Goal: Task Accomplishment & Management: Use online tool/utility

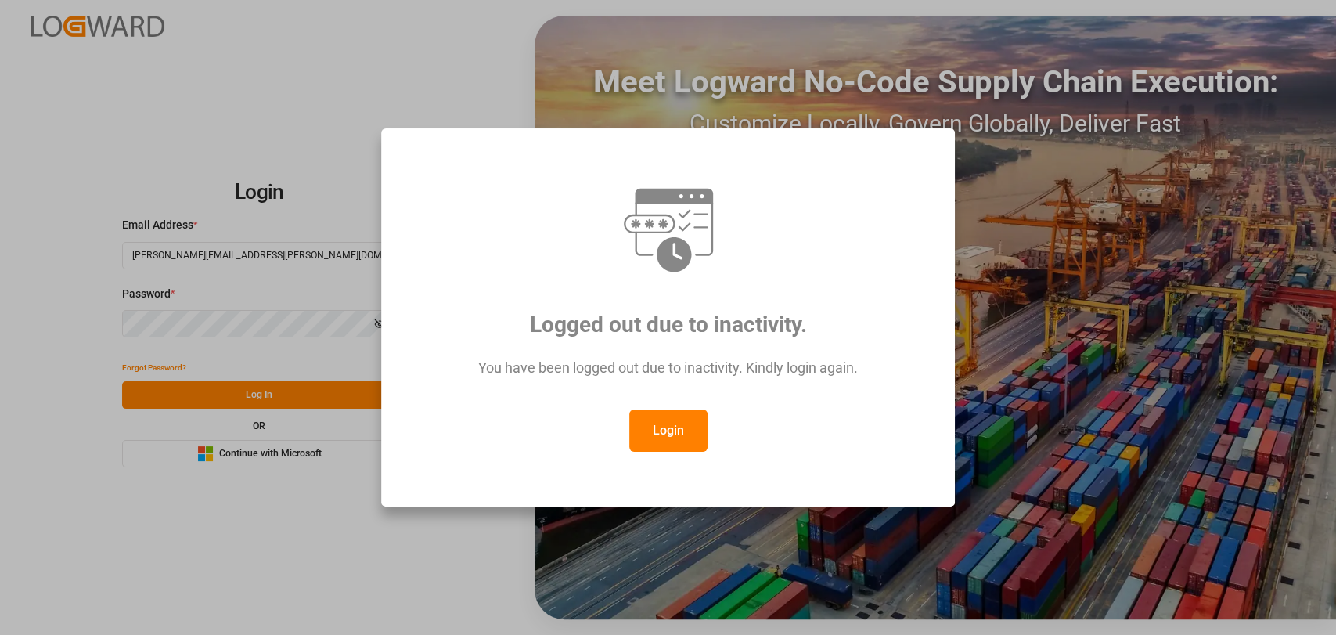
click at [668, 433] on button "Login" at bounding box center [668, 430] width 78 height 42
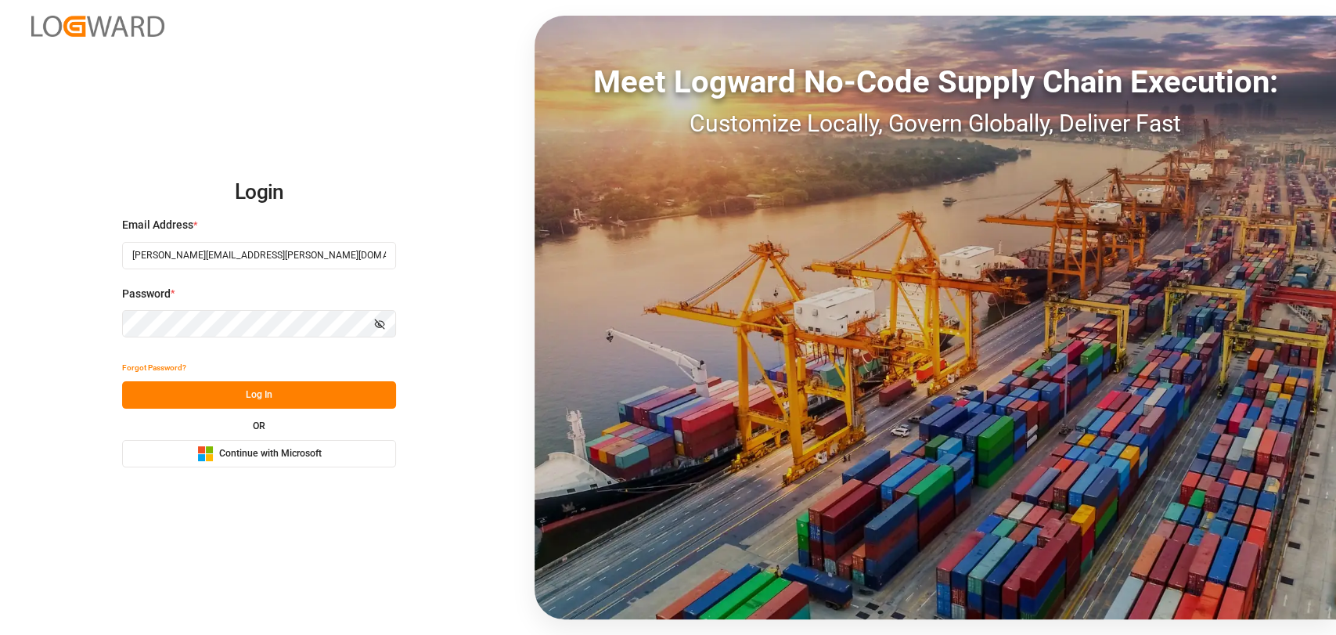
click at [250, 397] on button "Log In" at bounding box center [259, 394] width 274 height 27
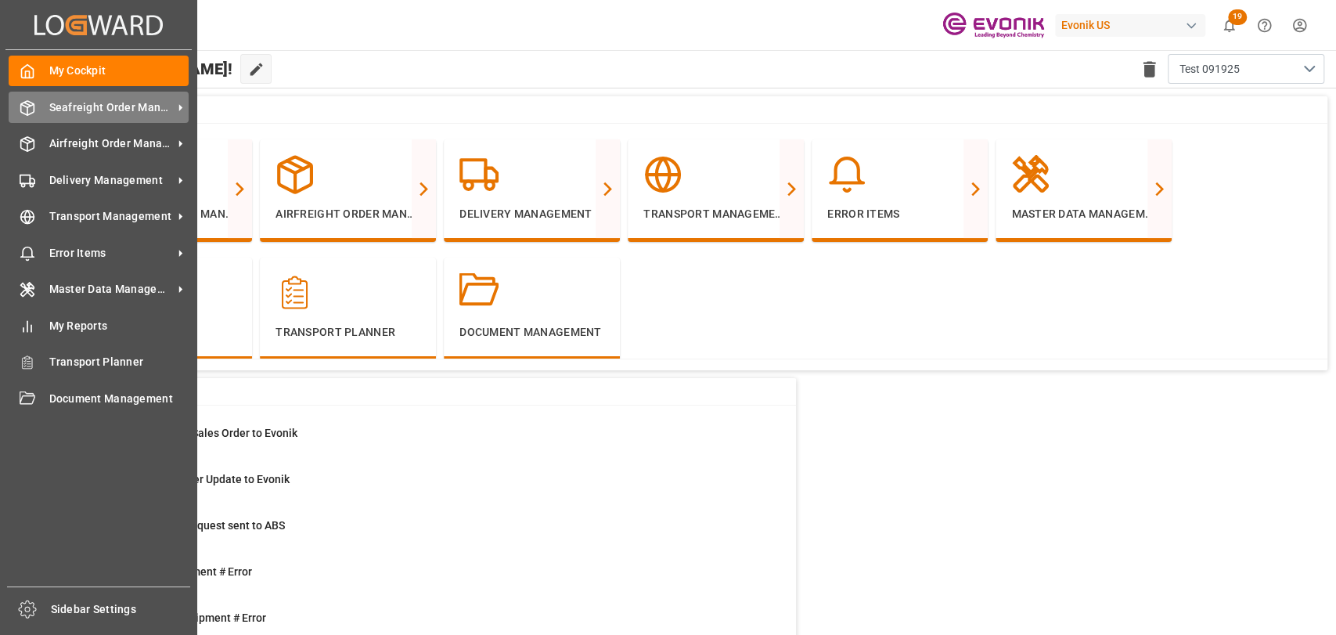
click at [29, 108] on icon at bounding box center [28, 108] width 16 height 16
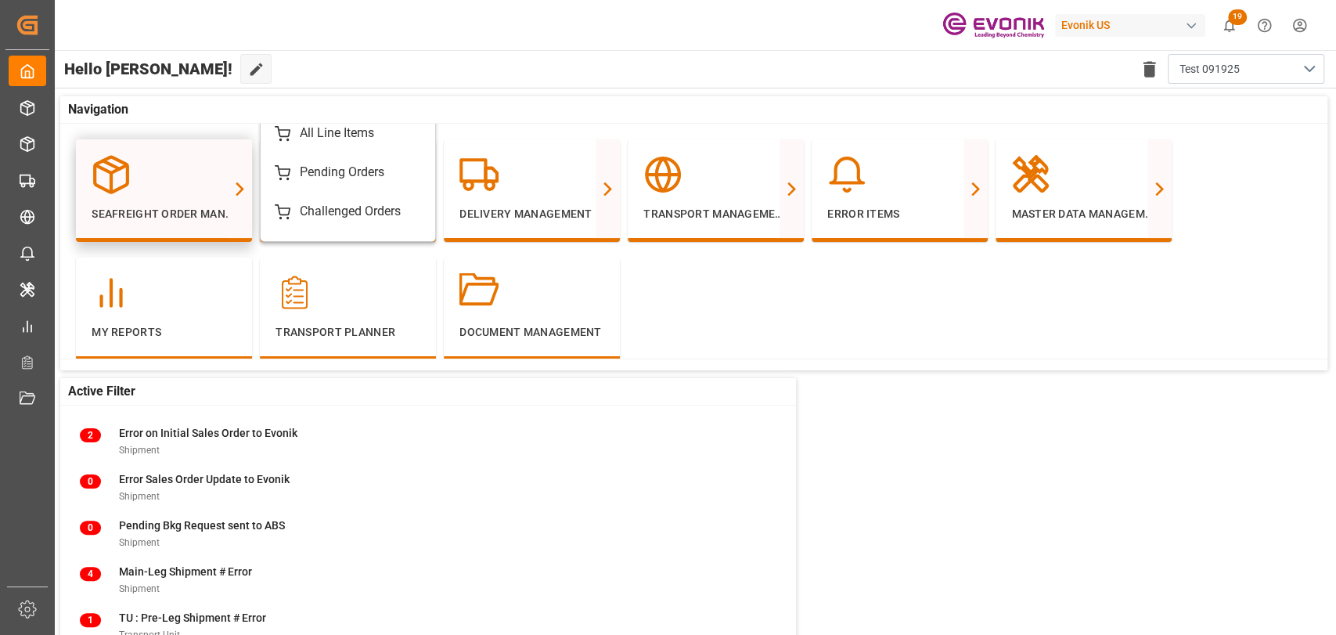
click at [156, 178] on div at bounding box center [164, 174] width 145 height 39
click at [291, 128] on div "All Line Items" at bounding box center [348, 133] width 146 height 19
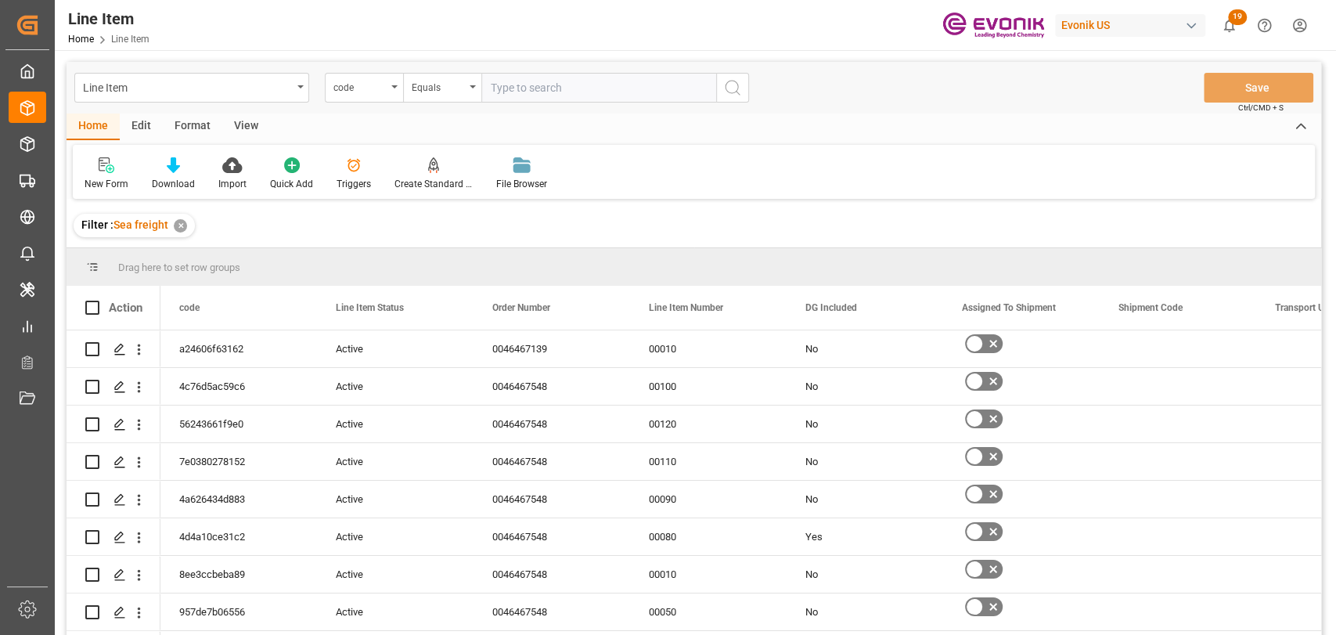
click at [142, 124] on div "Edit" at bounding box center [141, 126] width 43 height 27
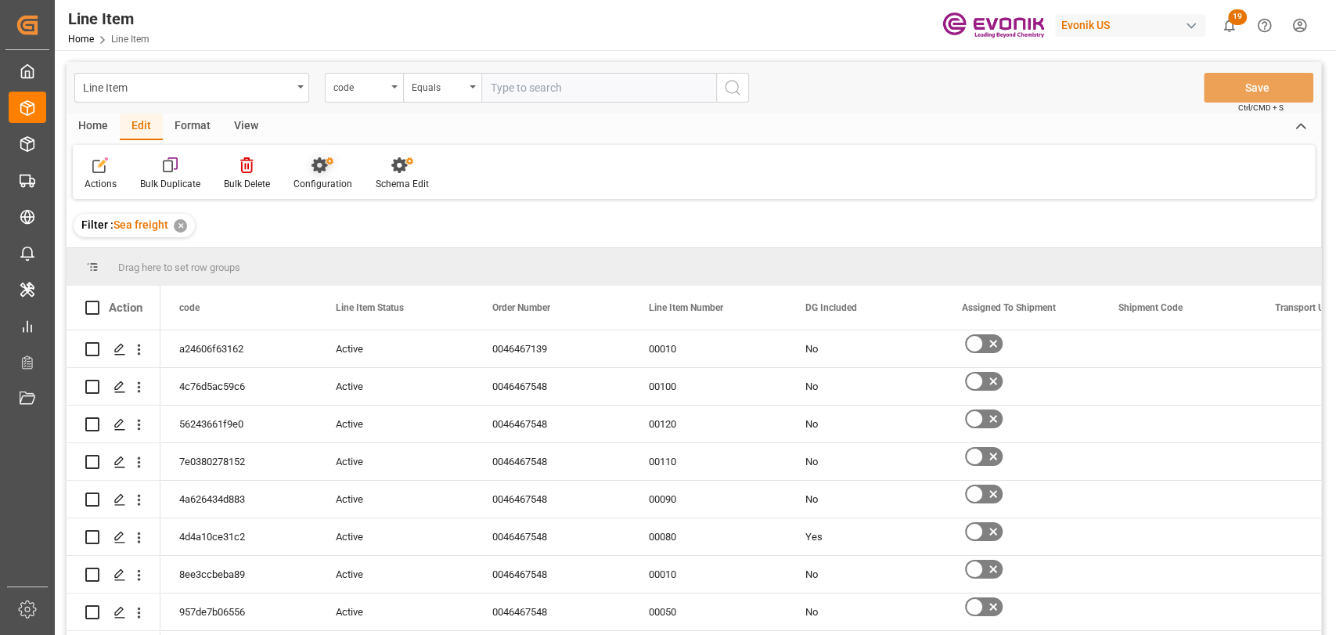
click at [325, 183] on div "Configuration" at bounding box center [322, 184] width 59 height 14
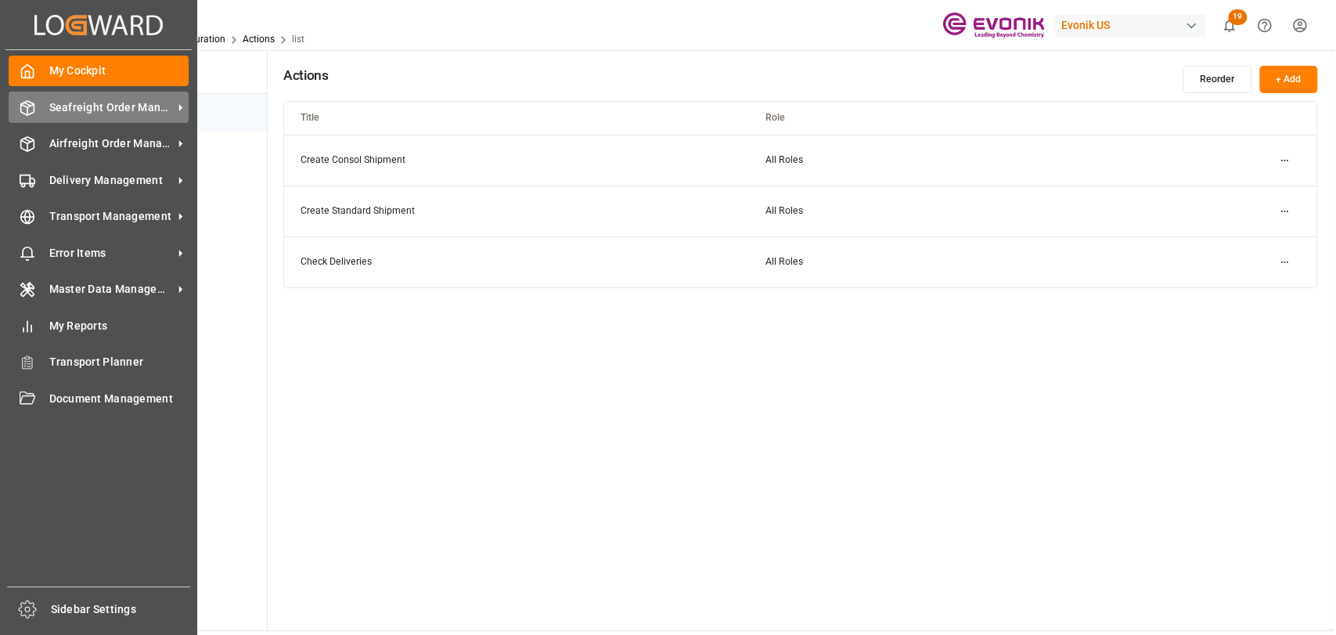
click at [40, 108] on div "Seafreight Order Management Seafreight Order Management" at bounding box center [99, 107] width 180 height 31
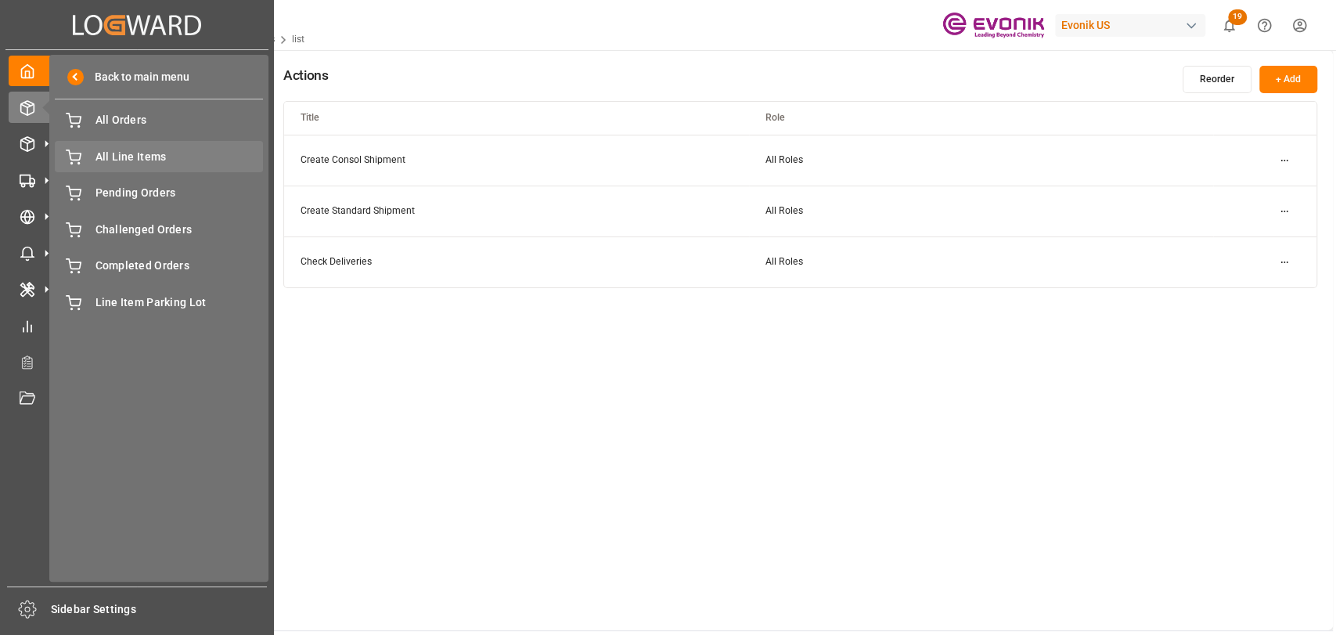
click at [185, 160] on span "All Line Items" at bounding box center [179, 157] width 168 height 16
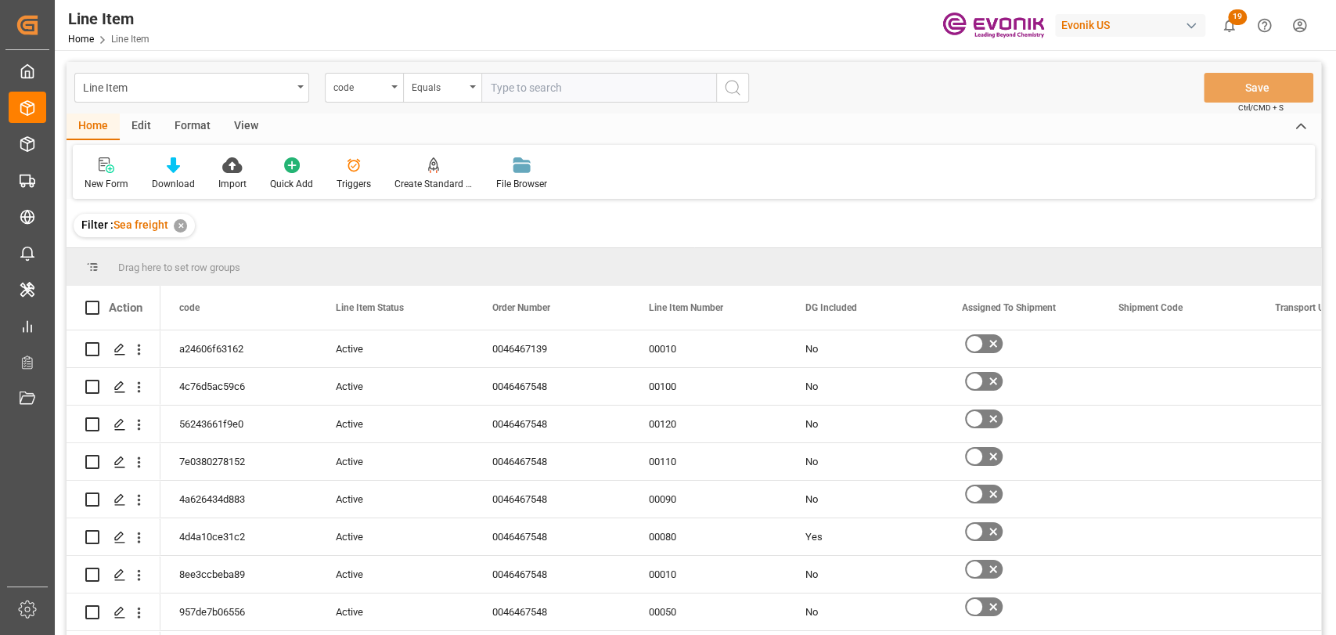
click at [125, 131] on div "Edit" at bounding box center [141, 126] width 43 height 27
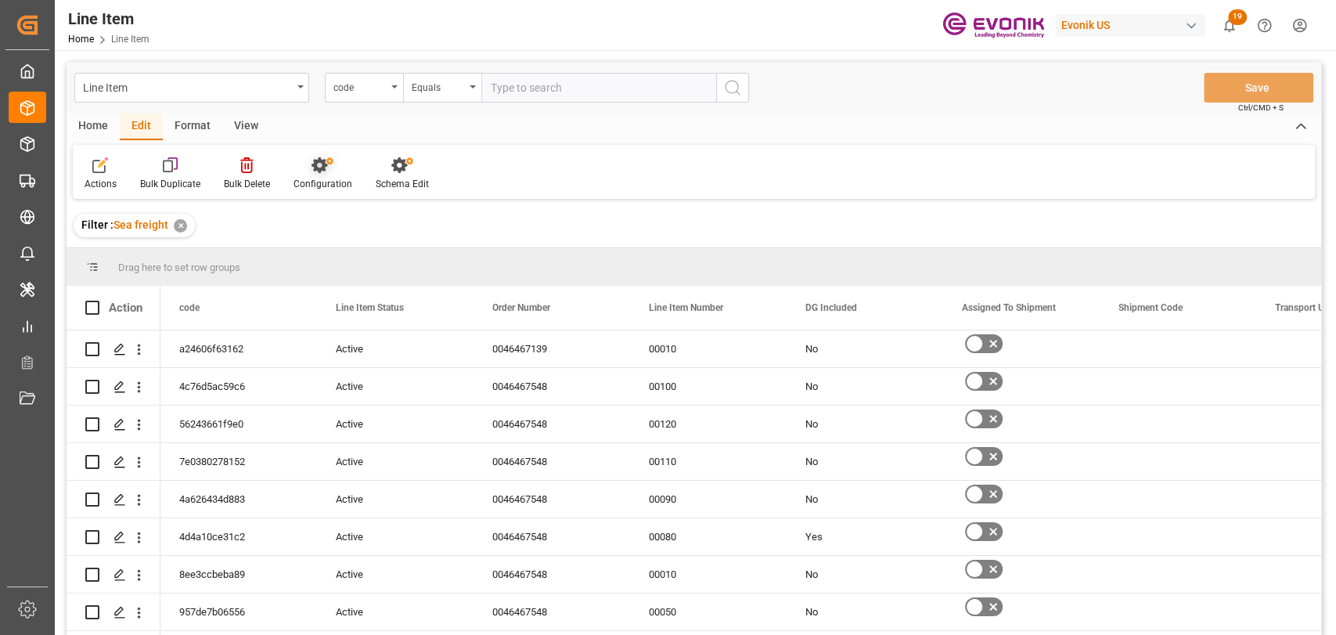
click at [321, 185] on div "Configuration" at bounding box center [322, 184] width 59 height 14
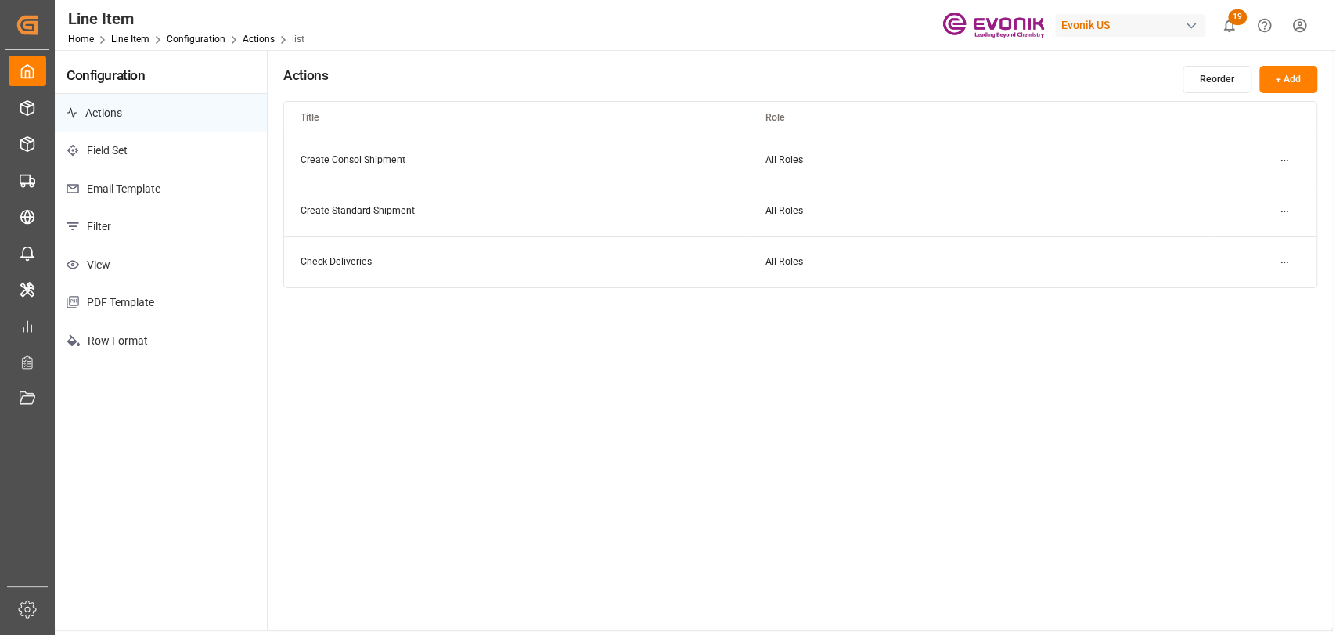
click at [186, 46] on div "Home Line Item Configuration Actions list" at bounding box center [186, 39] width 236 height 16
click at [186, 39] on link "Configuration" at bounding box center [196, 39] width 59 height 11
click at [192, 38] on link "Configuration" at bounding box center [196, 39] width 59 height 11
click at [120, 37] on link "Line Item" at bounding box center [130, 39] width 38 height 11
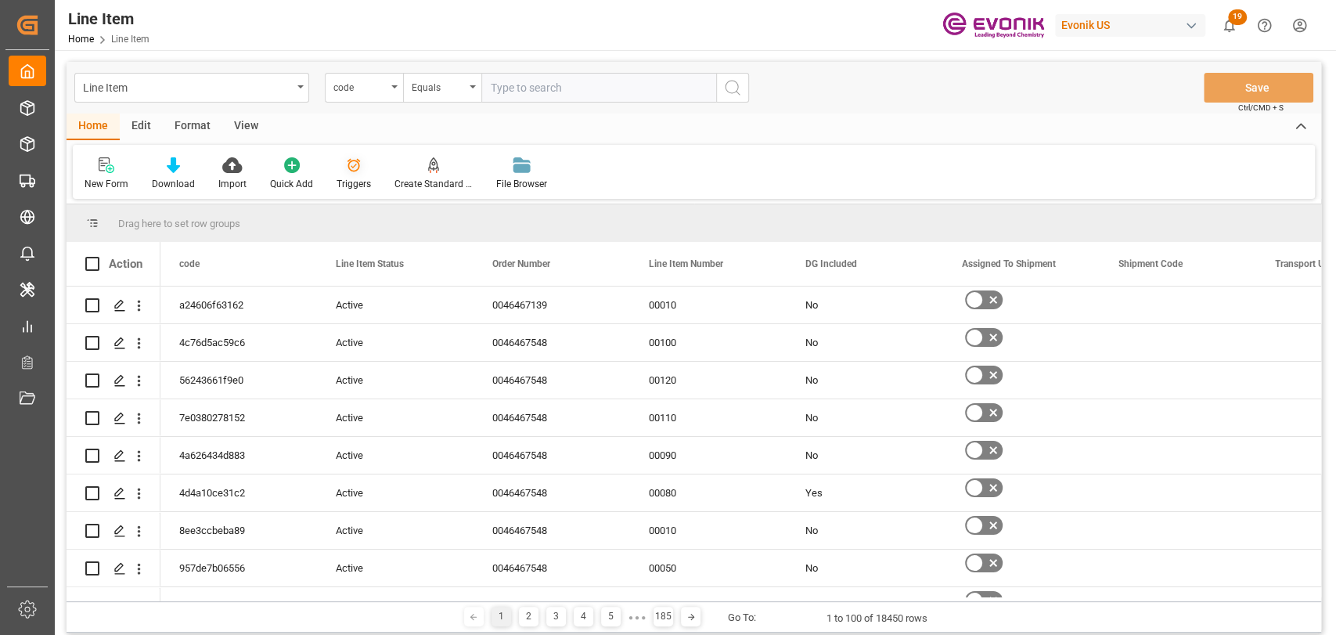
click at [351, 182] on div "Triggers" at bounding box center [353, 184] width 34 height 14
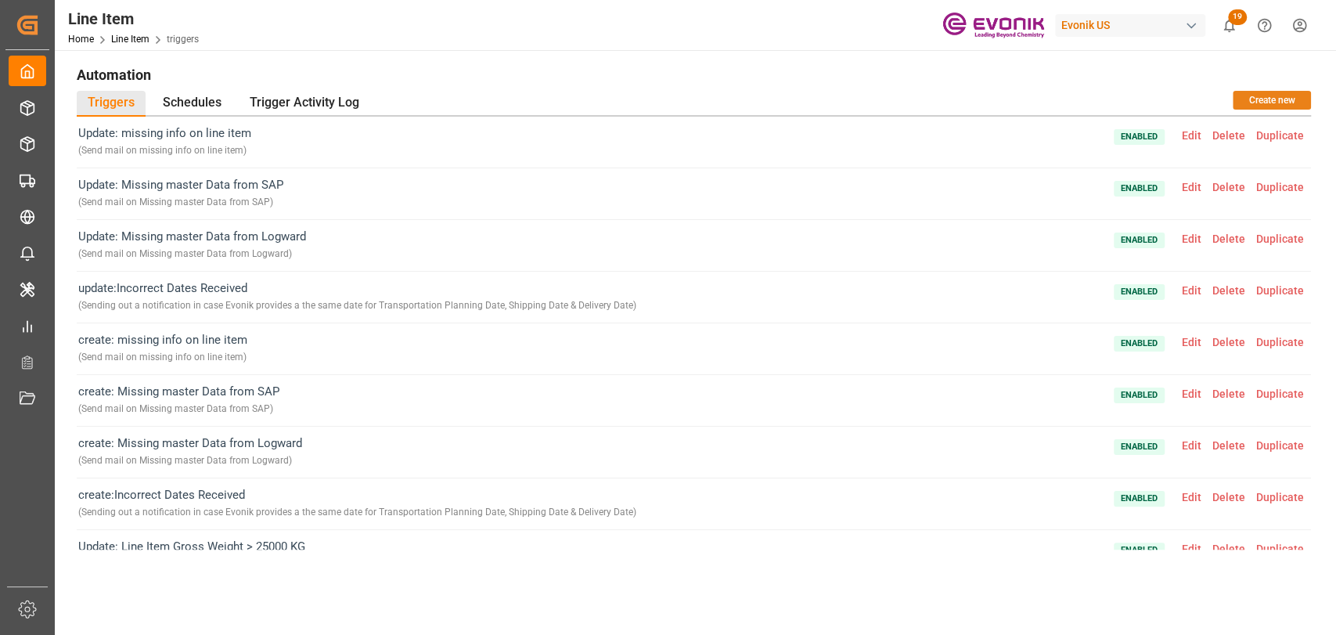
click at [1284, 100] on button "Create new" at bounding box center [1271, 100] width 78 height 19
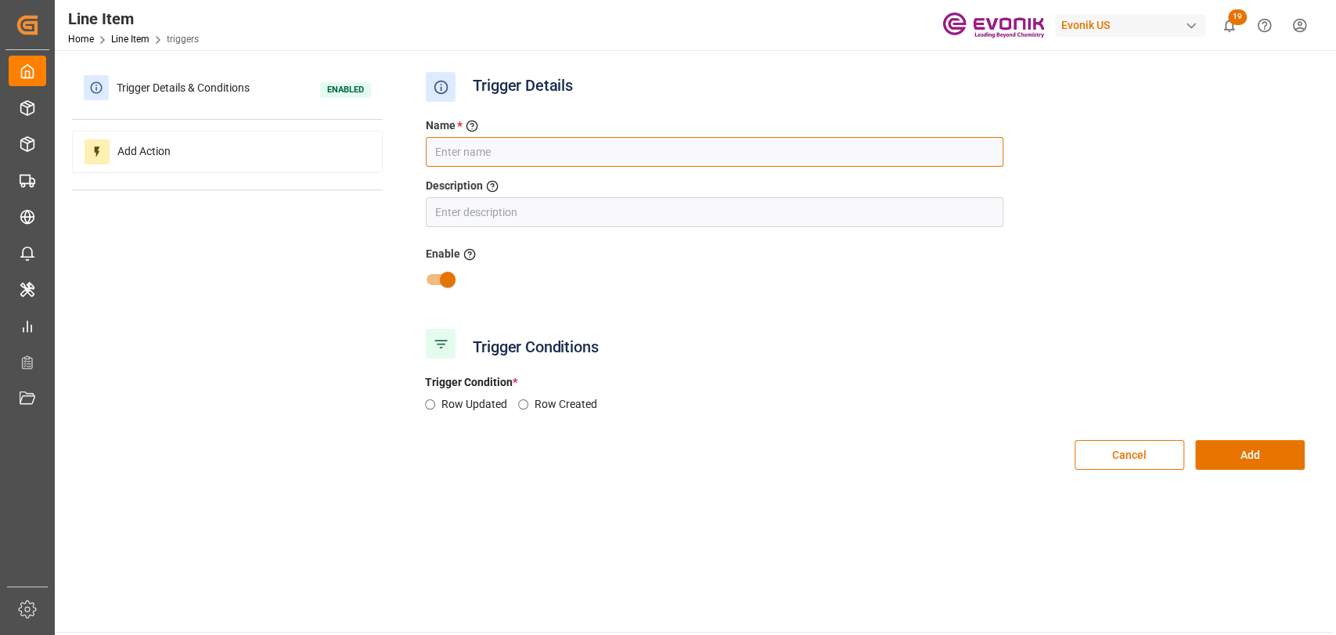
drag, startPoint x: 473, startPoint y: 152, endPoint x: 483, endPoint y: 152, distance: 10.2
click at [473, 152] on input "text" at bounding box center [714, 152] width 577 height 30
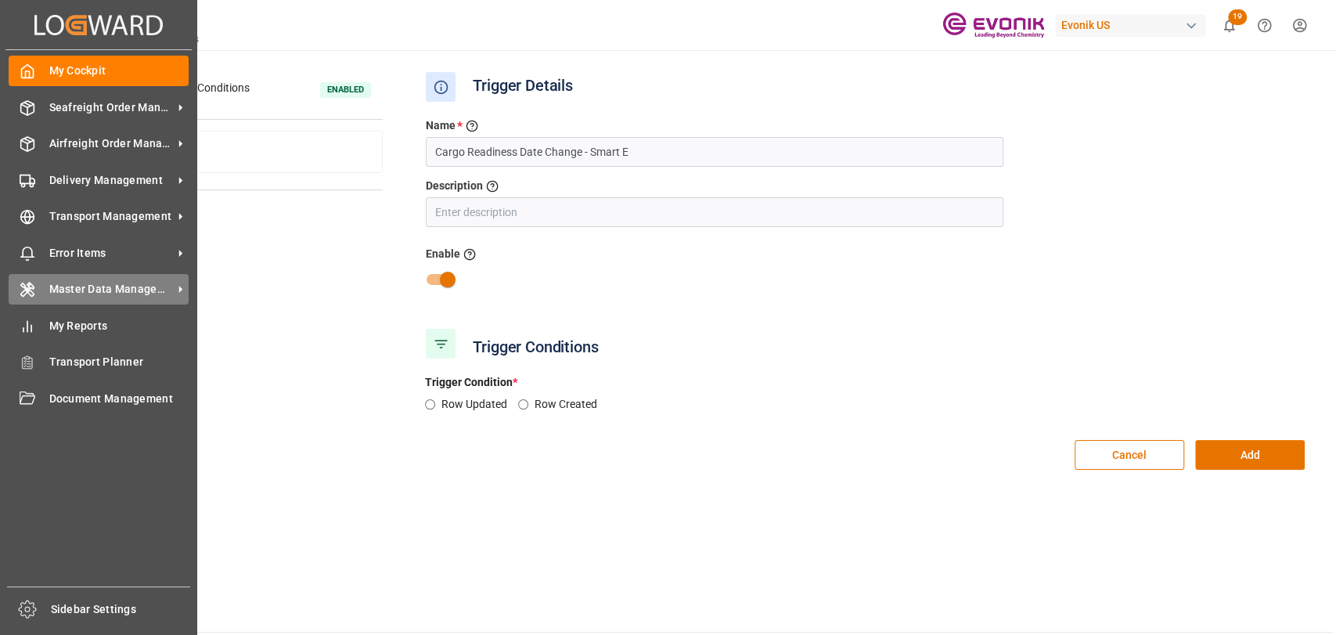
click at [48, 289] on div "Master Data Management Master Data Management" at bounding box center [99, 289] width 180 height 31
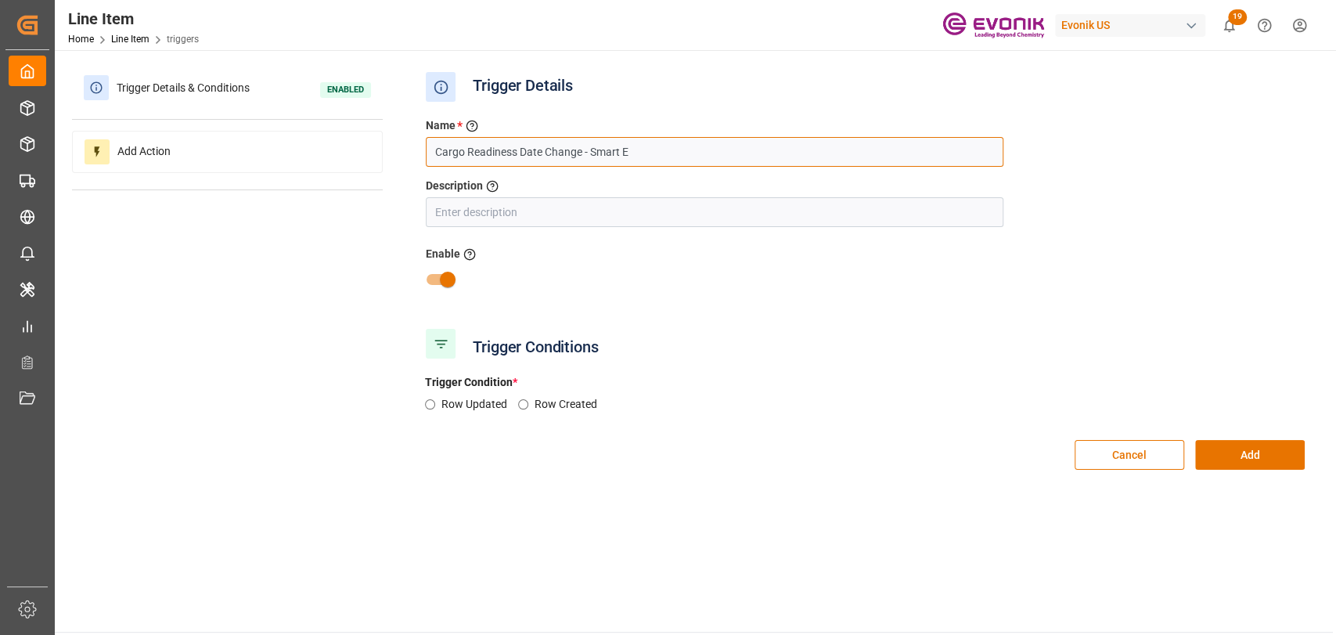
drag, startPoint x: 649, startPoint y: 151, endPoint x: 587, endPoint y: 150, distance: 61.8
click at [587, 150] on input "Cargo Readiness Date Change - Smart E" at bounding box center [714, 152] width 577 height 30
type input "Cargo Readiness Date Change"
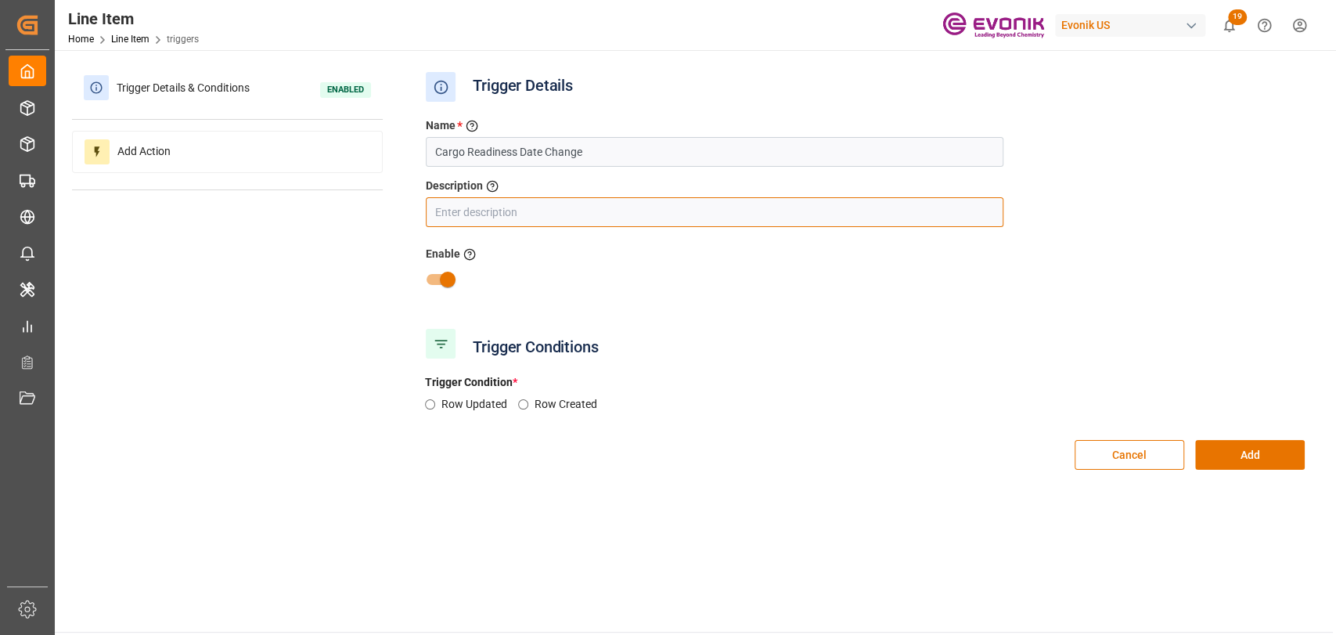
click at [534, 221] on input "text" at bounding box center [714, 212] width 577 height 30
click at [576, 200] on input "text" at bounding box center [714, 212] width 577 height 30
type input "Cargo Readin"
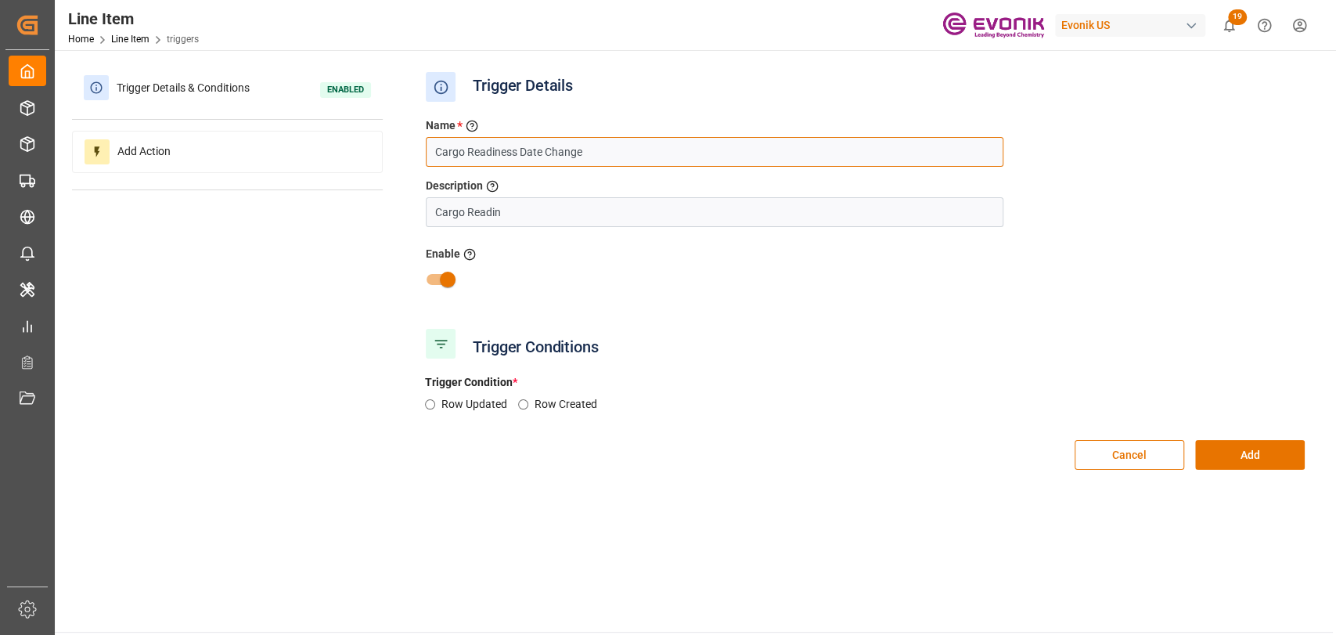
click at [600, 165] on input "Cargo Readiness Date Change" at bounding box center [714, 152] width 577 height 30
type input "Cargo Readiness Date Change : Shipment Assigned Already"
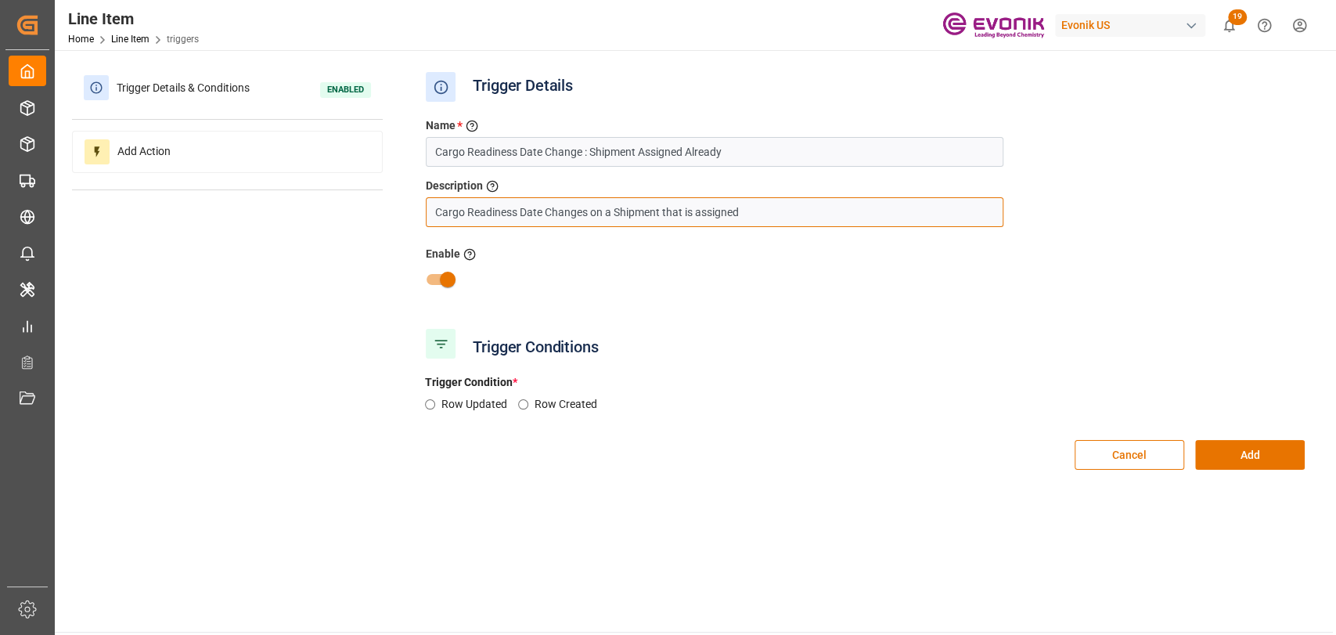
type input "Cargo Readiness Date Changes on a Shipment that is assigned"
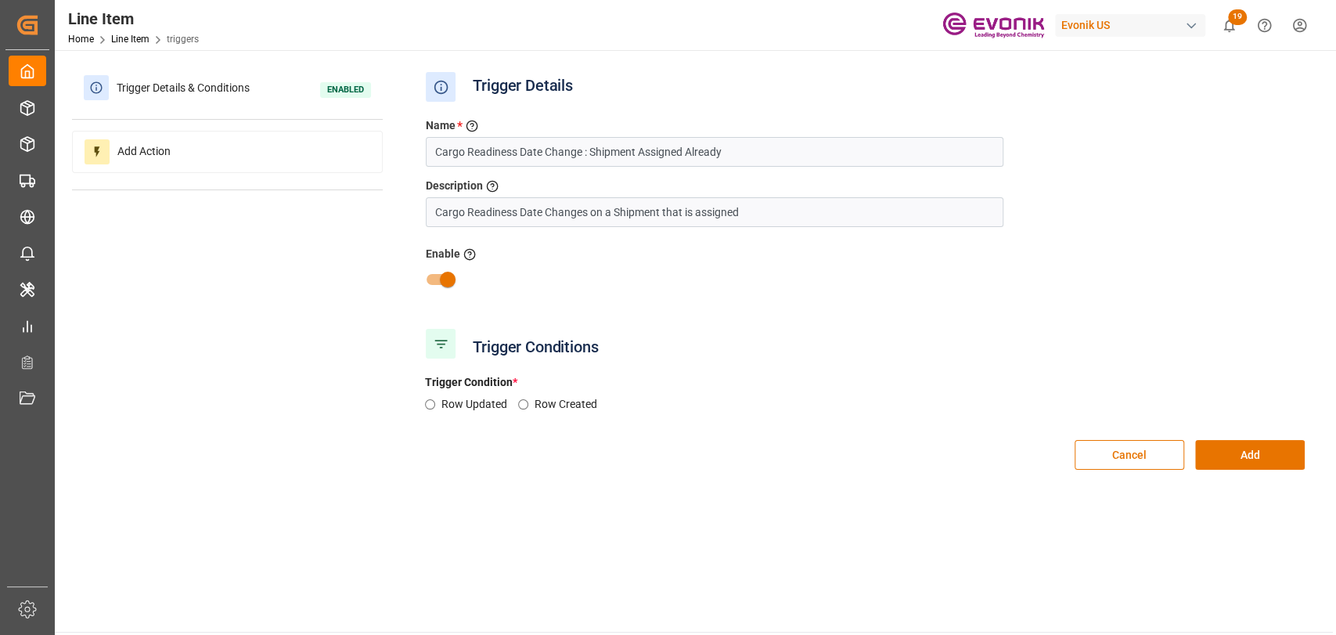
click at [463, 402] on label "Row Updated" at bounding box center [479, 404] width 77 height 16
click at [435, 402] on input "Row Updated" at bounding box center [430, 404] width 10 height 10
radio input "true"
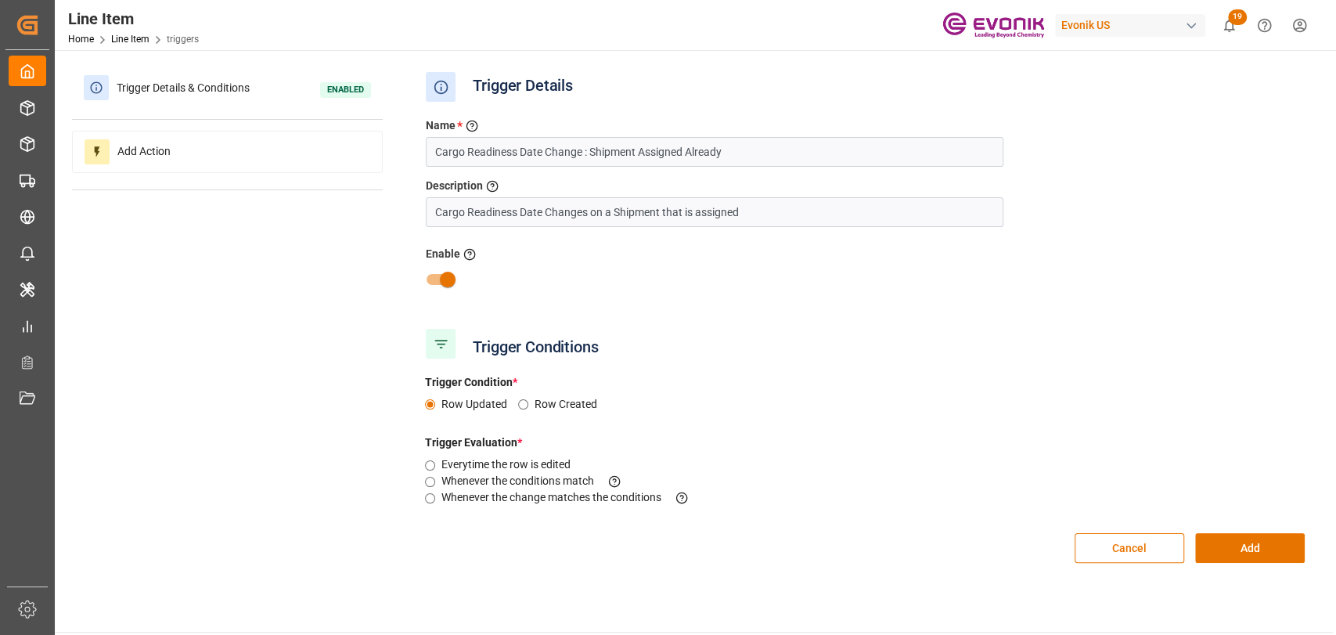
click at [430, 496] on input "Whenever the change matches the conditions This criteria is evaluated when a fi…" at bounding box center [430, 498] width 10 height 10
radio input "true"
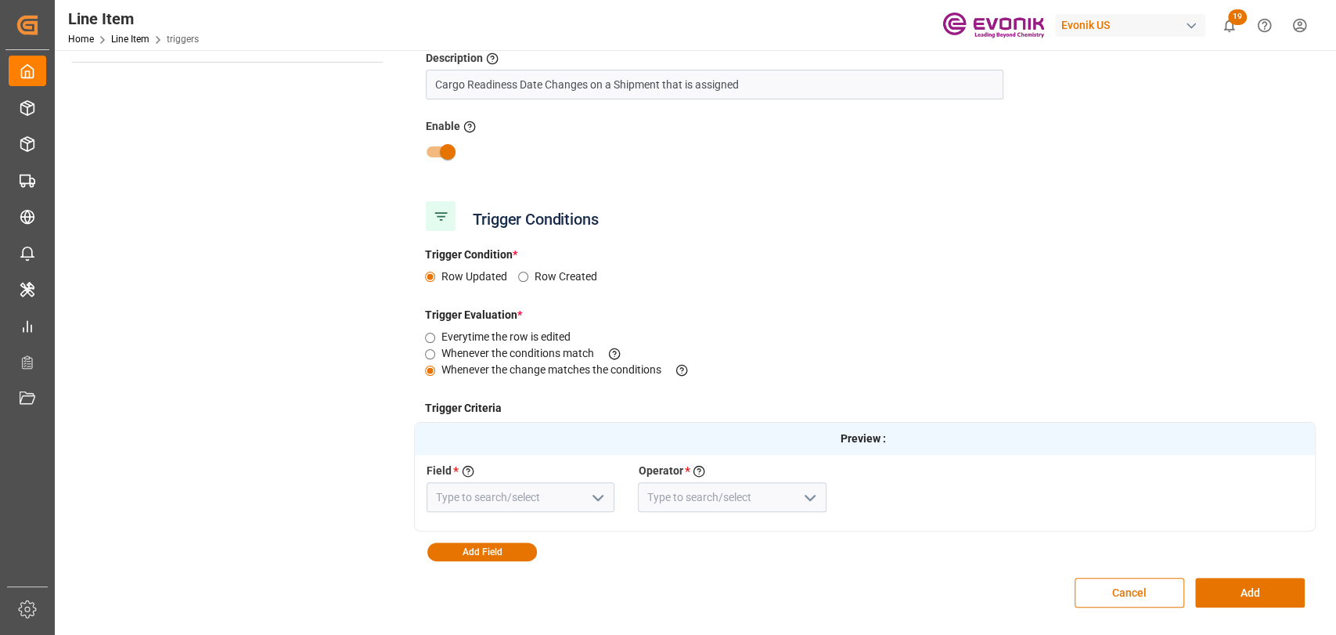
scroll to position [174, 0]
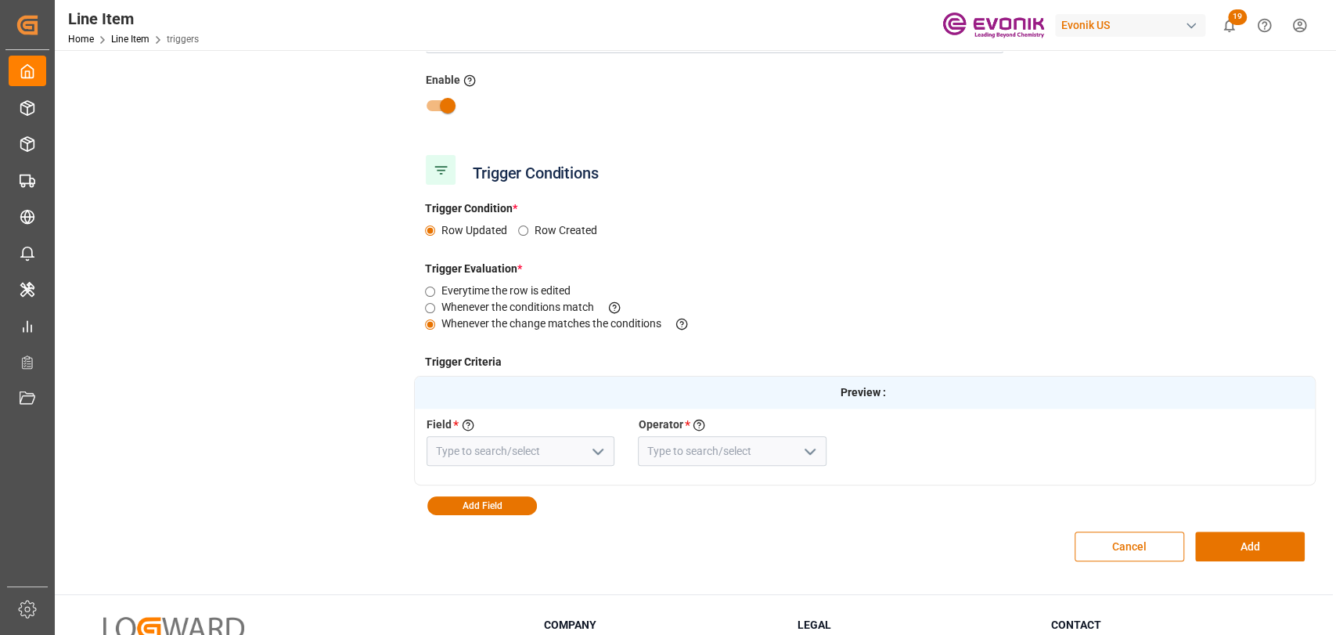
click at [588, 459] on button "open menu" at bounding box center [596, 451] width 23 height 24
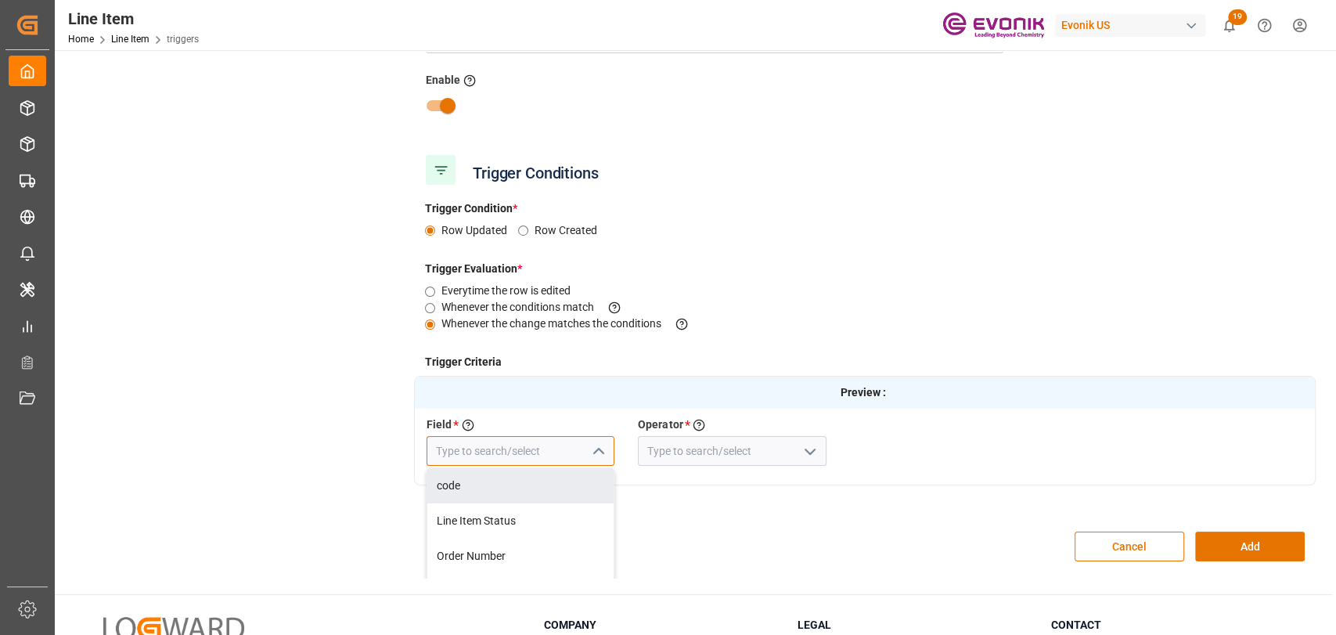
click at [478, 440] on input at bounding box center [520, 451] width 188 height 30
drag, startPoint x: 494, startPoint y: 486, endPoint x: 818, endPoint y: 421, distance: 329.6
click at [495, 486] on div "Cargo Readiness Date (Shipping Date)" at bounding box center [520, 494] width 186 height 52
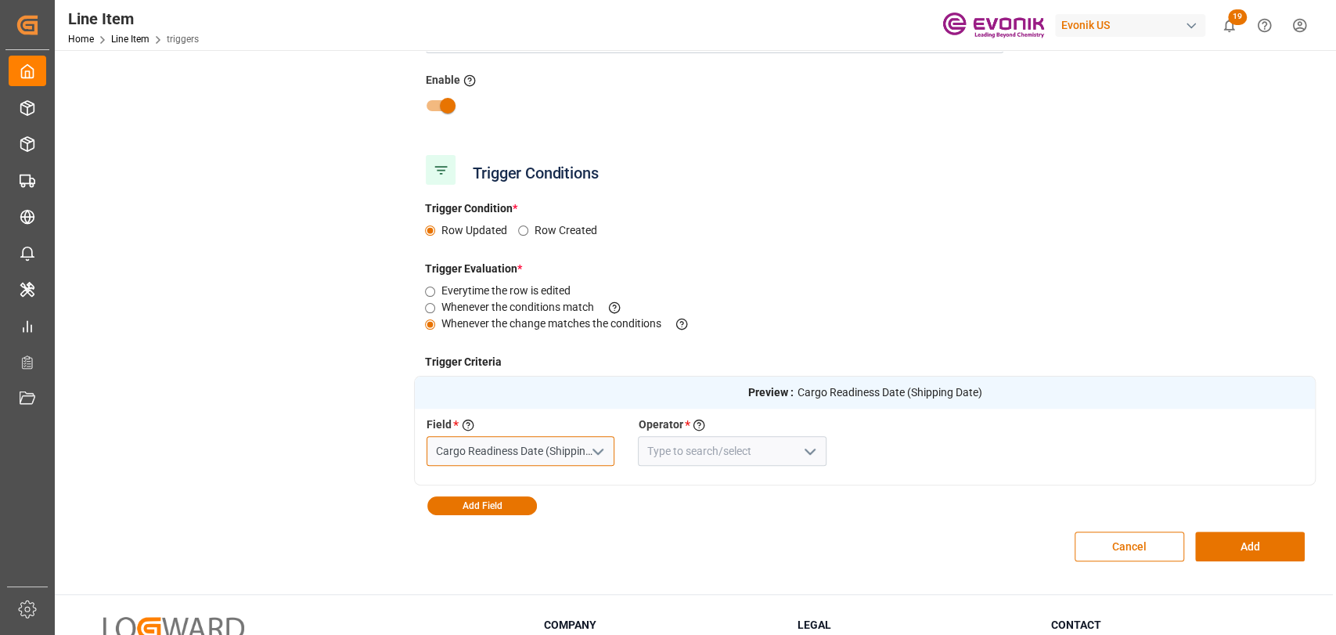
type input "Cargo Readiness Date (Shipping Date)"
click at [807, 444] on button "open menu" at bounding box center [807, 451] width 23 height 24
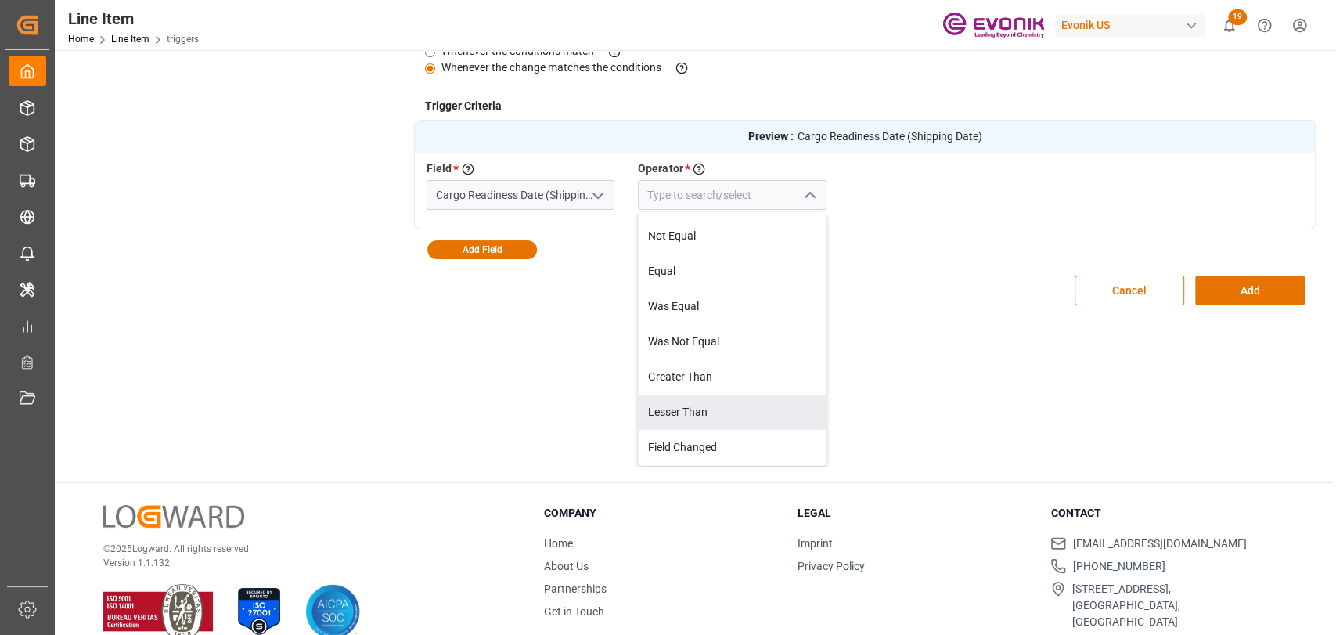
scroll to position [311, 0]
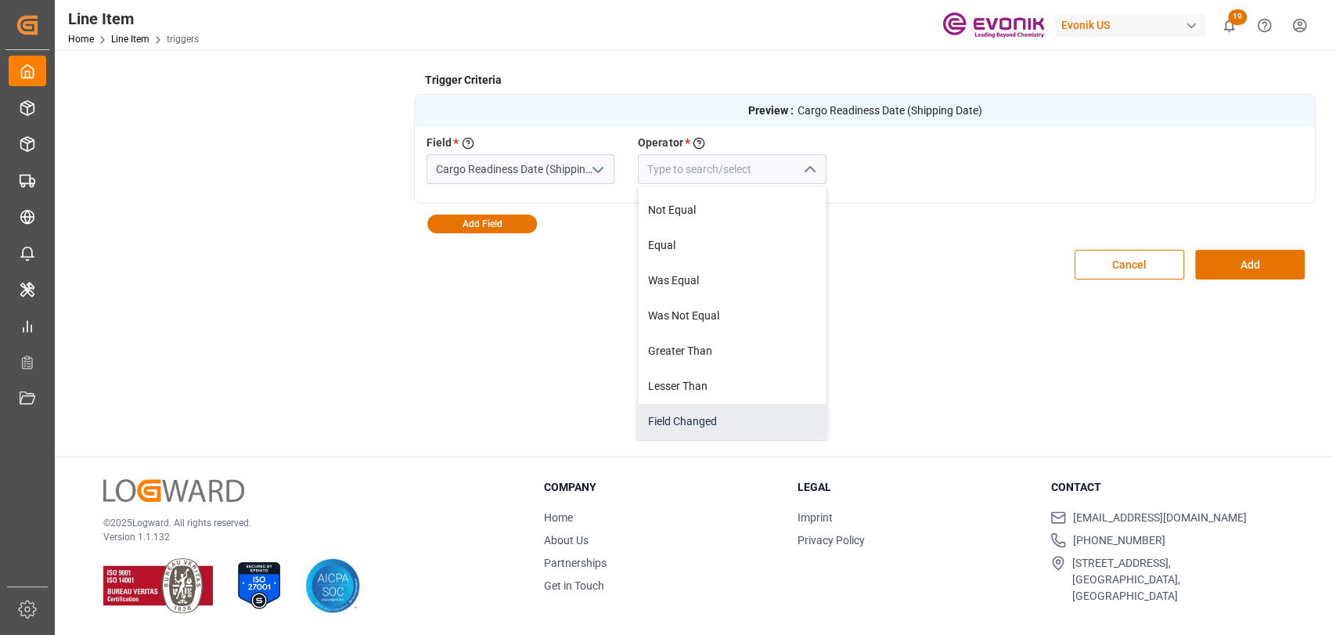
click at [708, 427] on div "Field Changed" at bounding box center [731, 421] width 186 height 35
type input "Field Changed"
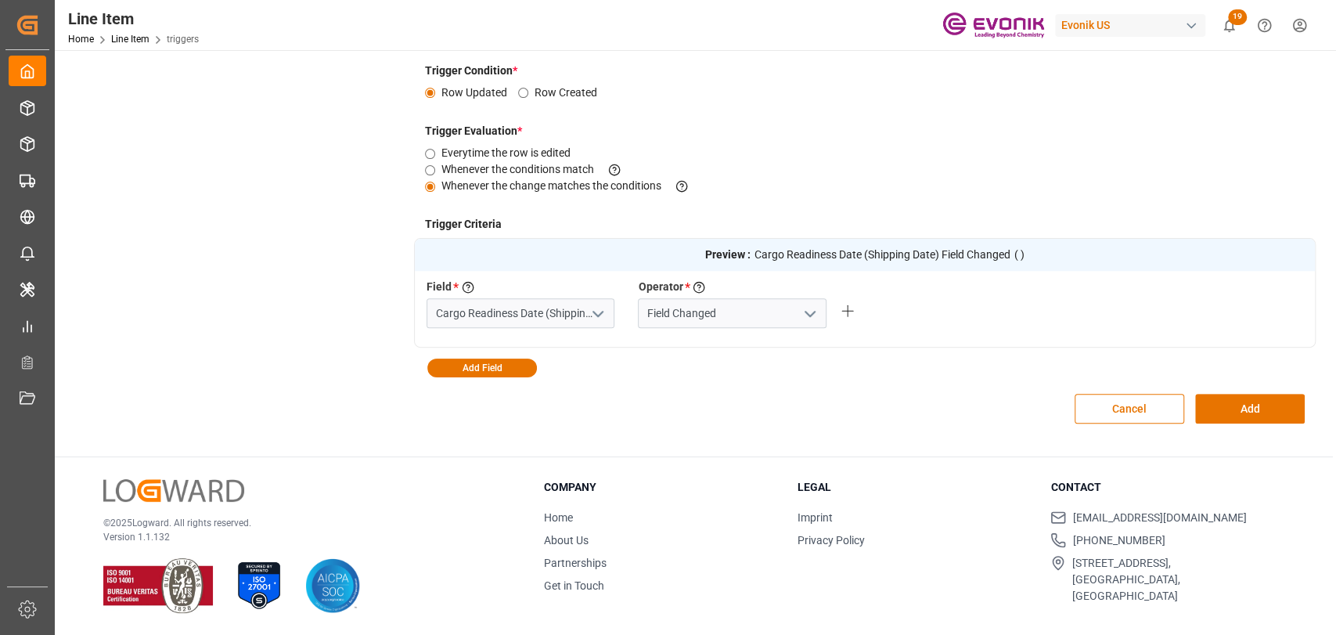
click at [586, 313] on button "open menu" at bounding box center [596, 313] width 23 height 24
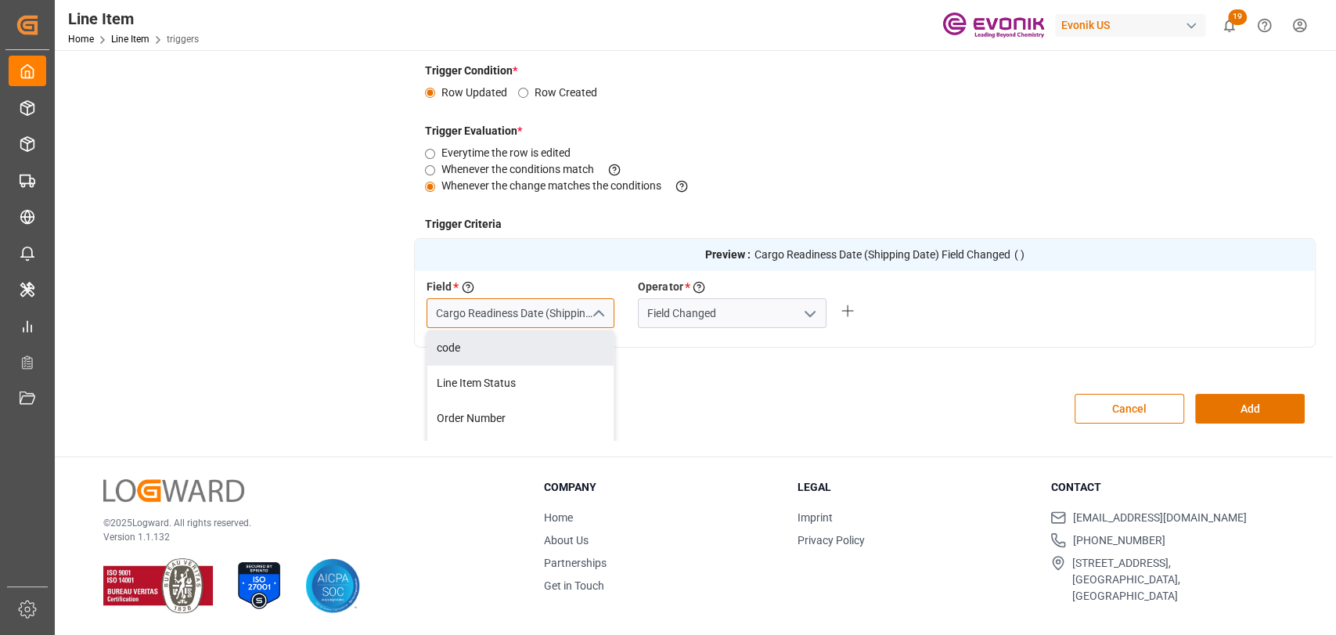
click at [504, 317] on input "Cargo Readiness Date (Shipping Date)" at bounding box center [520, 313] width 188 height 30
click at [487, 351] on div "Line Item Status" at bounding box center [520, 347] width 186 height 35
type input "Line Item Status"
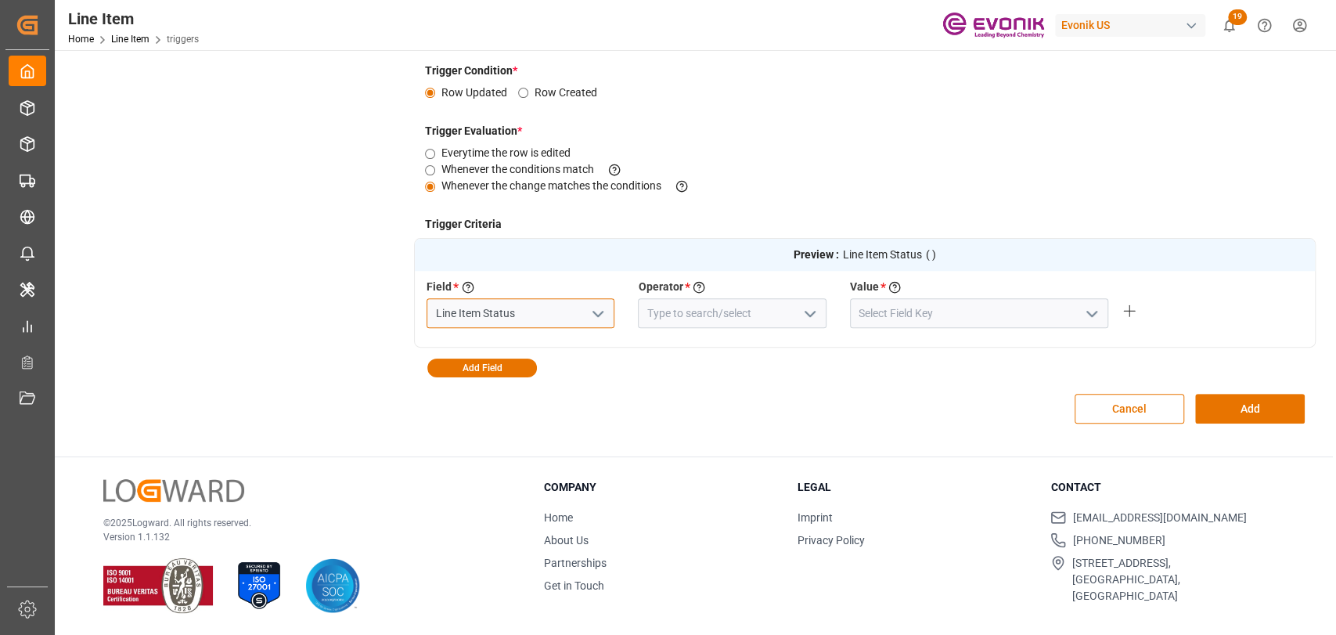
type input "Line Item Status"
click at [805, 315] on icon "open menu" at bounding box center [809, 313] width 19 height 19
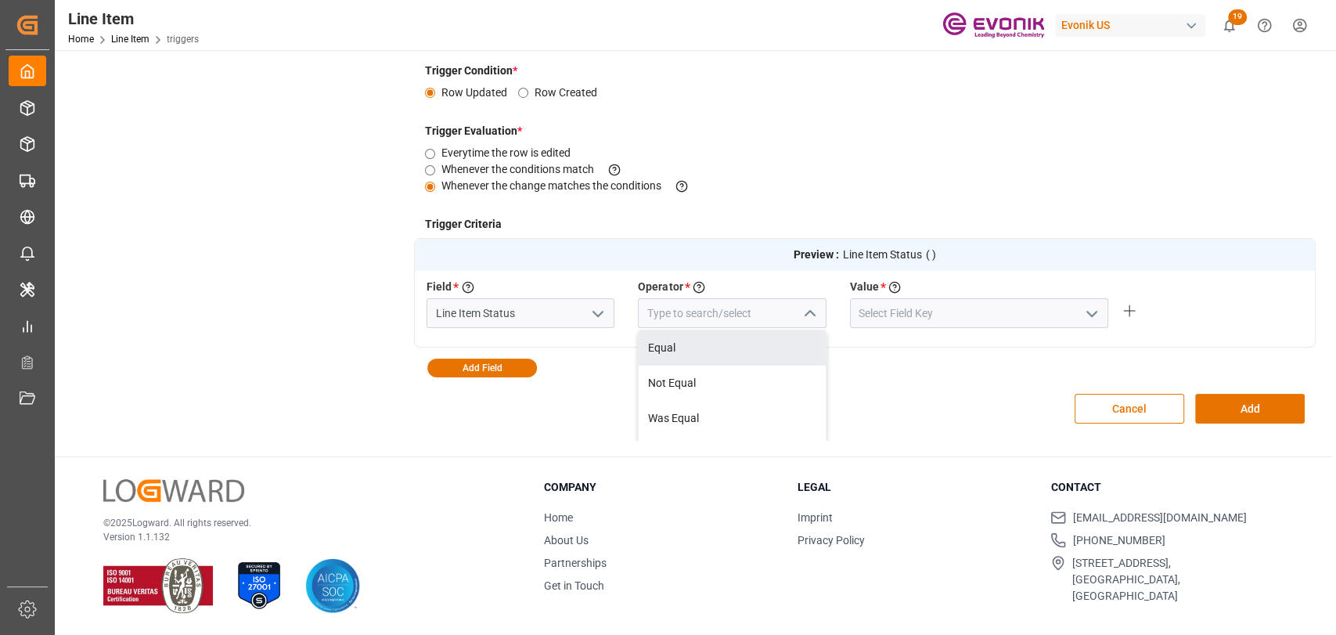
drag, startPoint x: 689, startPoint y: 353, endPoint x: 879, endPoint y: 308, distance: 195.3
click at [689, 352] on div "Equal" at bounding box center [731, 347] width 186 height 35
type input "Equal"
click at [1082, 311] on icon "open menu" at bounding box center [1091, 313] width 19 height 19
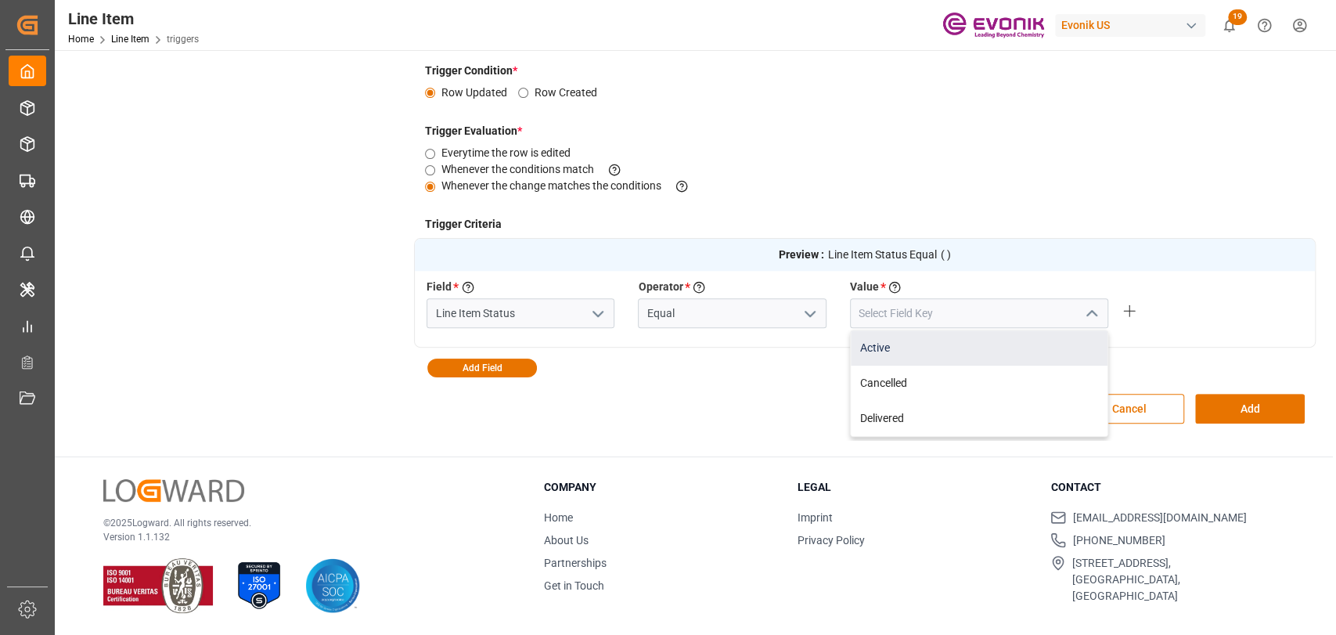
click at [927, 342] on div "Active" at bounding box center [978, 347] width 257 height 35
type input "Active"
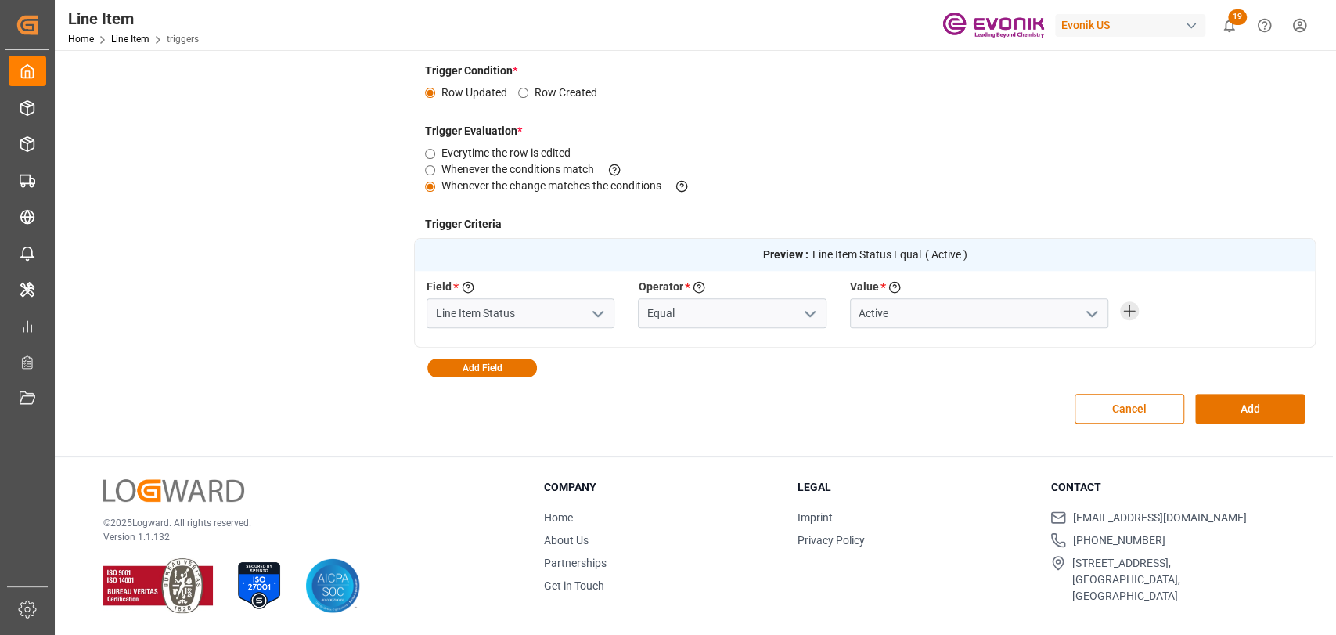
click at [1132, 311] on line at bounding box center [1129, 311] width 11 height 0
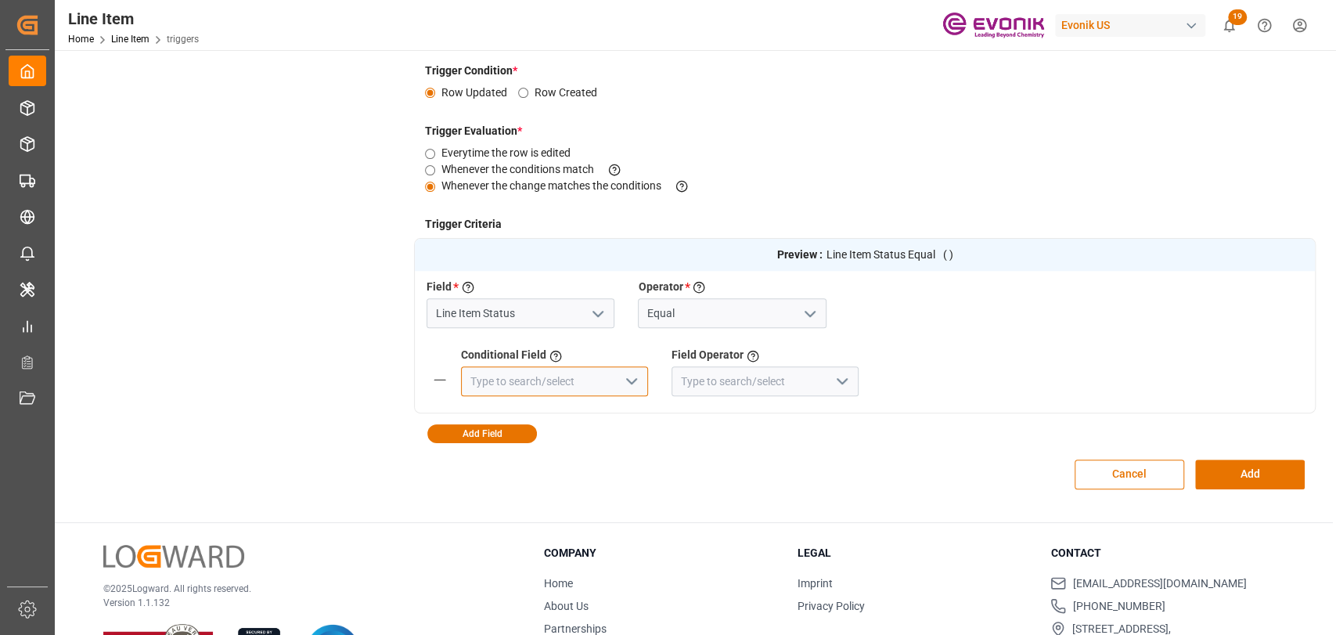
click at [606, 377] on input at bounding box center [554, 381] width 187 height 30
type input "shipme"
drag, startPoint x: 606, startPoint y: 377, endPoint x: 233, endPoint y: 377, distance: 372.4
click at [233, 377] on div "Trigger Details & Conditions Enabled Add Action Trigger Details Name * Enter a …" at bounding box center [693, 131] width 1243 height 750
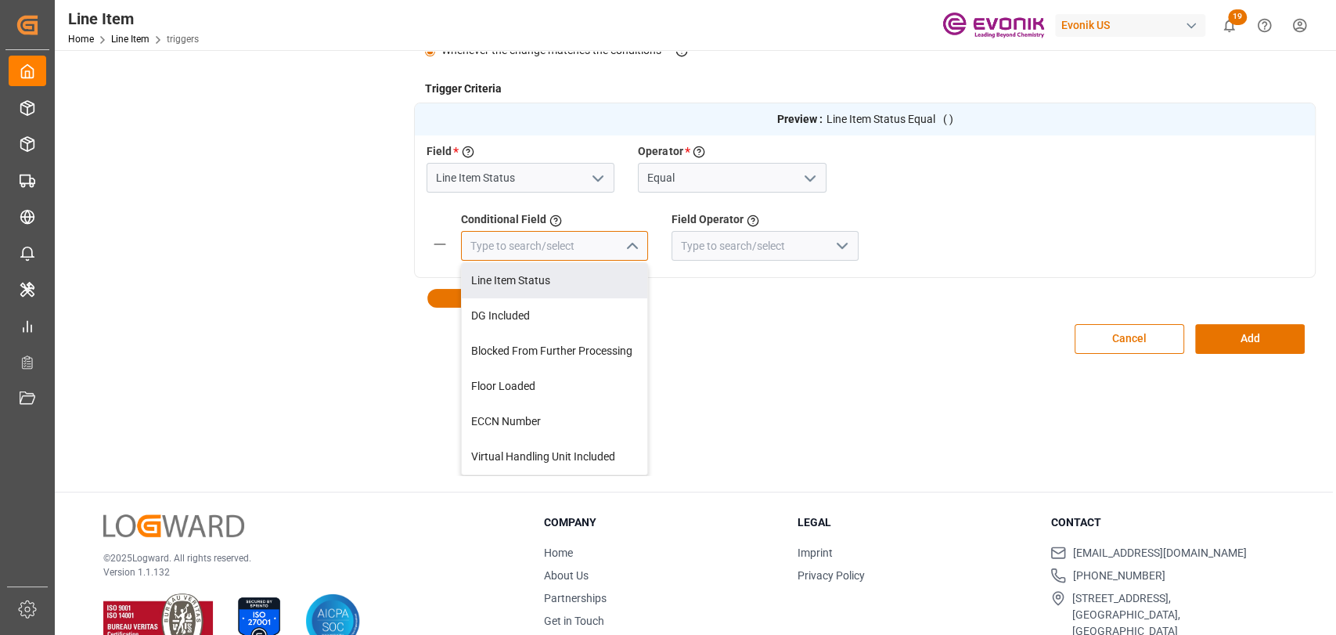
scroll to position [376, 0]
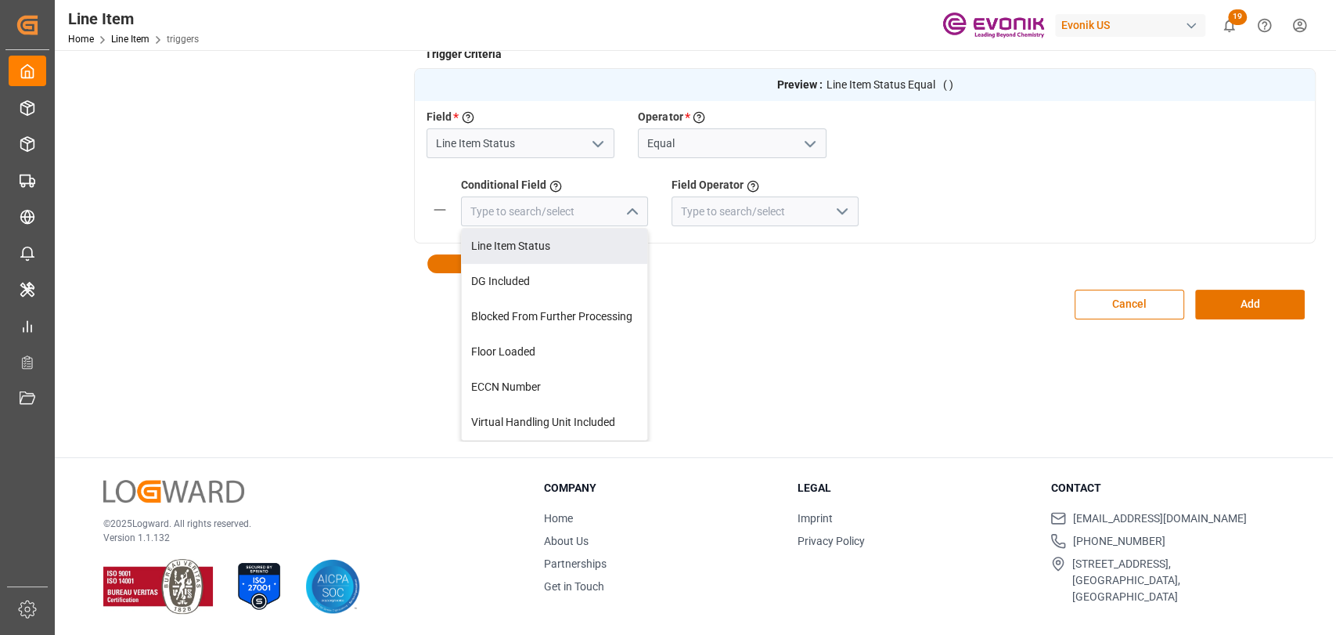
drag, startPoint x: 975, startPoint y: 358, endPoint x: 548, endPoint y: 259, distance: 437.6
click at [942, 356] on div "Trigger Conditions Trigger Condition * Row Updated Row Created Trigger Evaluati…" at bounding box center [864, 194] width 901 height 493
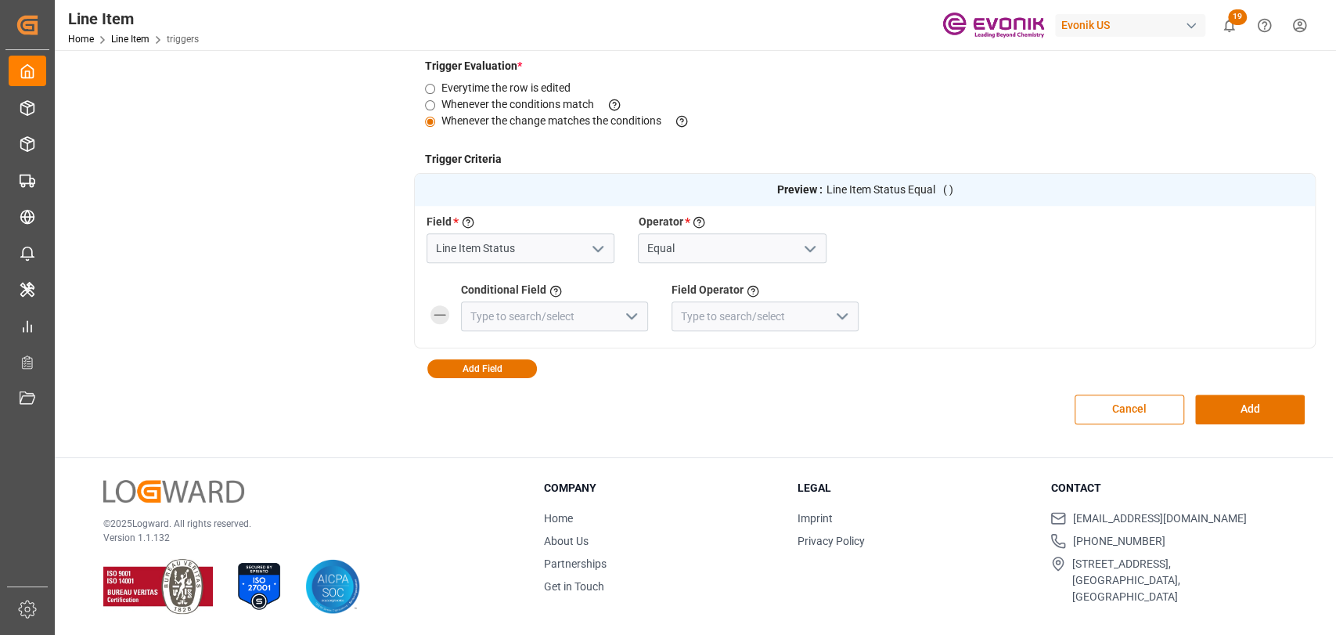
click at [440, 308] on icon at bounding box center [439, 314] width 19 height 19
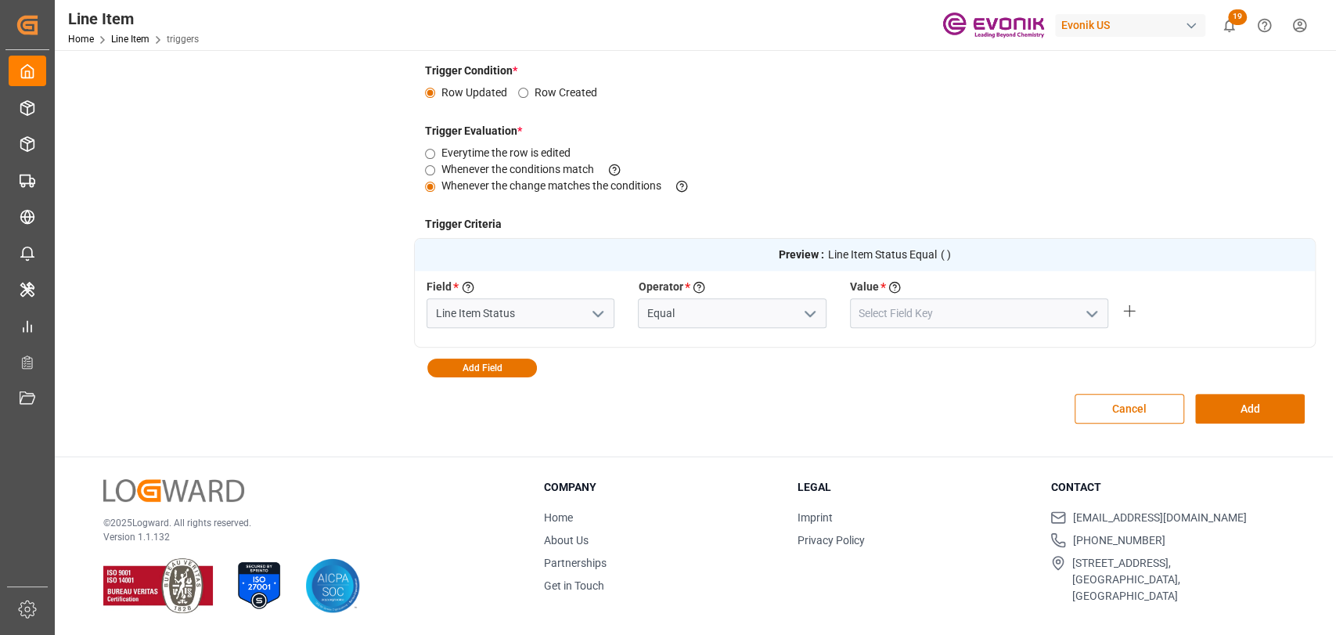
scroll to position [311, 0]
click at [1086, 315] on icon "open menu" at bounding box center [1091, 313] width 19 height 19
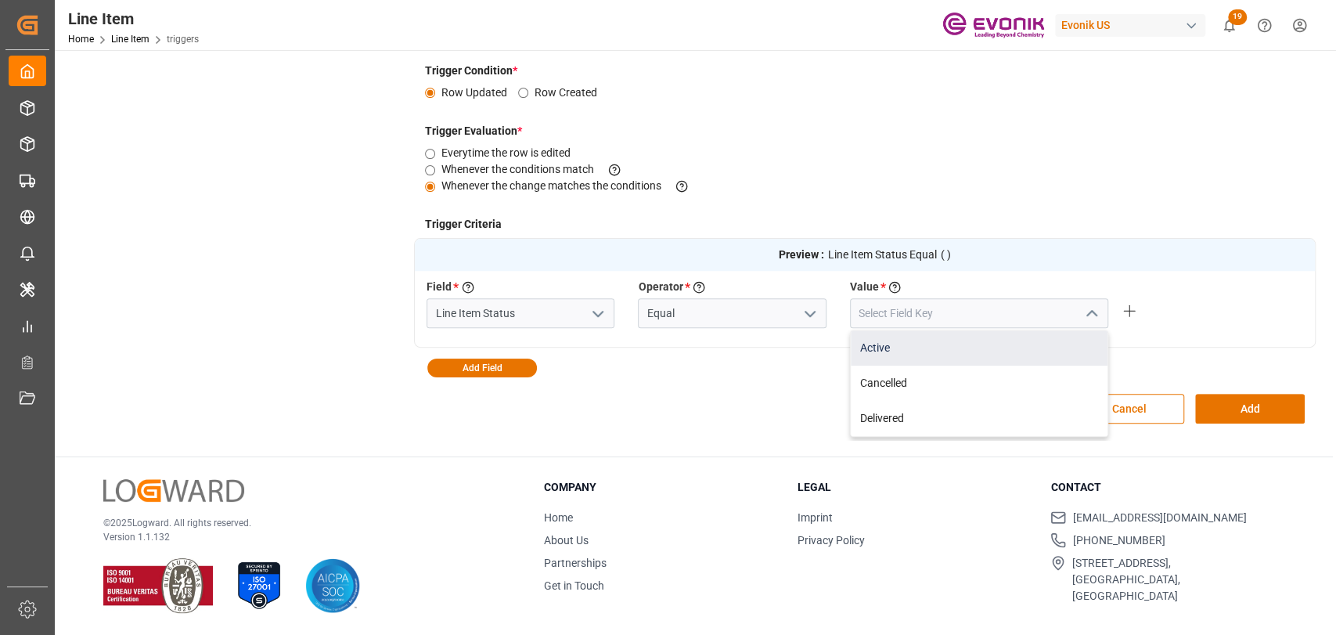
click at [920, 347] on div "Active" at bounding box center [978, 347] width 257 height 35
type input "Active"
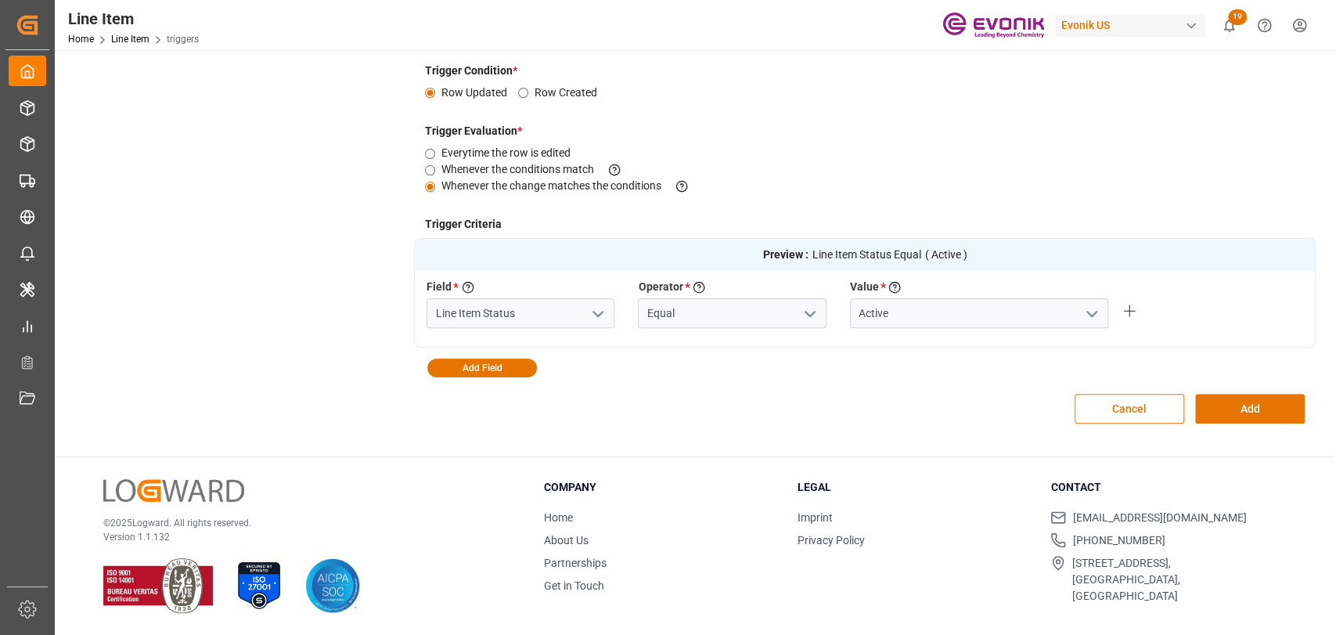
click at [457, 354] on div "Preview : Line Item Status Equal ( Active ) Field * Select a field to create a …" at bounding box center [864, 307] width 901 height 139
click at [458, 361] on button "Add Field" at bounding box center [482, 367] width 110 height 19
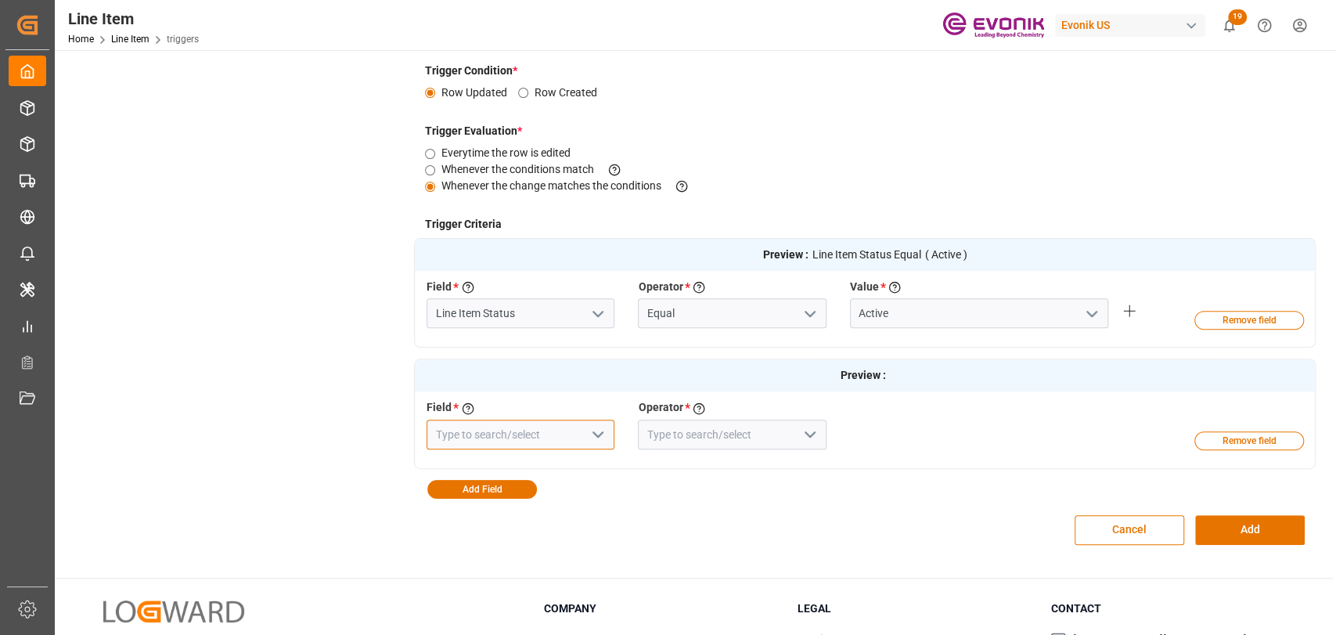
click at [491, 430] on input at bounding box center [520, 434] width 188 height 30
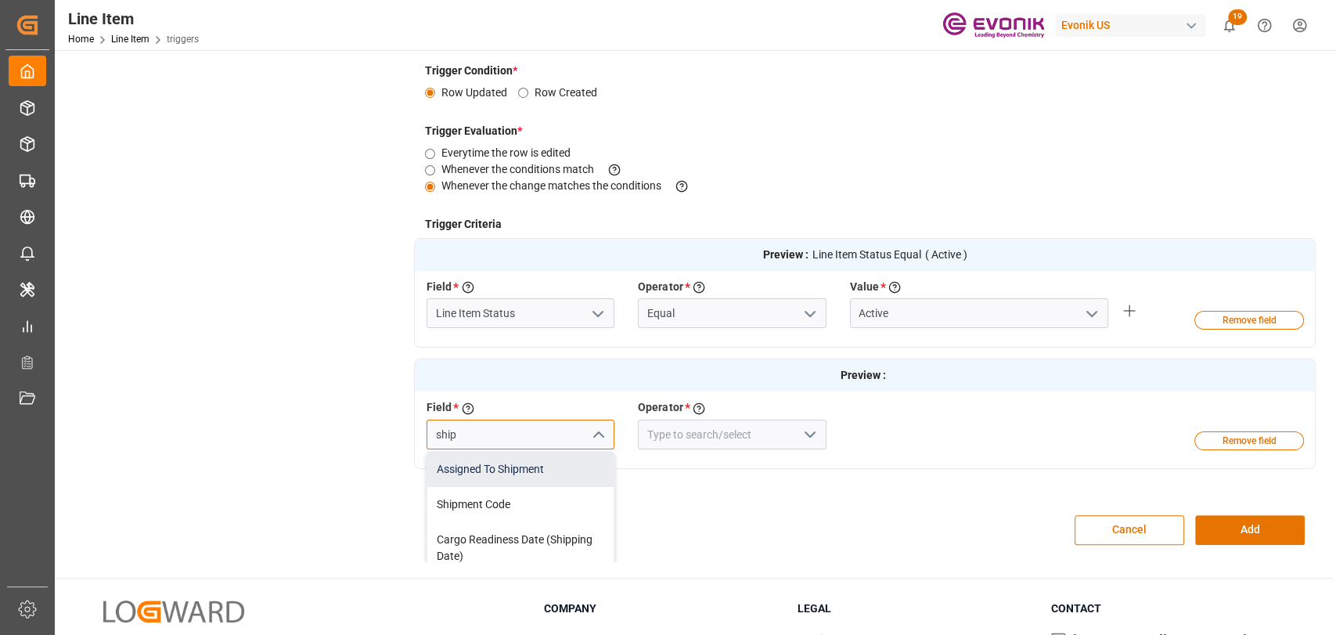
click at [509, 467] on div "Assigned To Shipment" at bounding box center [520, 468] width 186 height 35
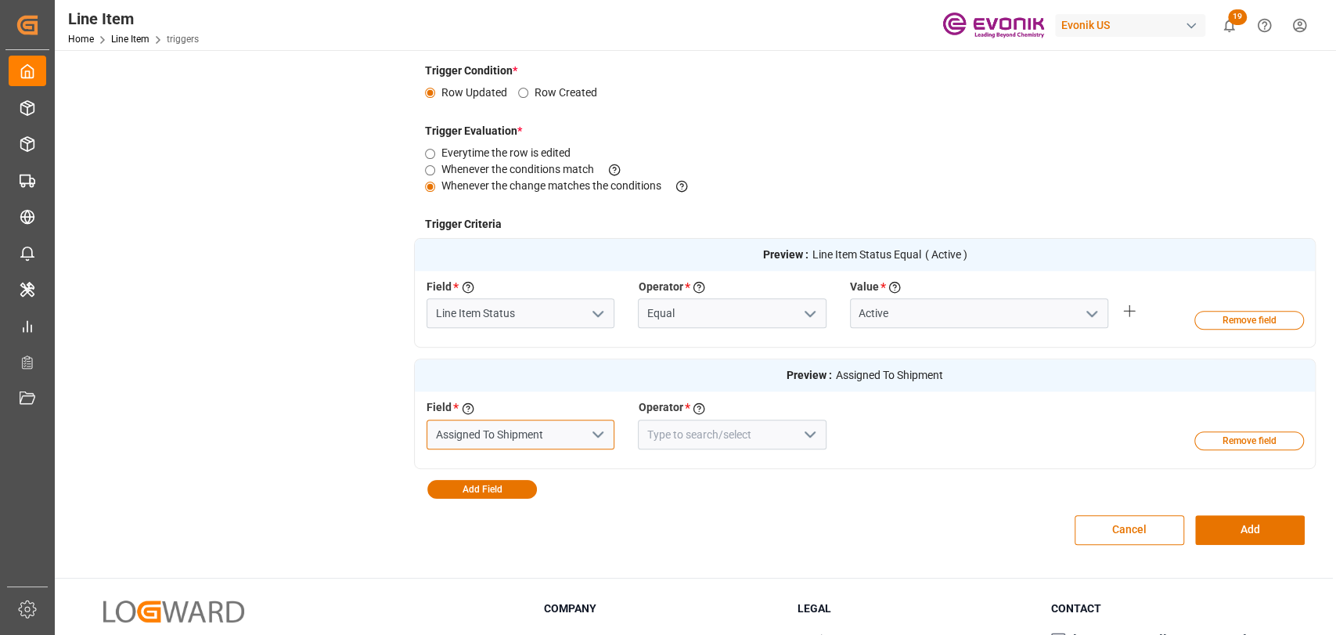
type input "Assigned To Shipment"
click at [807, 433] on icon "open menu" at bounding box center [809, 434] width 19 height 19
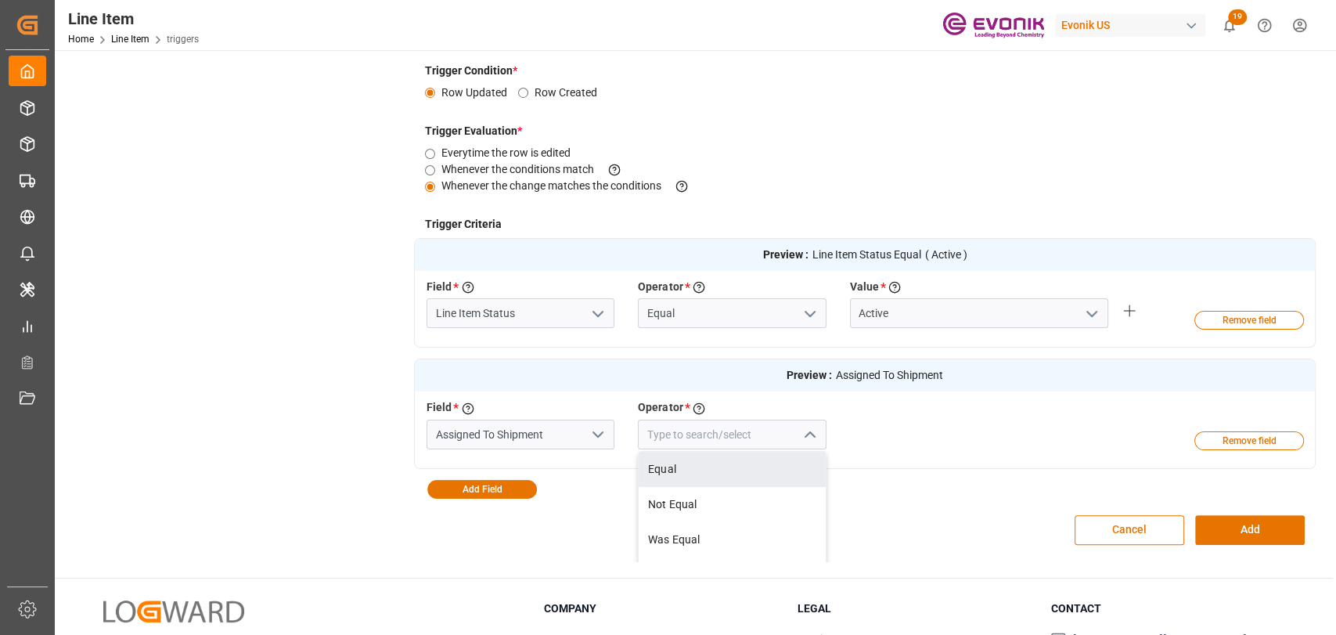
drag, startPoint x: 689, startPoint y: 476, endPoint x: 847, endPoint y: 449, distance: 161.0
click at [696, 473] on div "Equal" at bounding box center [731, 468] width 186 height 35
type input "Equal"
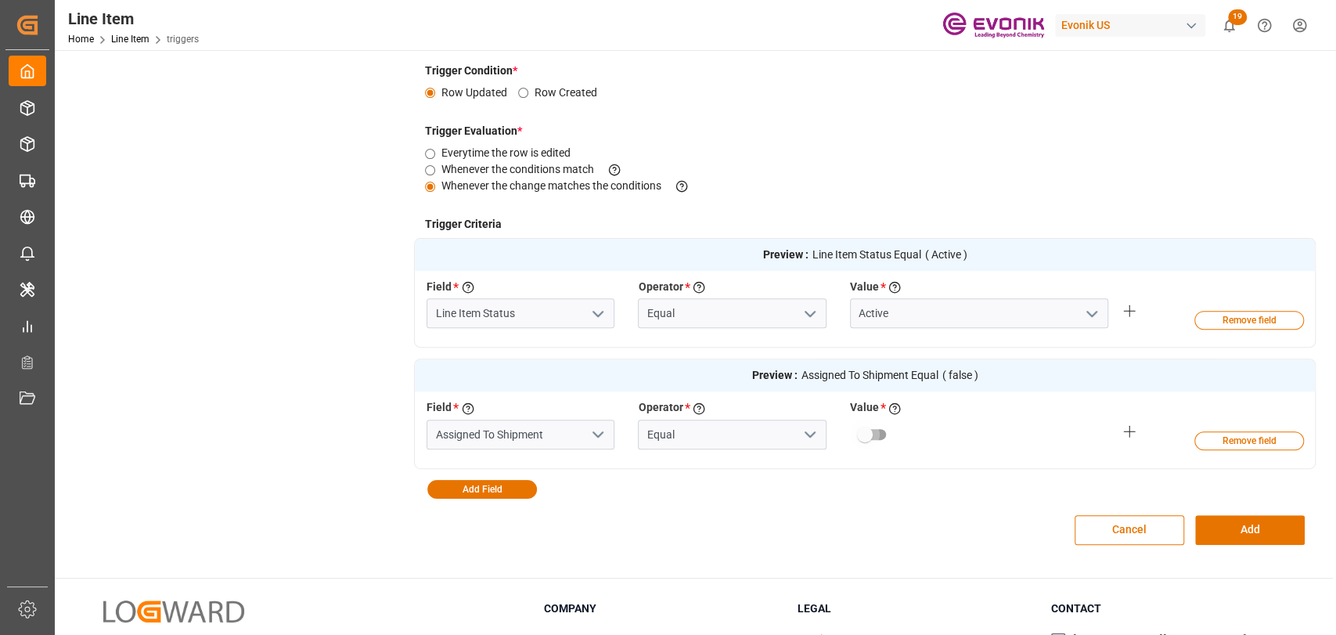
click at [882, 435] on input "primary checkbox" at bounding box center [864, 434] width 89 height 30
checkbox input "true"
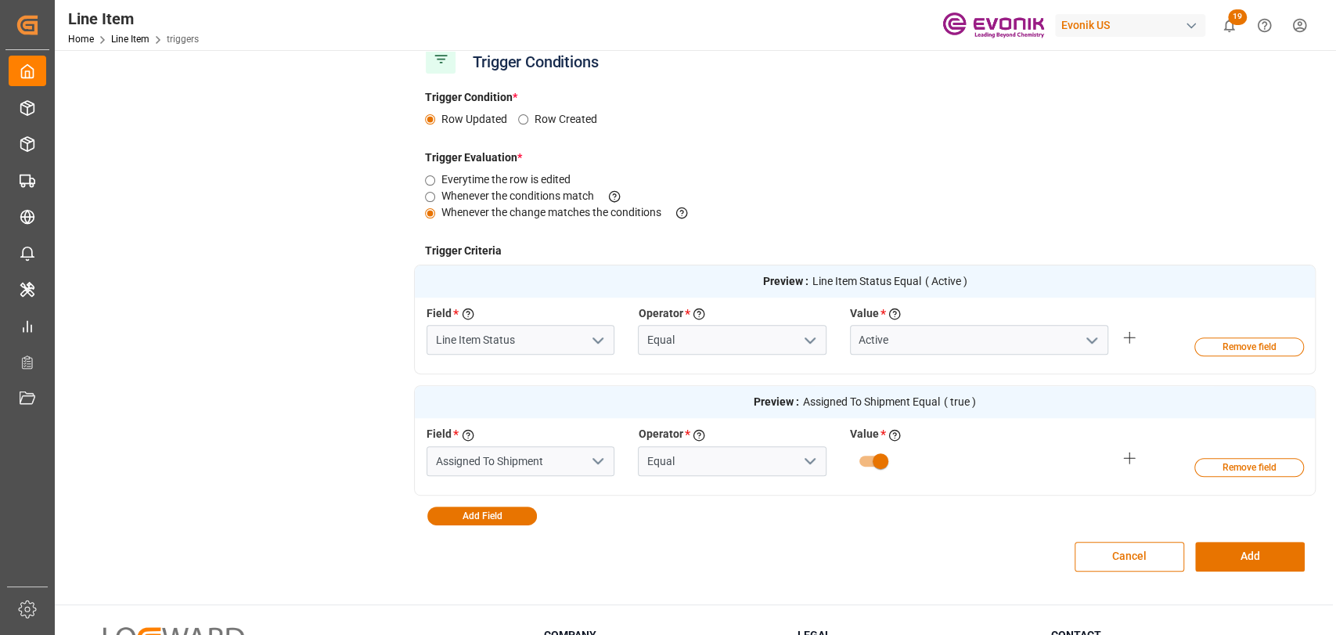
scroll to position [257, 0]
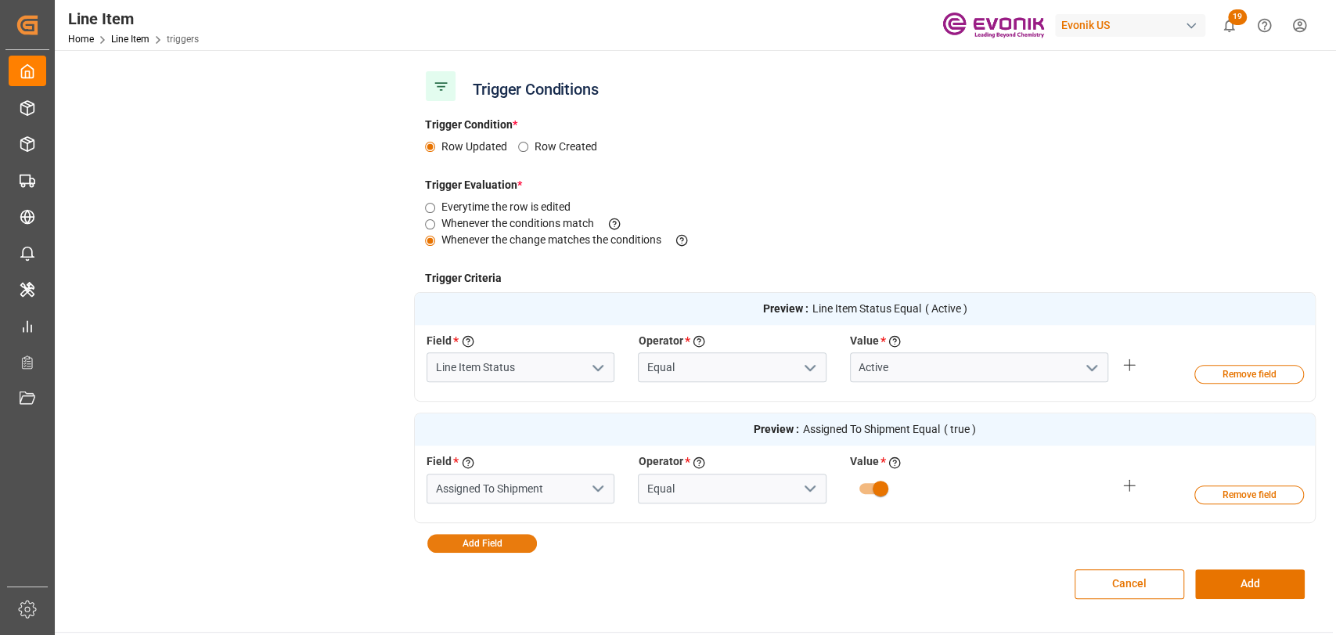
click at [466, 547] on button "Add Field" at bounding box center [482, 543] width 110 height 19
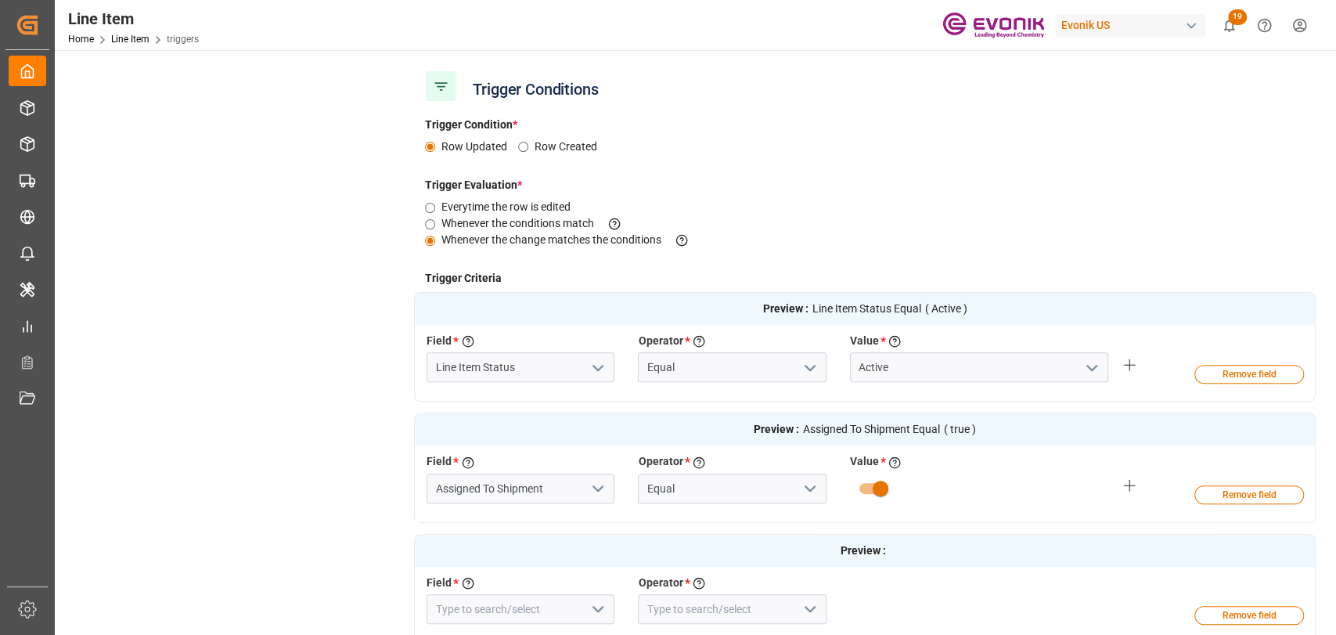
scroll to position [432, 0]
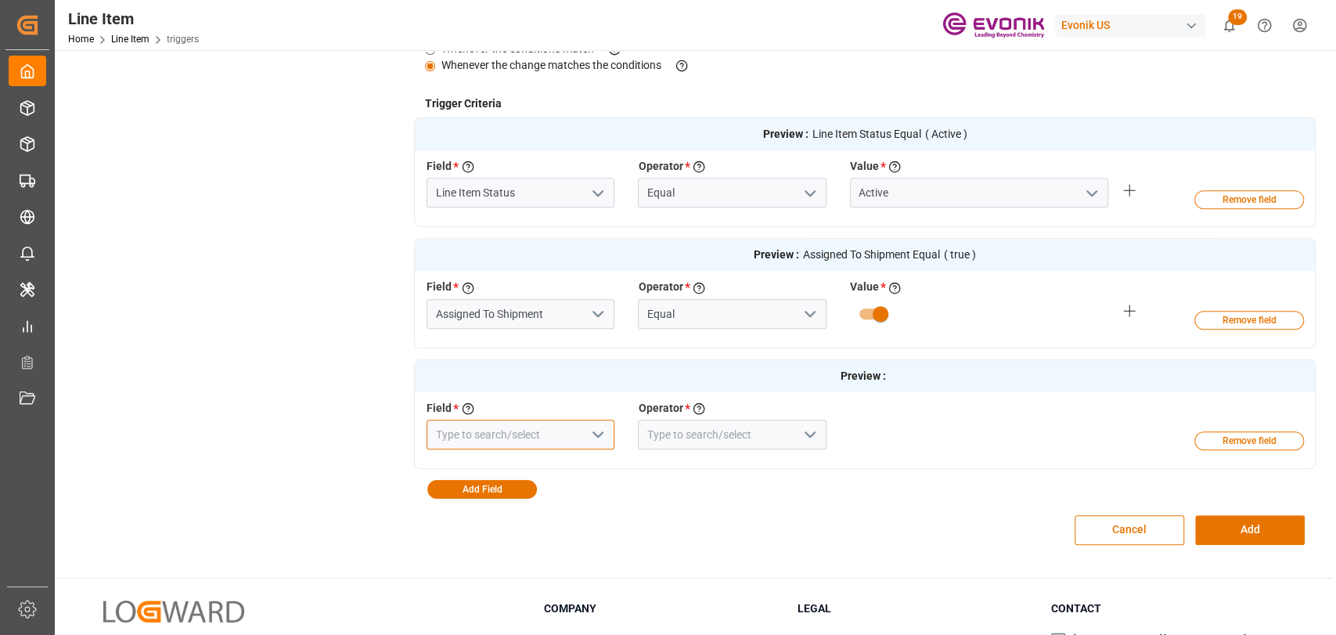
click at [538, 436] on input at bounding box center [520, 434] width 188 height 30
click at [520, 461] on div "Cargo Readiness Date (Shipping Date)" at bounding box center [520, 477] width 186 height 52
type input "Cargo Readiness Date (Shipping Date)"
click at [810, 435] on polyline "open menu" at bounding box center [809, 434] width 9 height 5
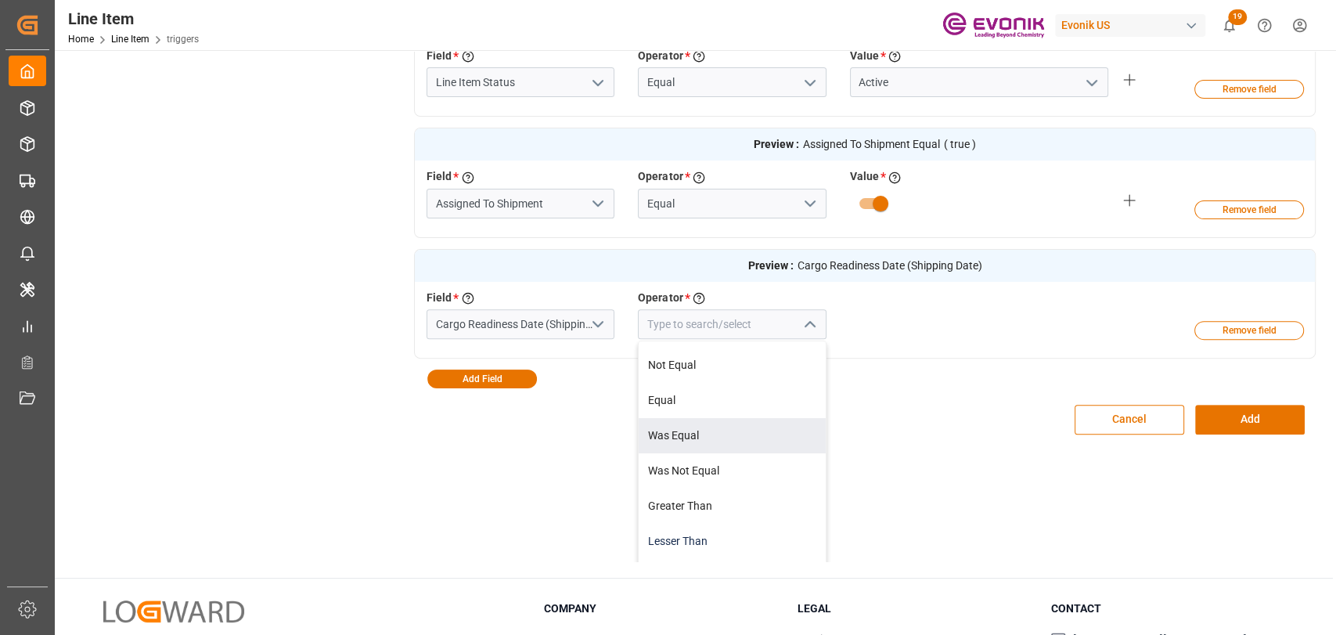
scroll to position [143, 0]
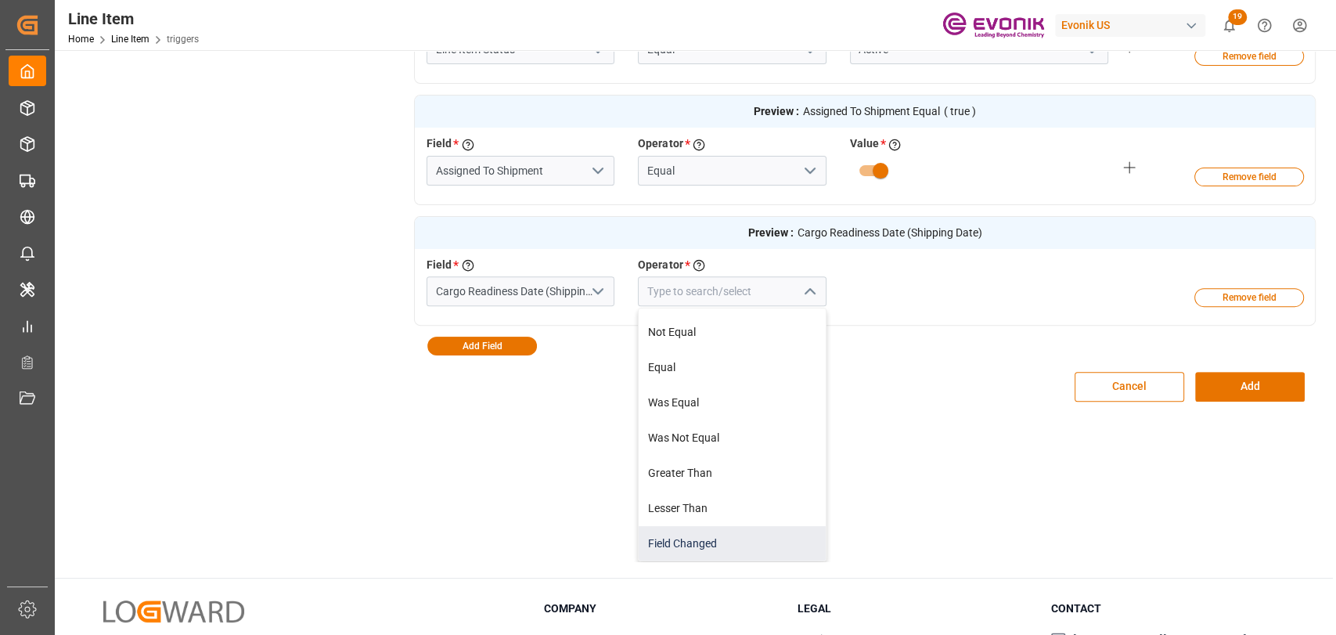
click at [708, 537] on div "Field Changed" at bounding box center [731, 543] width 186 height 35
type input "Field Changed"
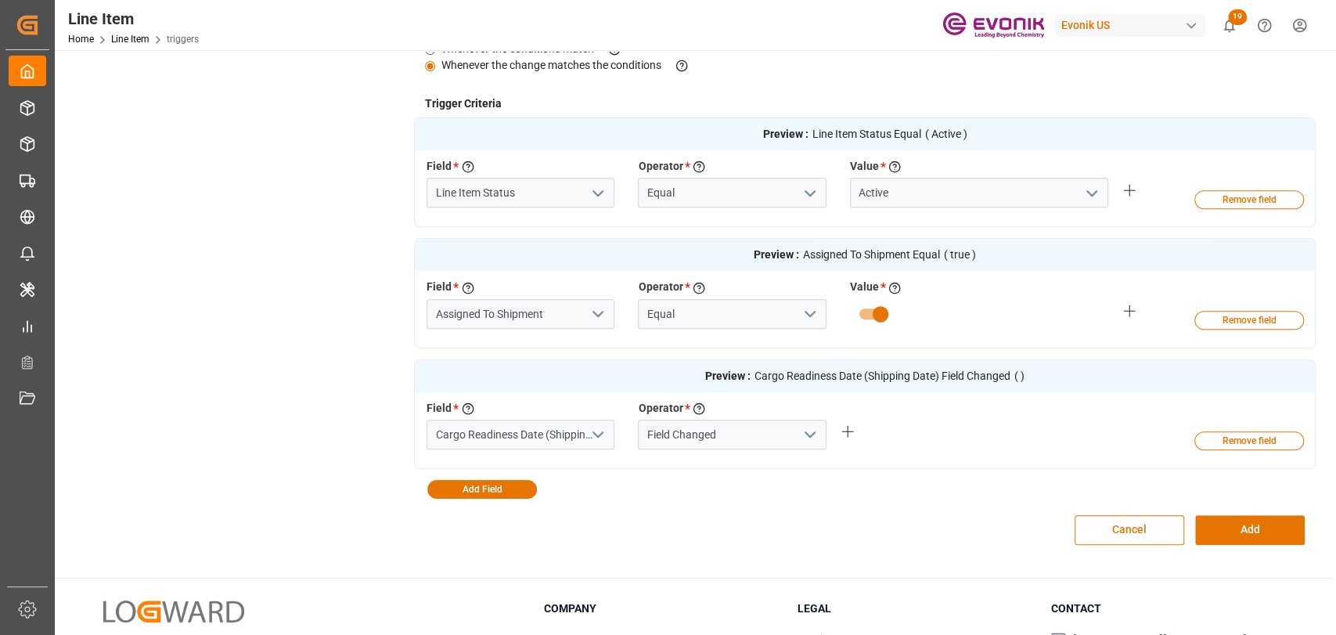
scroll to position [552, 0]
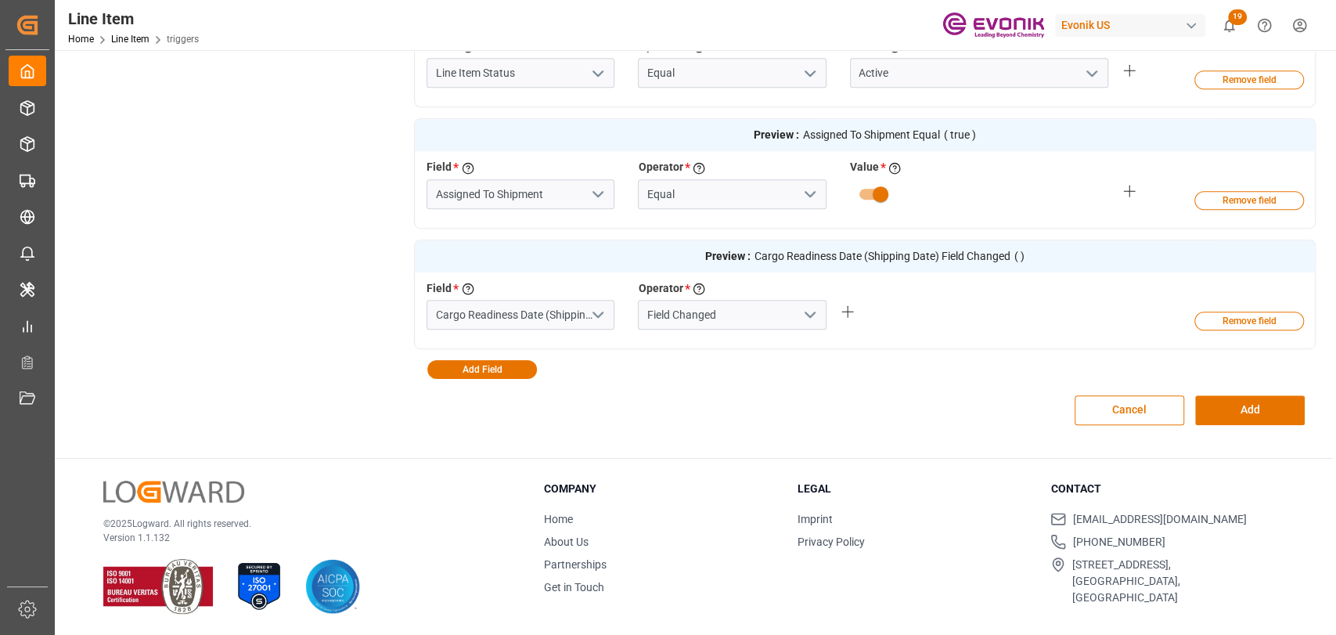
click at [865, 404] on div "Cancel Add" at bounding box center [864, 410] width 901 height 63
click at [1262, 404] on button "Add" at bounding box center [1250, 410] width 110 height 30
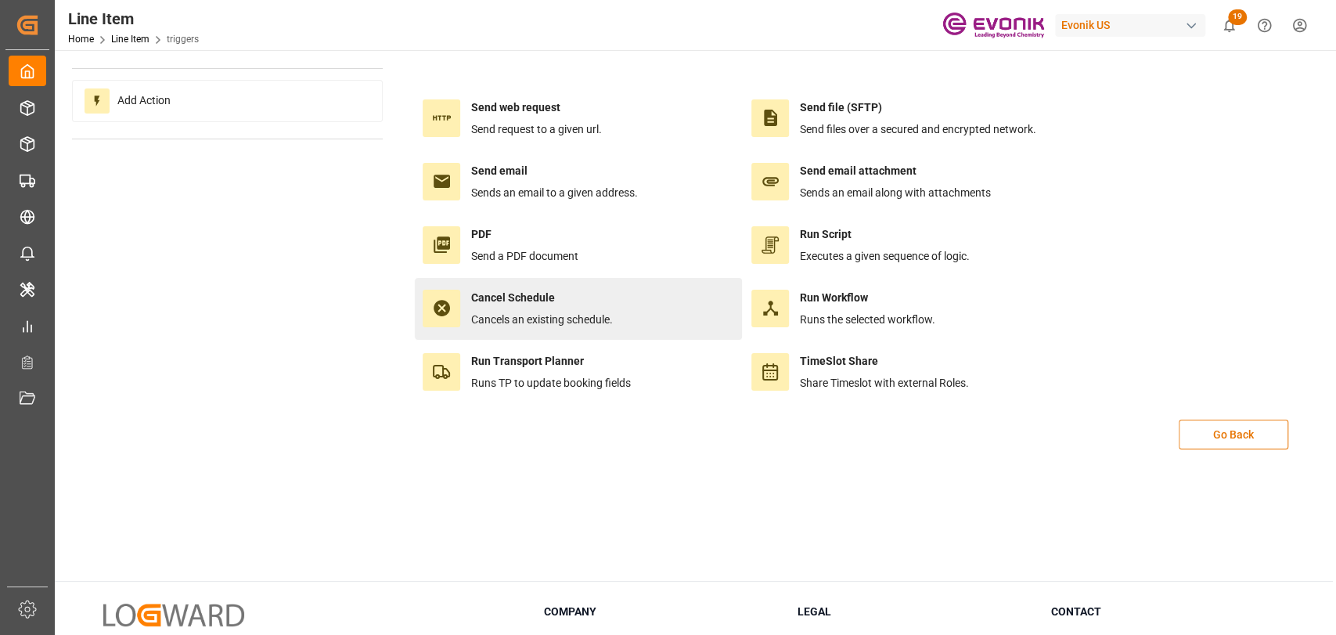
scroll to position [0, 0]
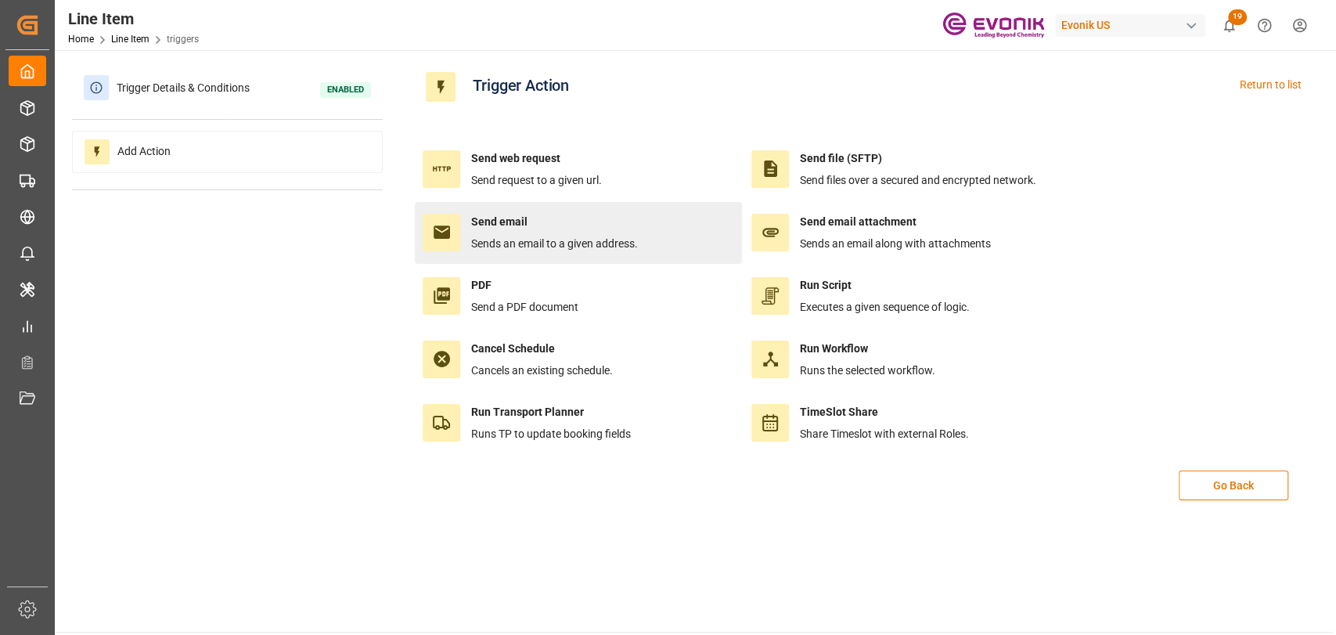
click at [494, 232] on div "Send email Sends an email to a given address." at bounding box center [554, 233] width 167 height 38
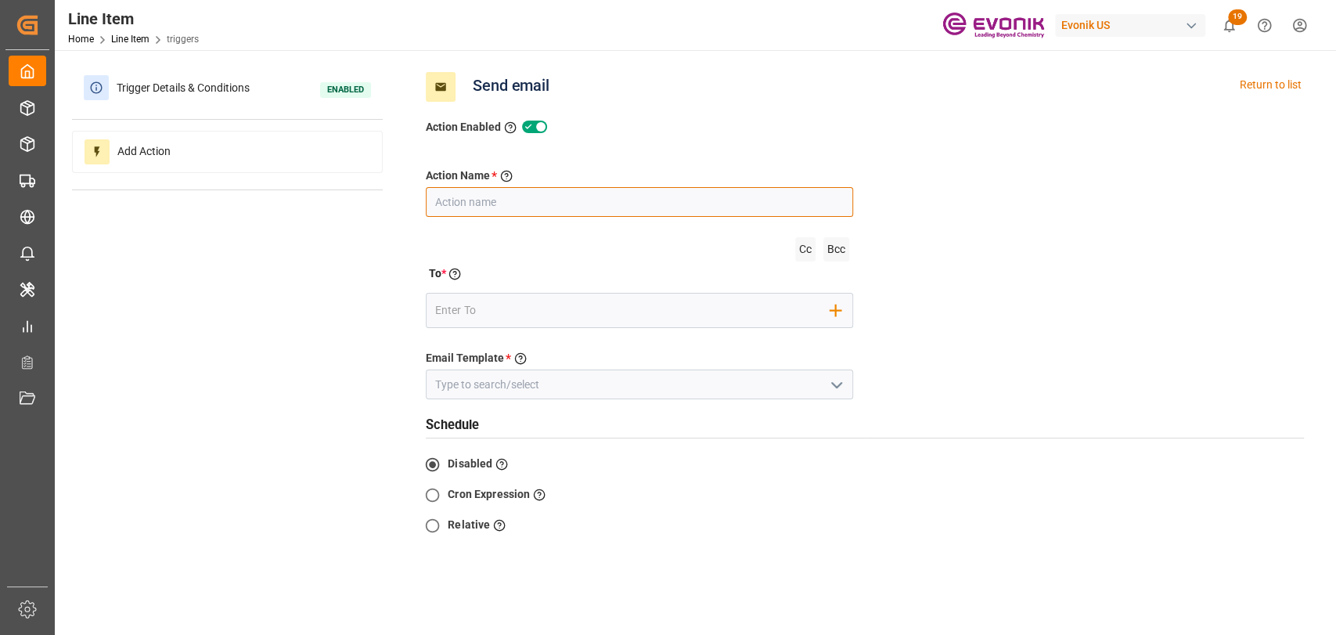
click at [488, 200] on input "text" at bounding box center [639, 202] width 427 height 30
type input "m"
type input "Email Distribution"
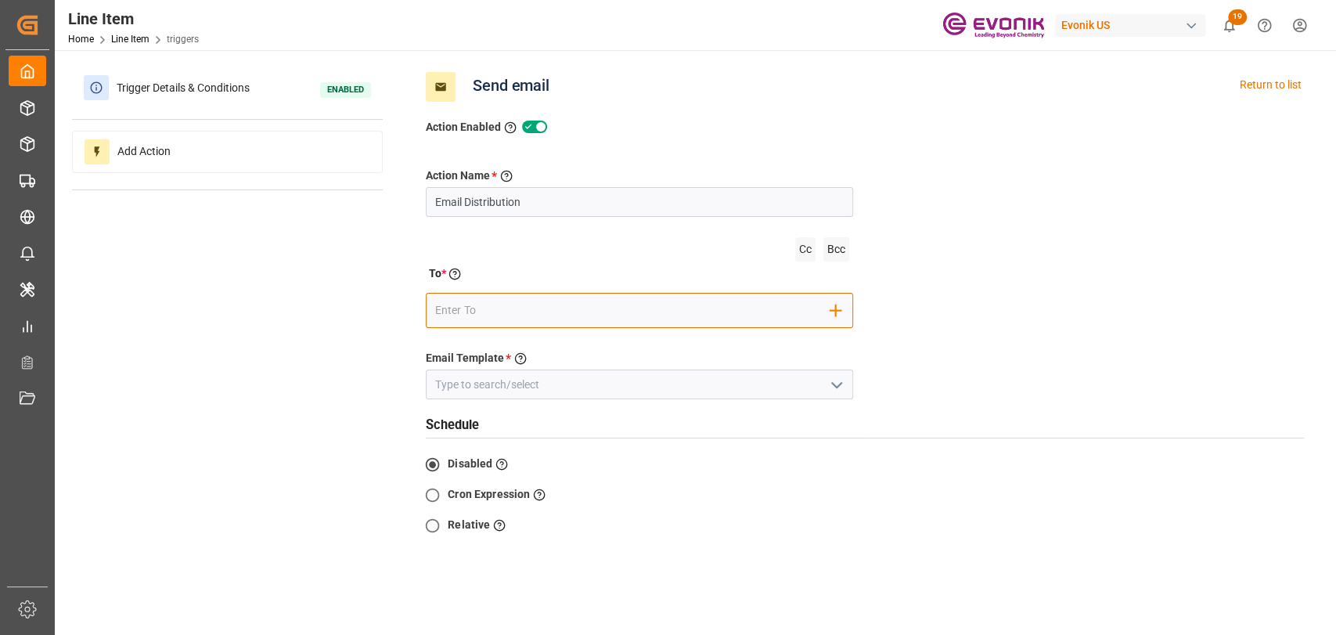
click at [667, 299] on input "email" at bounding box center [632, 310] width 395 height 23
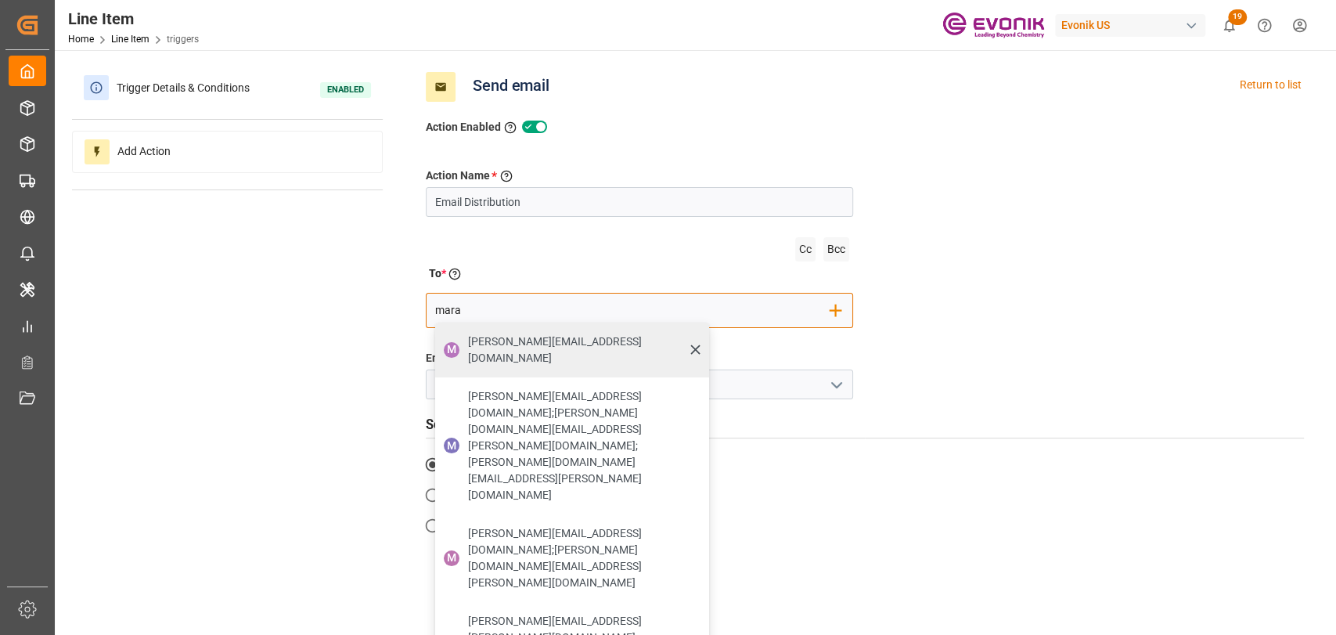
type input "mara"
click at [501, 344] on span "mara-lynn.tan@leschaco.com" at bounding box center [583, 349] width 230 height 33
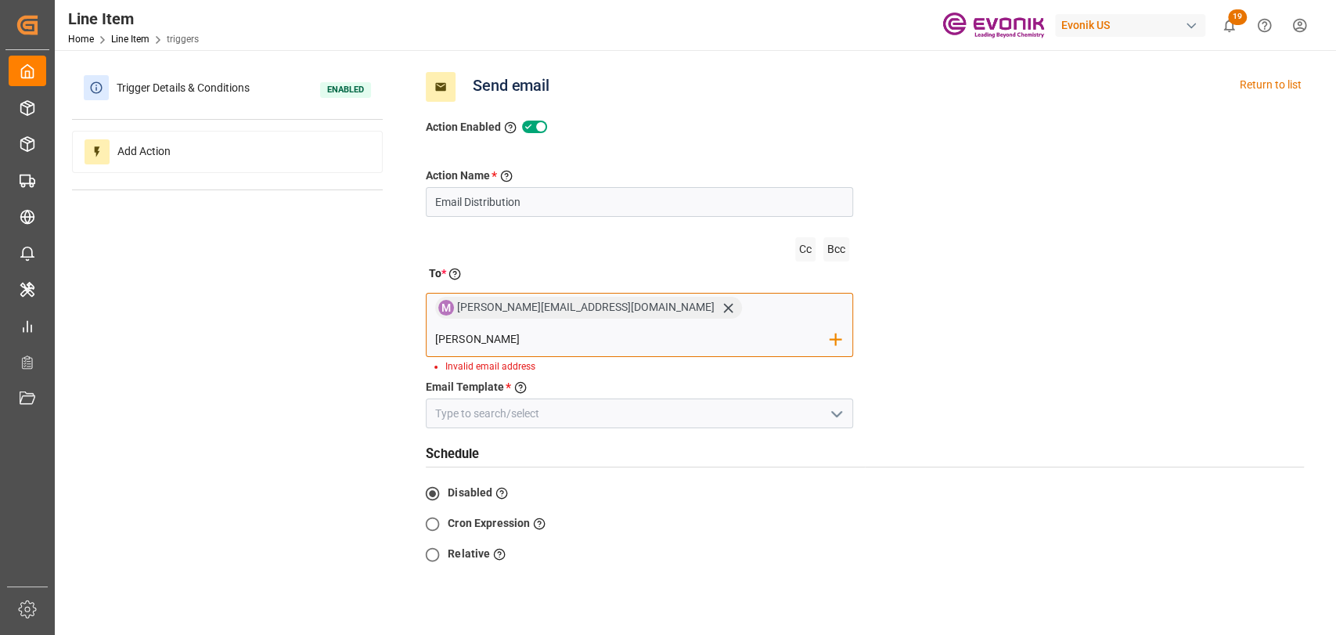
drag, startPoint x: 638, startPoint y: 311, endPoint x: 710, endPoint y: 308, distance: 72.0
click at [710, 327] on input "tania" at bounding box center [632, 338] width 395 height 23
paste input "Tania.Dominguez@leschaco.com"
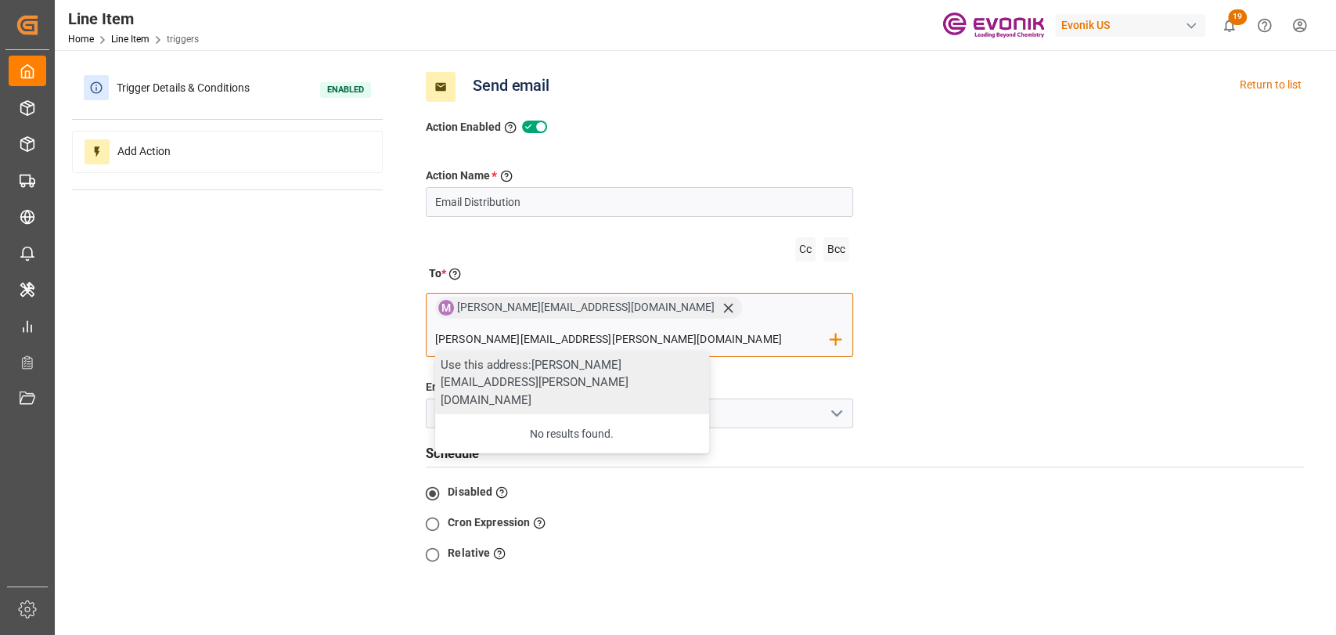
type input "Tania.Dominguez@leschaco.com"
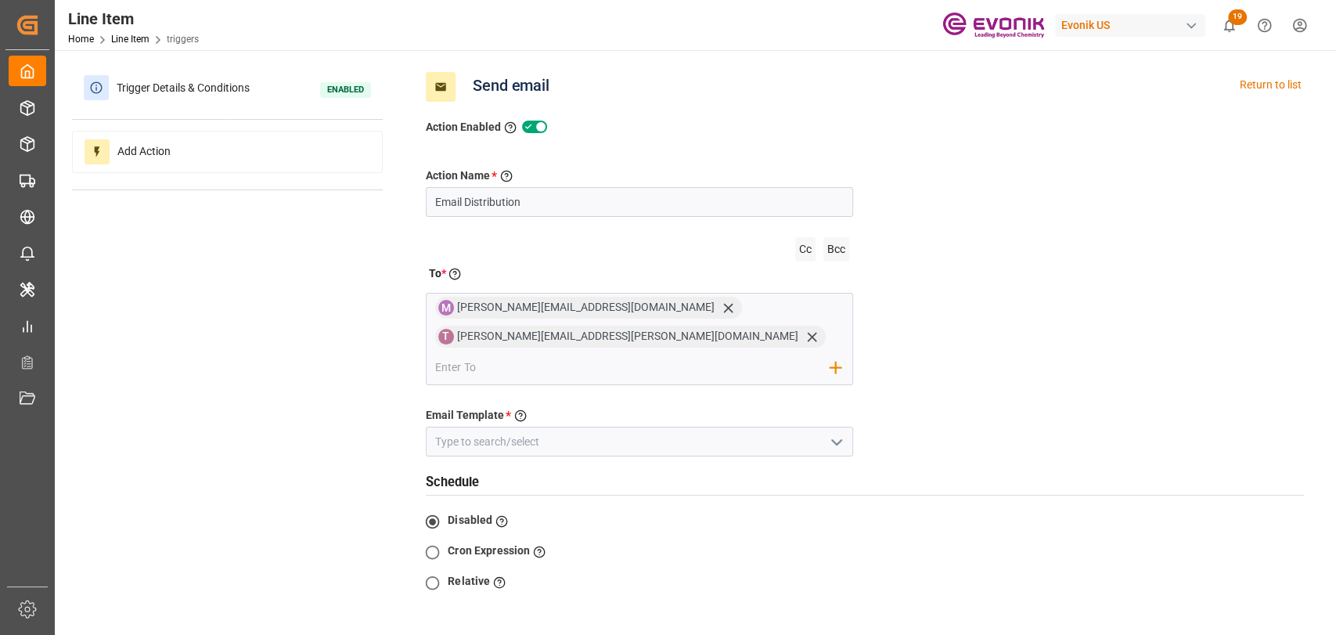
click at [993, 381] on div "Action Name * Give a name to the action being created Email Distribution Cc Bcc…" at bounding box center [864, 446] width 901 height 620
click at [832, 433] on icon "open menu" at bounding box center [836, 442] width 19 height 19
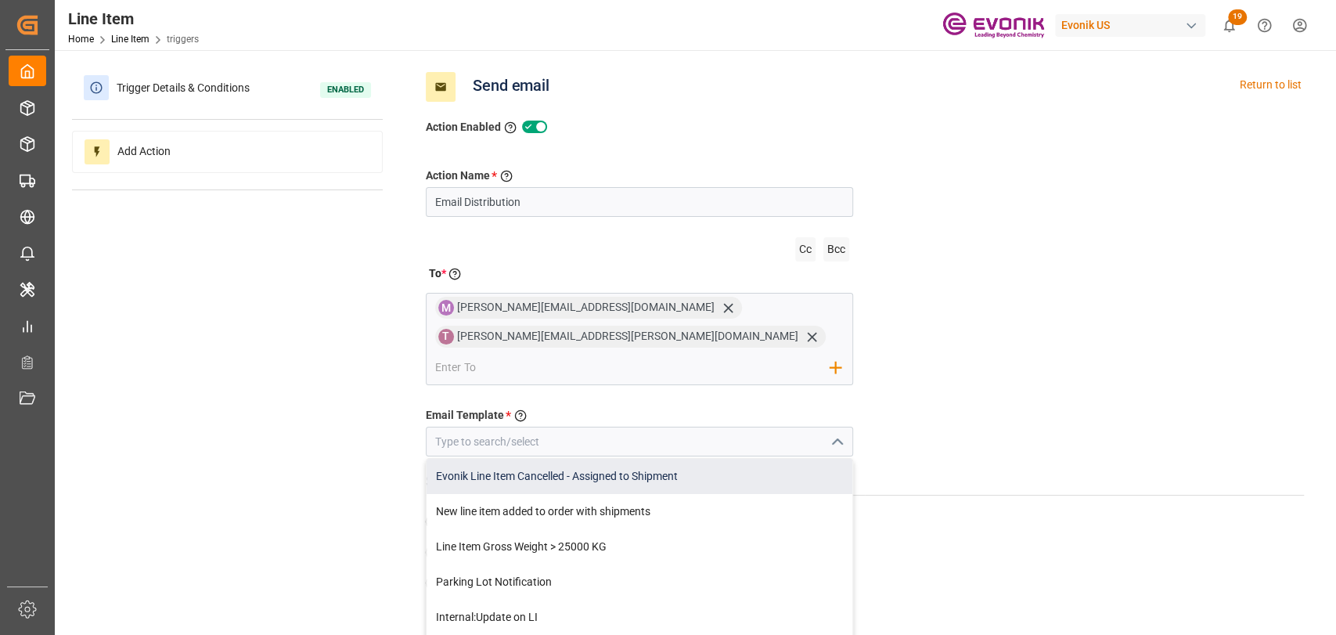
click at [566, 458] on div "Evonik Line Item Cancelled - Assigned to Shipment" at bounding box center [639, 475] width 426 height 35
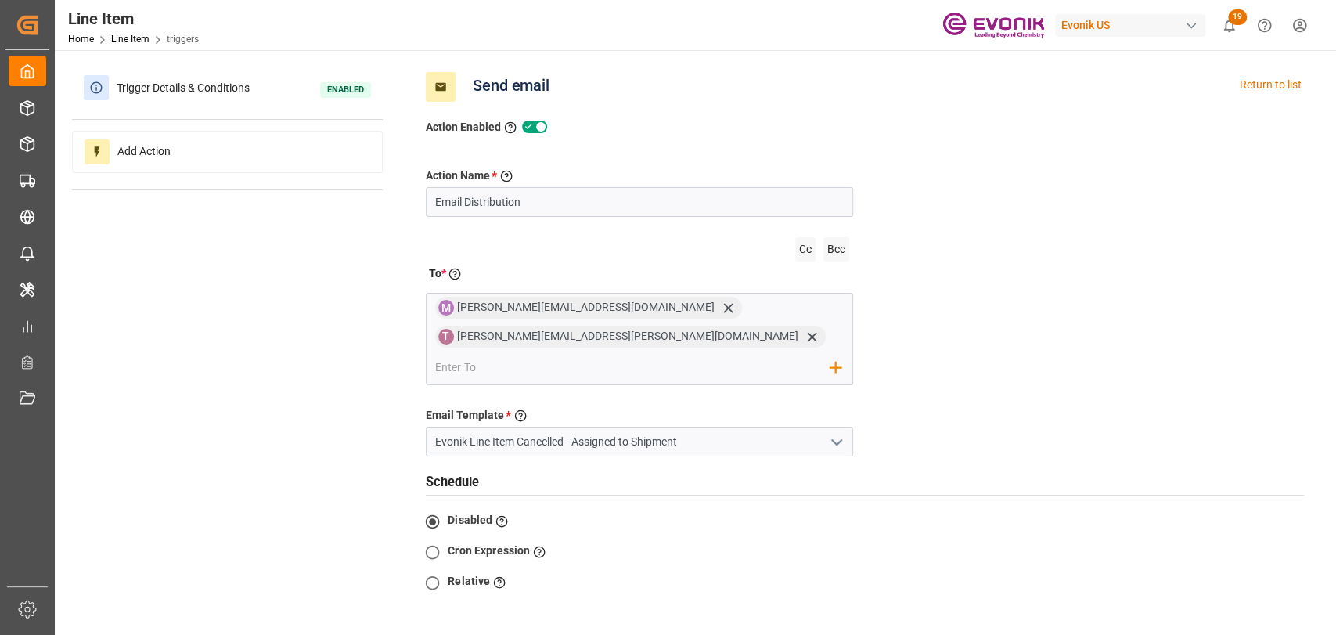
click at [839, 433] on icon "open menu" at bounding box center [836, 442] width 19 height 19
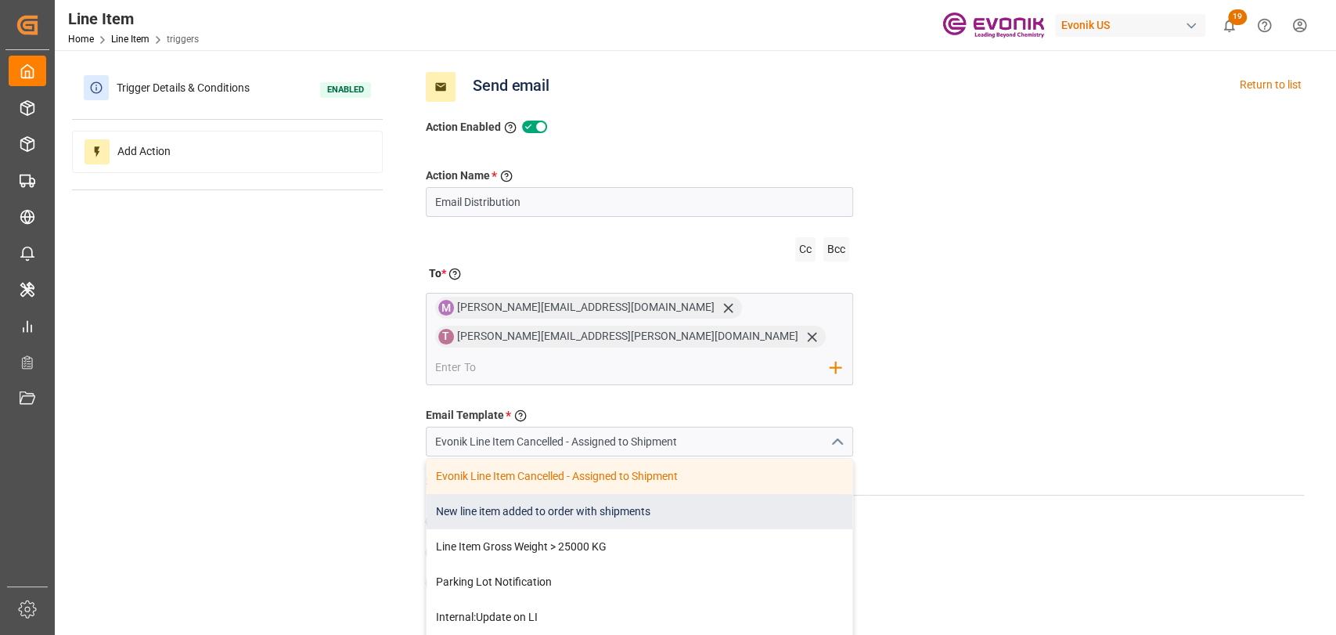
click at [642, 494] on div "New line item added to order with shipments" at bounding box center [639, 511] width 426 height 35
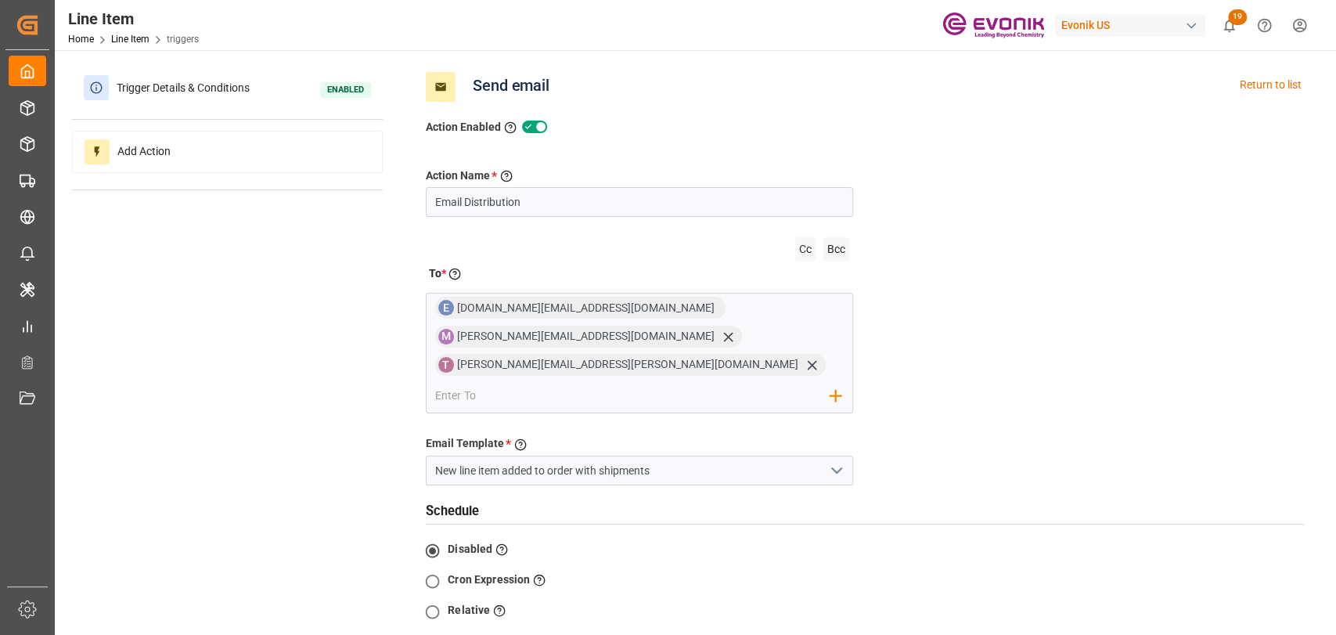
click at [834, 461] on icon "open menu" at bounding box center [836, 470] width 19 height 19
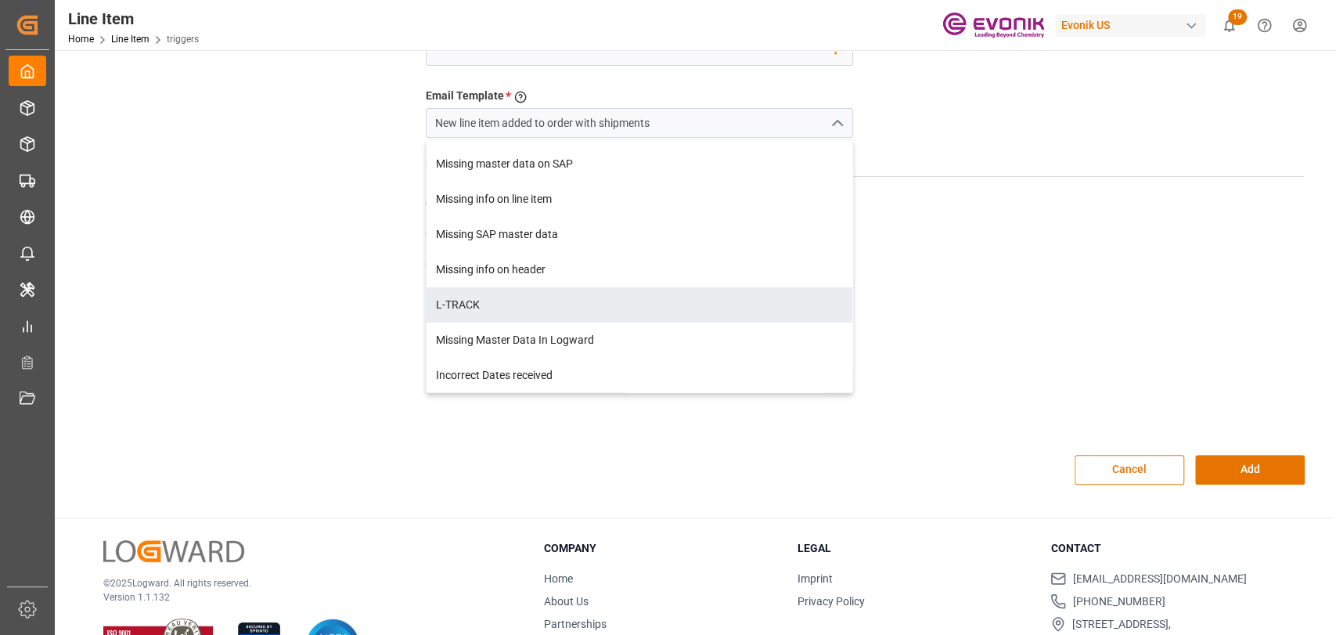
scroll to position [348, 0]
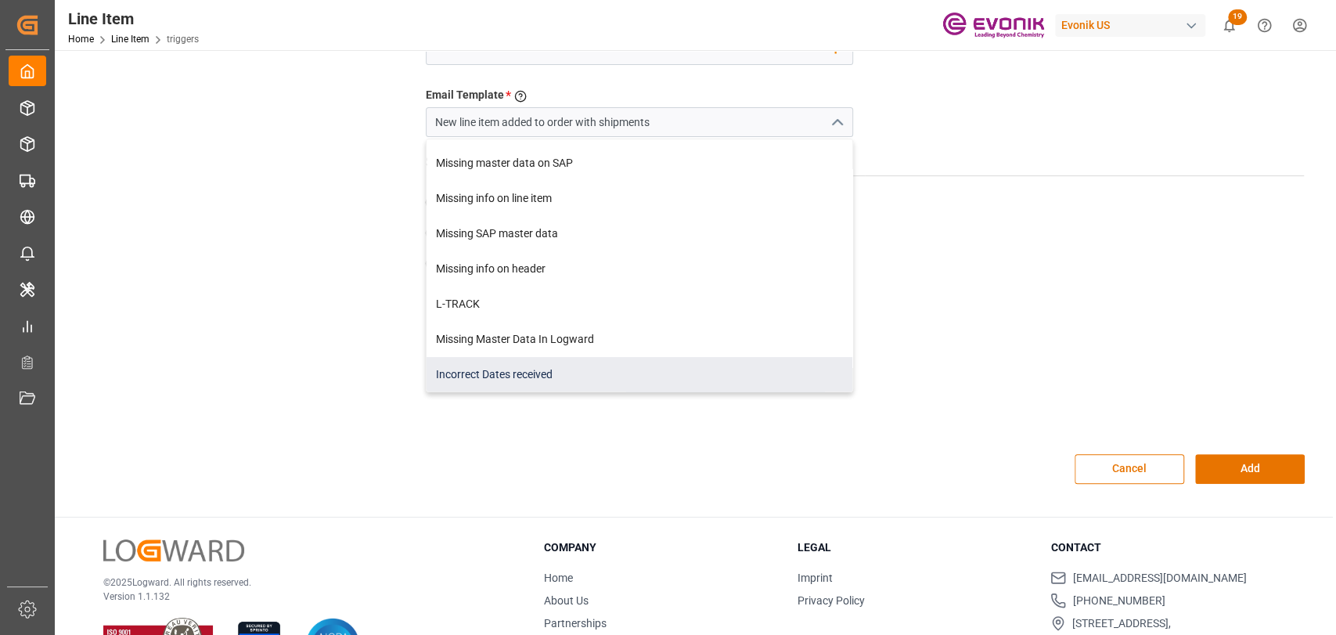
click at [500, 357] on div "Incorrect Dates received" at bounding box center [639, 374] width 426 height 35
type input "Incorrect Dates received"
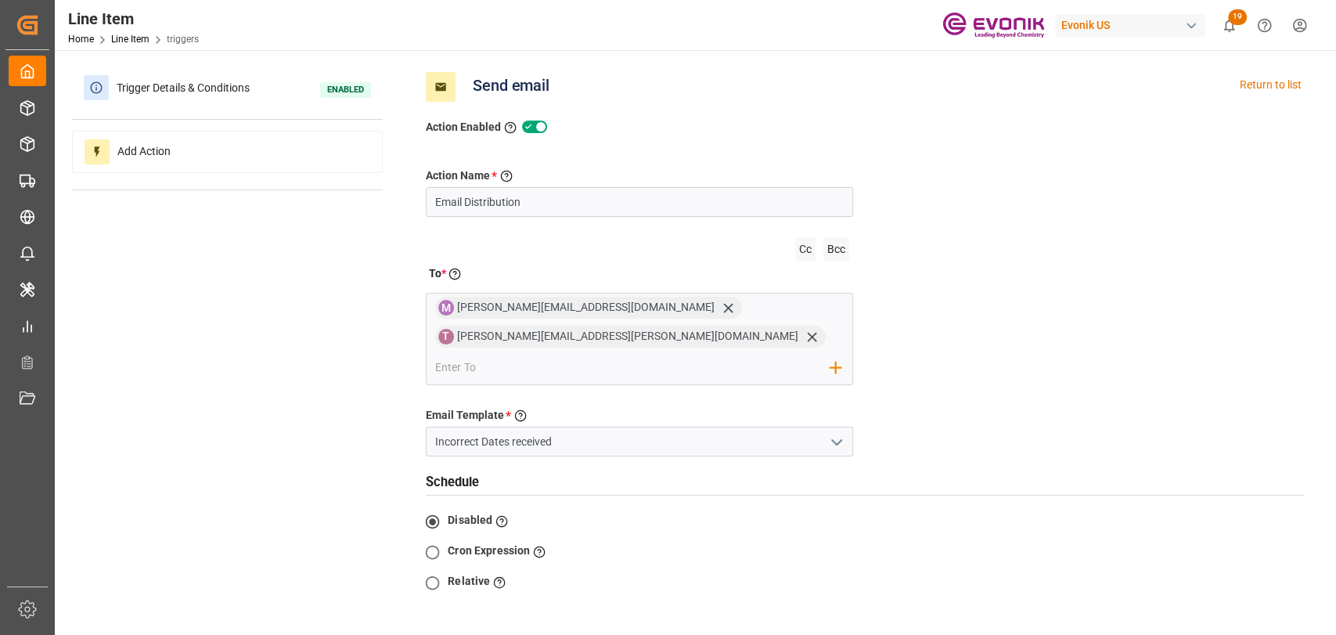
scroll to position [347, 0]
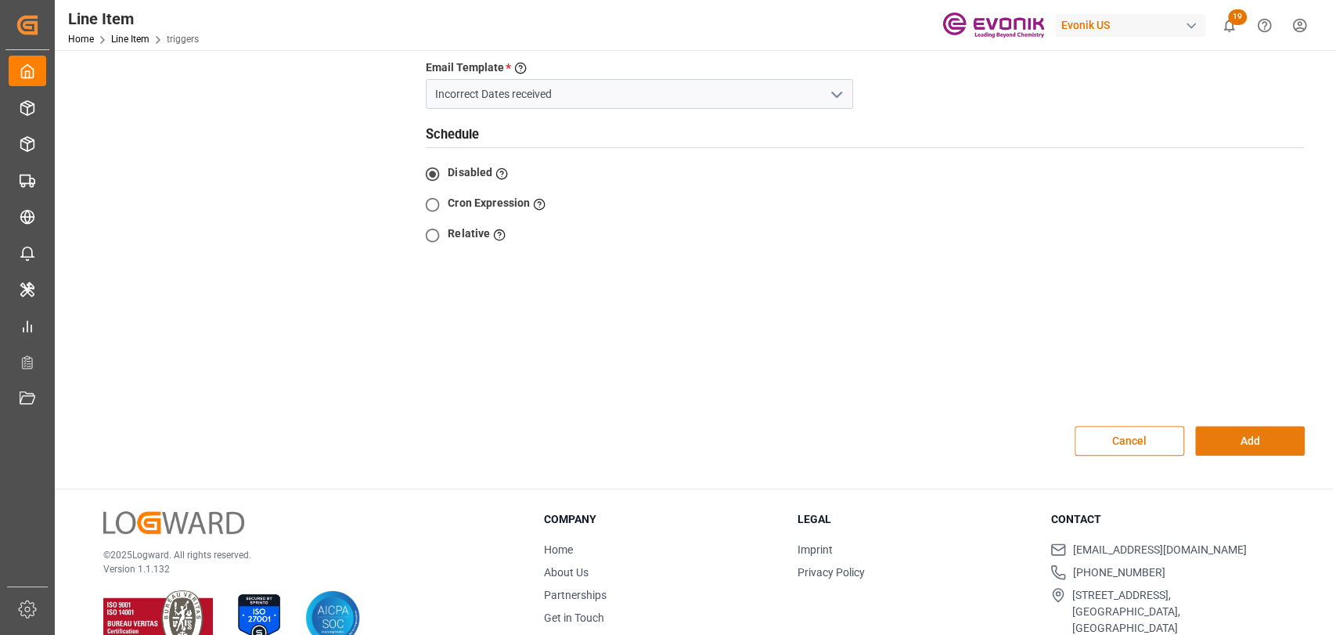
click at [1225, 426] on button "Add" at bounding box center [1250, 441] width 110 height 30
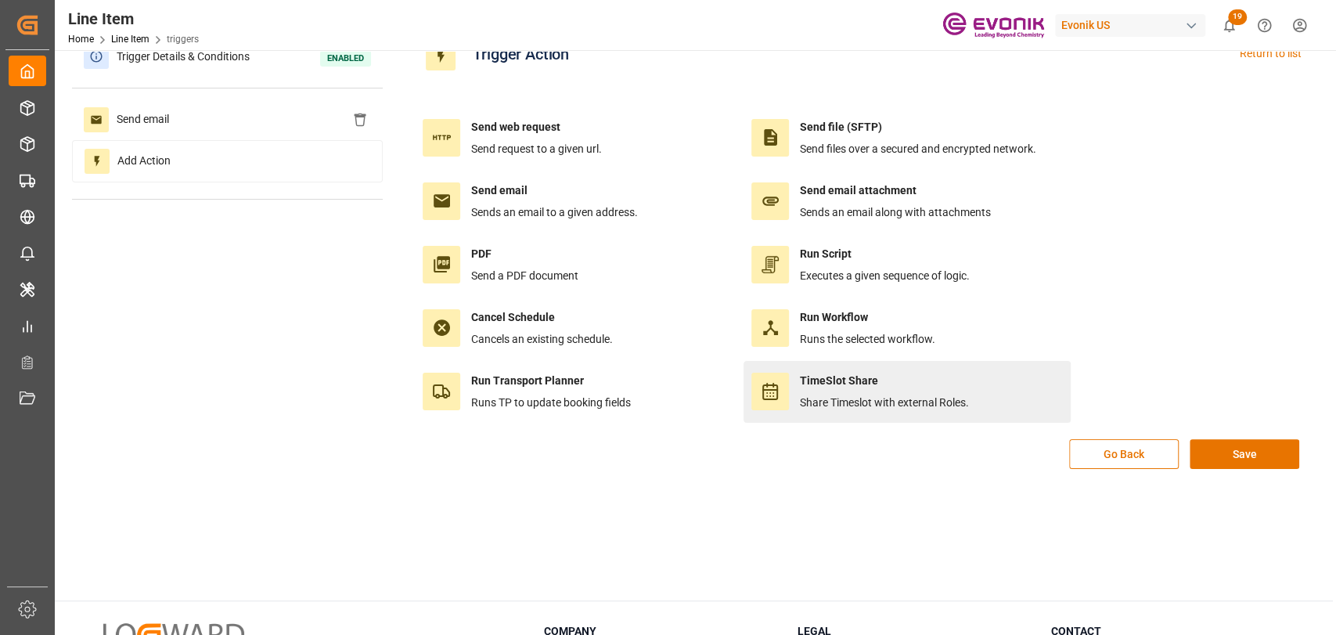
scroll to position [0, 0]
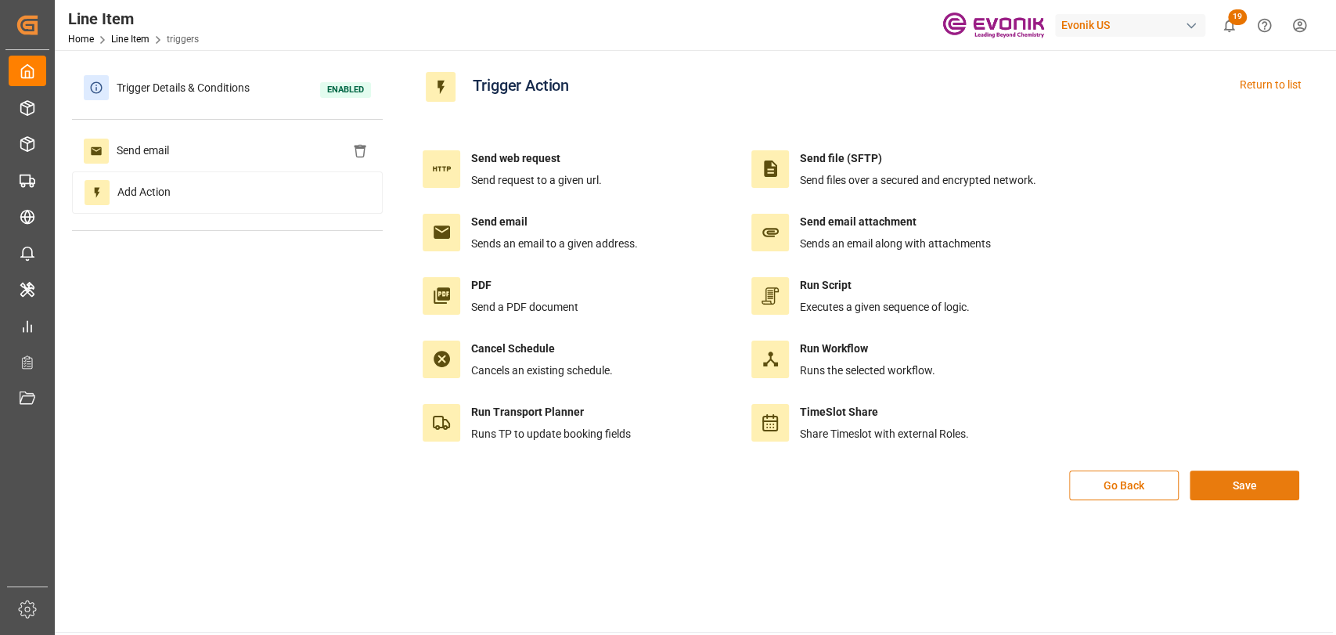
click at [1253, 477] on button "Save" at bounding box center [1244, 485] width 110 height 30
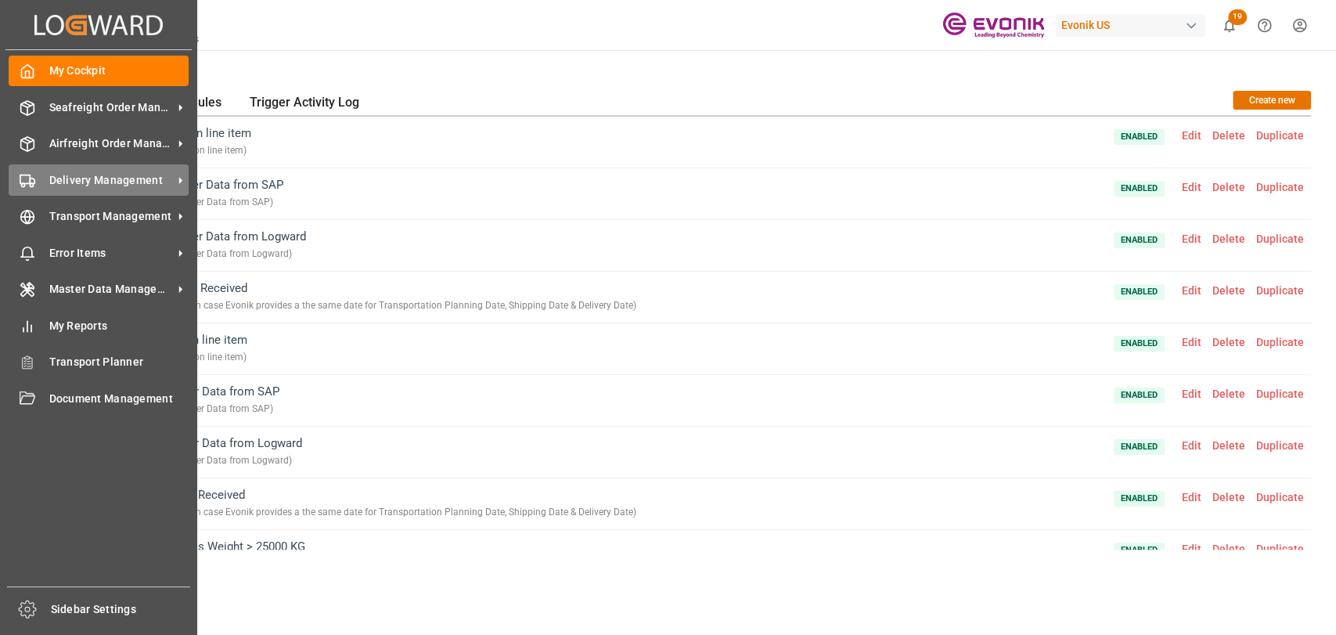
click at [89, 189] on div "Delivery Management Delivery Management" at bounding box center [99, 179] width 180 height 31
click at [18, 181] on div at bounding box center [22, 180] width 27 height 16
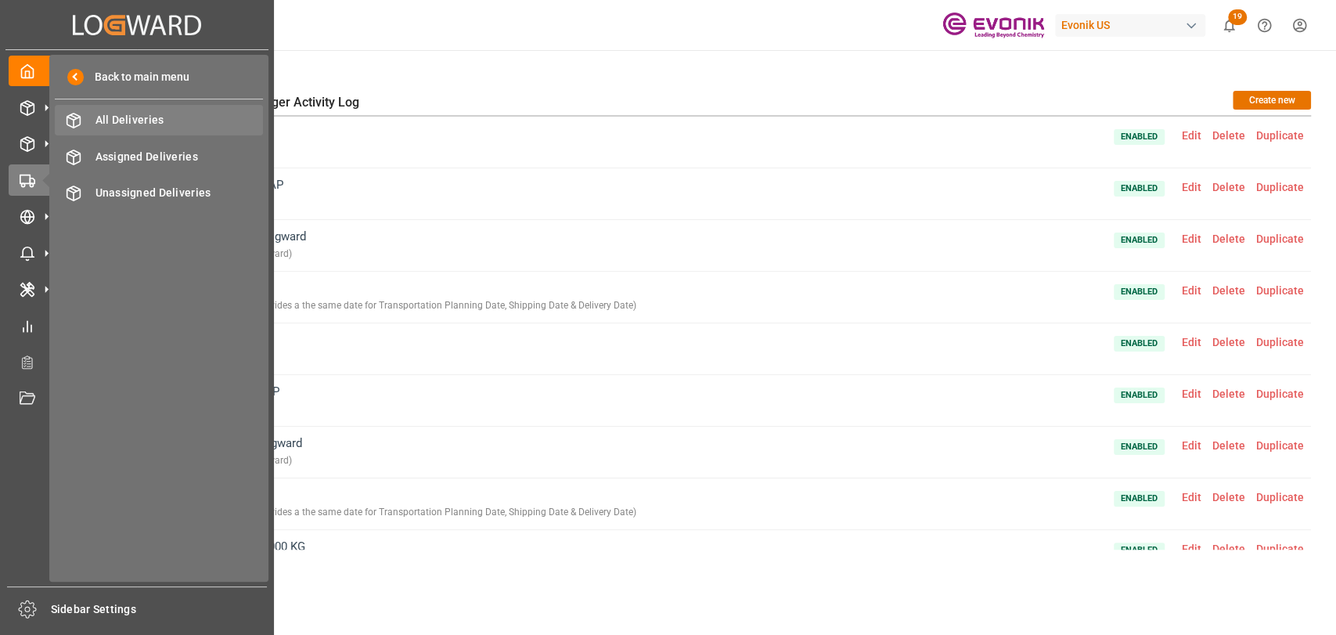
click at [149, 118] on span "All Deliveries" at bounding box center [179, 120] width 168 height 16
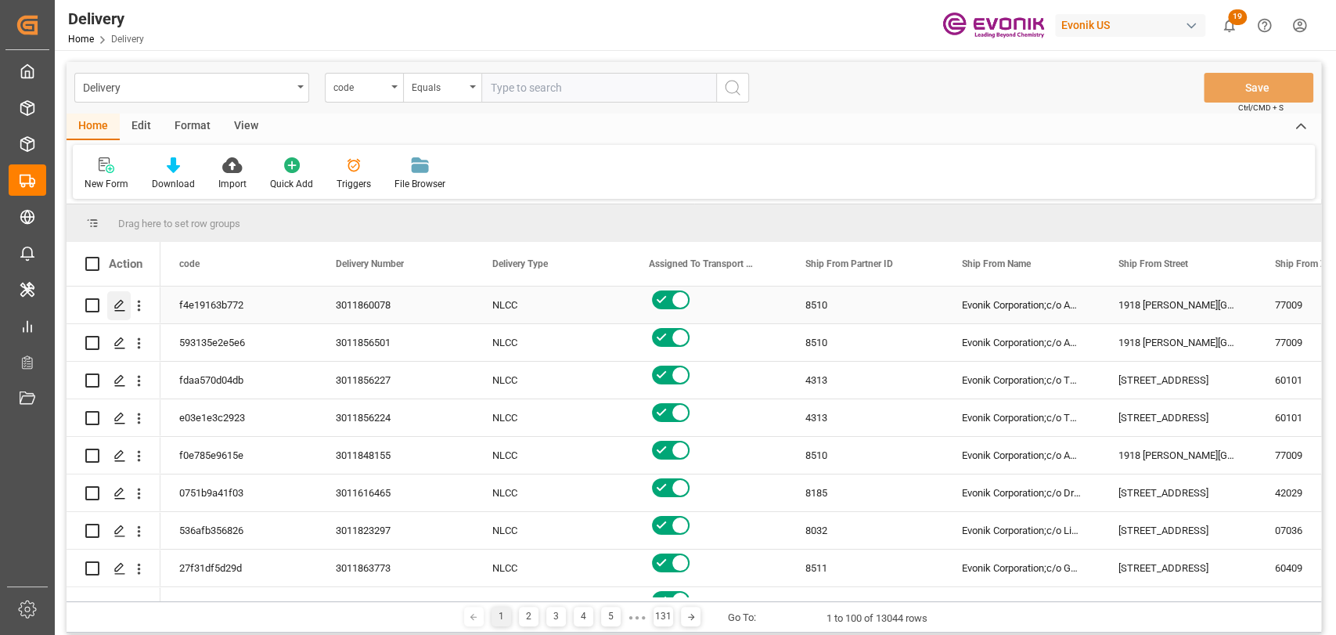
click at [111, 302] on div "Press SPACE to select this row." at bounding box center [118, 305] width 23 height 29
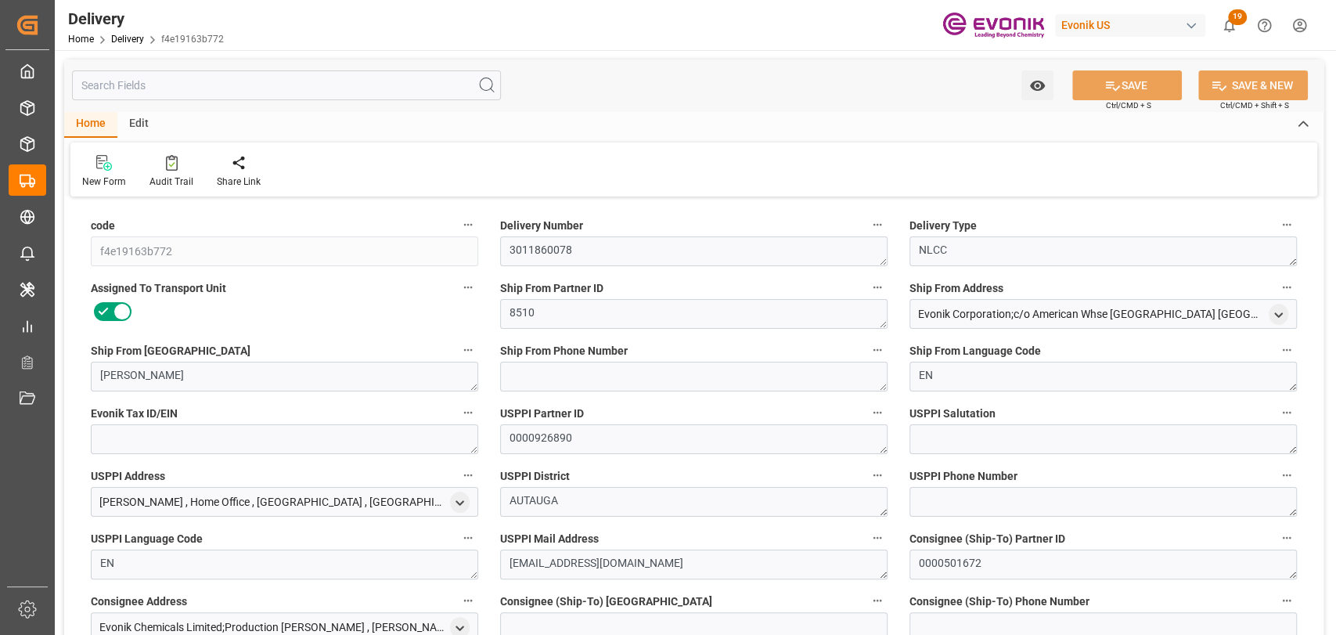
type input "10-24-2025"
type input "09-24-2025"
type input "[DATE] 00:00"
type input "09-23-2025 16:37"
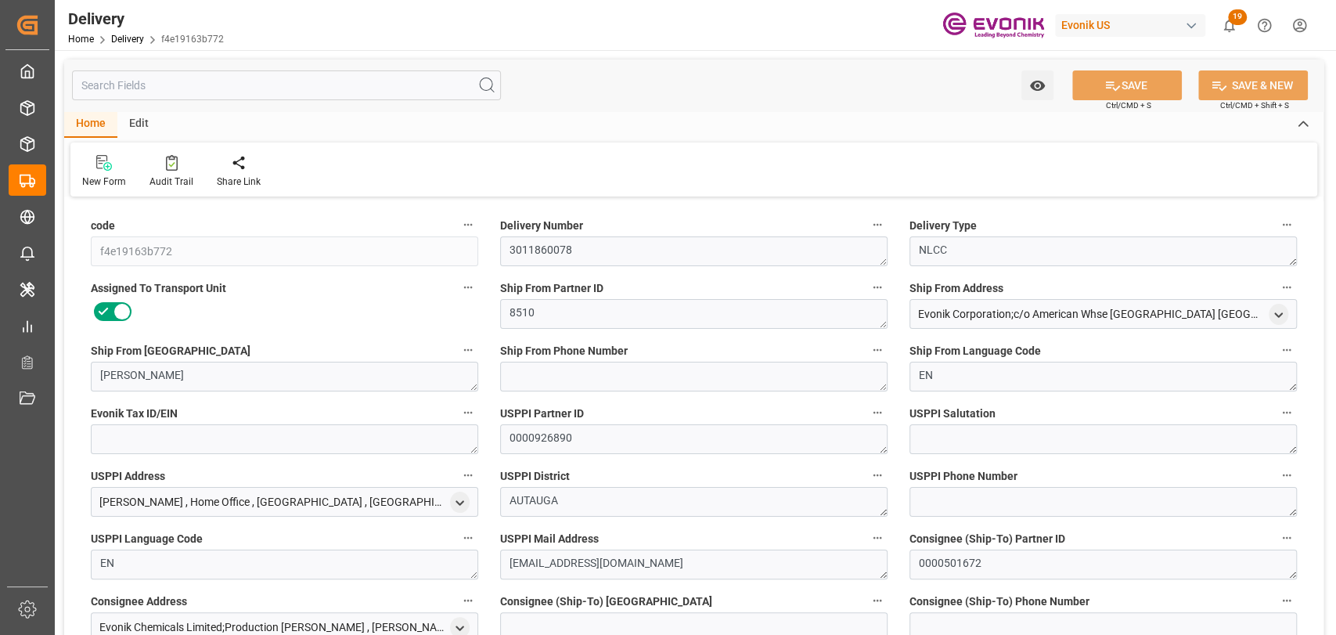
type input "09-24-2025 20:51"
click at [225, 77] on input "text" at bounding box center [286, 85] width 429 height 30
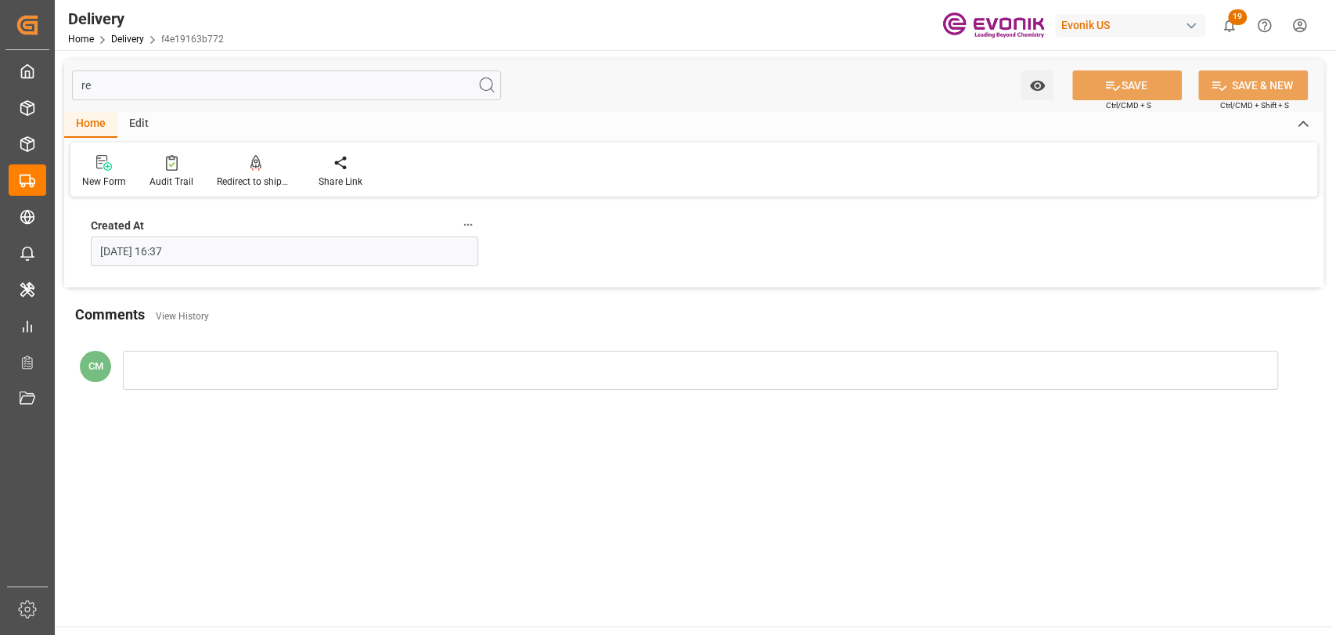
type input "r"
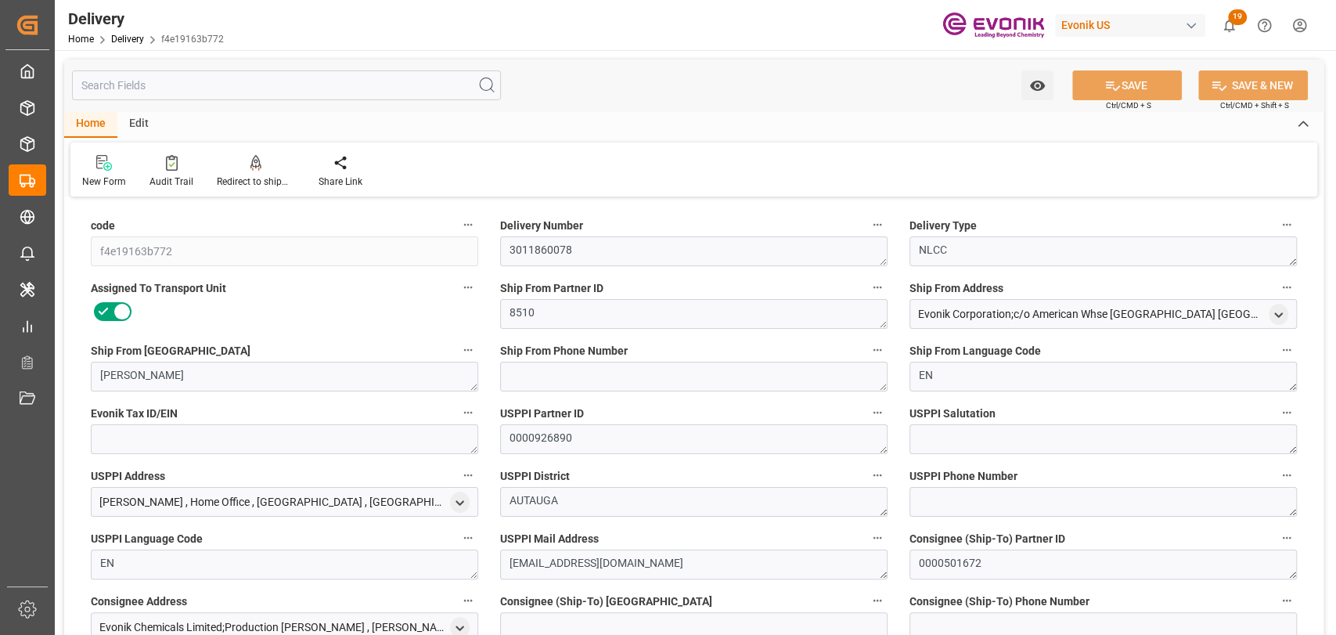
type input "USHOU"
type input "GBSOU"
type input "0"
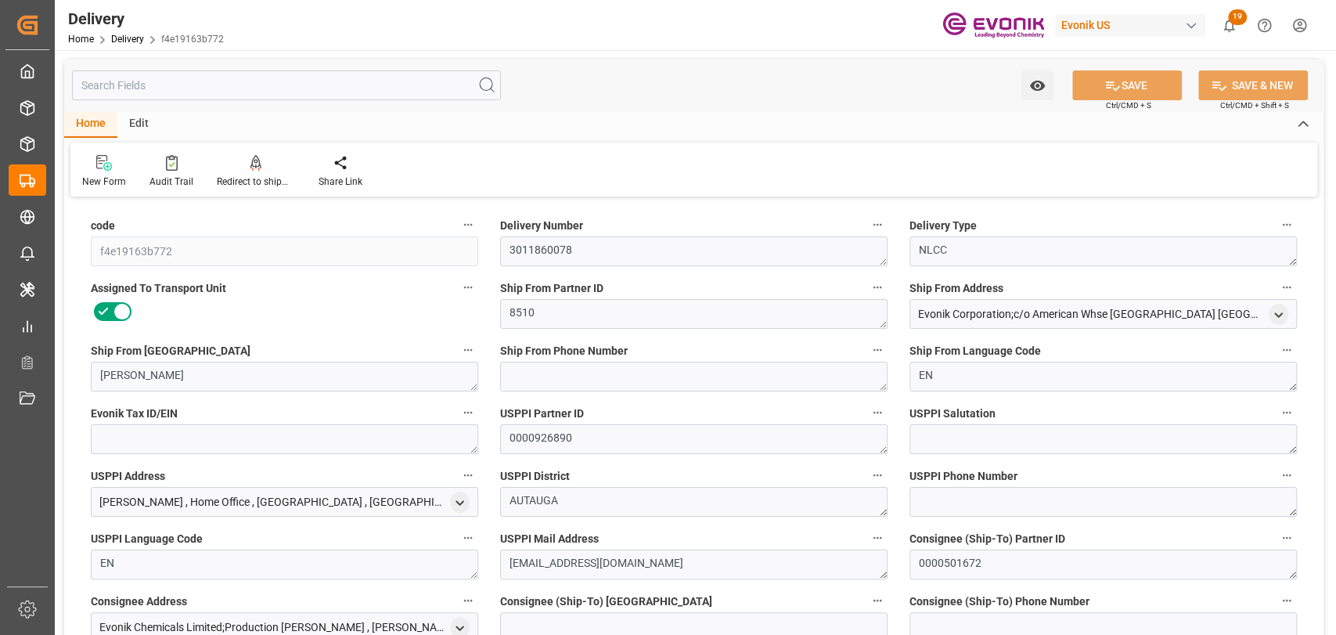
type input "18"
type input "0"
type input "10-24-2025"
type input "09-24-2025"
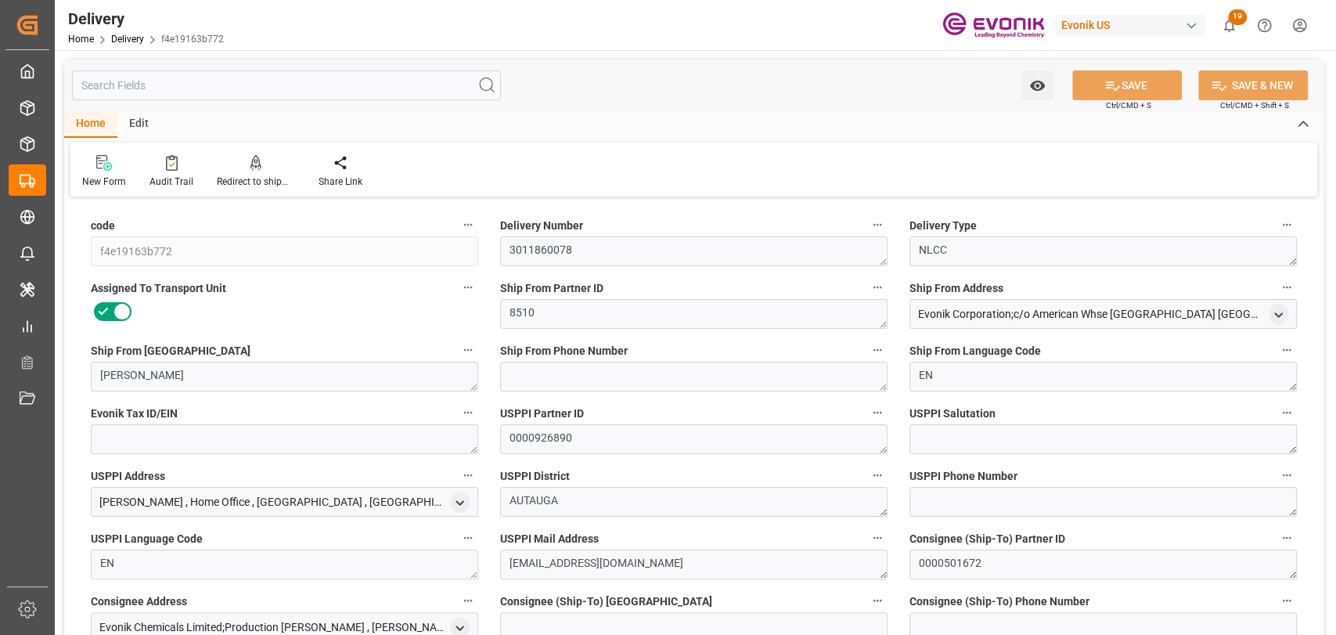
type input "09-24-2025"
type input "[DATE] 00:00"
type input "09-24-2025 20:51"
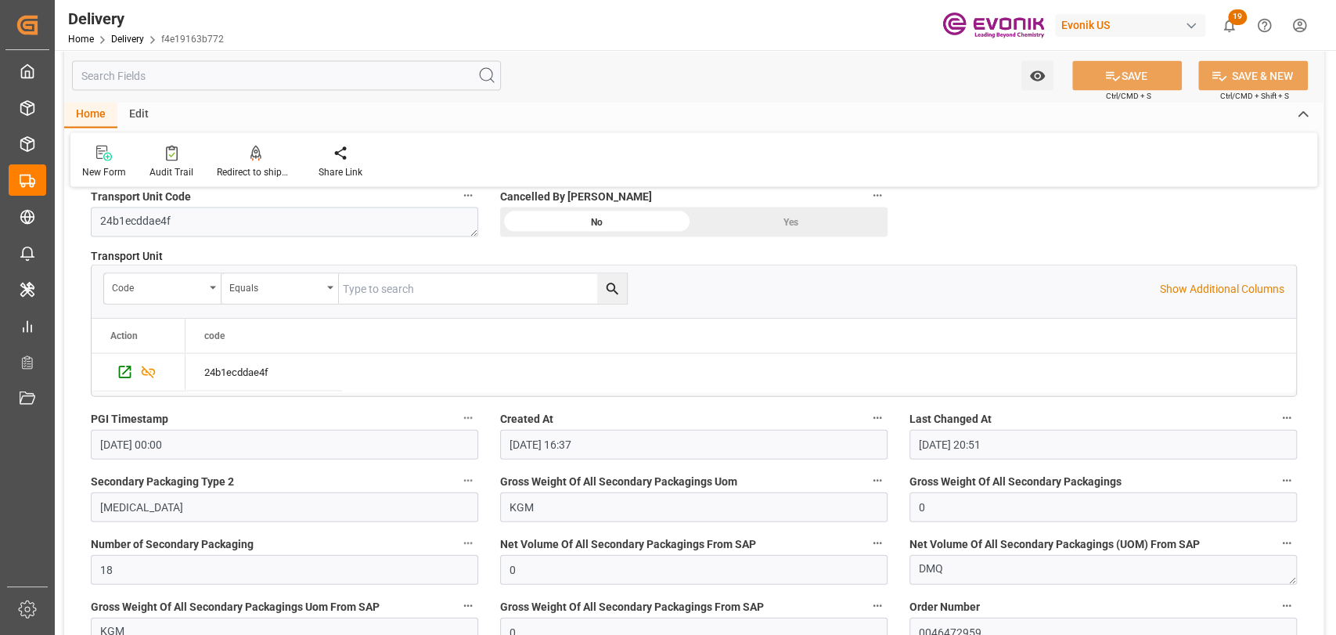
scroll to position [1912, 0]
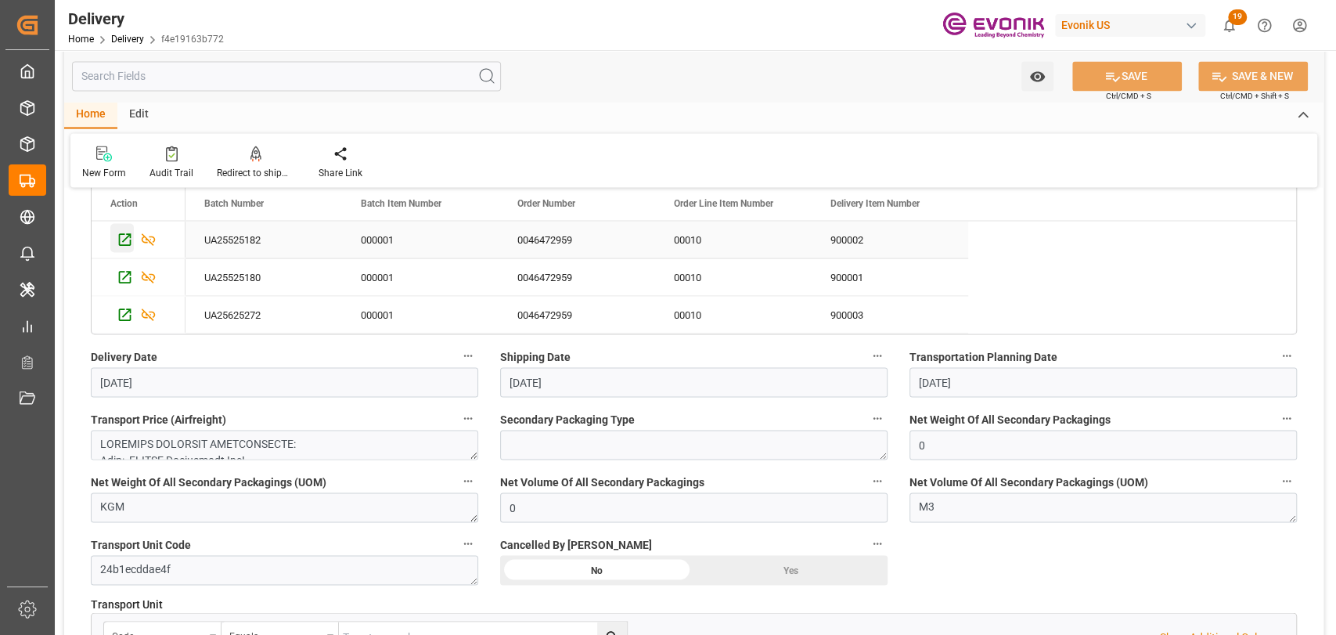
click at [120, 236] on icon "Press SPACE to select this row." at bounding box center [125, 239] width 16 height 16
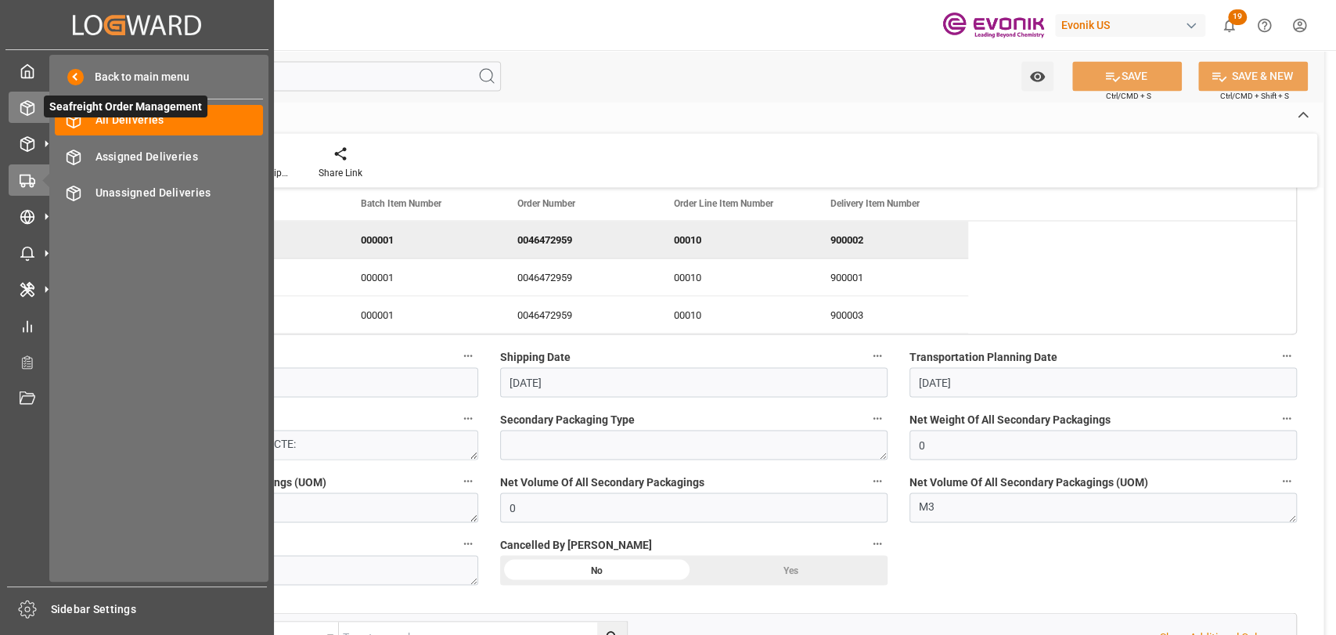
click at [41, 101] on icon at bounding box center [46, 107] width 16 height 16
click at [38, 109] on icon at bounding box center [46, 107] width 16 height 16
click at [23, 105] on polyline at bounding box center [27, 105] width 13 height 3
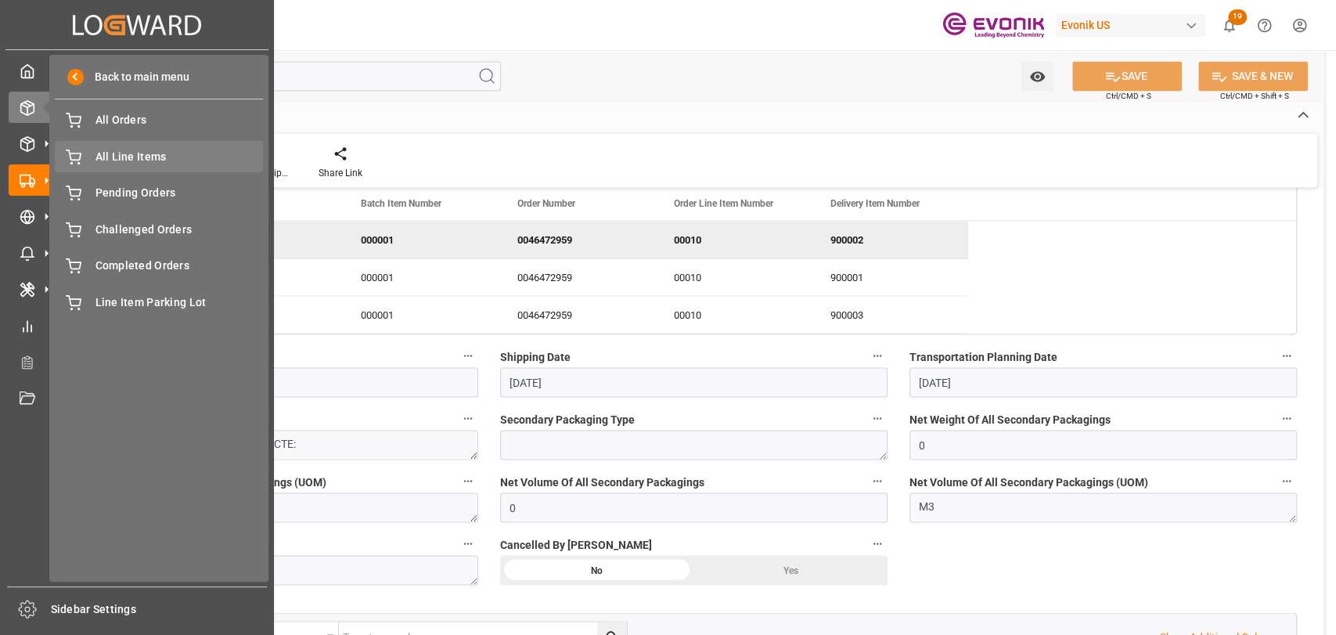
click at [131, 158] on span "All Line Items" at bounding box center [179, 157] width 168 height 16
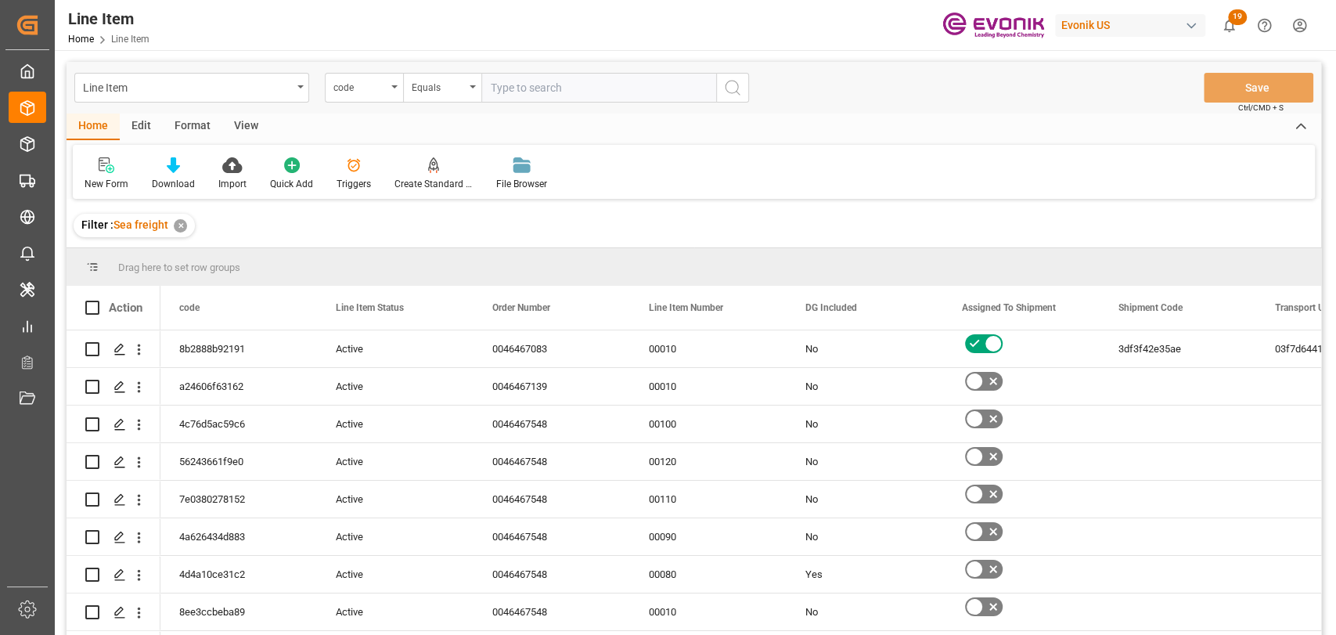
click at [138, 132] on div "Edit" at bounding box center [141, 126] width 43 height 27
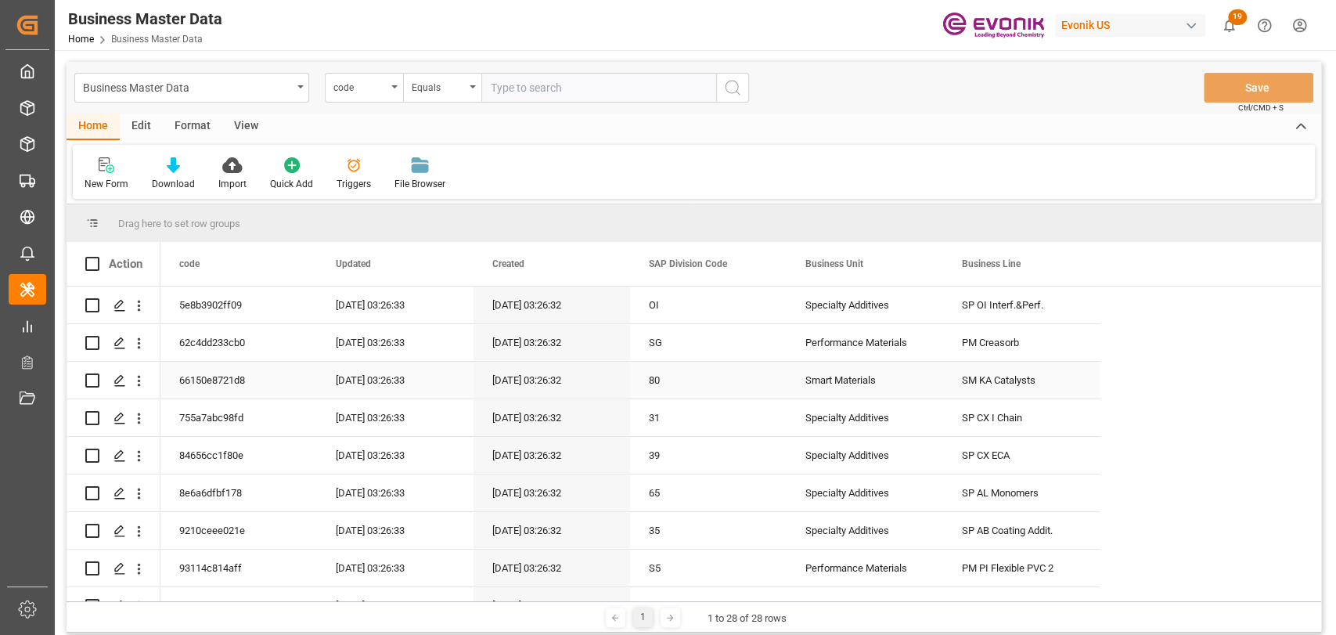
scroll to position [347, 0]
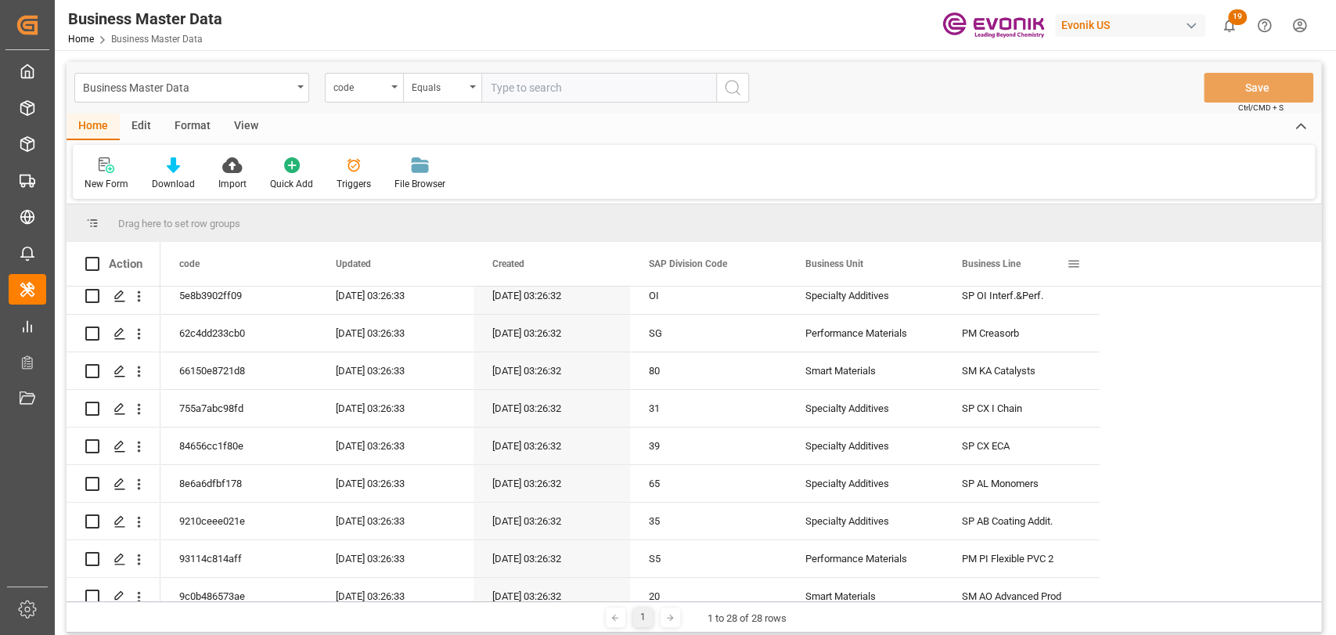
click at [987, 268] on span "Business Line" at bounding box center [991, 263] width 59 height 11
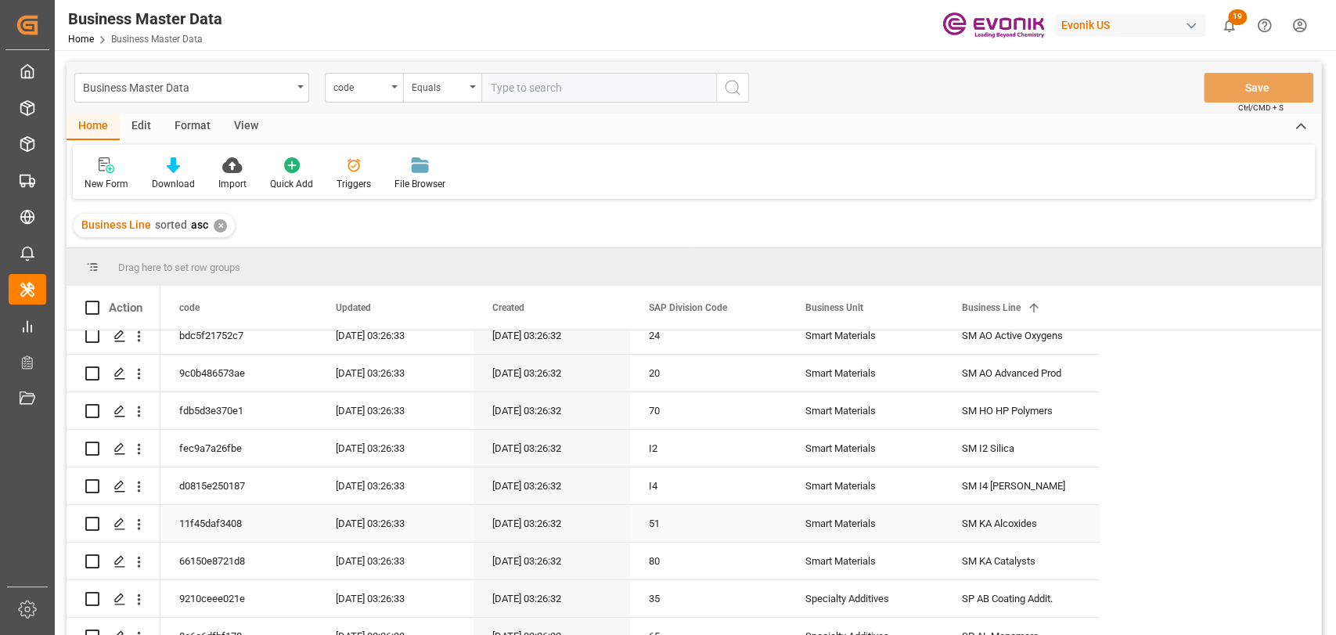
scroll to position [695, 0]
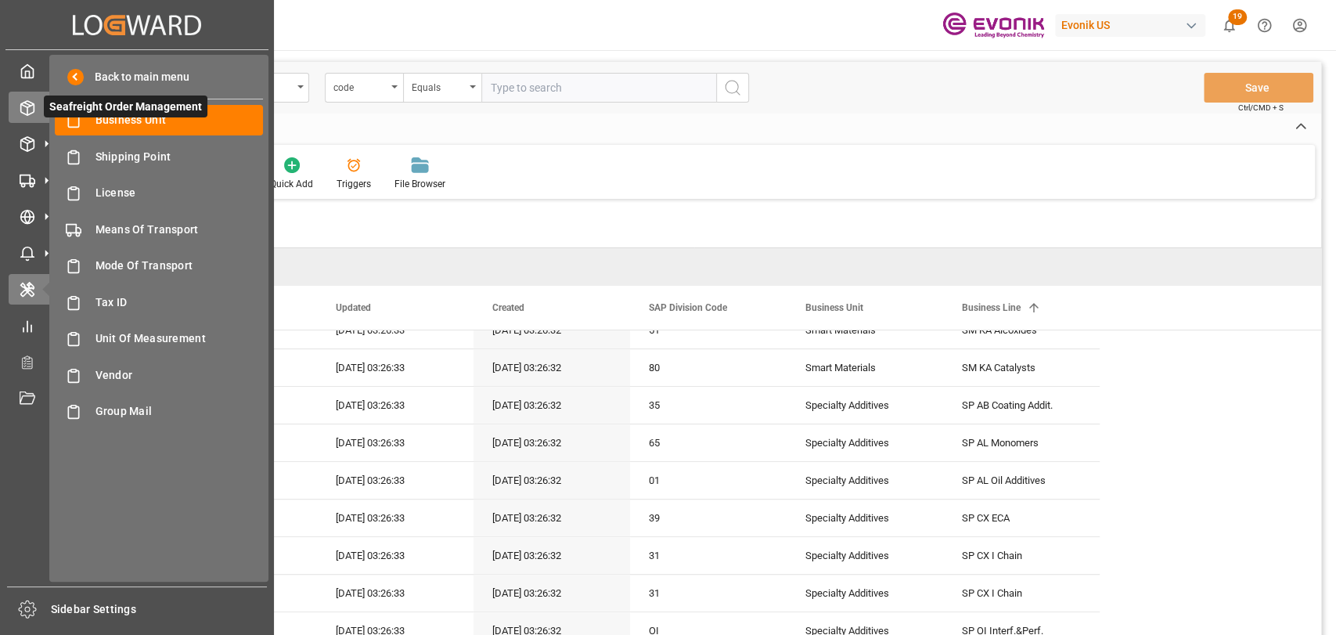
click at [31, 113] on icon at bounding box center [27, 108] width 13 height 14
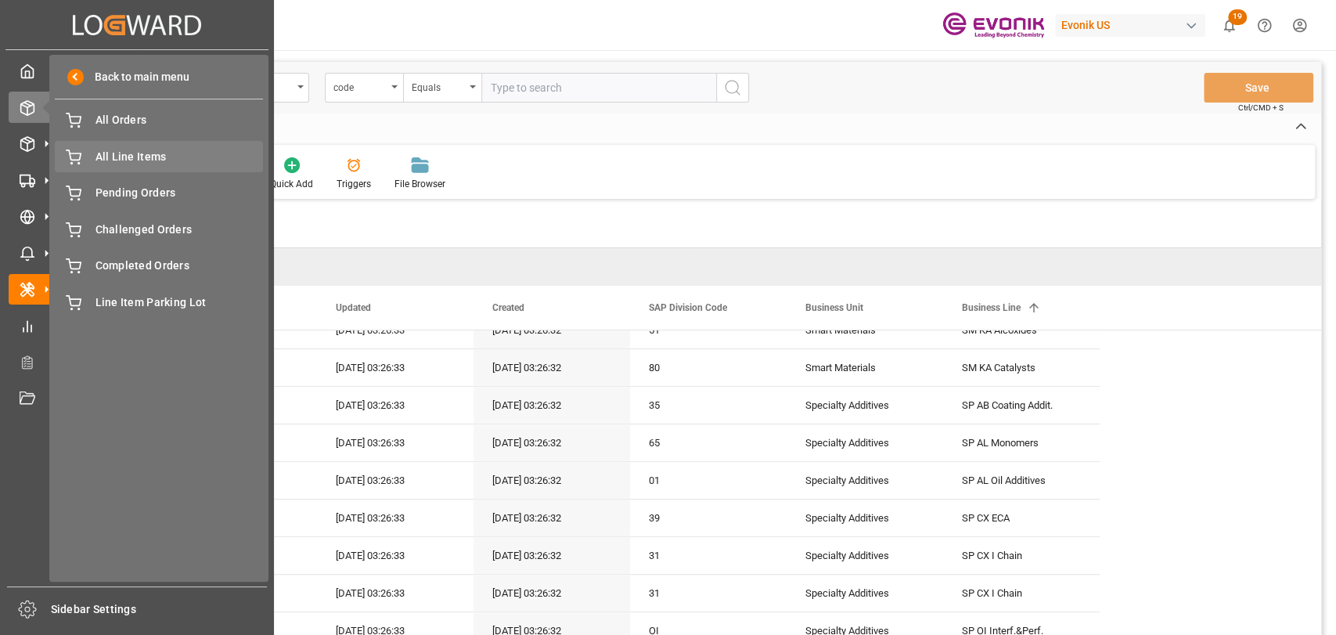
click at [144, 166] on div "All Line Items All Line Items" at bounding box center [159, 156] width 208 height 31
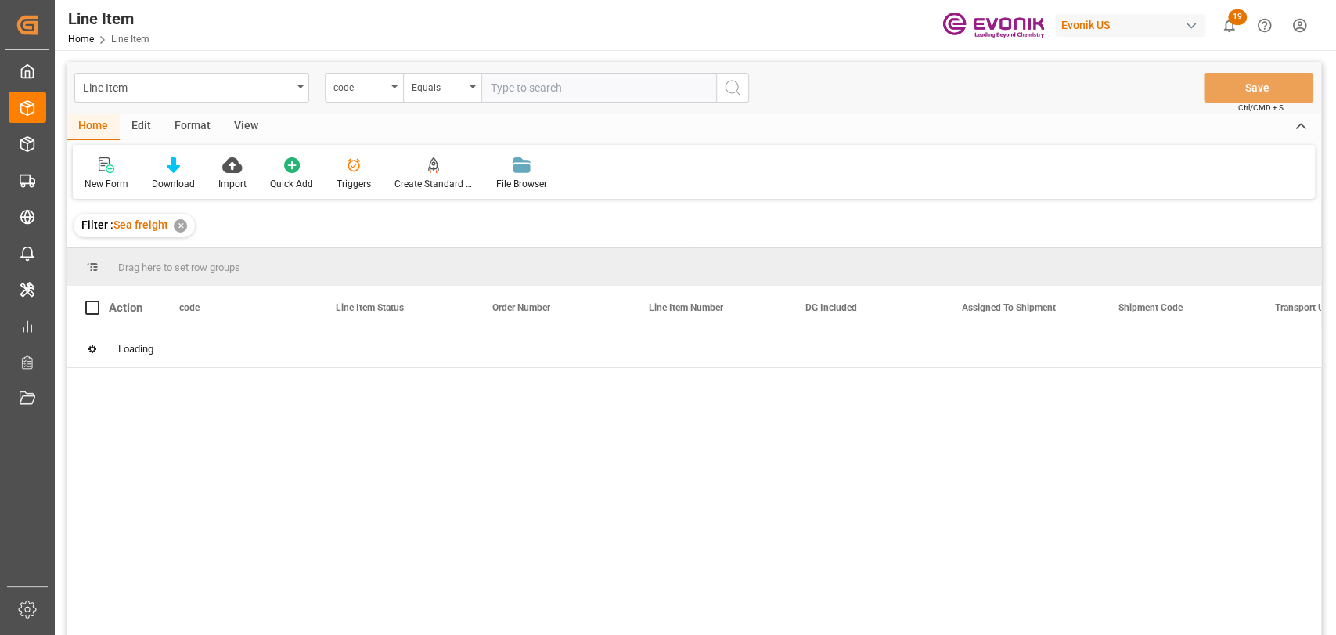
click at [144, 117] on div "Edit" at bounding box center [141, 126] width 43 height 27
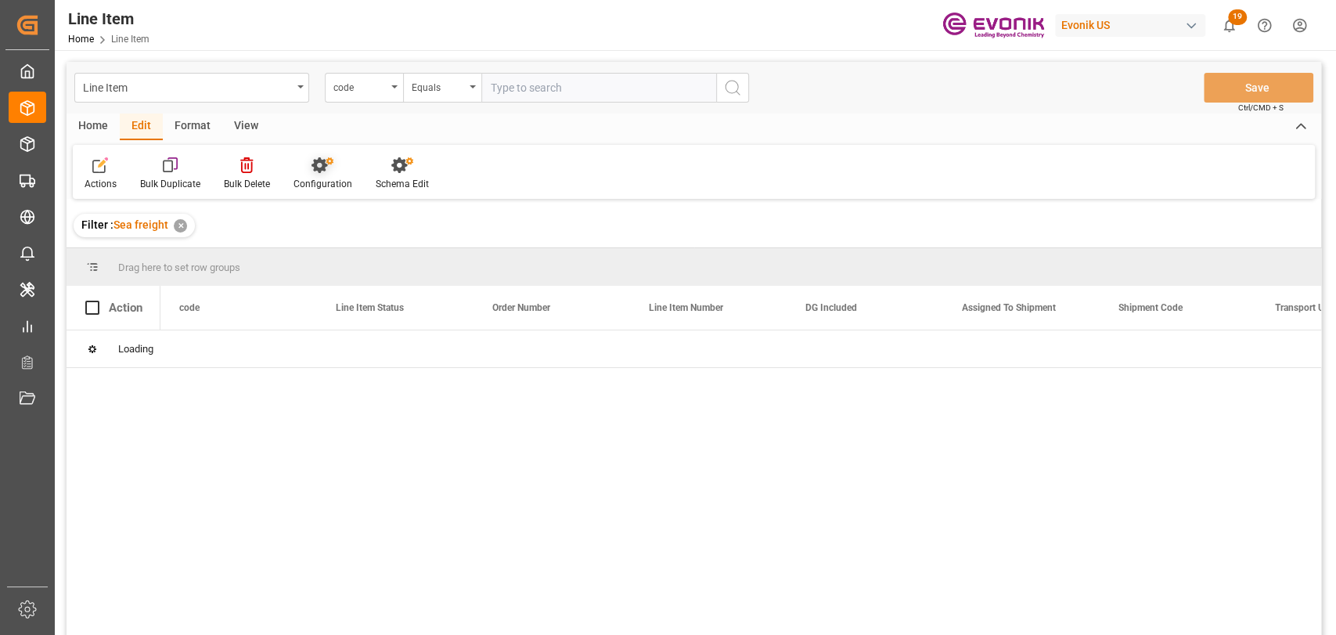
click at [307, 178] on div "Configuration" at bounding box center [322, 184] width 59 height 14
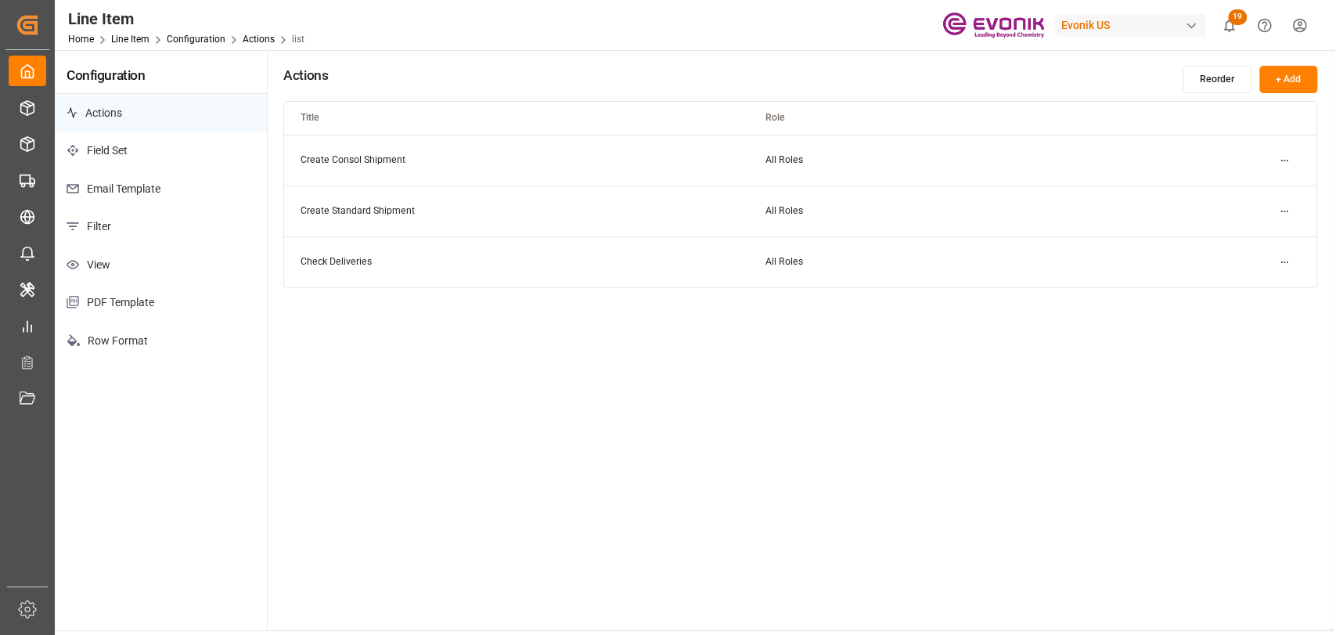
click at [89, 183] on p "Email Template" at bounding box center [161, 189] width 212 height 38
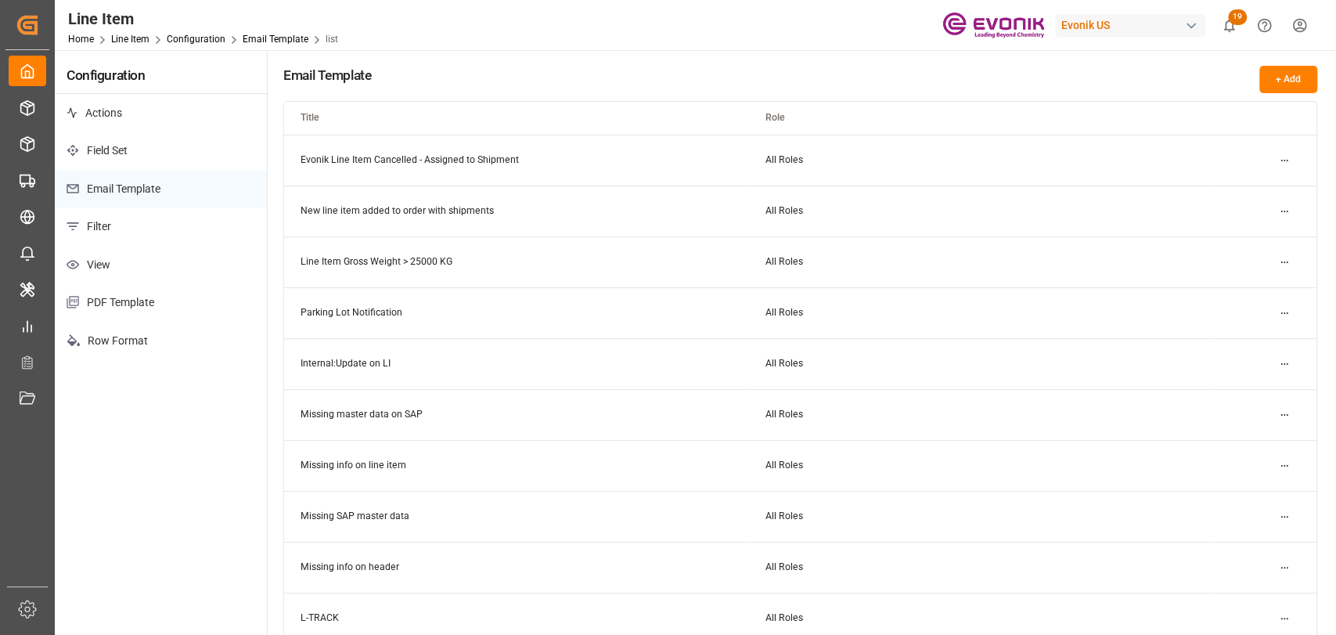
click at [1289, 154] on html "Created by potrace 1.15, written by Peter Selinger 2001-2017 Created by potrace…" at bounding box center [668, 317] width 1336 height 635
click at [1235, 209] on small "Duplicate" at bounding box center [1241, 213] width 41 height 9
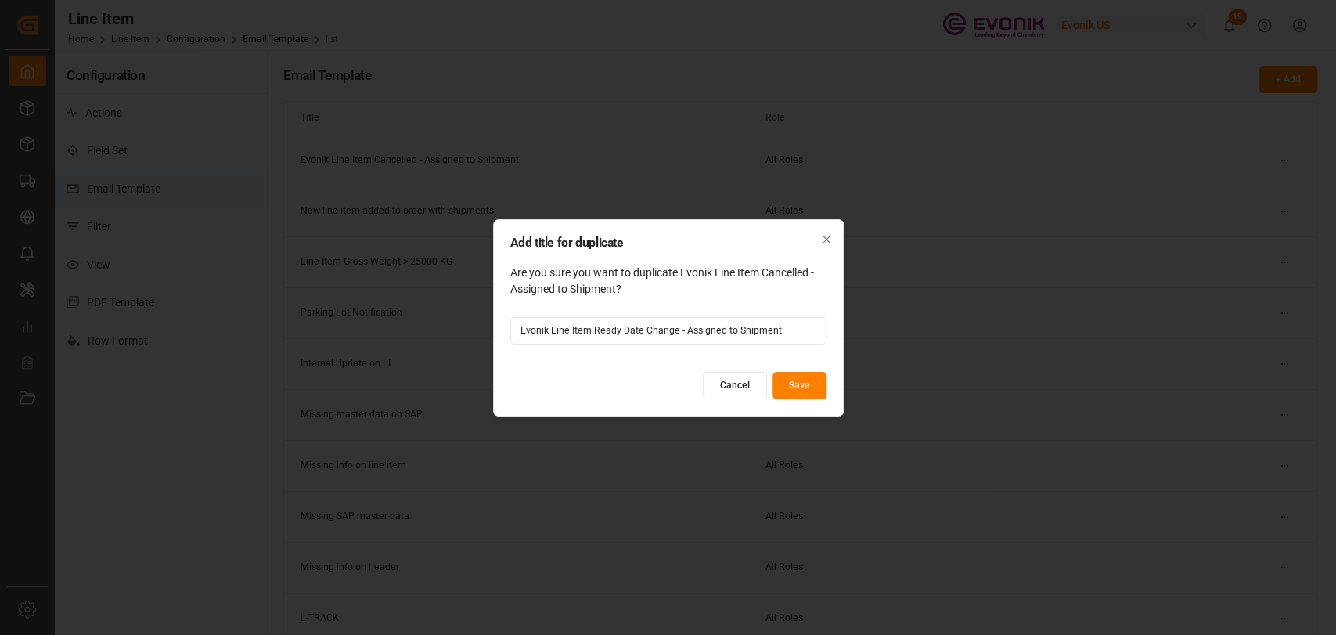
type input "Evonik Line Item Ready Date Change - Assigned to Shipment"
click at [801, 385] on button "Save" at bounding box center [799, 385] width 54 height 27
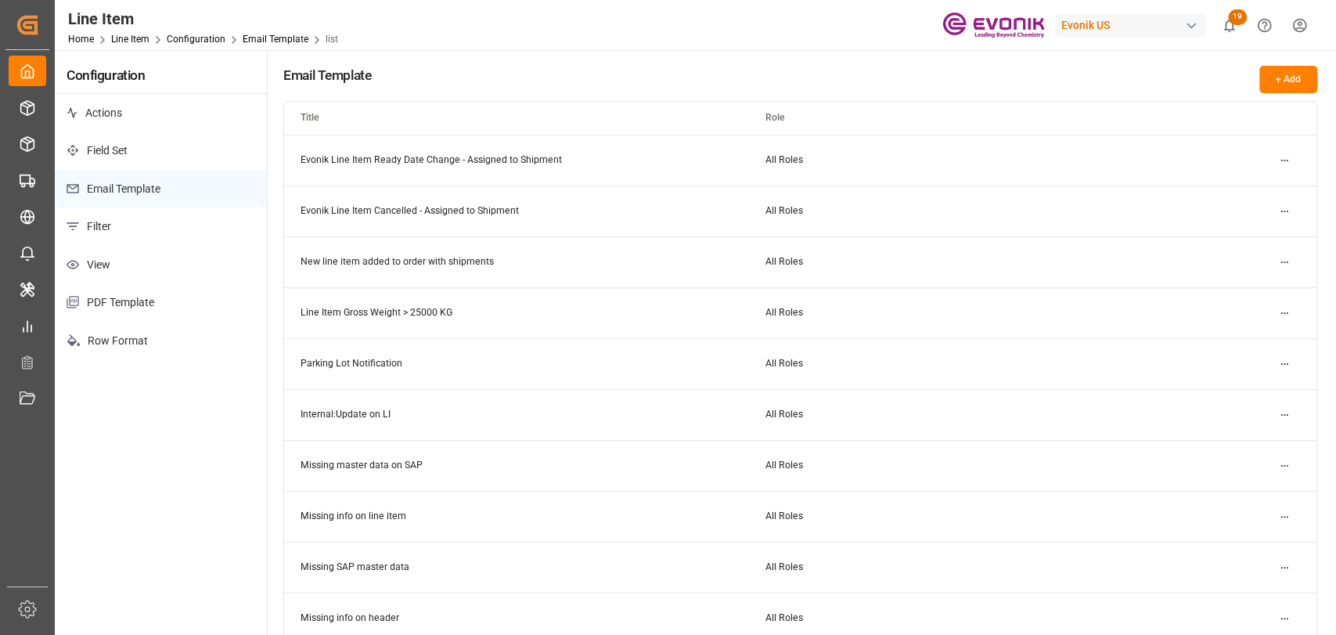
click at [1286, 155] on html "Created by potrace 1.15, written by Peter Selinger 2001-2017 Created by potrace…" at bounding box center [668, 317] width 1336 height 635
click at [1225, 194] on small "Edit" at bounding box center [1229, 190] width 16 height 9
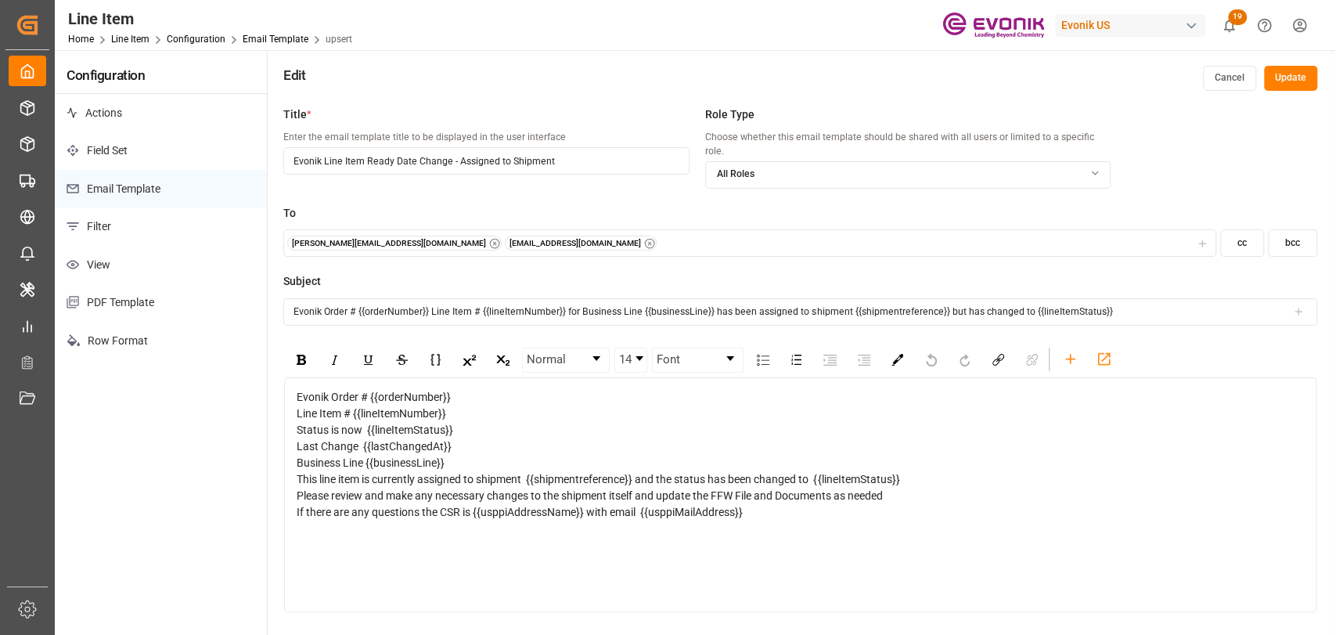
drag, startPoint x: 1114, startPoint y: 296, endPoint x: 1046, endPoint y: 284, distance: 69.1
click at [973, 298] on input "Evonik Order # {{orderNumber}} Line Item # {{lineItemNumber}} for Business Line…" at bounding box center [800, 311] width 1034 height 27
type input "Evonik Order # {{orderNumber}} Line Item # {{lineItemNumber}} for Business Line…"
click at [1302, 306] on icon at bounding box center [1298, 311] width 11 height 11
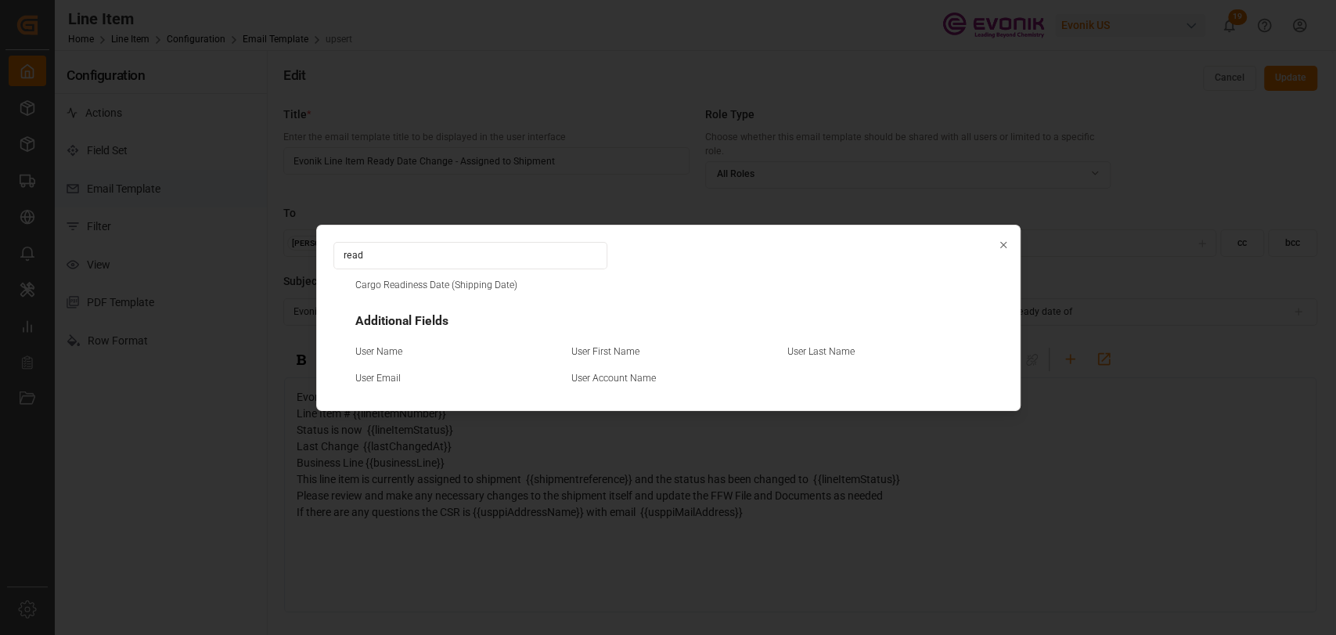
type input "read"
click at [409, 275] on div "Cargo Readiness Date (Shipping Date) Additional Fields User Name User First Nam…" at bounding box center [668, 333] width 670 height 119
click at [413, 286] on small "Cargo Readiness Date (Shipping Date)" at bounding box center [436, 283] width 162 height 9
type input "Evonik Order # {{orderNumber}} Line Item # {{lineItemNumber}} for Business Line…"
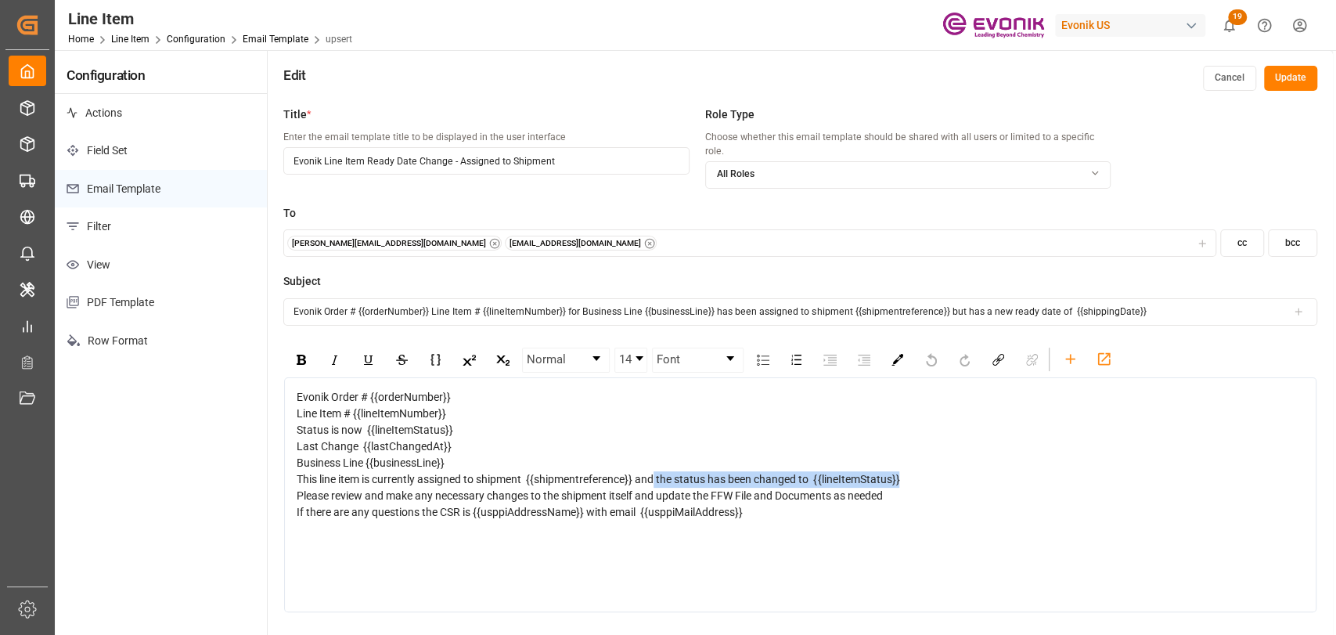
drag, startPoint x: 913, startPoint y: 465, endPoint x: 657, endPoint y: 464, distance: 255.8
click at [657, 471] on div "This line item is currently assigned to shipment {{shipmentreference}} and the …" at bounding box center [801, 479] width 1008 height 16
click at [1070, 351] on icon "rdw-toolbar" at bounding box center [1070, 359] width 16 height 16
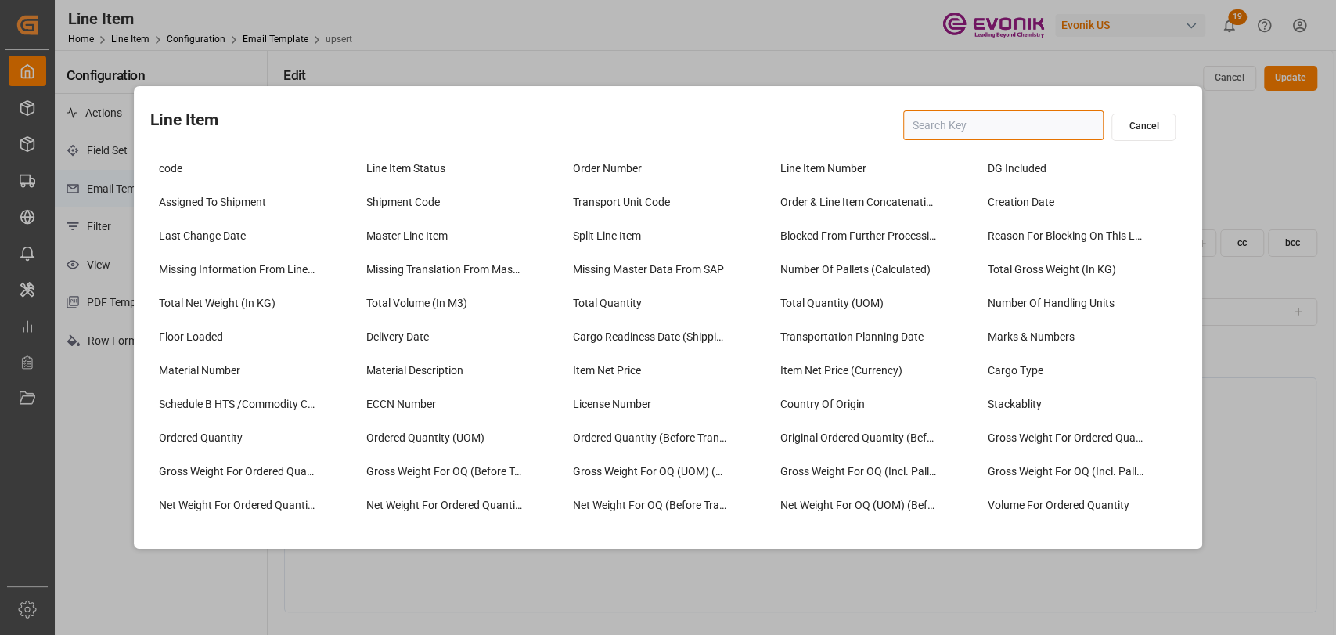
click at [1022, 134] on input "text" at bounding box center [1003, 125] width 200 height 30
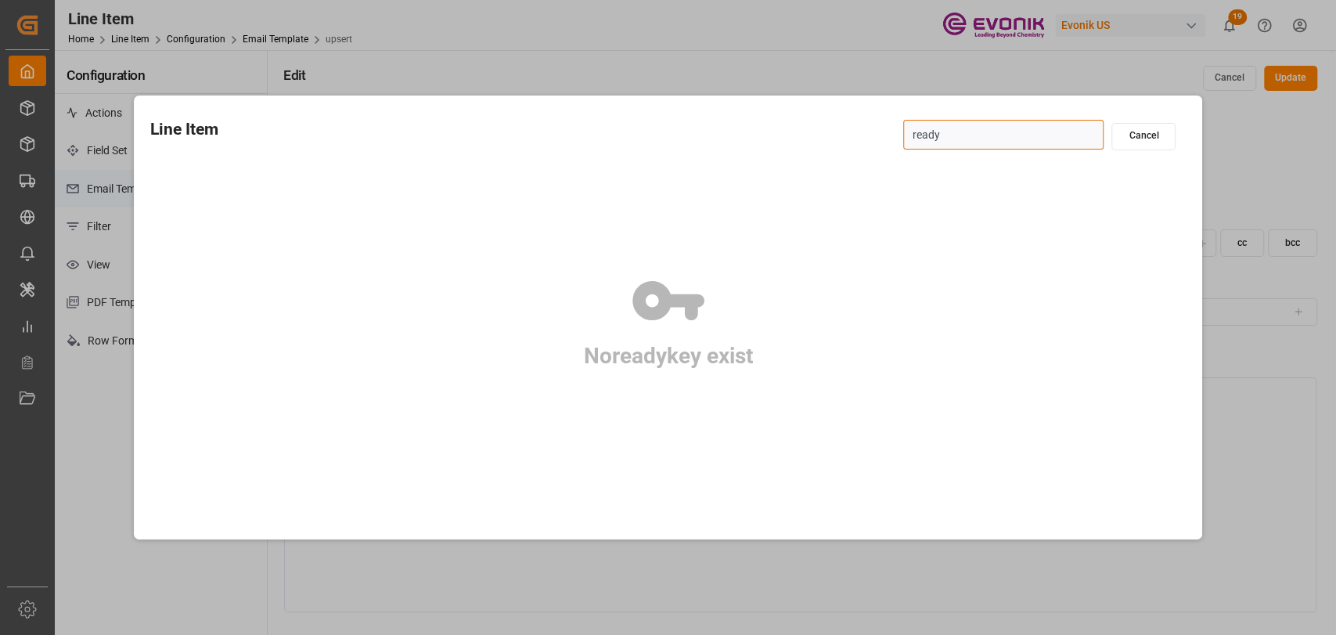
type input "read"
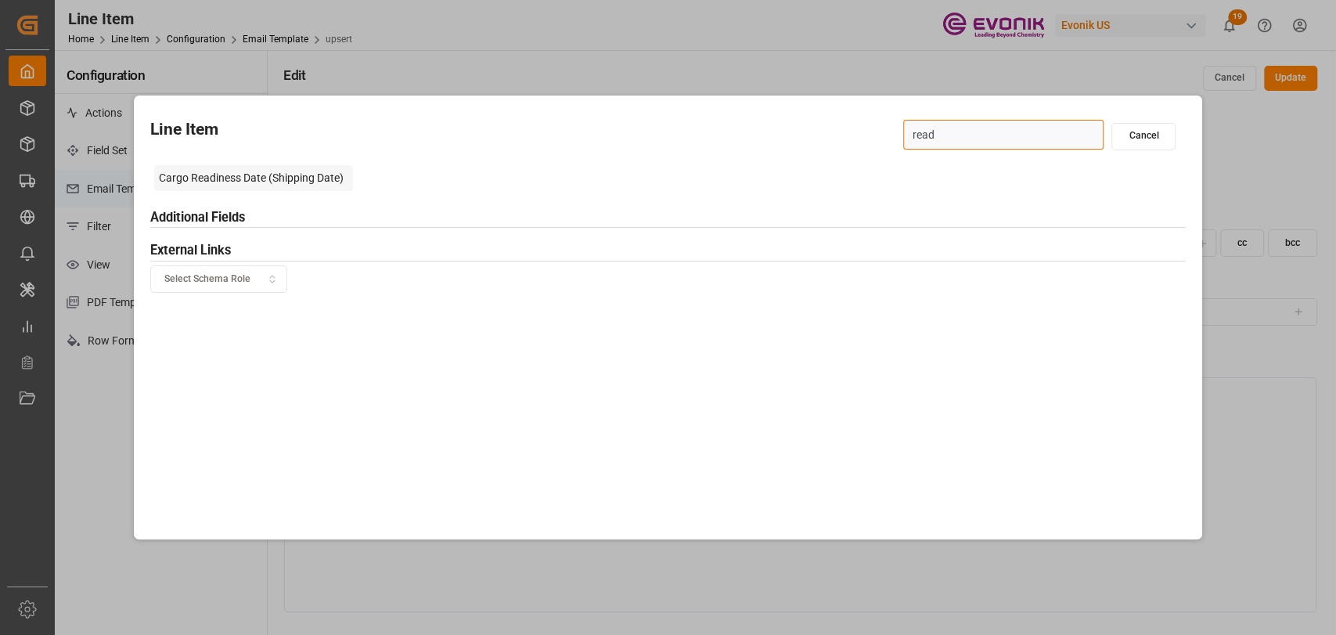
click at [266, 181] on div "Cargo Readiness Date (Shipping Date)" at bounding box center [254, 178] width 200 height 26
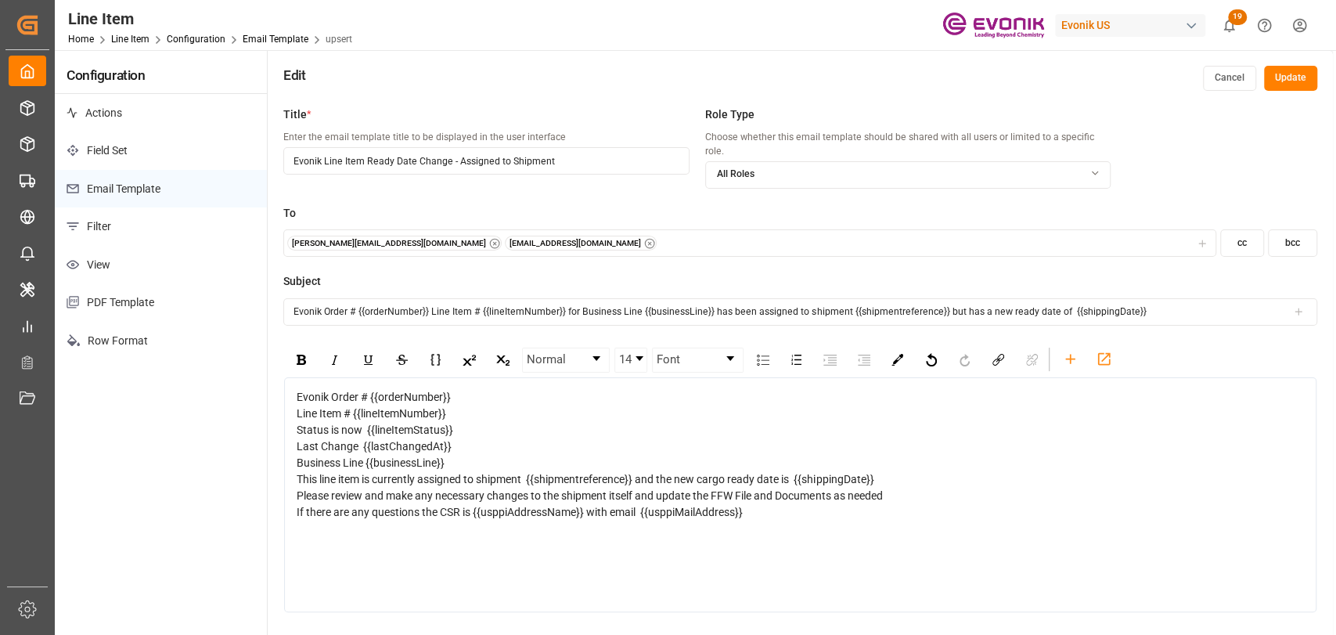
click at [644, 238] on icon "button" at bounding box center [649, 243] width 11 height 11
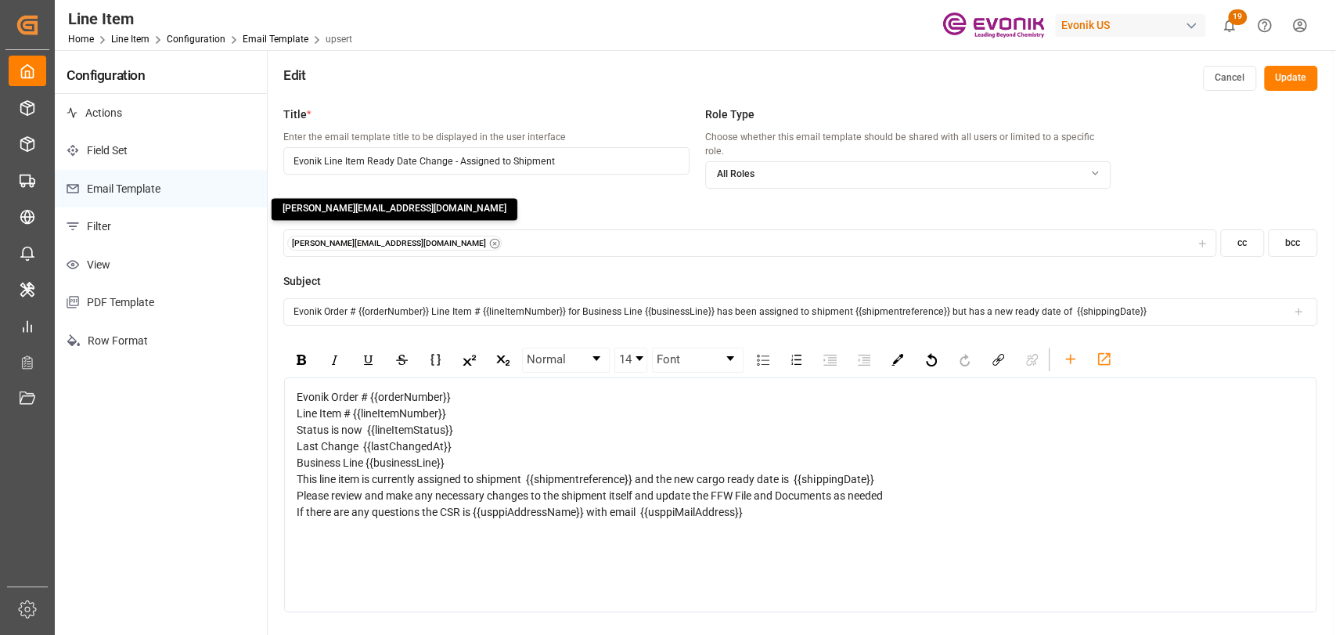
click at [489, 238] on icon "button" at bounding box center [494, 243] width 11 height 11
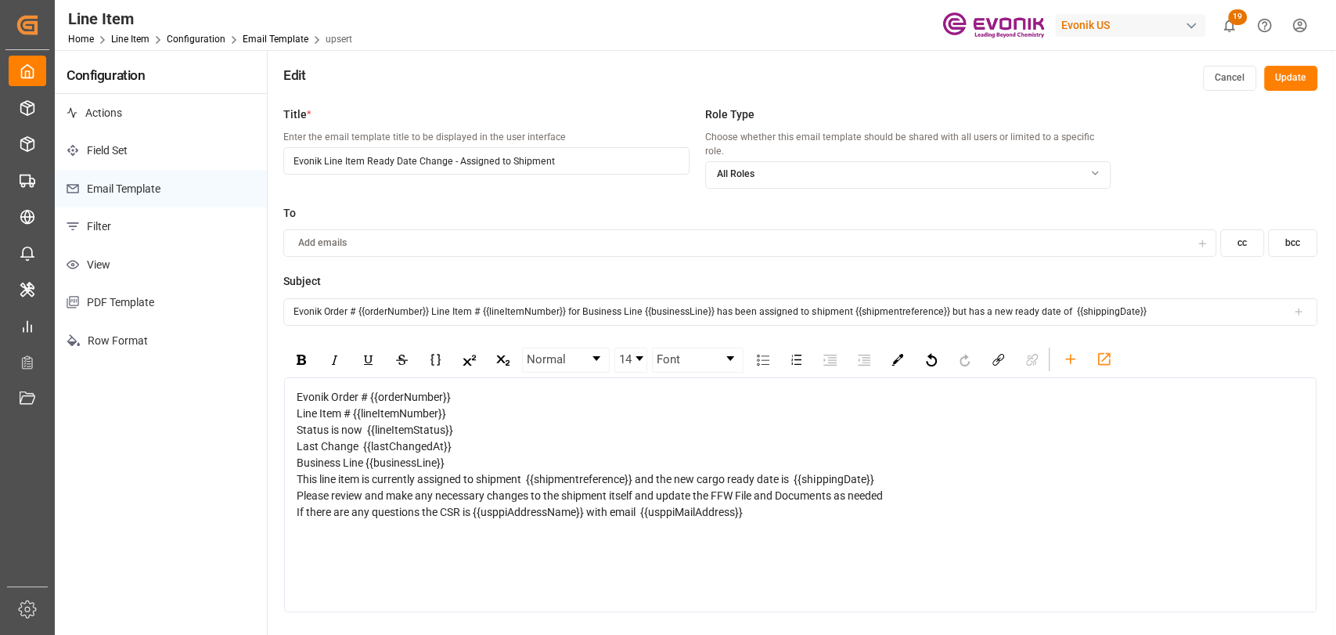
click at [1279, 77] on button "Update" at bounding box center [1290, 78] width 53 height 25
drag, startPoint x: 364, startPoint y: 154, endPoint x: 325, endPoint y: 153, distance: 38.4
click at [325, 153] on input "Evonik Line Item Ready Date Change - Assigned to Shipment" at bounding box center [485, 160] width 405 height 27
click at [427, 164] on input "Evonik Line Item Ready Date Change - Assigned to Shipment" at bounding box center [485, 160] width 405 height 27
drag, startPoint x: 599, startPoint y: 153, endPoint x: 455, endPoint y: 161, distance: 143.4
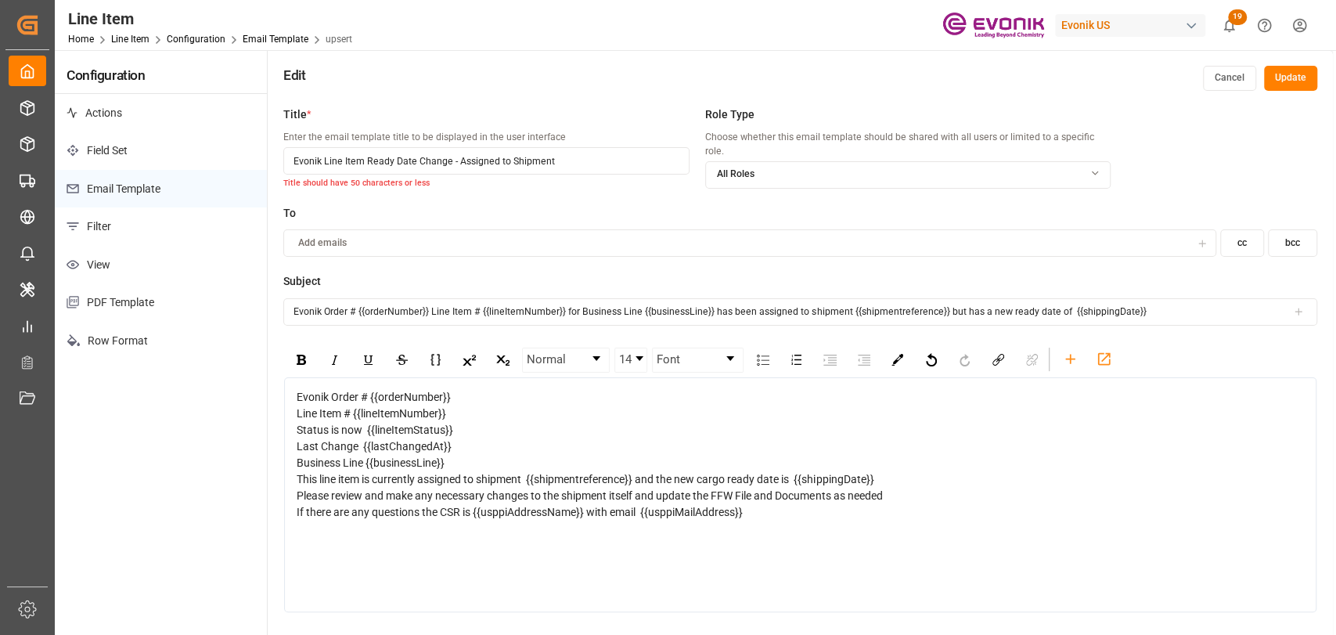
click at [455, 161] on input "Evonik Line Item Ready Date Change - Assigned to Shipment" at bounding box center [485, 160] width 405 height 27
type input "Evonik Line Item Ready Date Change - Ship Assign"
click at [1279, 70] on button "Update" at bounding box center [1290, 78] width 53 height 25
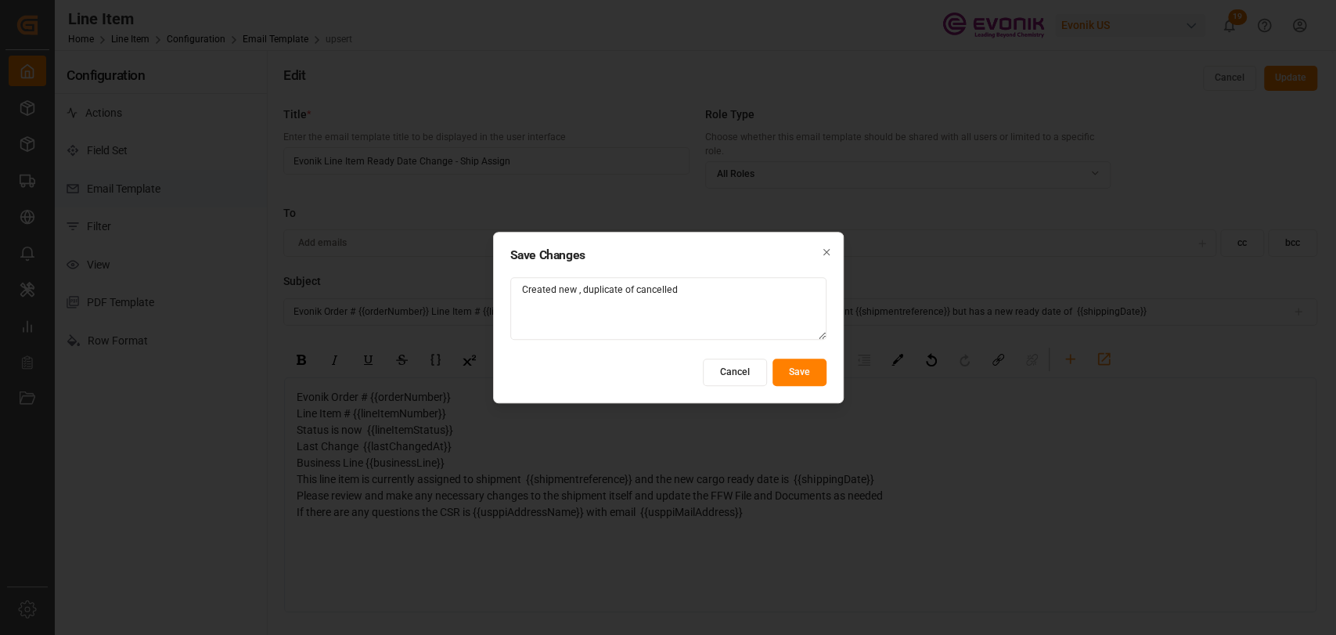
type textarea "Created new , duplicate of cancelled"
click at [804, 365] on button "Save" at bounding box center [799, 371] width 54 height 27
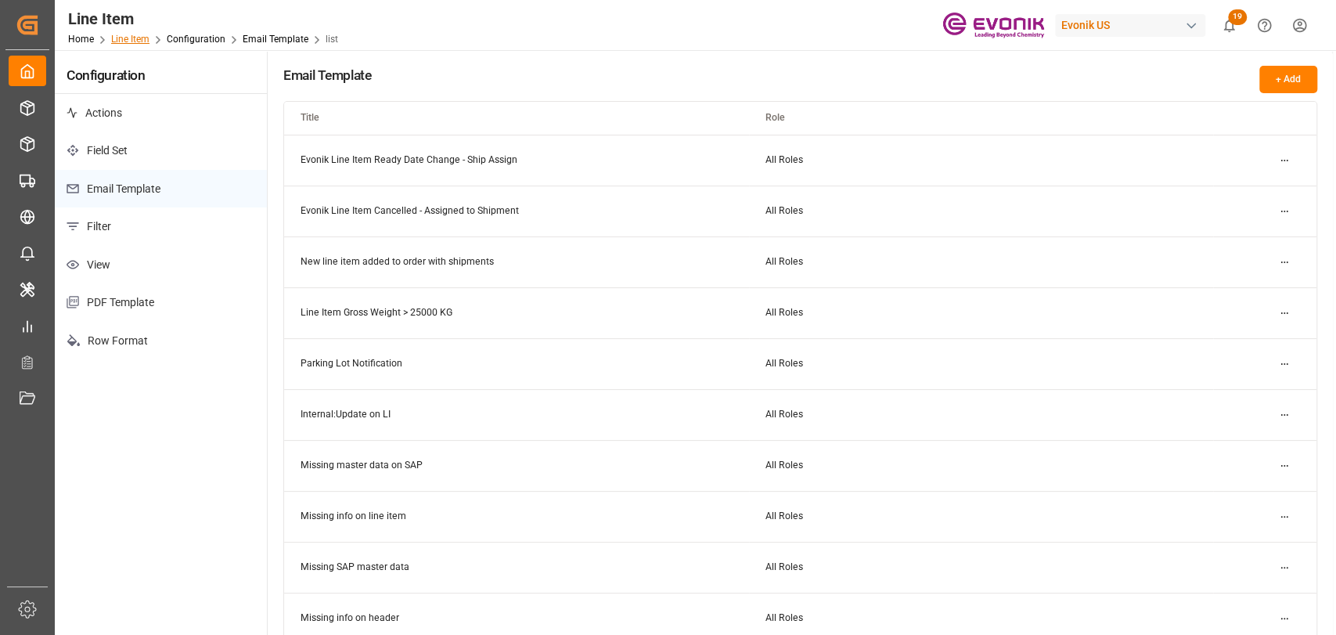
click at [142, 37] on link "Line Item" at bounding box center [130, 39] width 38 height 11
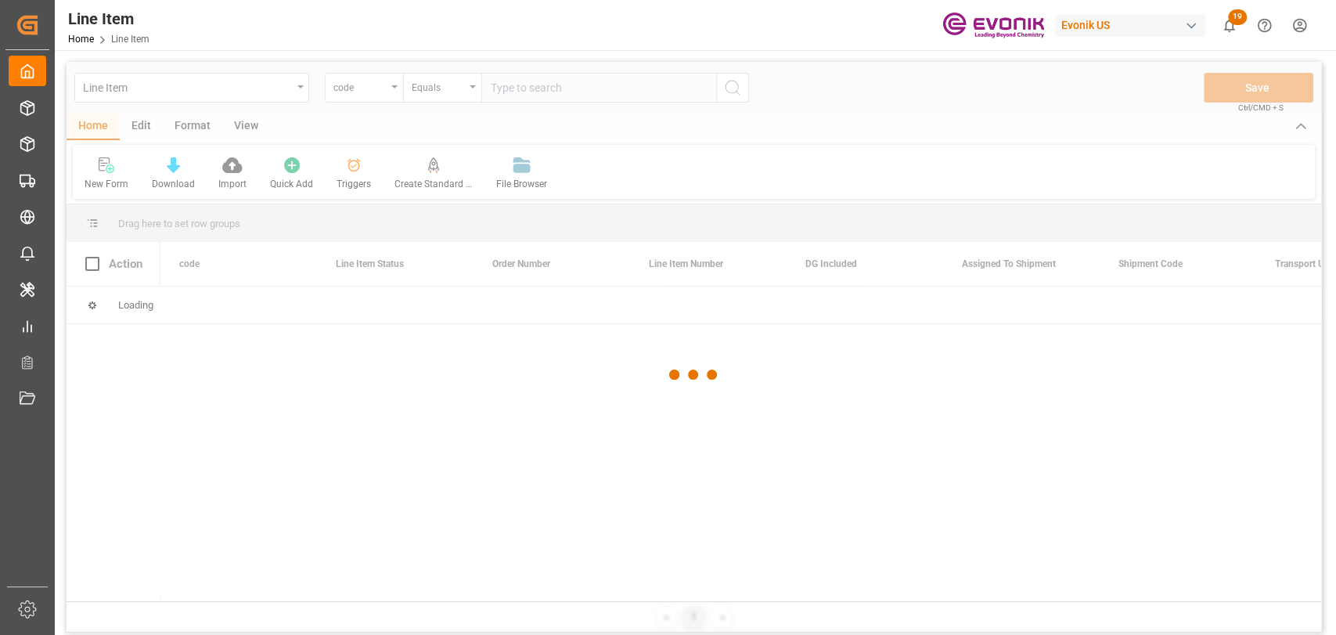
click at [349, 177] on div at bounding box center [694, 374] width 1254 height 625
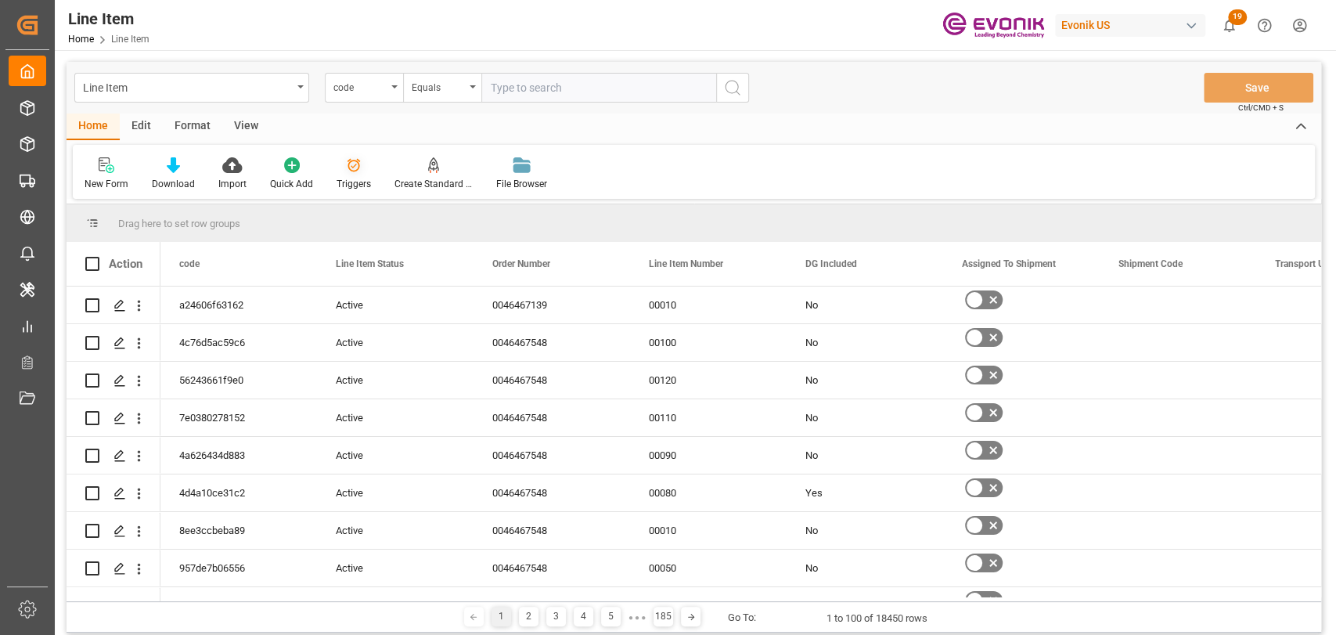
click at [350, 187] on div "Triggers" at bounding box center [353, 184] width 34 height 14
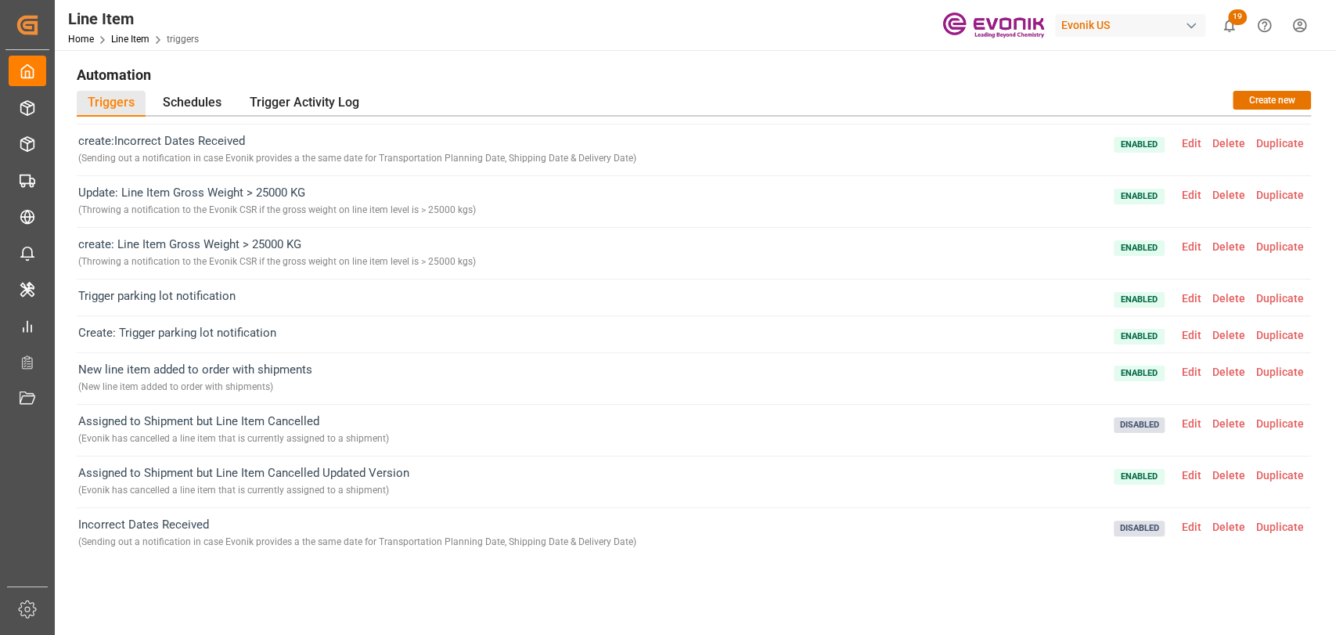
scroll to position [413, 0]
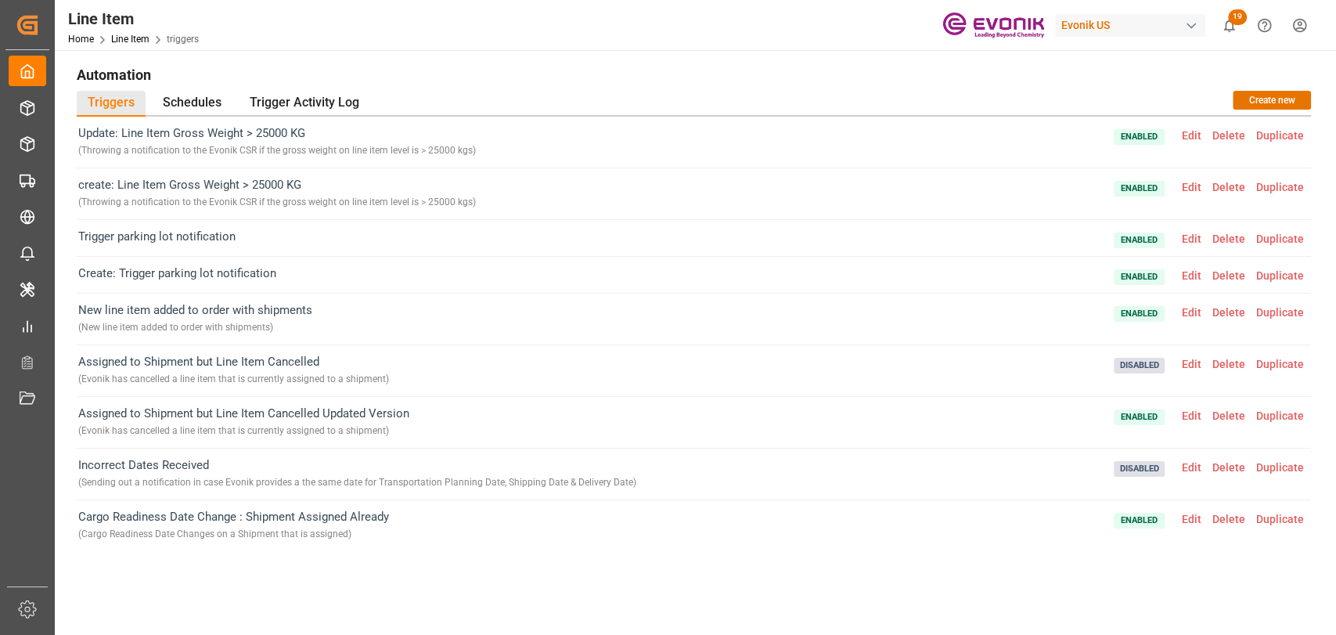
click at [1181, 515] on span "Edit" at bounding box center [1191, 518] width 31 height 13
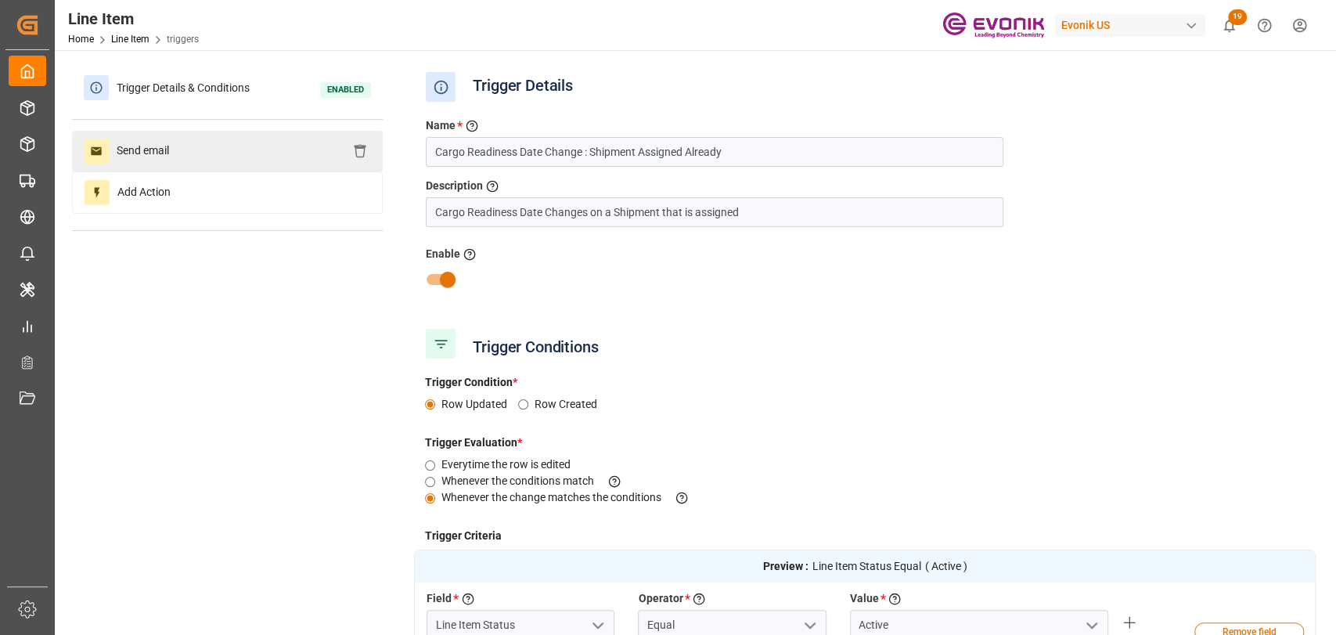
click at [134, 155] on span "Send email" at bounding box center [143, 150] width 68 height 25
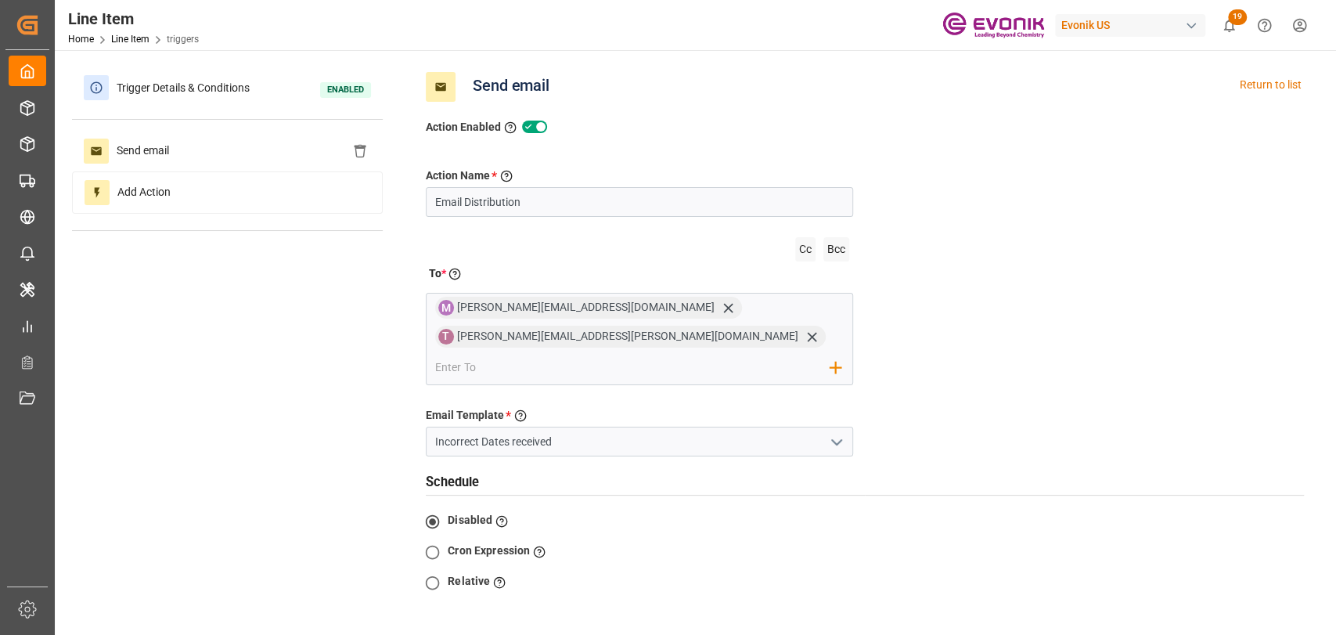
click at [827, 433] on icon "open menu" at bounding box center [836, 442] width 19 height 19
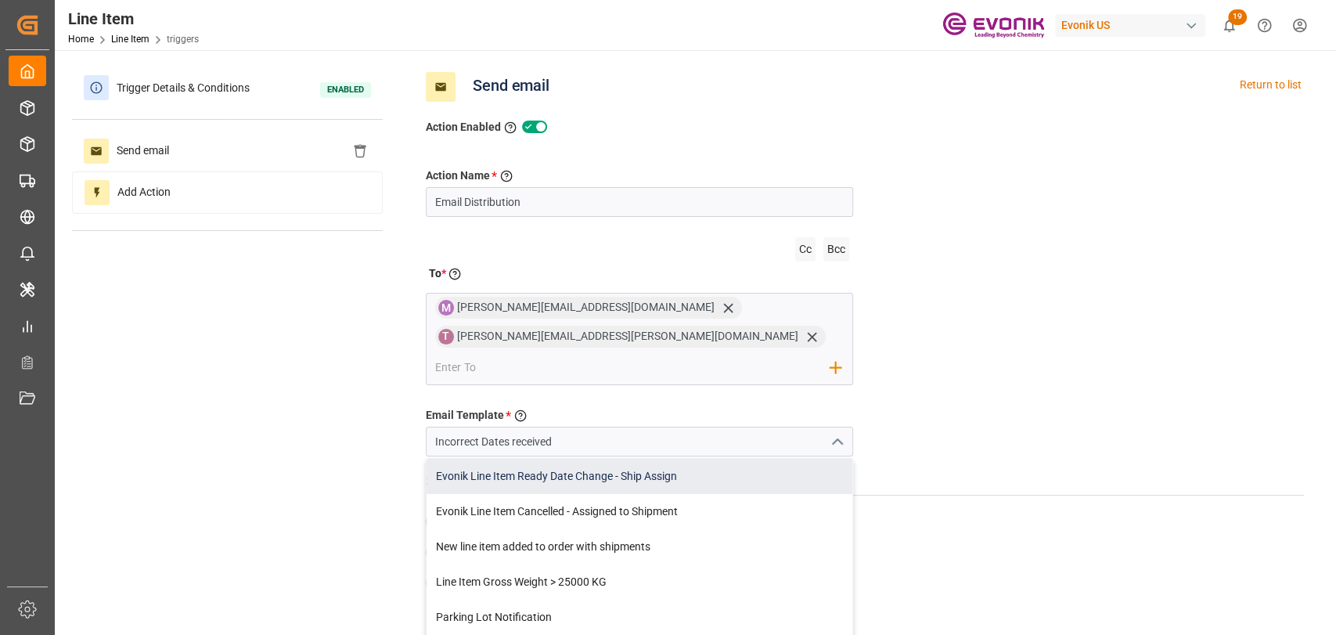
click at [653, 458] on div "Evonik Line Item Ready Date Change - Ship Assign" at bounding box center [639, 475] width 426 height 35
type input "Evonik Line Item Ready Date Change - Ship Assign"
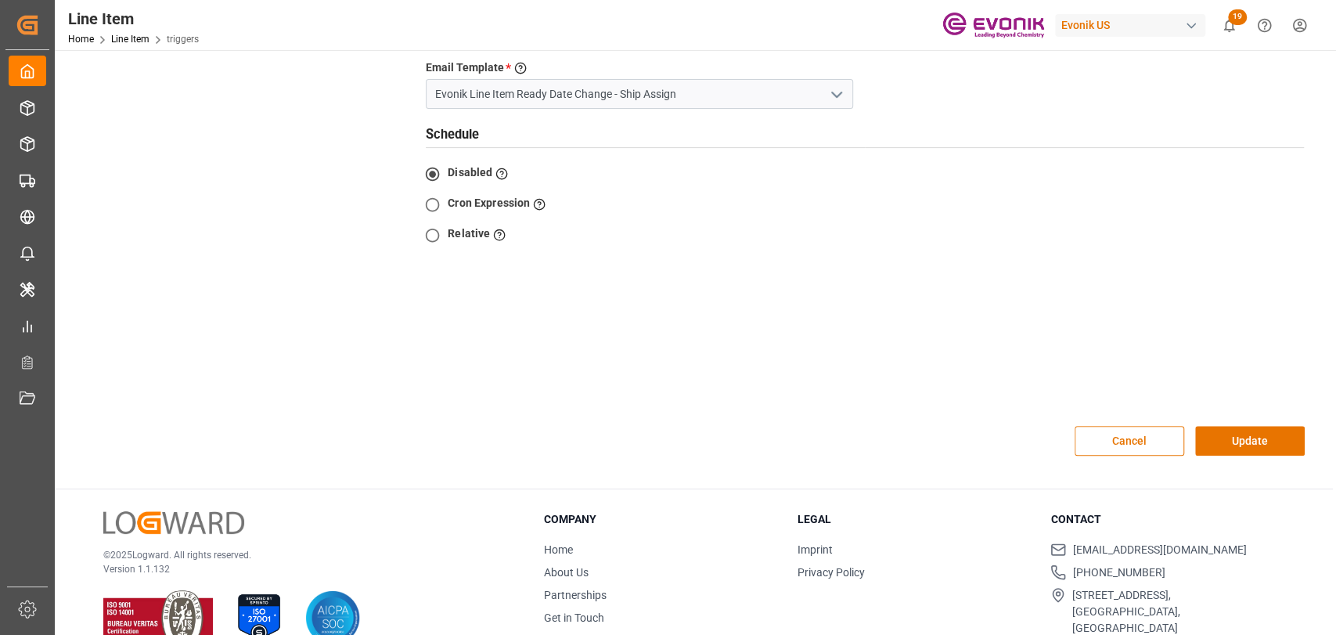
drag, startPoint x: 1290, startPoint y: 421, endPoint x: 1280, endPoint y: 408, distance: 16.1
click at [1282, 426] on button "Update" at bounding box center [1250, 441] width 110 height 30
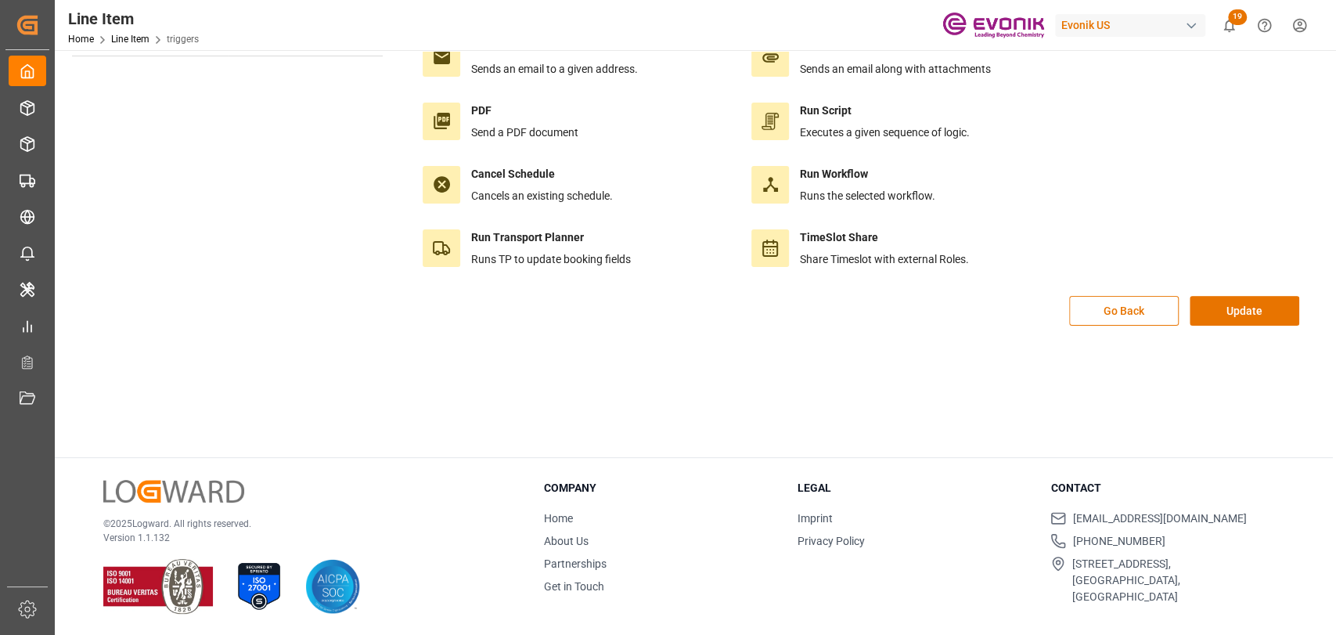
scroll to position [0, 0]
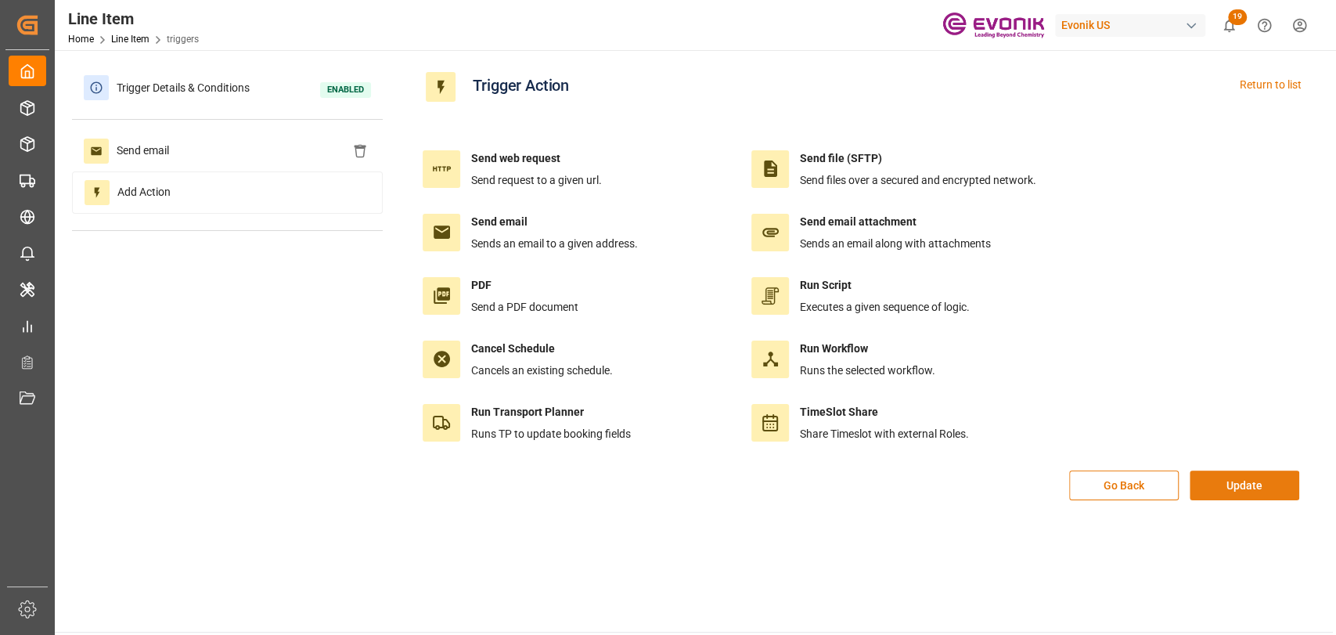
click at [1264, 483] on button "Update" at bounding box center [1244, 485] width 110 height 30
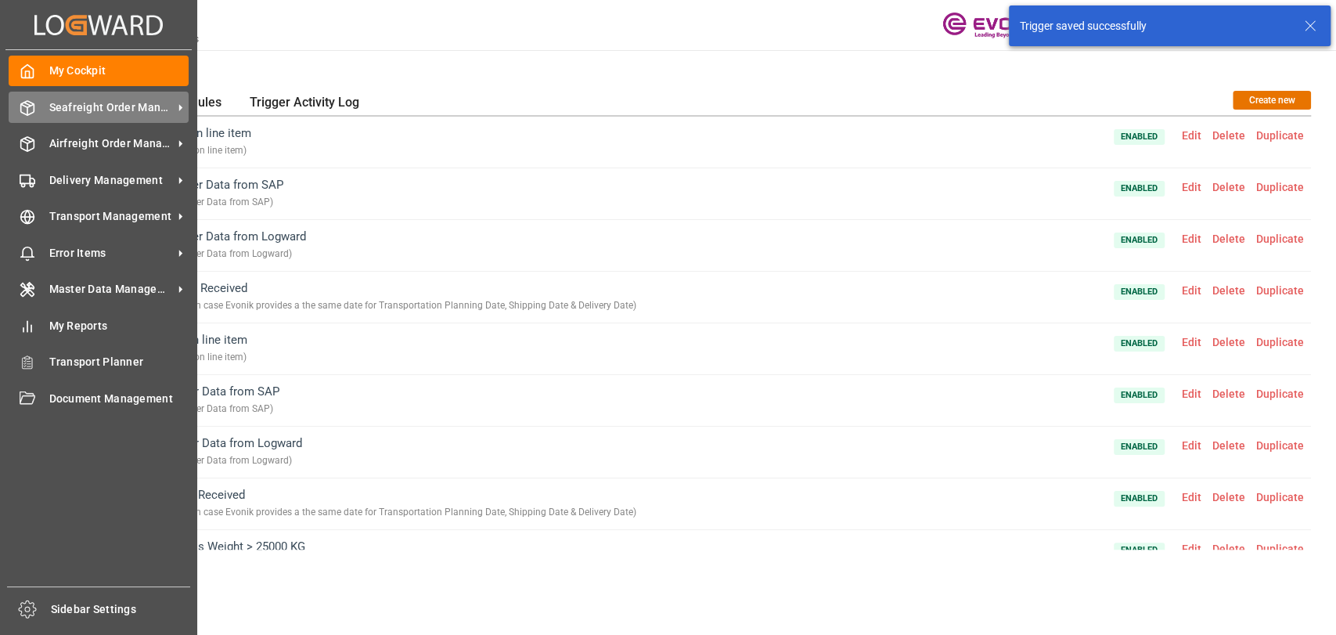
click at [31, 112] on icon at bounding box center [27, 108] width 13 height 14
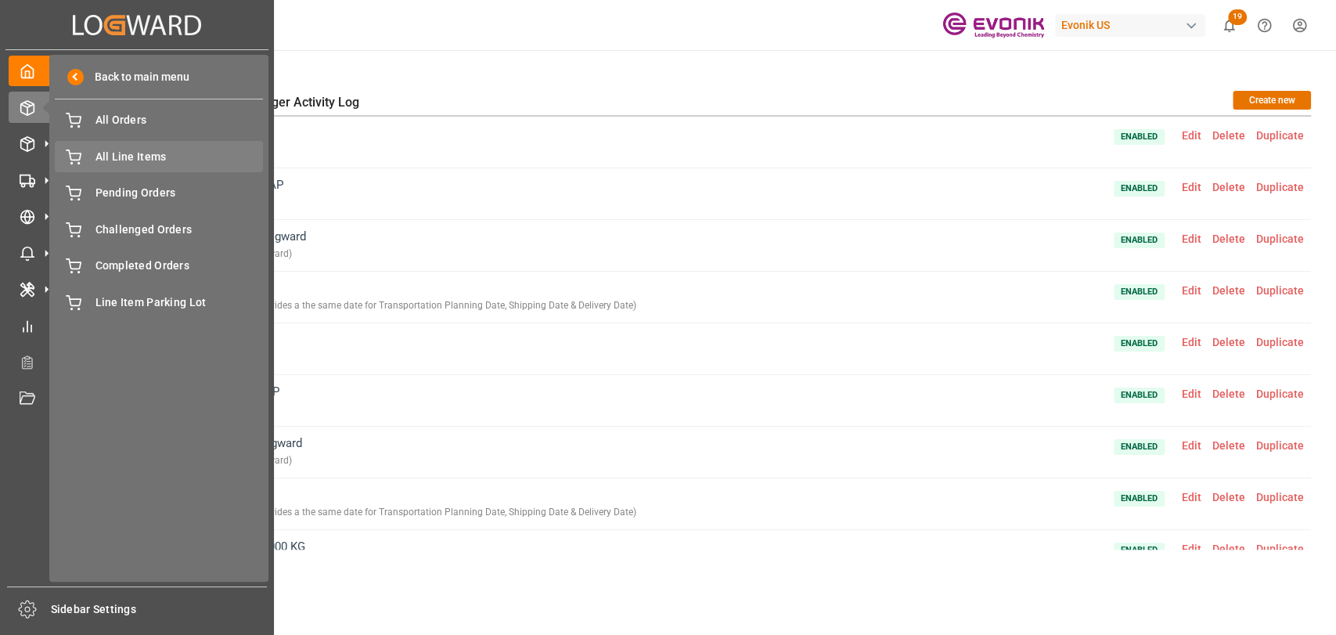
click at [156, 158] on span "All Line Items" at bounding box center [179, 157] width 168 height 16
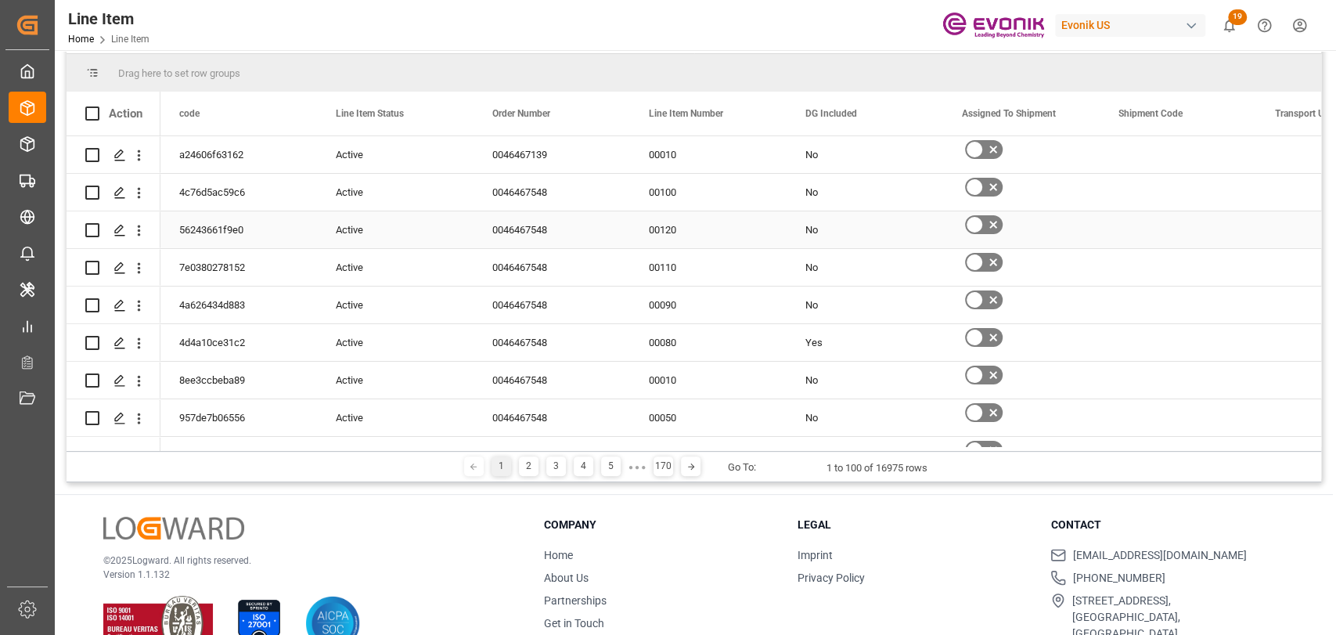
scroll to position [232, 0]
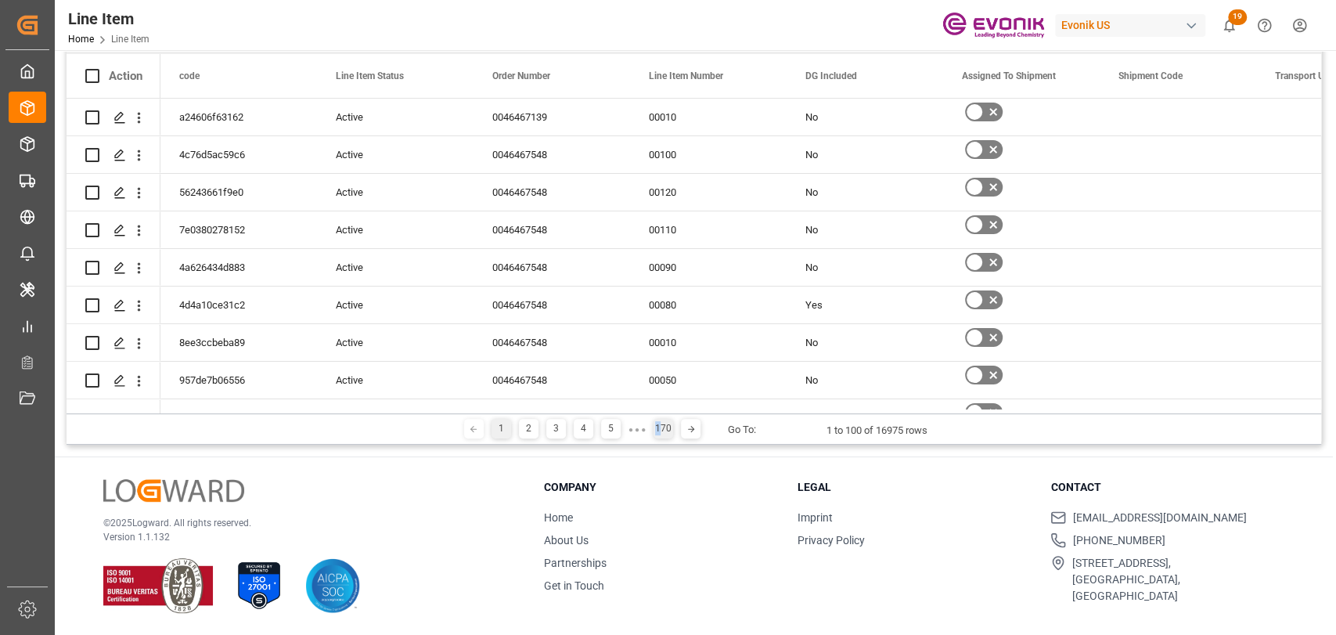
click at [656, 433] on div "170" at bounding box center [663, 429] width 20 height 20
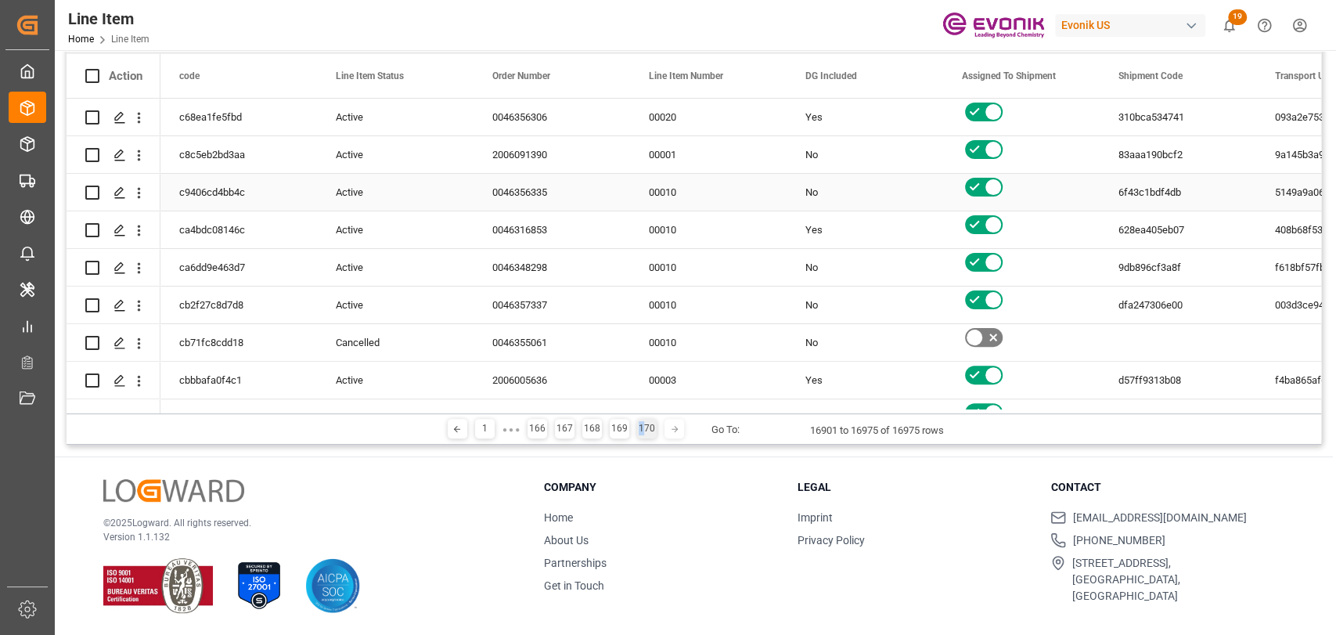
scroll to position [347, 0]
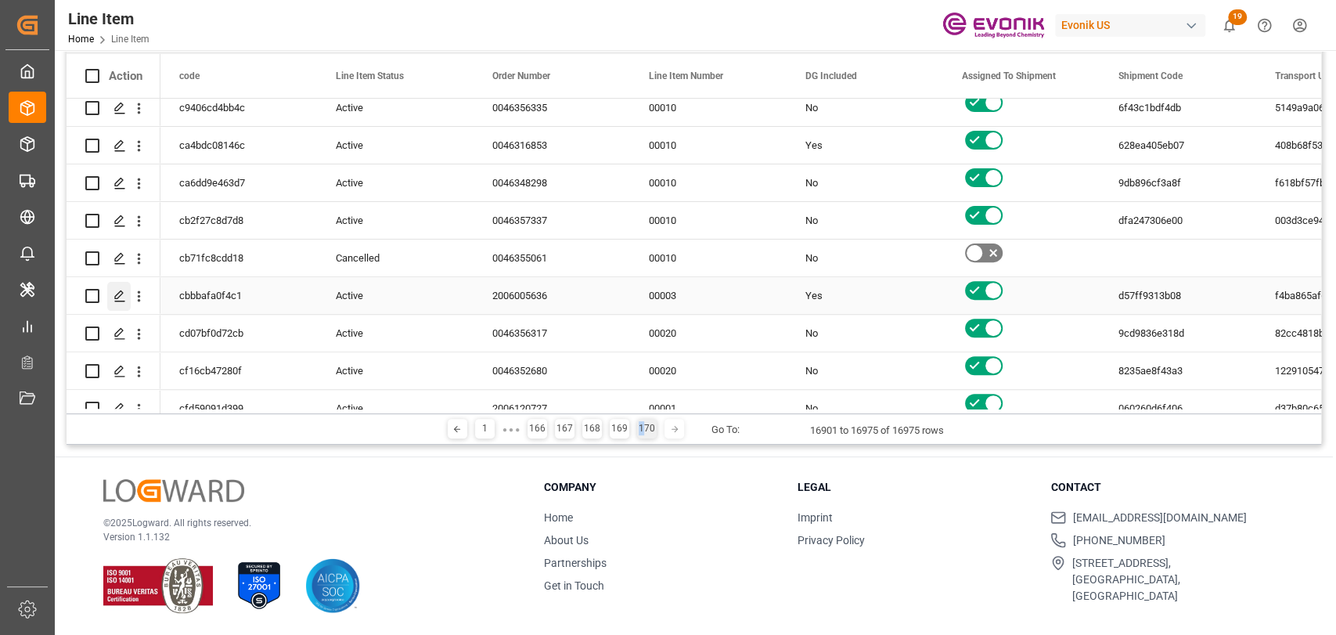
click at [120, 288] on div "Press SPACE to select this row." at bounding box center [118, 296] width 23 height 29
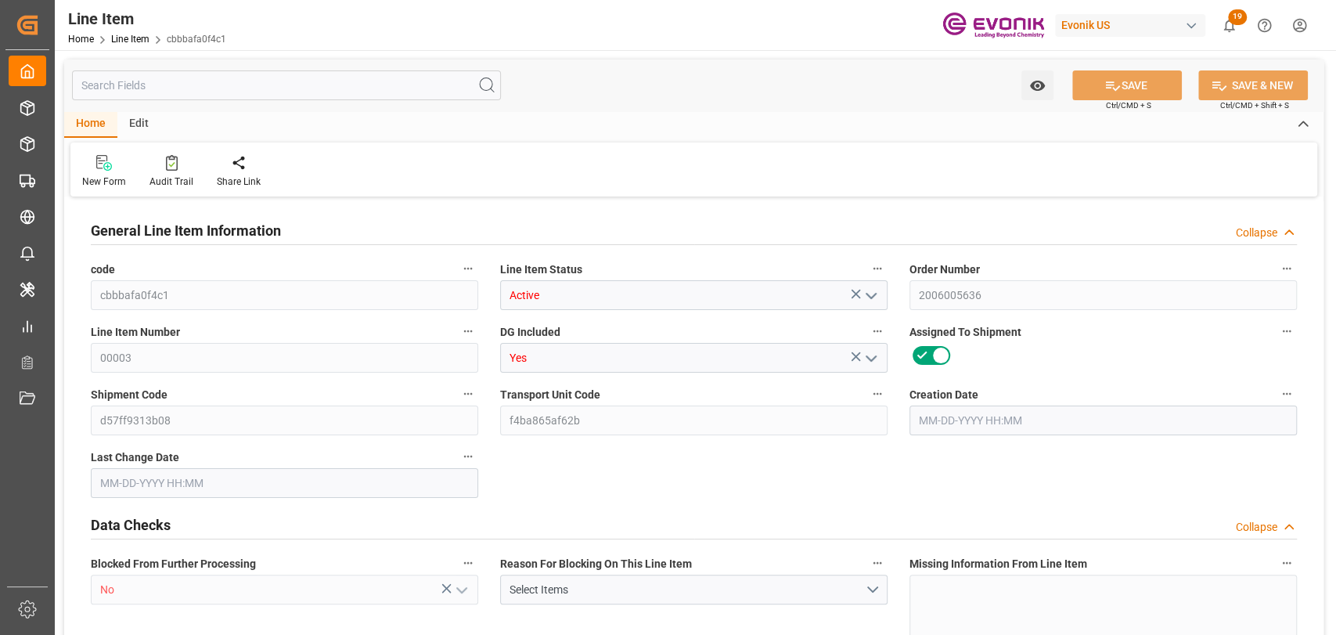
type input "1"
type input "854"
type input "816"
type input "1.2336"
type input "4"
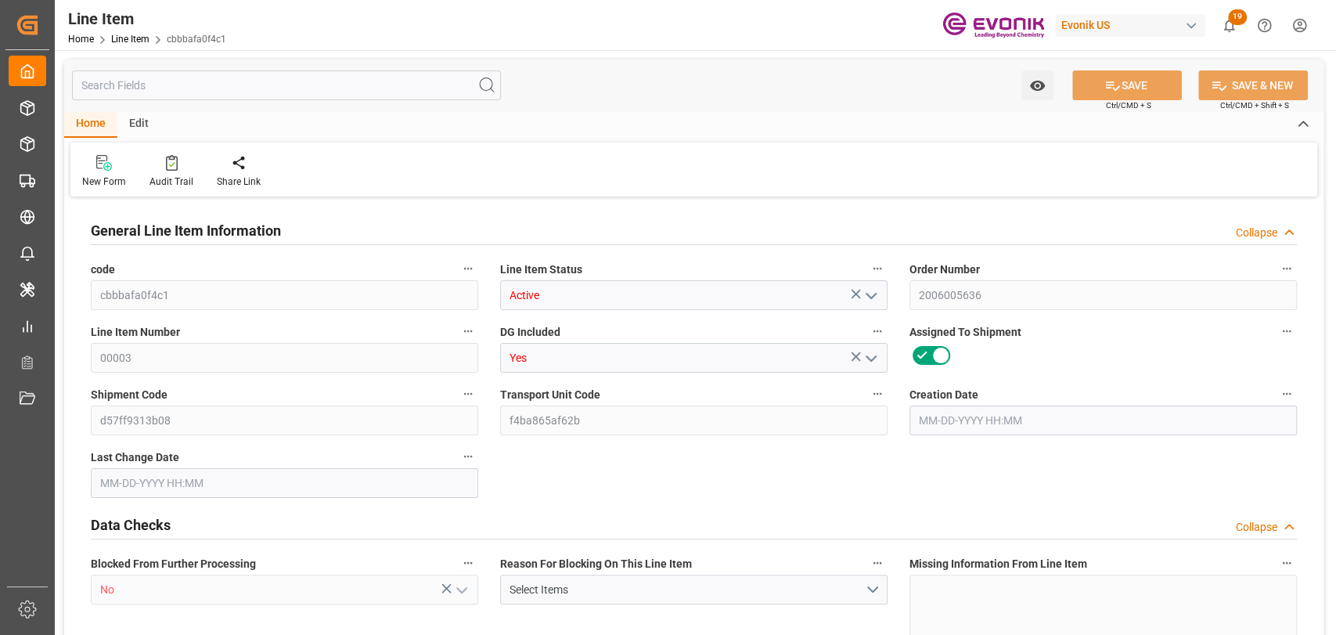
type input "3884.16"
type input "4"
type input "854"
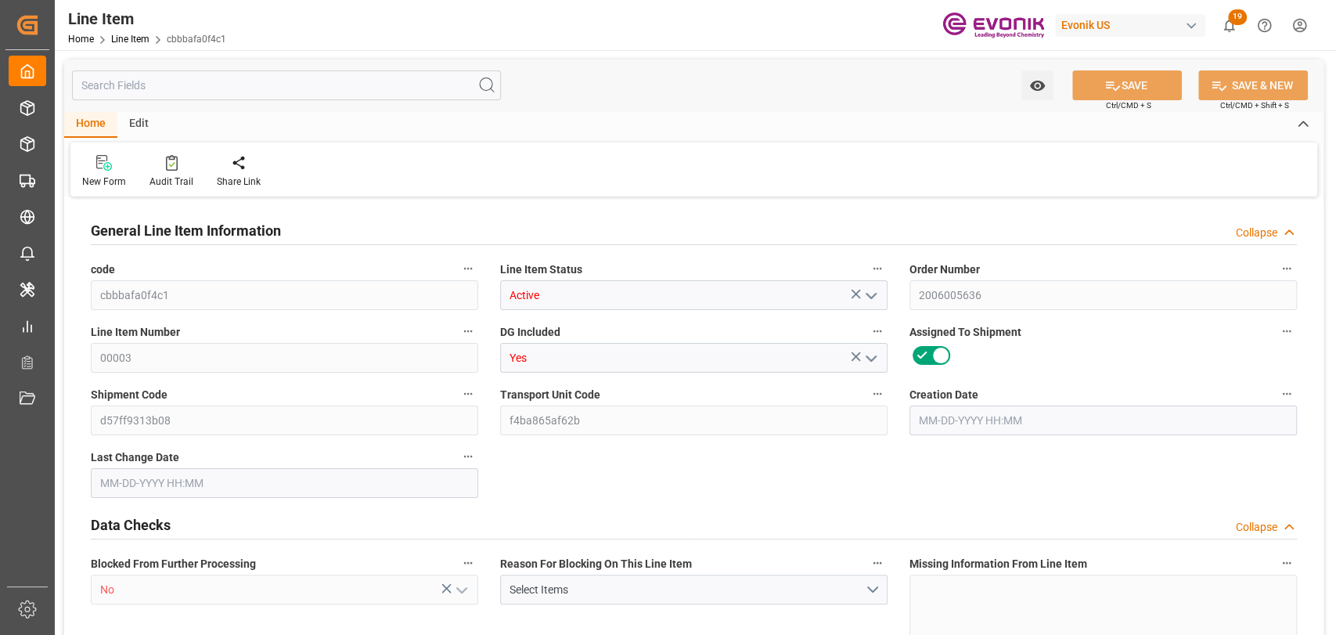
type input "874"
type input "816"
type input "1.2336"
type input "12.336"
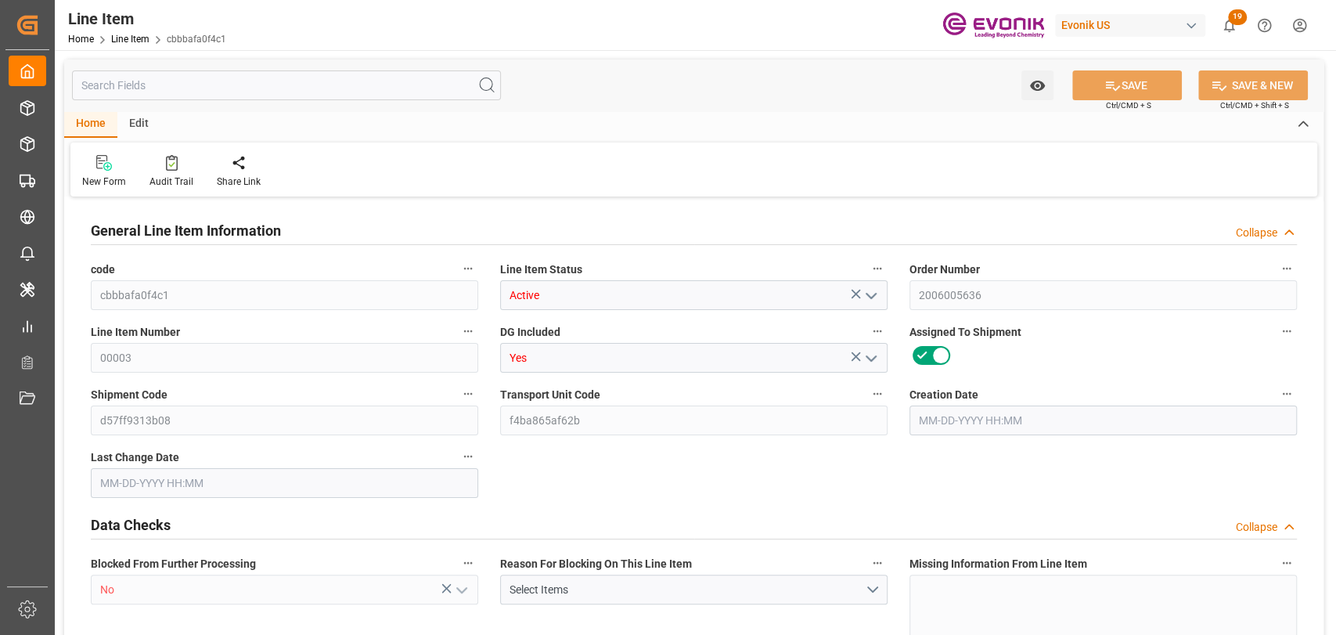
type input "4"
type input "854"
type input "816"
type input "1.2336"
type input "10-13-2023 16:31"
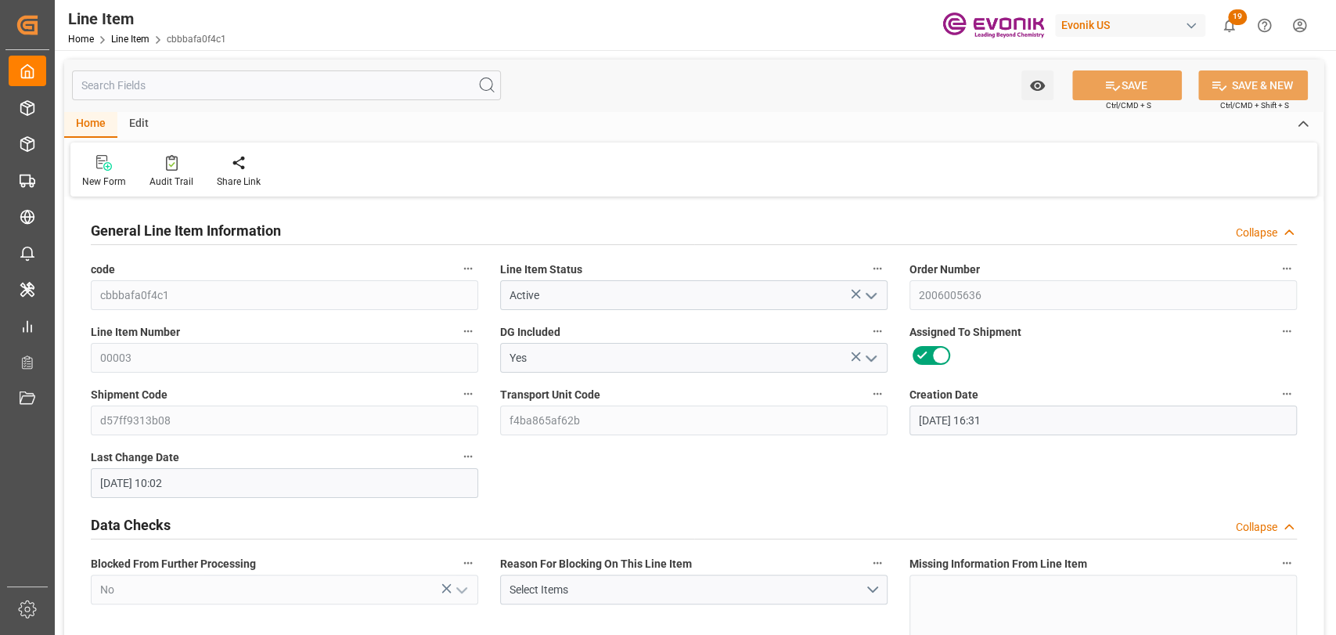
type input "11-15-2023 10:02"
type input "12-12-2023"
type input "11-03-2023"
click at [268, 81] on input "text" at bounding box center [286, 85] width 429 height 30
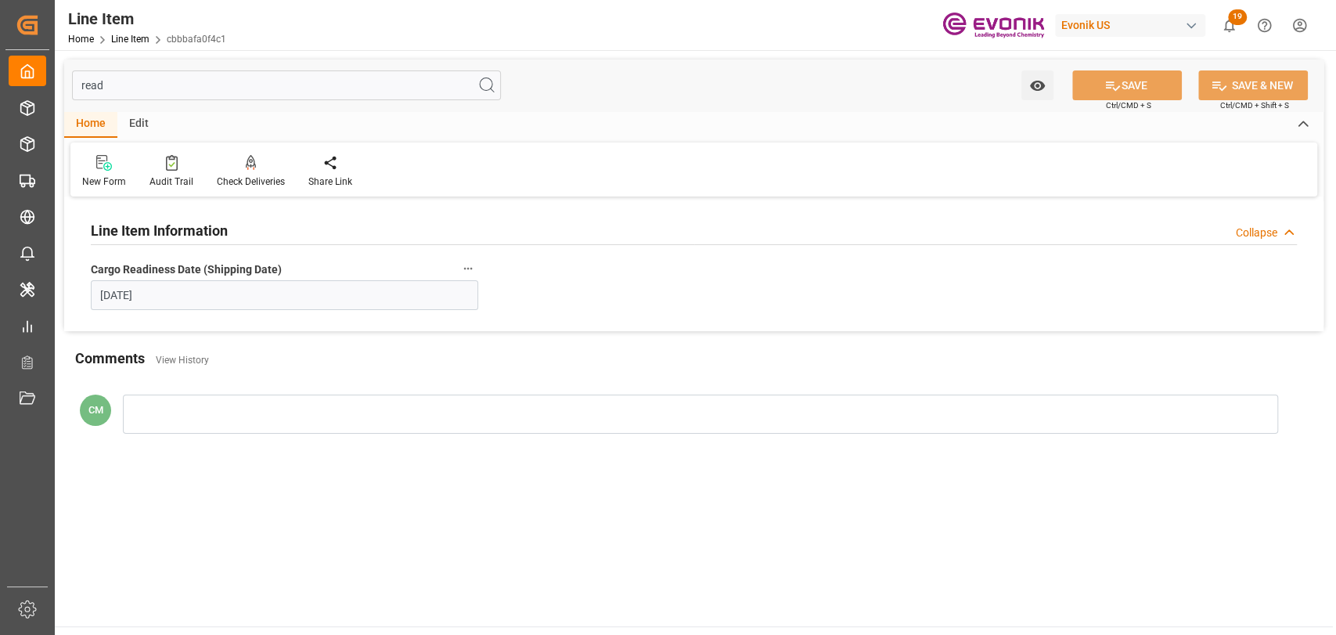
type input "read"
click at [243, 289] on input "11-03-2023" at bounding box center [284, 295] width 387 height 30
drag, startPoint x: 186, startPoint y: 81, endPoint x: 57, endPoint y: 79, distance: 129.1
click at [57, 78] on div "read Watch Option SAVE Ctrl/CMD + S SAVE & NEW Ctrl/CMD + Shift + S Home Edit N…" at bounding box center [694, 259] width 1278 height 418
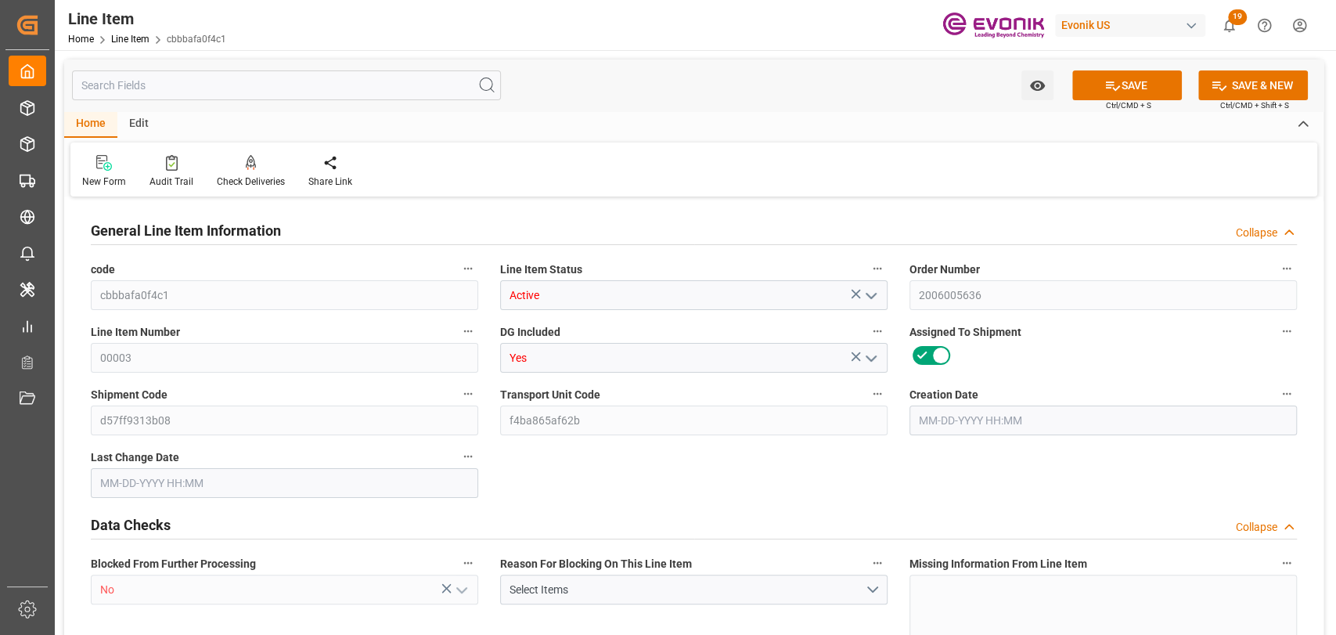
type input "1"
type input "854"
type input "816"
type input "1.2336"
type input "4"
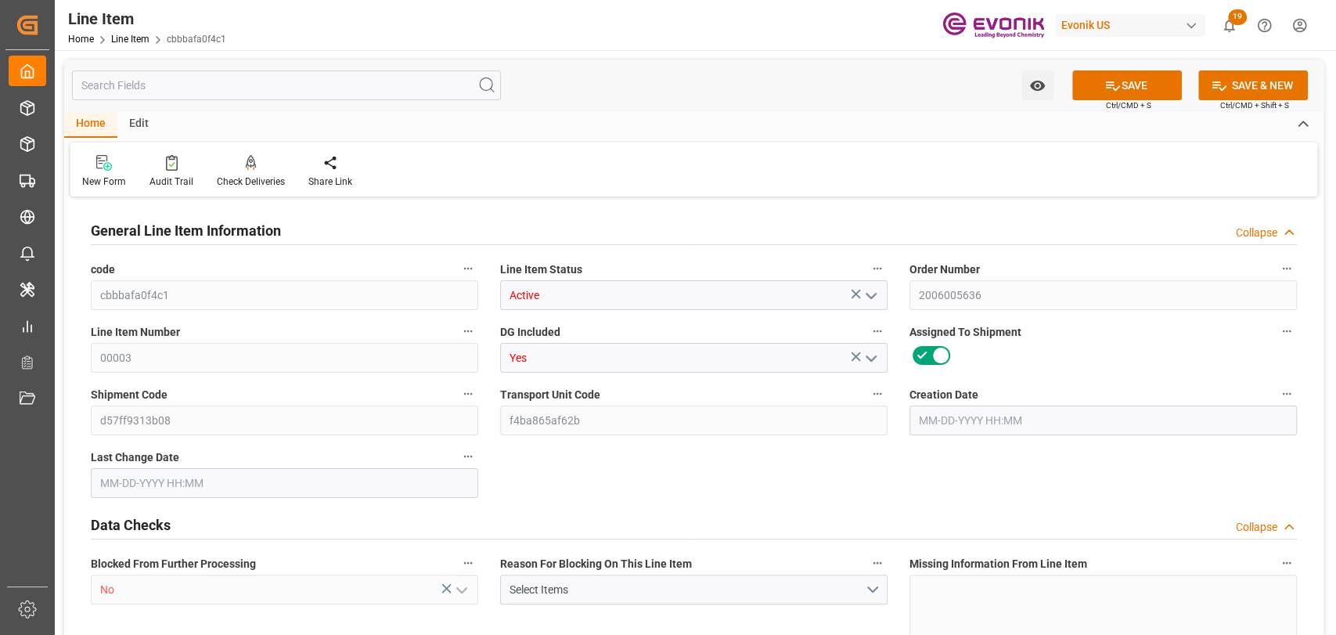
type input "3884.16"
type input "4"
type input "854"
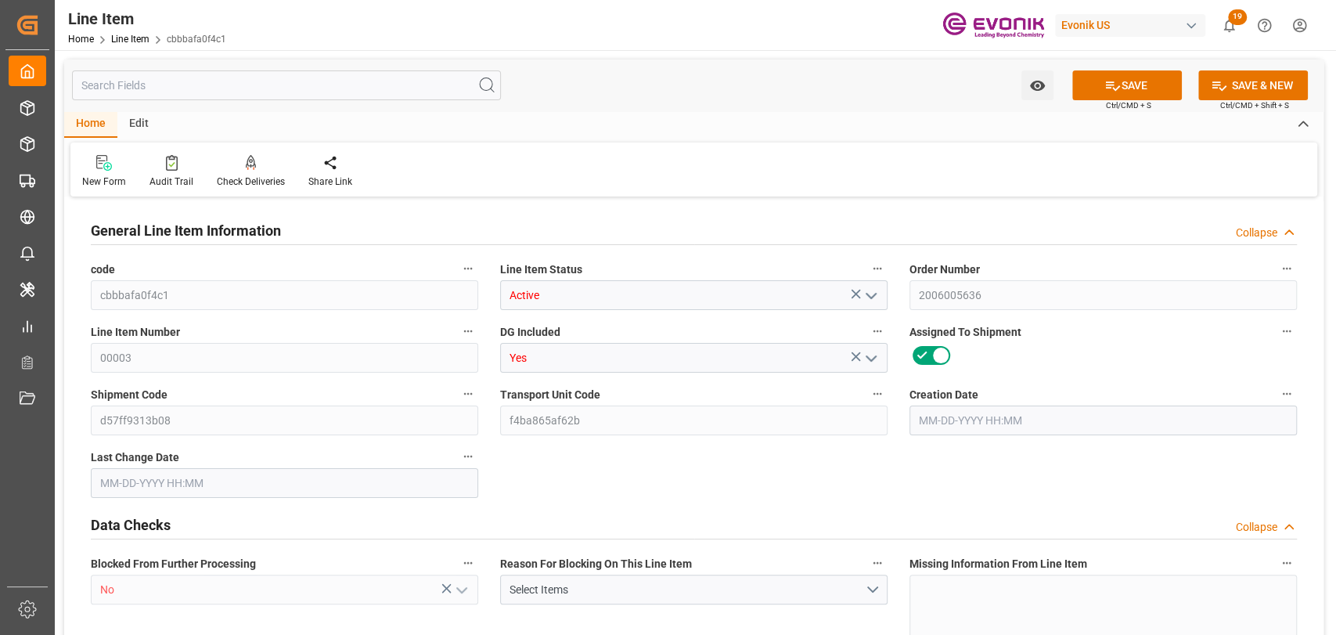
type input "874"
type input "816"
type input "1.2336"
type input "12.336"
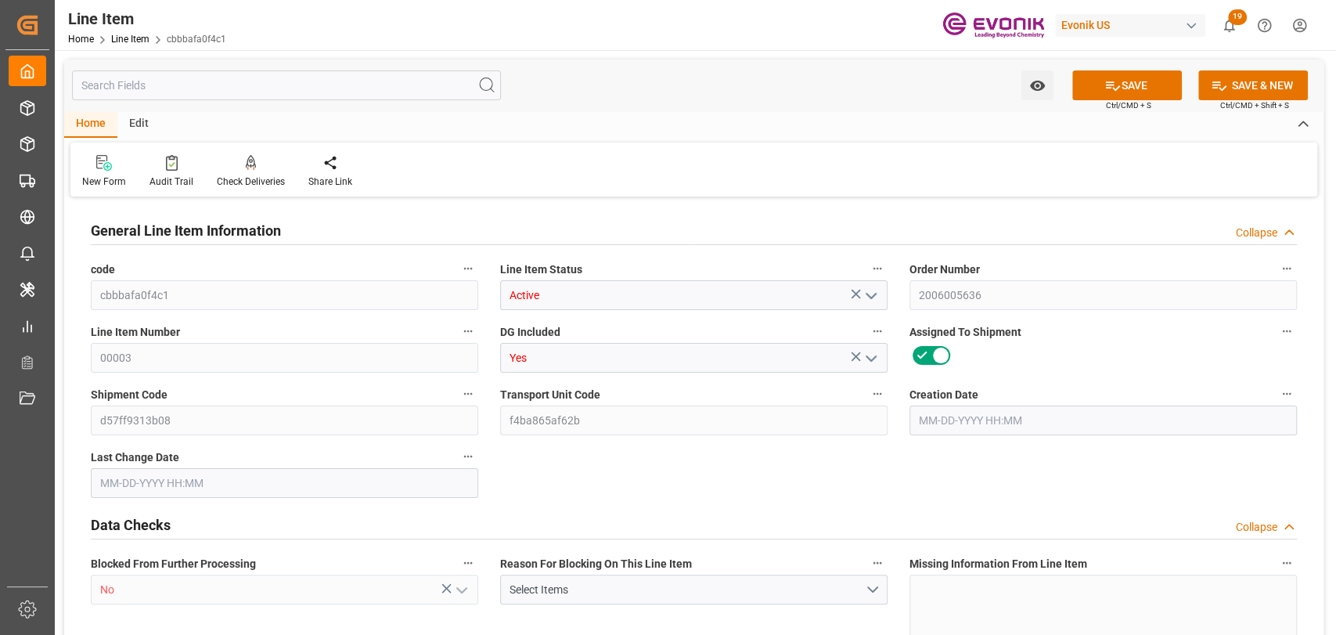
type input "4"
type input "854"
type input "816"
type input "1.2336"
type input "10-13-2023 16:31"
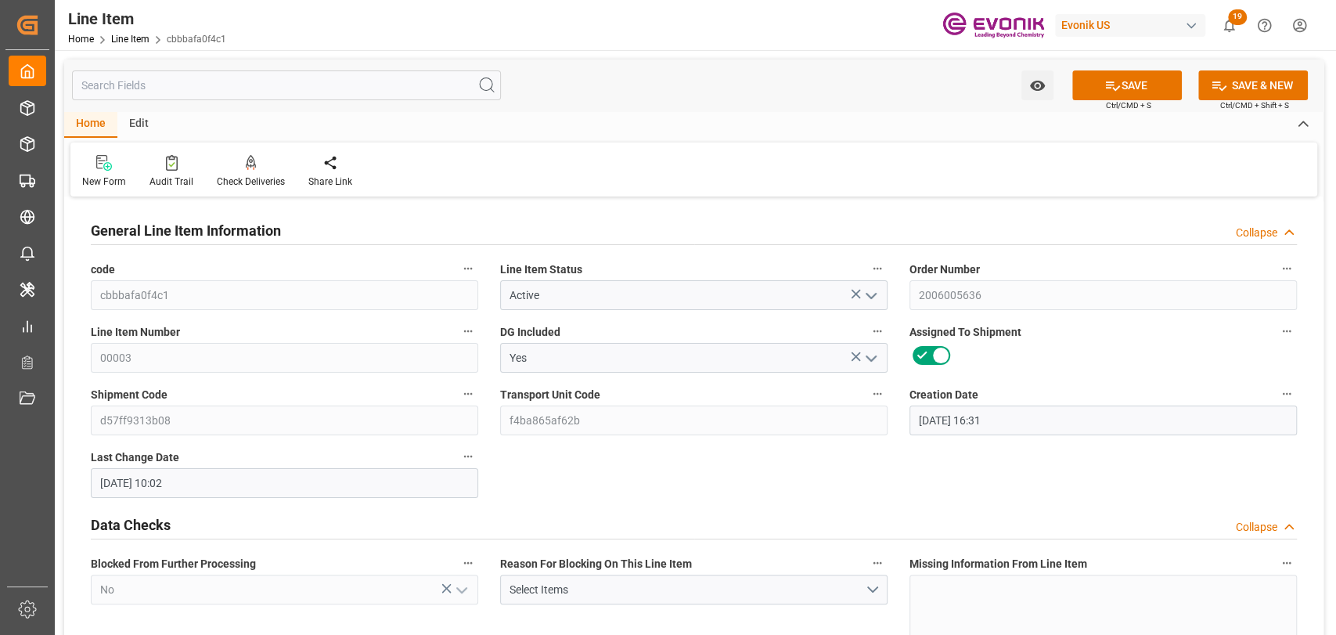
type input "11-15-2023 10:02"
type input "12-12-2023"
type input "11-03-2023"
type input "read"
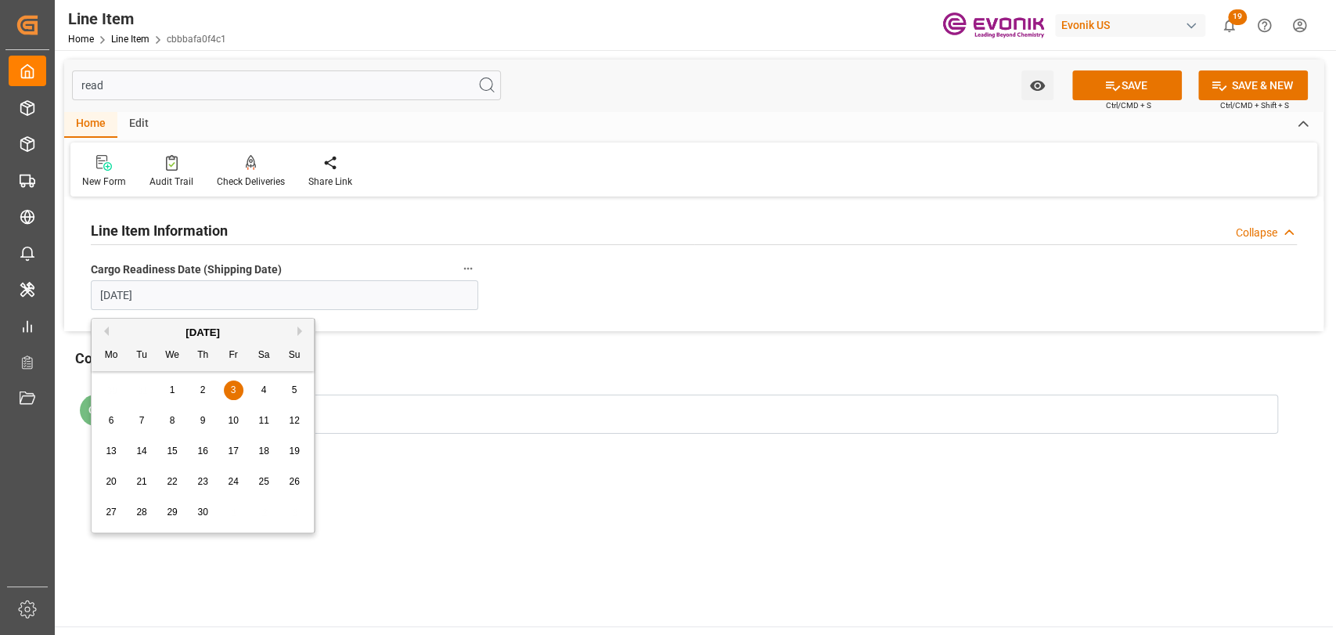
click at [164, 290] on input "11-03-2023" at bounding box center [284, 295] width 387 height 30
click at [266, 394] on div "4" at bounding box center [264, 390] width 20 height 19
type input "11-04-2023"
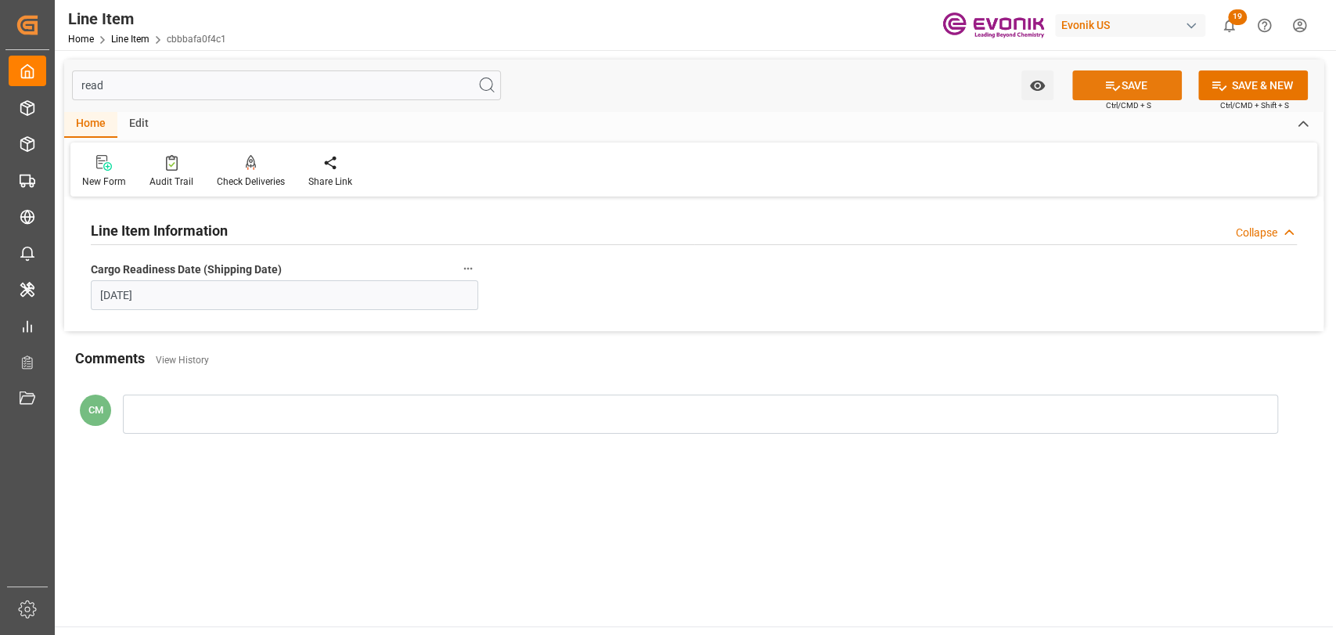
click at [1155, 79] on button "SAVE" at bounding box center [1127, 85] width 110 height 30
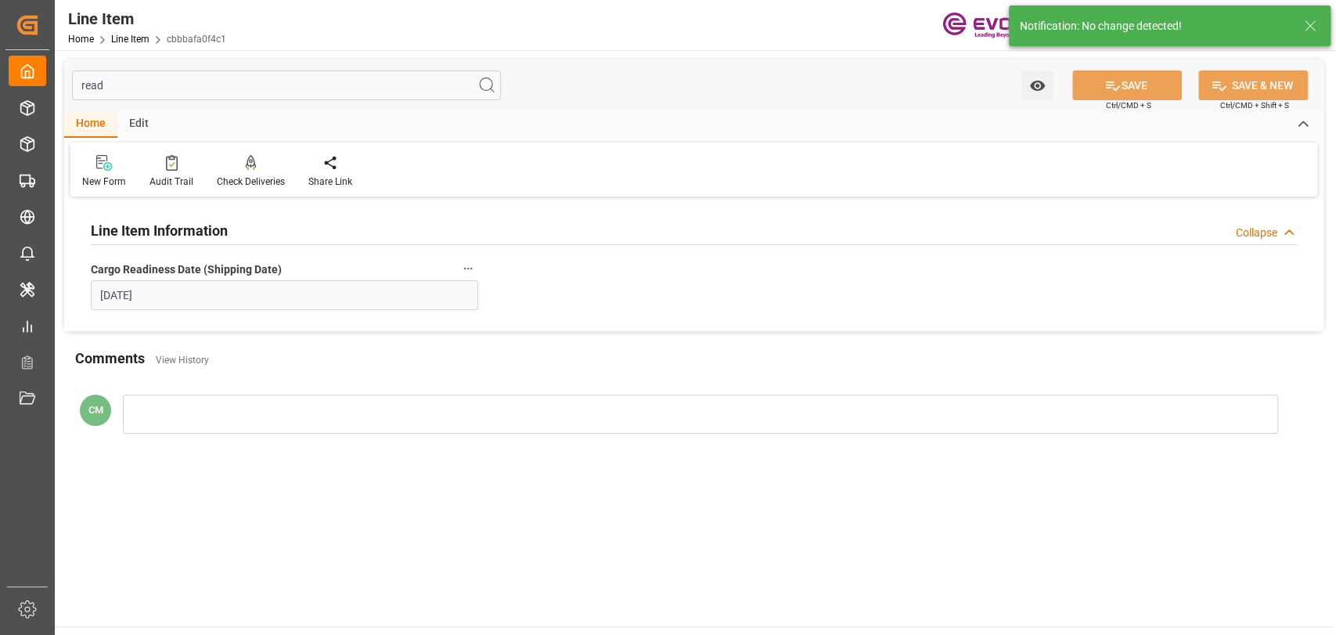
click at [136, 74] on input "read" at bounding box center [286, 85] width 429 height 30
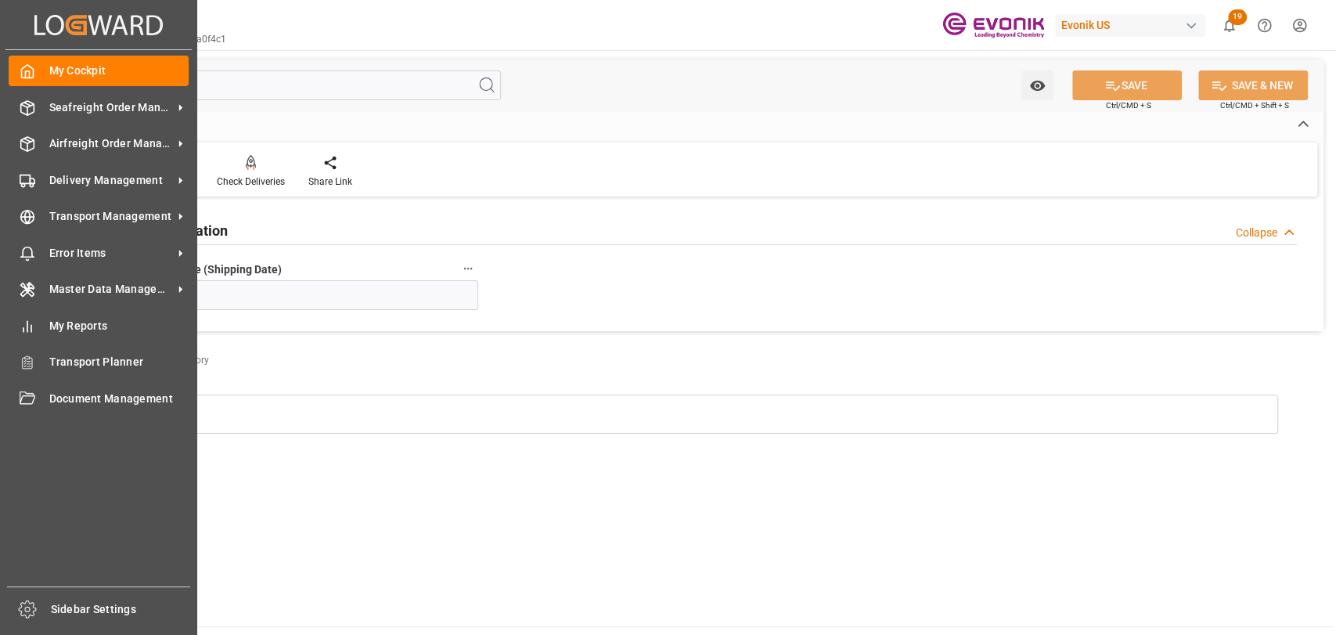
drag, startPoint x: 38, startPoint y: 113, endPoint x: 49, endPoint y: 119, distance: 11.6
click at [38, 113] on div "Seafreight Order Management Seafreight Order Management" at bounding box center [99, 107] width 180 height 31
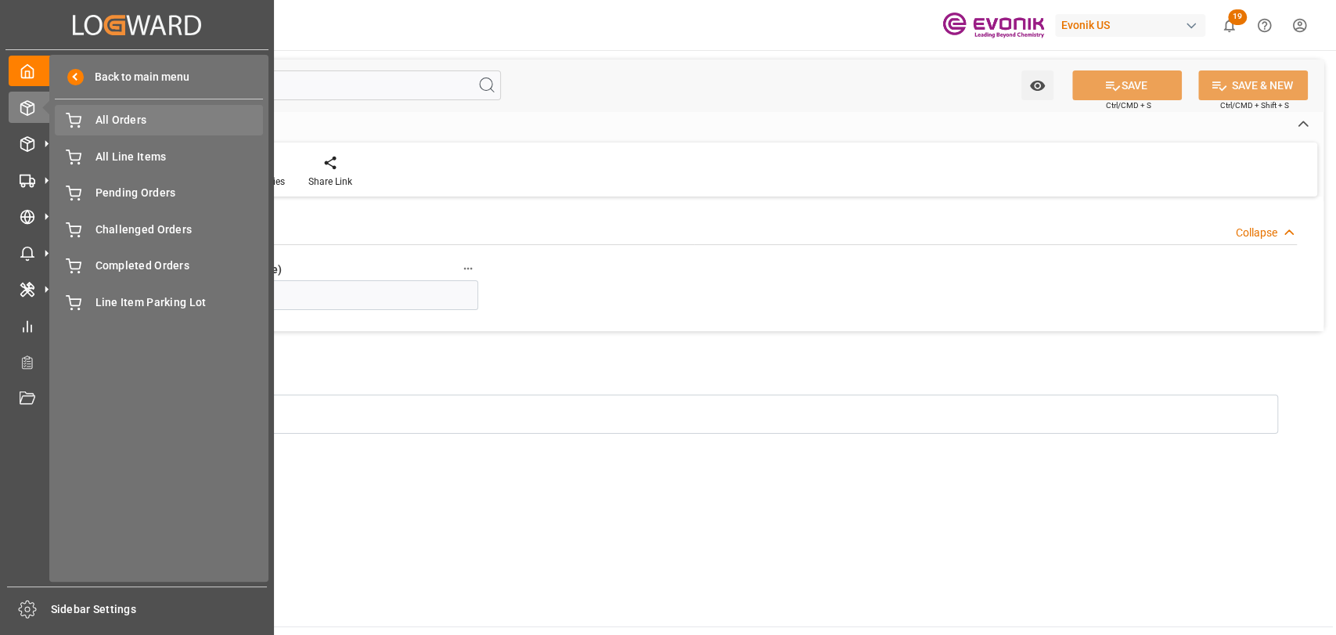
click at [95, 128] on div "All Orders All Orders" at bounding box center [159, 120] width 208 height 31
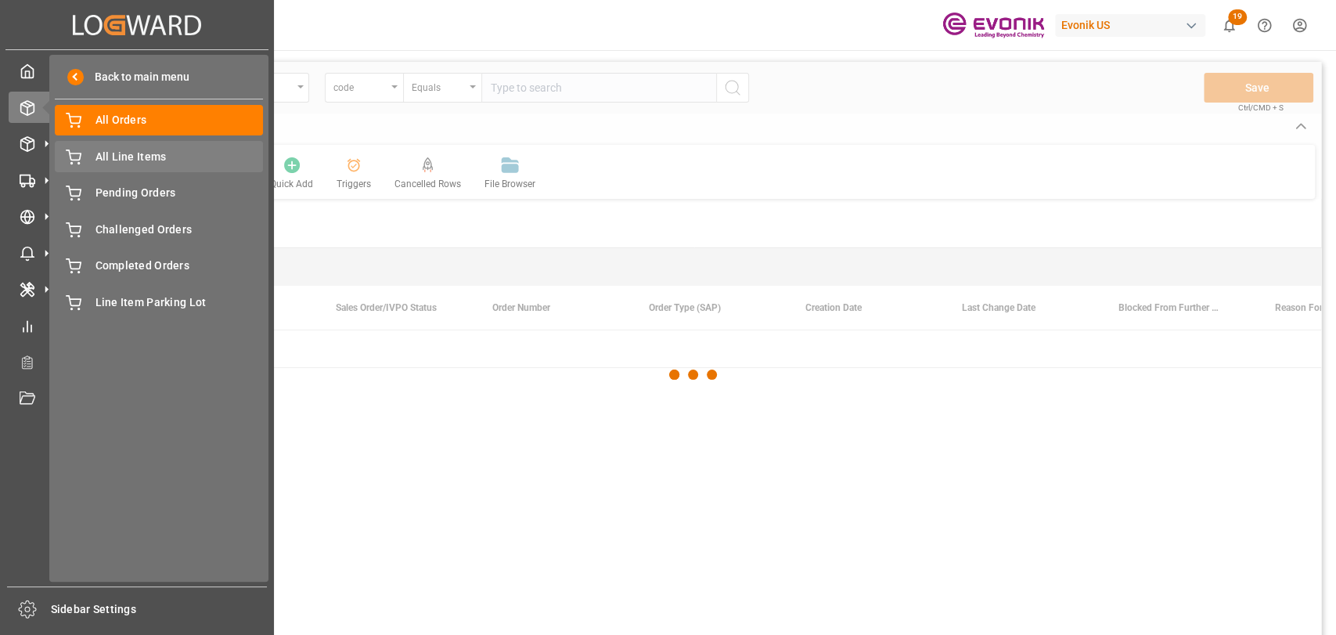
click at [99, 153] on span "All Line Items" at bounding box center [179, 157] width 168 height 16
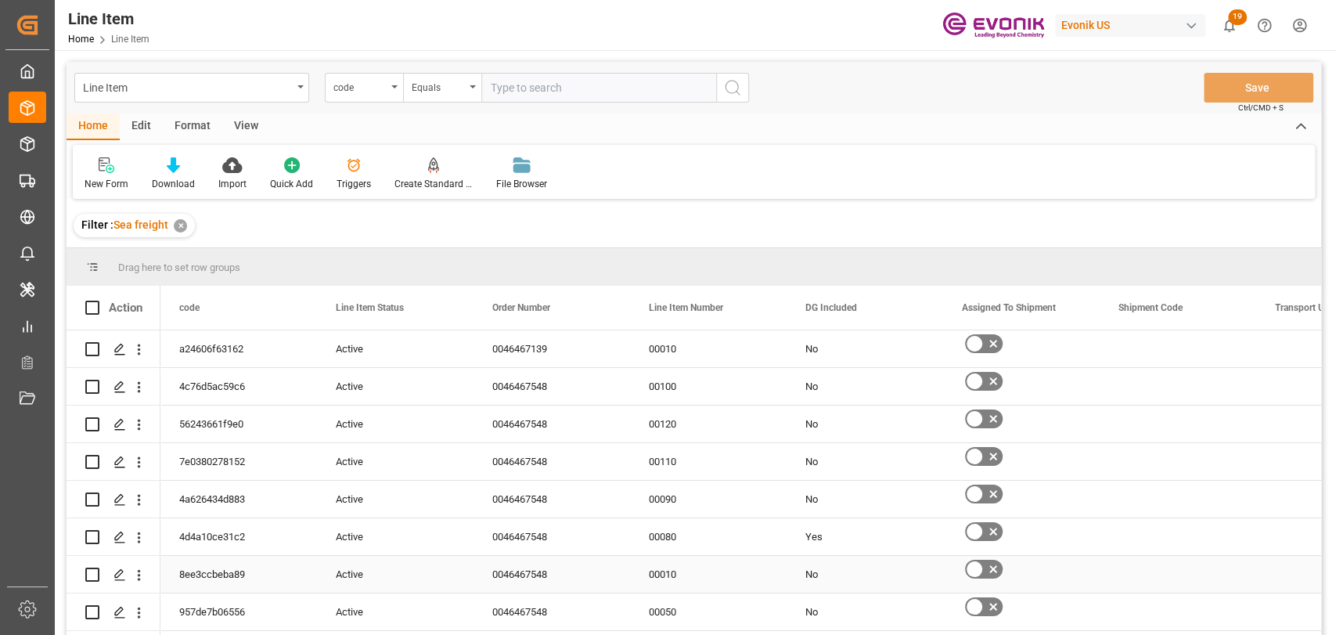
scroll to position [347, 0]
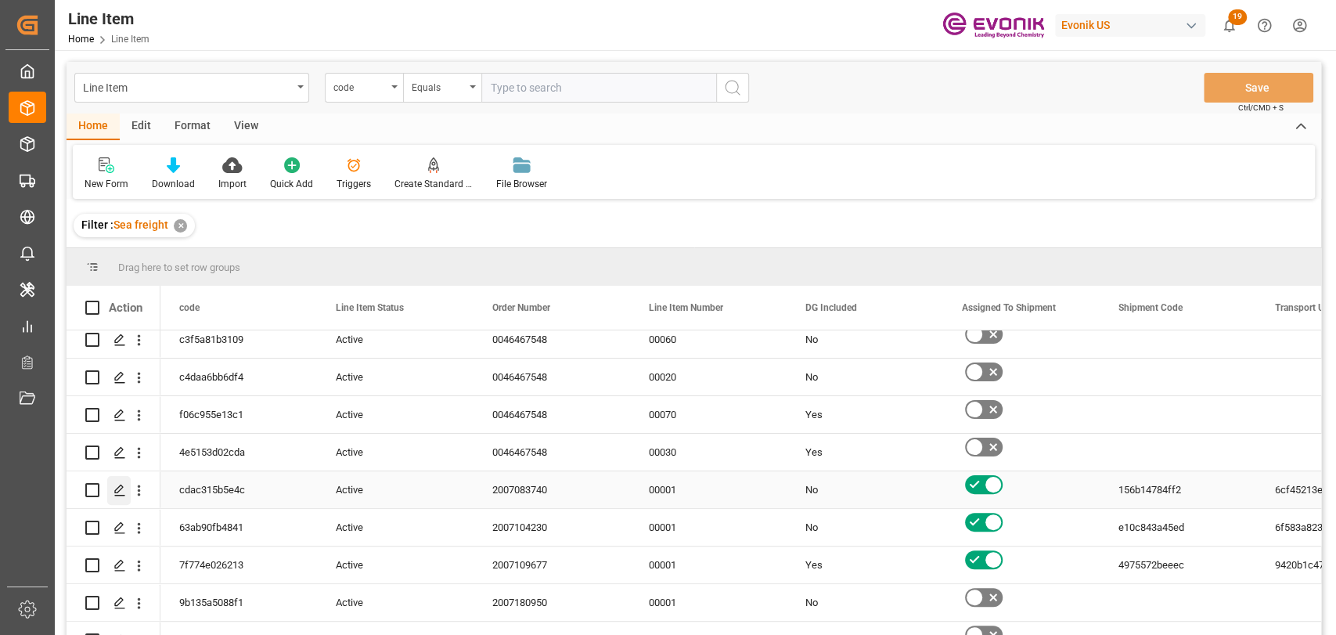
click at [110, 489] on div "Press SPACE to select this row." at bounding box center [118, 490] width 23 height 29
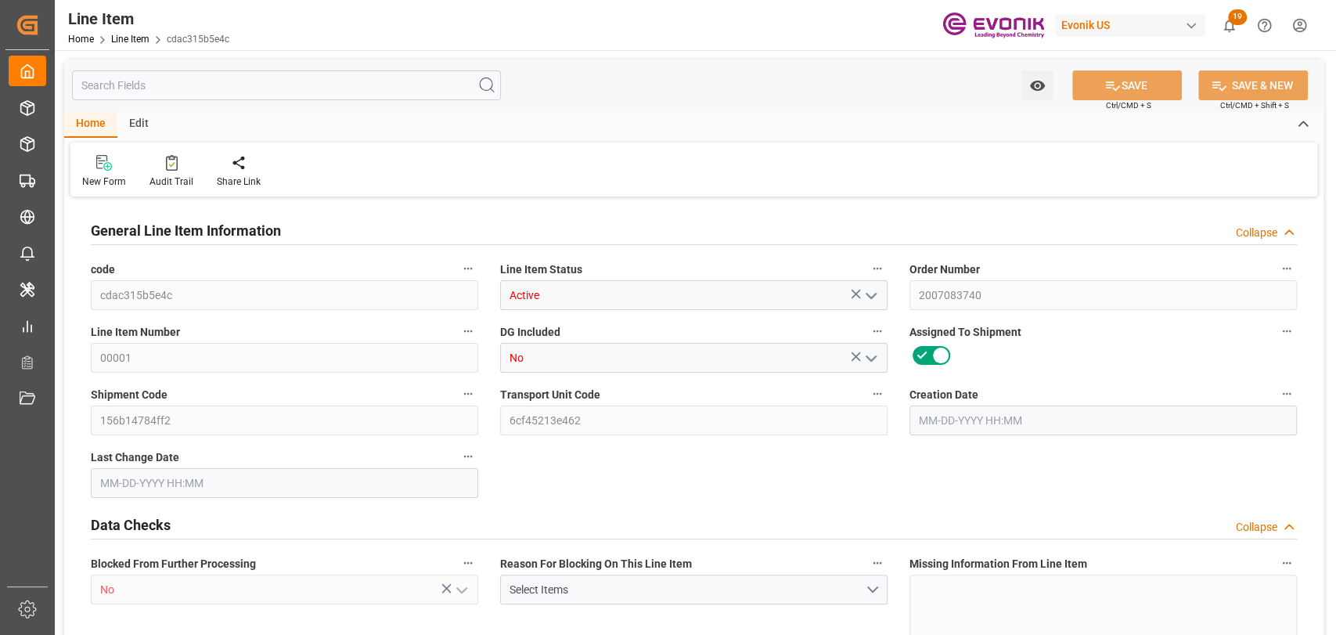
type input "20"
type input "15280"
type input "14000"
type input "26.4204"
type input "80"
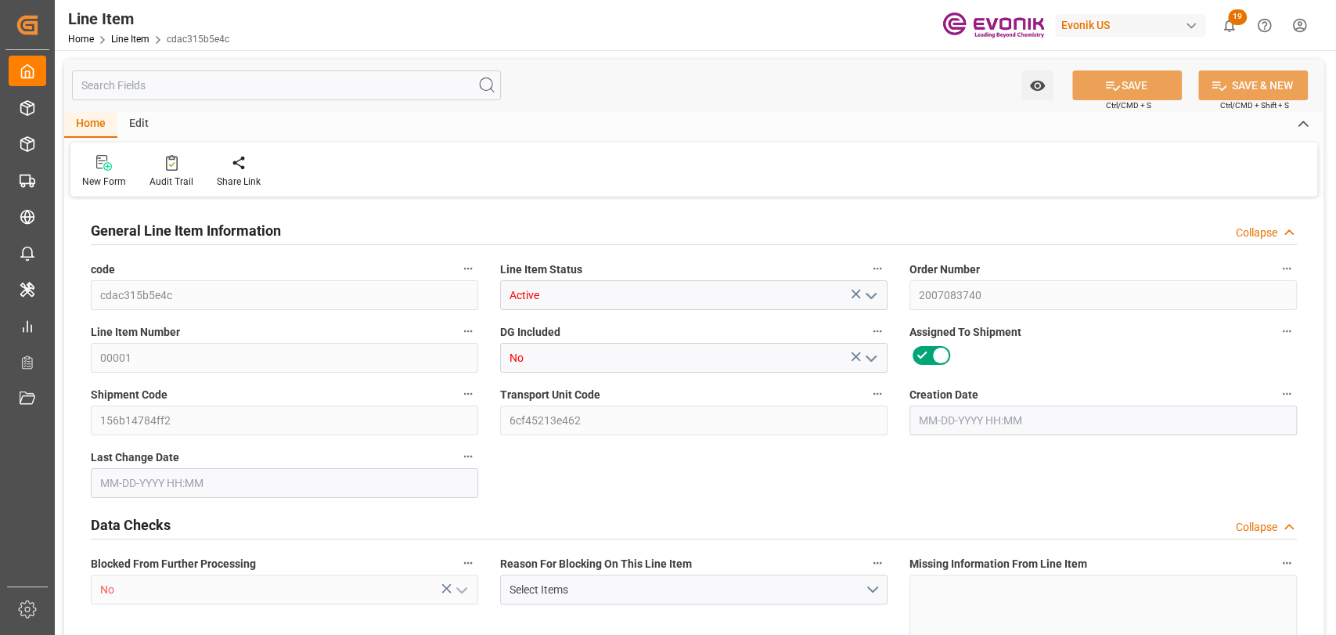
type input "59178"
type input "80"
type input "14000"
type input "15280"
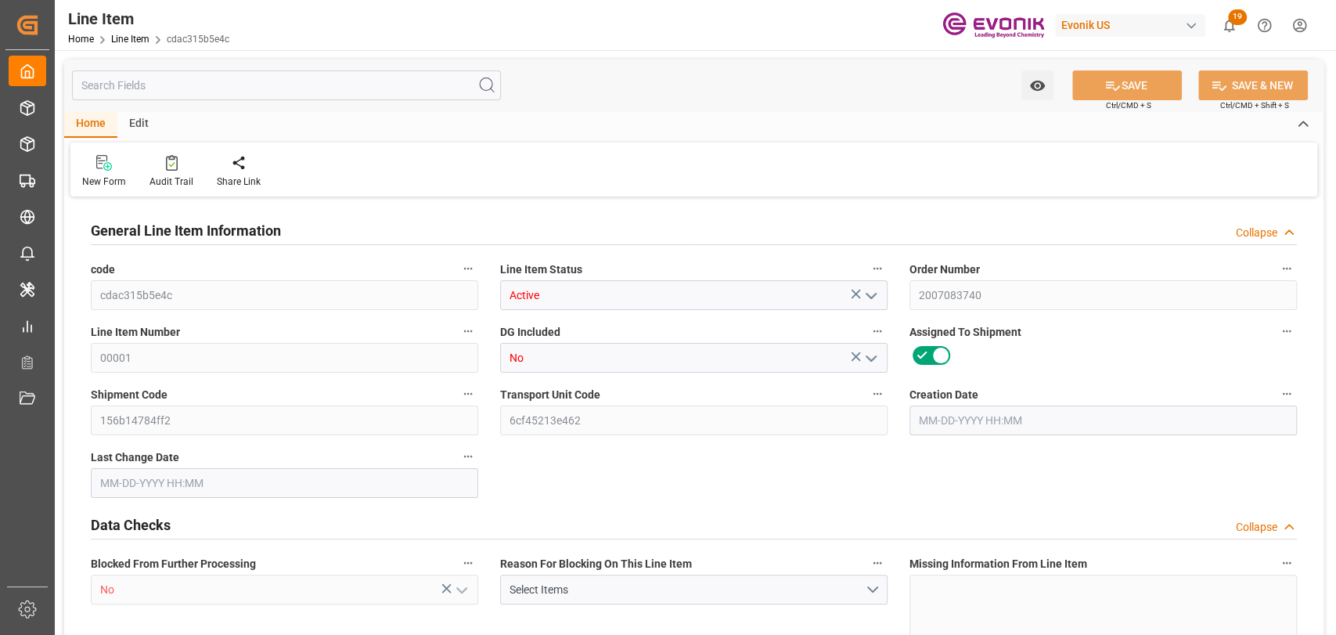
type input "16200"
type input "14000"
type input "26.4204"
type input "26420.4"
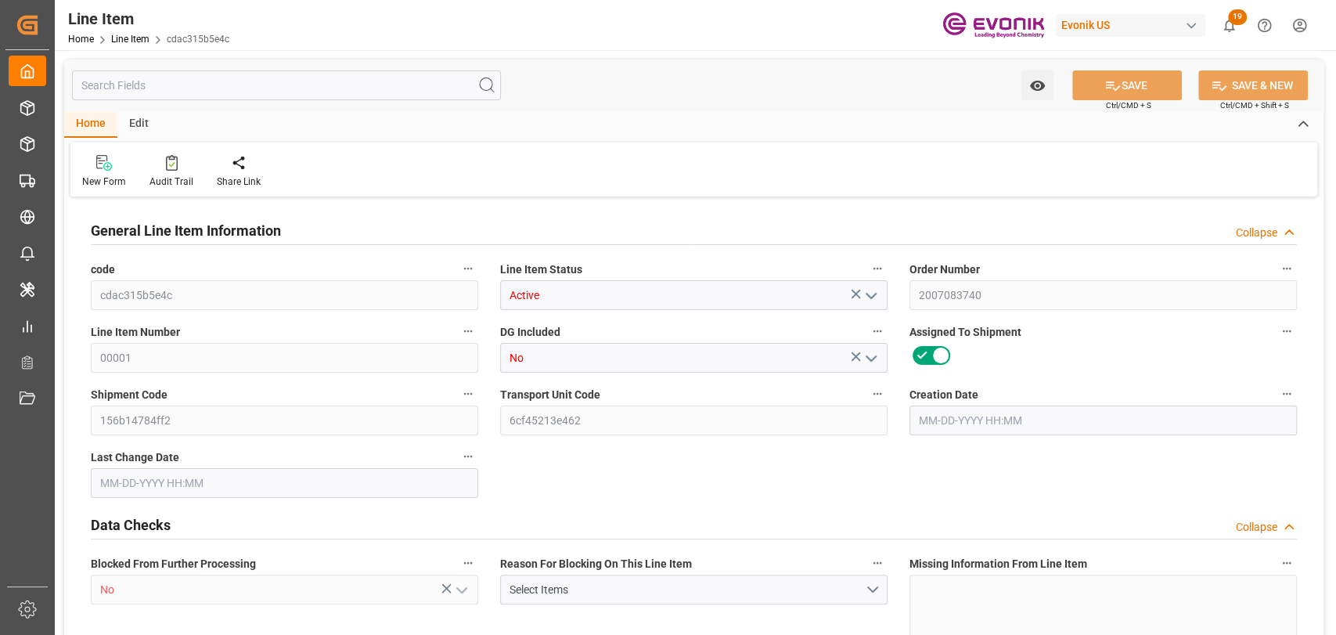
type input "80"
type input "15280"
type input "14000"
type input "26.4205"
type input "07-25-2025 12:50"
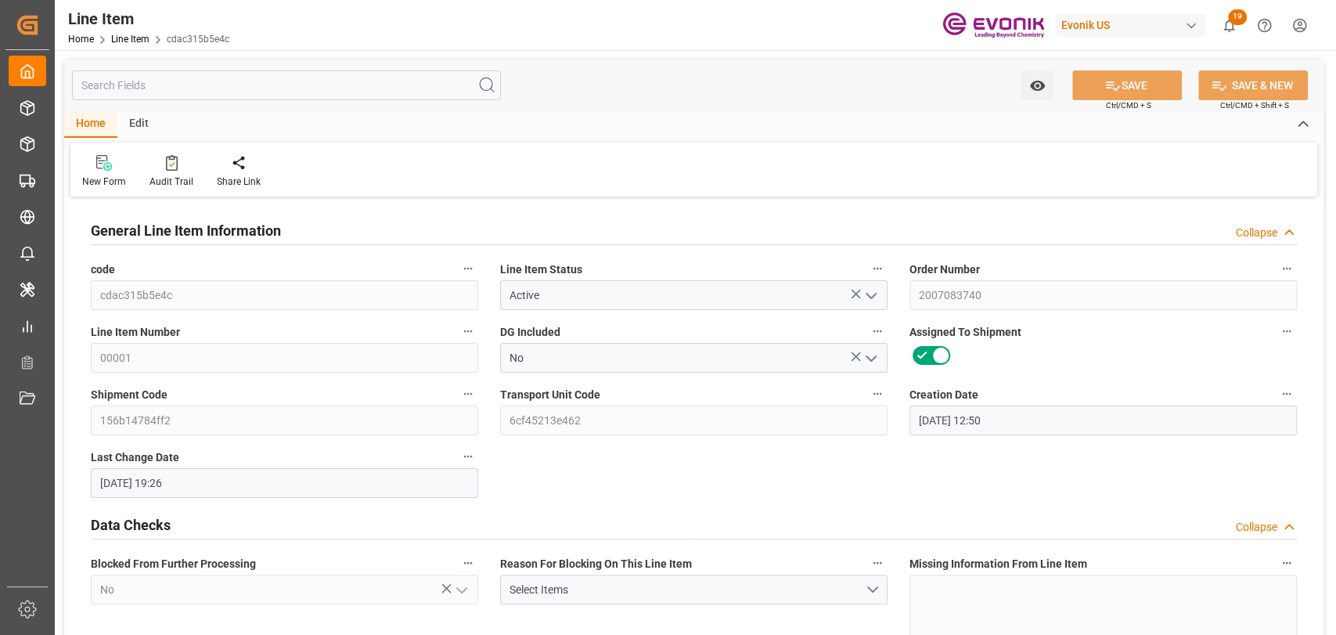
type input "09-24-2025 19:26"
type input "11-30-2025"
type input "09-25-2025"
type input "09-18-2025"
click at [215, 81] on input "text" at bounding box center [286, 85] width 429 height 30
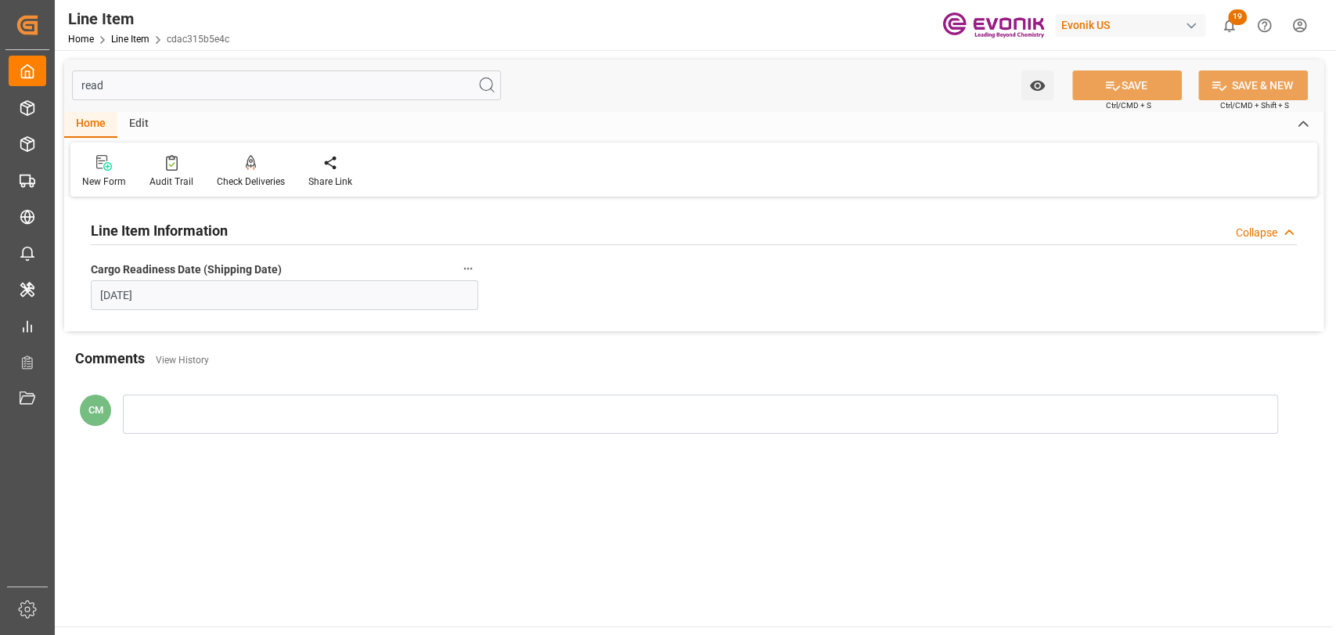
type input "read"
click at [186, 292] on input "09-25-2025" at bounding box center [284, 295] width 387 height 30
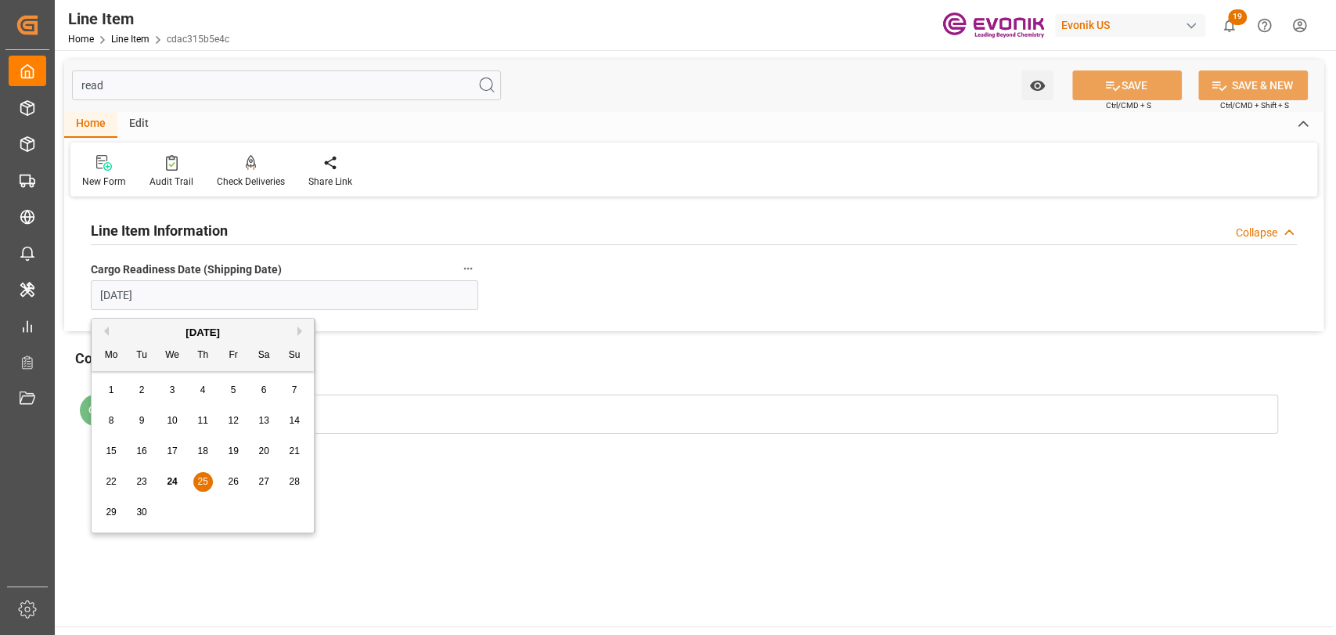
click at [226, 487] on div "26" at bounding box center [234, 482] width 20 height 19
type input "09-26-2025"
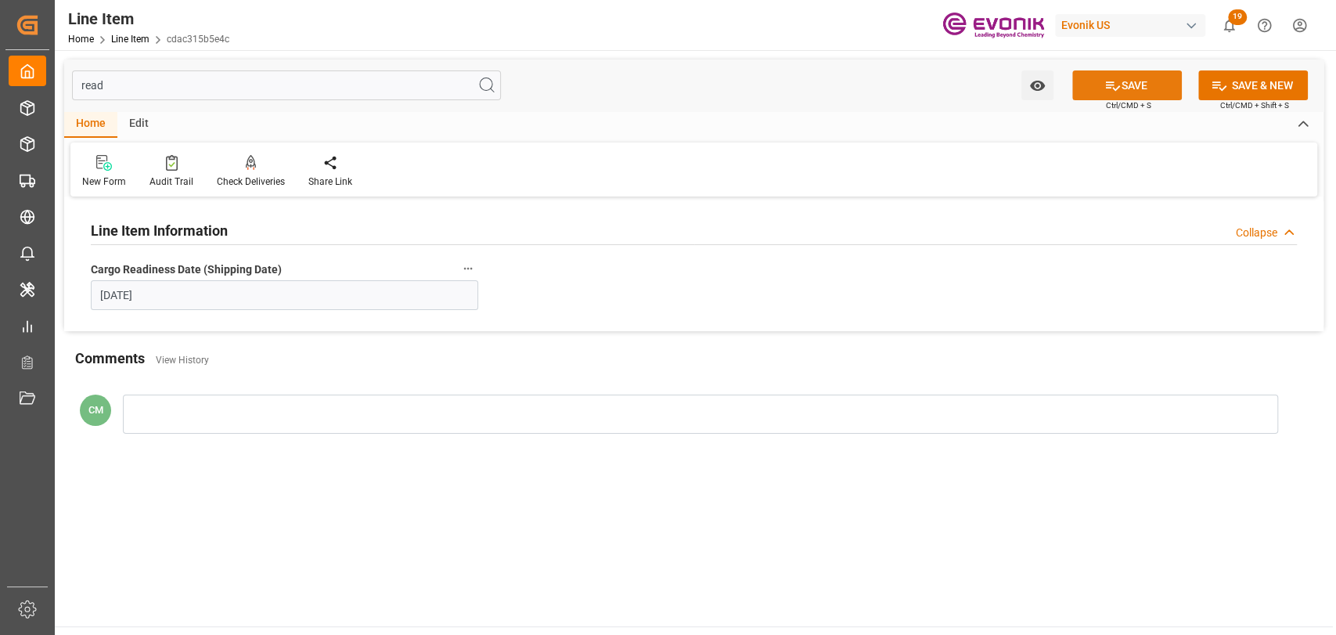
click at [1142, 74] on button "SAVE" at bounding box center [1127, 85] width 110 height 30
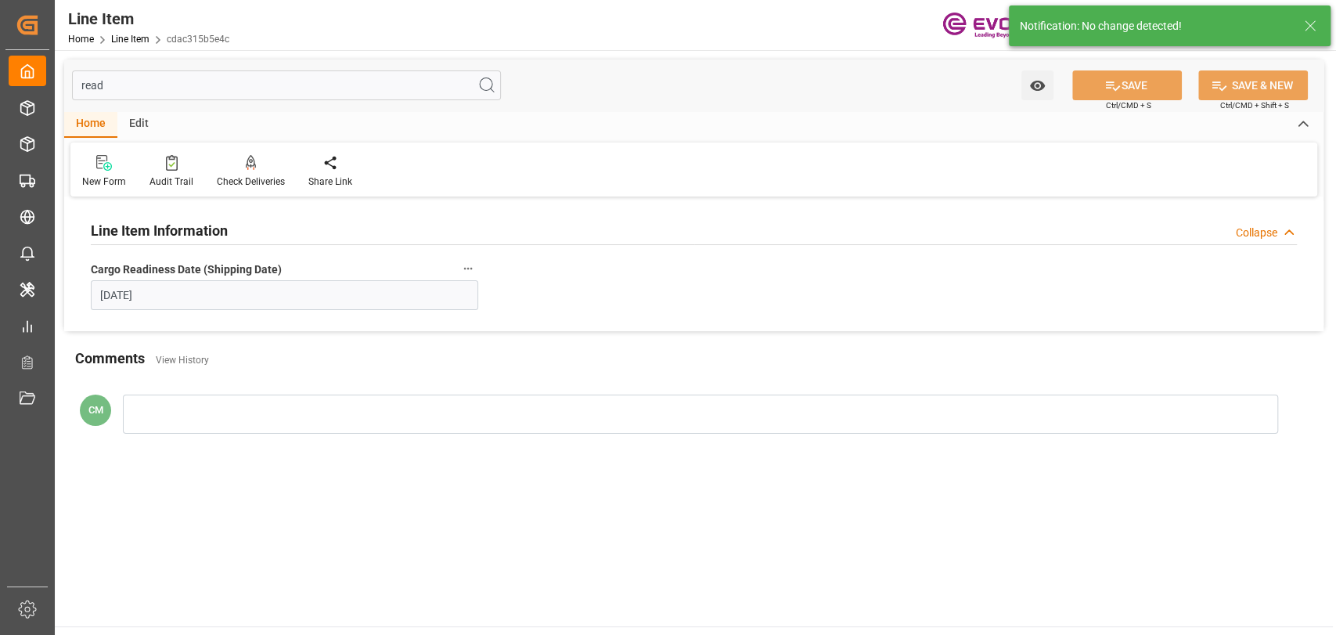
click at [169, 92] on input "read" at bounding box center [286, 85] width 429 height 30
type input "r"
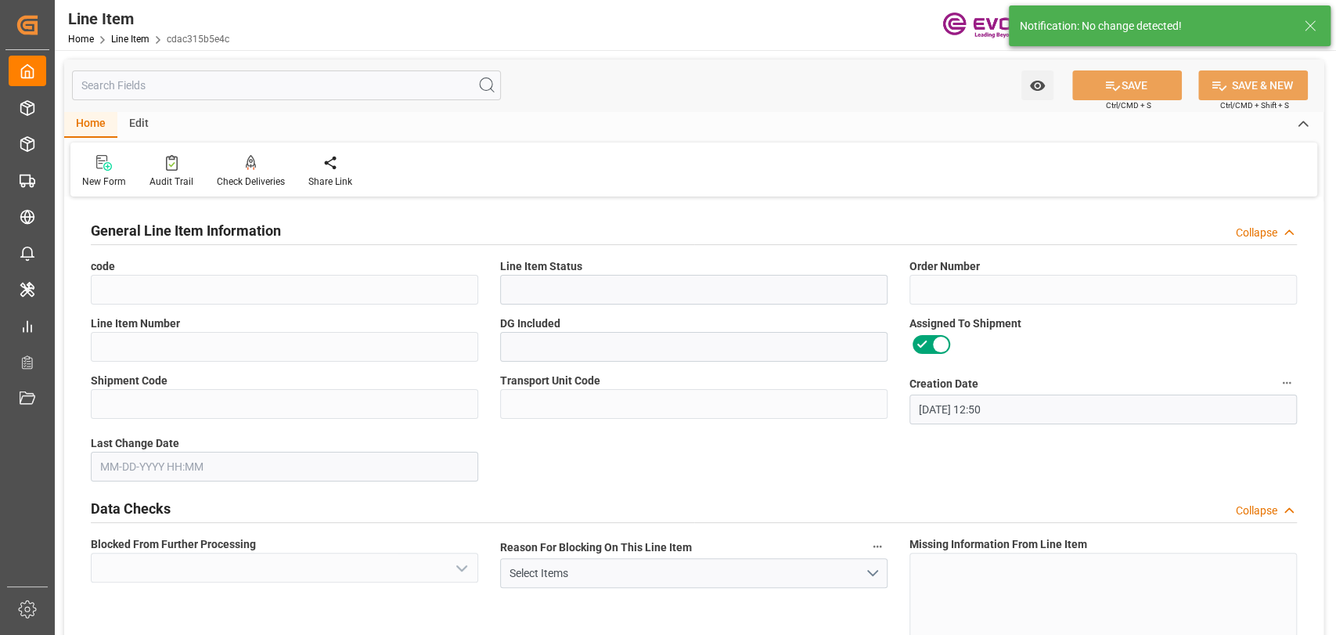
type input "cdac315b5e4c"
type input "Active"
type input "2007083740"
type input "00001"
type input "No"
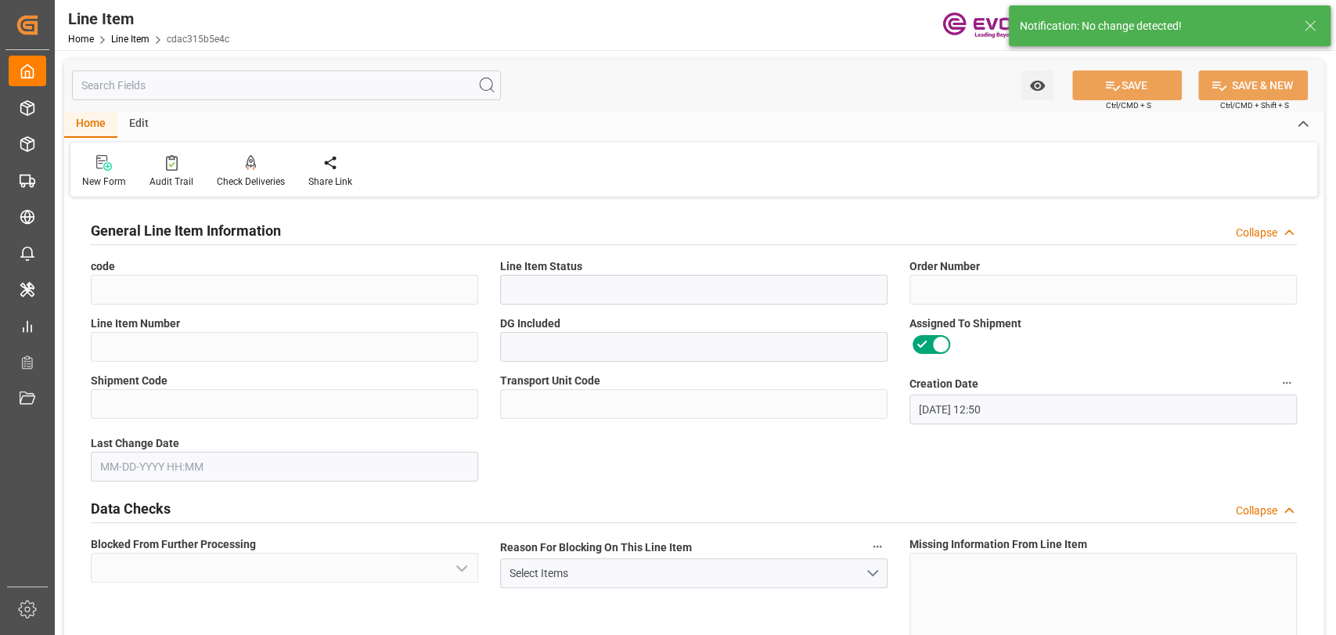
type input "156b14784ff2"
type input "6cf45213e462"
type input "DR"
type input "99967606"
type textarea "VISCOPLEX® 6-850(4001) DRUM 175KG"
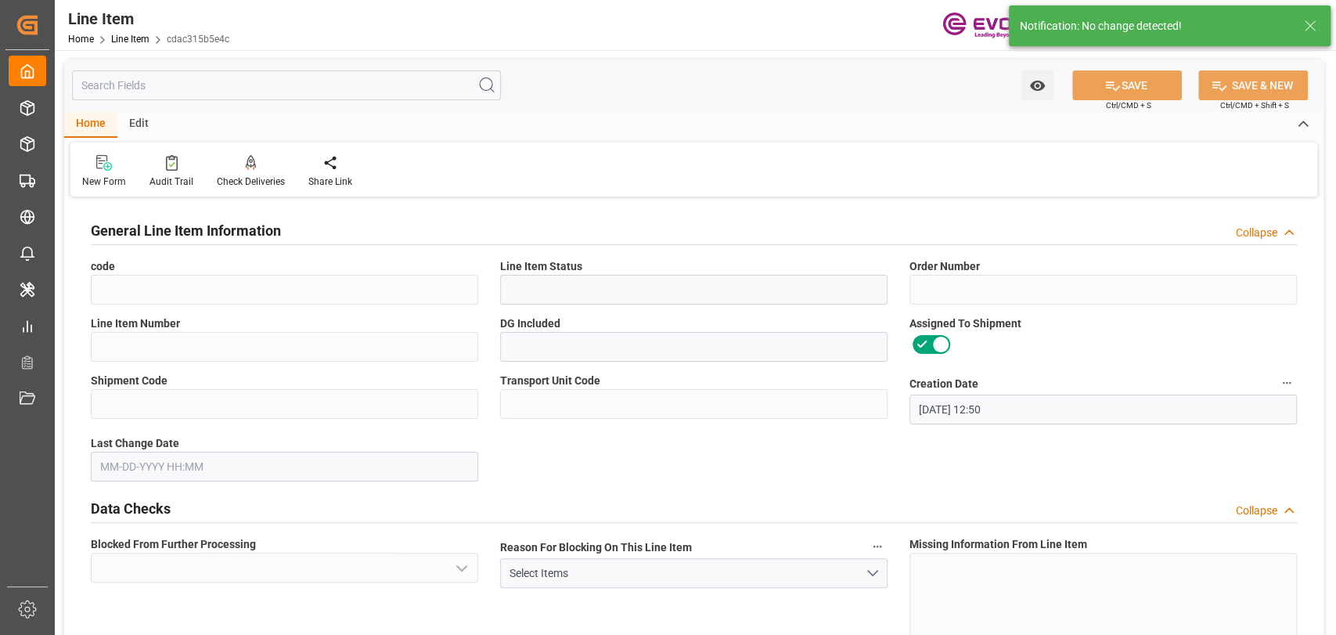
type input "PACK"
type input "3811210000"
type input "US"
type input "80"
type input "14000"
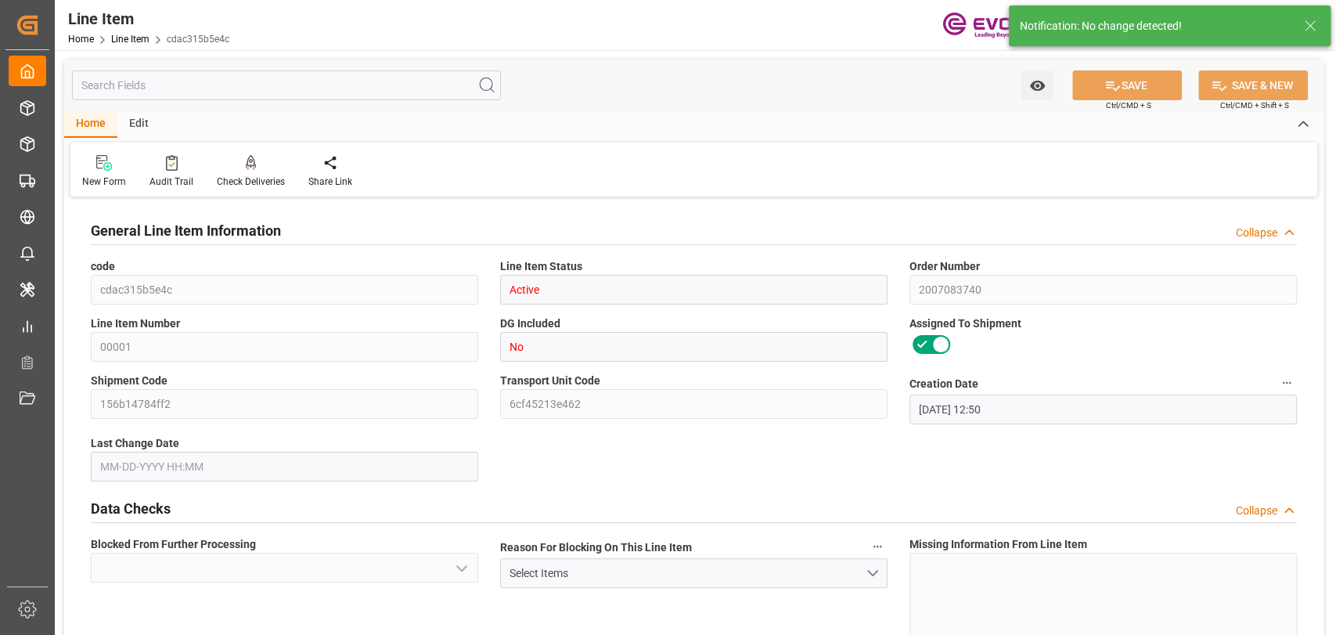
type input "15280"
type input "KGM"
type input "14000"
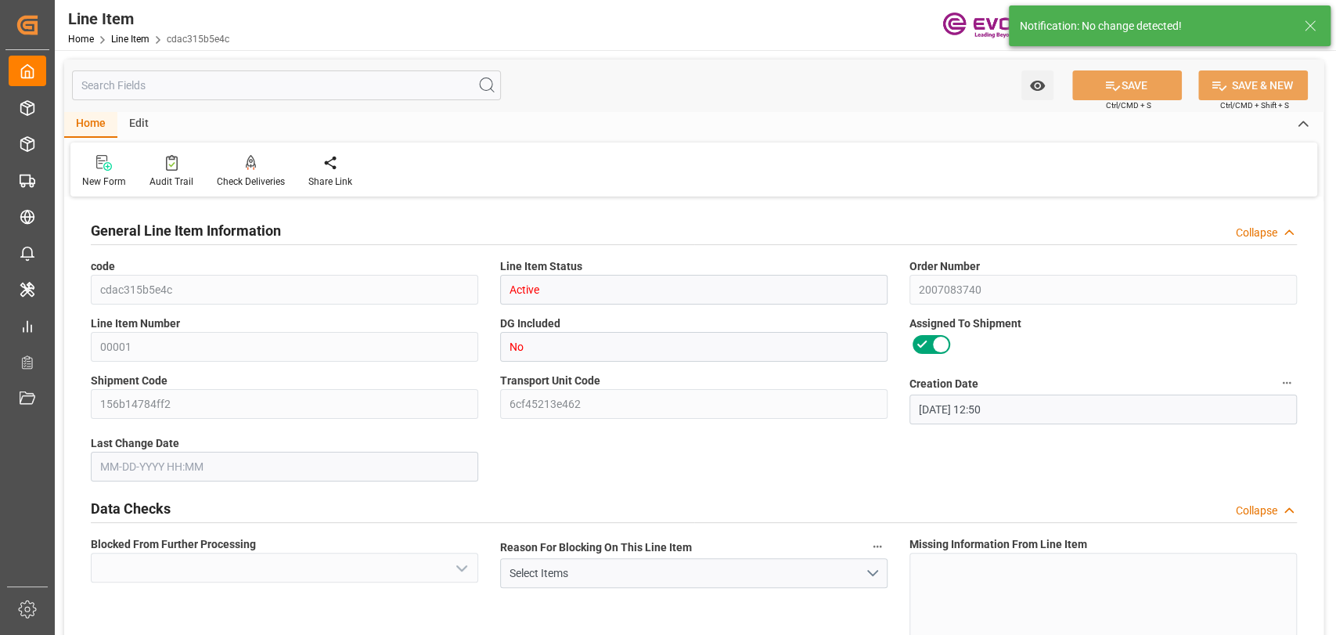
type input "26.4204"
type input "26420.4"
type input "M3"
type input "80"
type input "15280"
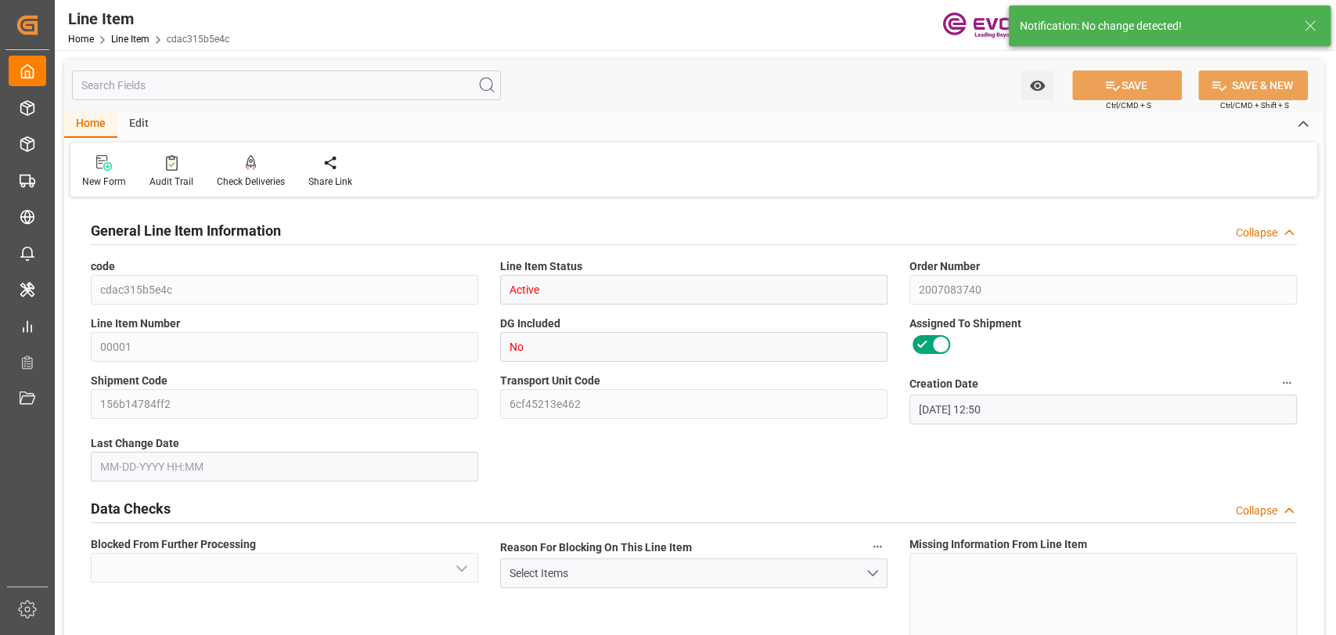
type input "14000"
type input "26.4205"
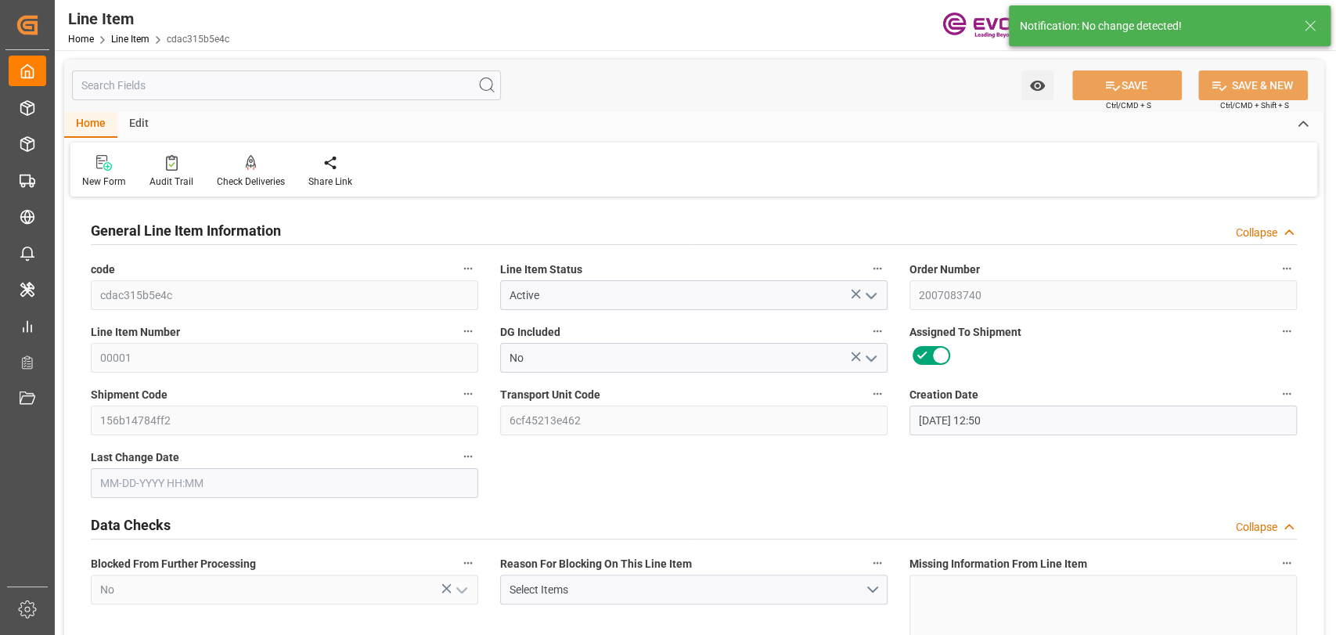
type input "No"
type input "20"
type input "15280"
type input "14000"
type input "26.4204"
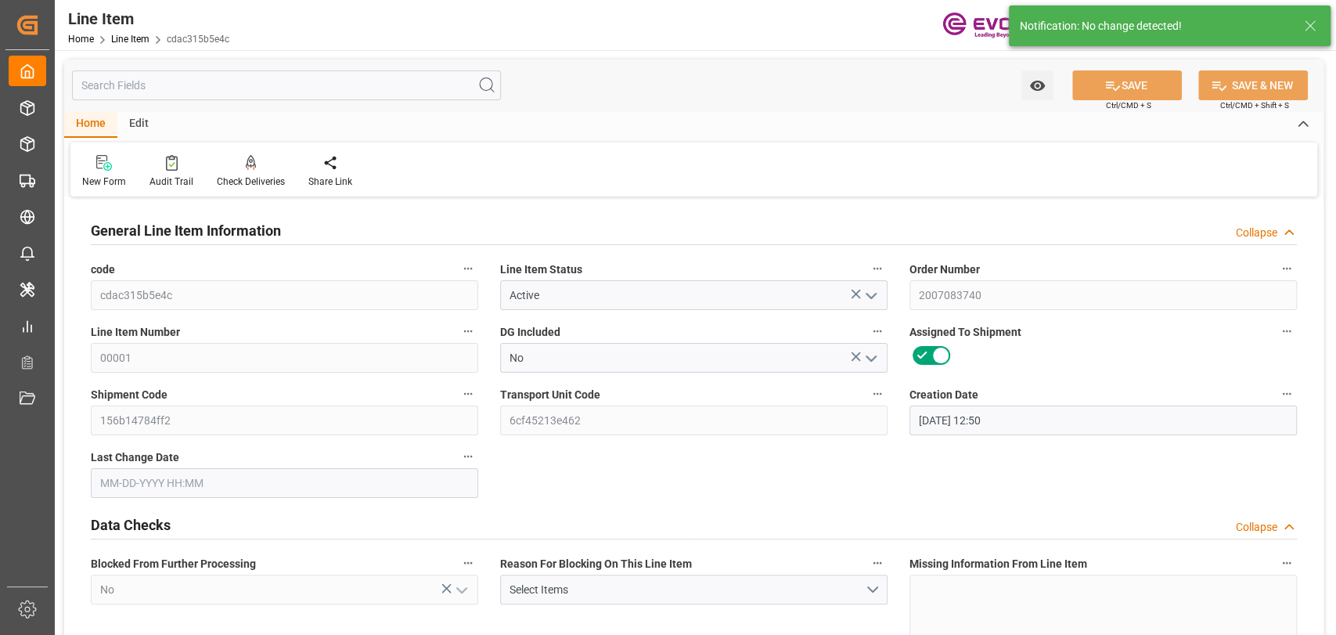
type input "80"
type input "Yes"
type input "59178"
type input "EAR99"
type input "16200"
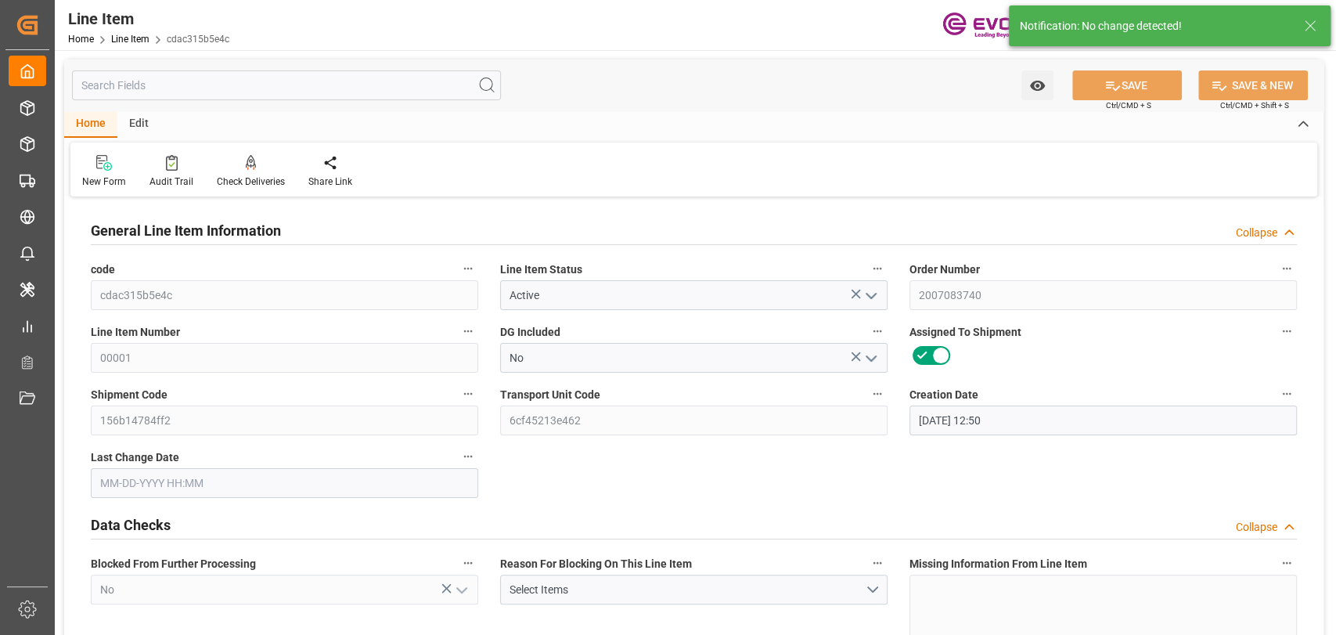
type input "09-24-2025 19:26"
type input "11-30-2025"
type input "09-18-2025"
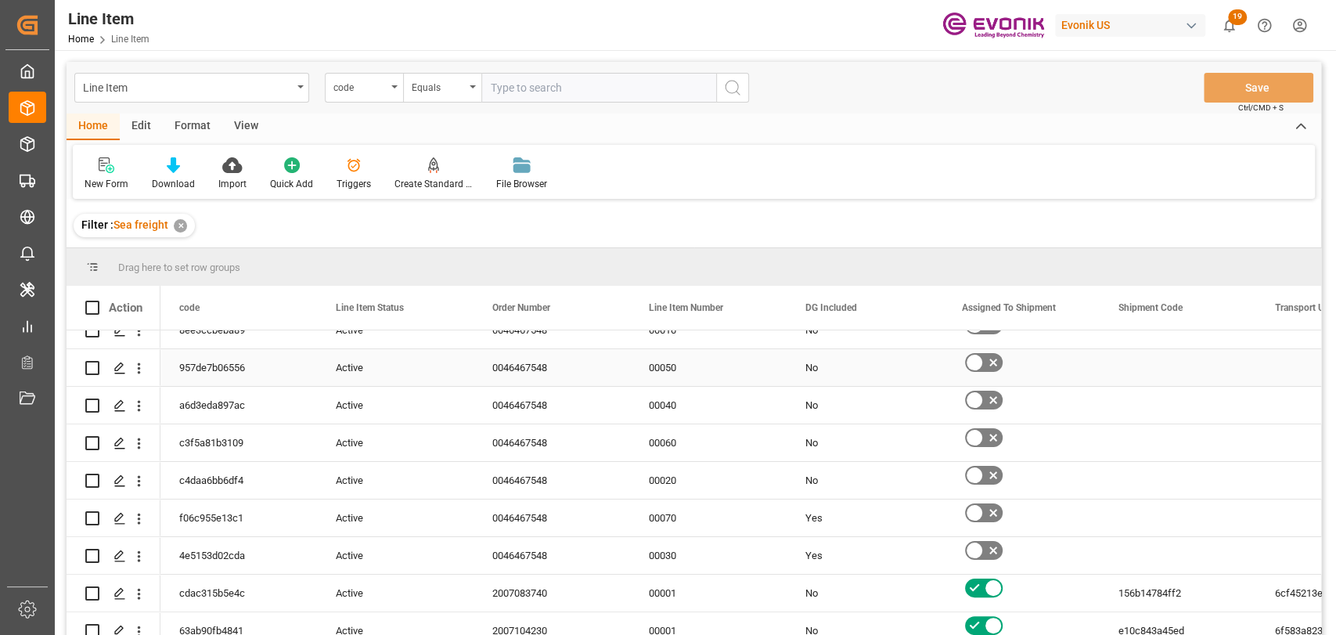
scroll to position [174, 0]
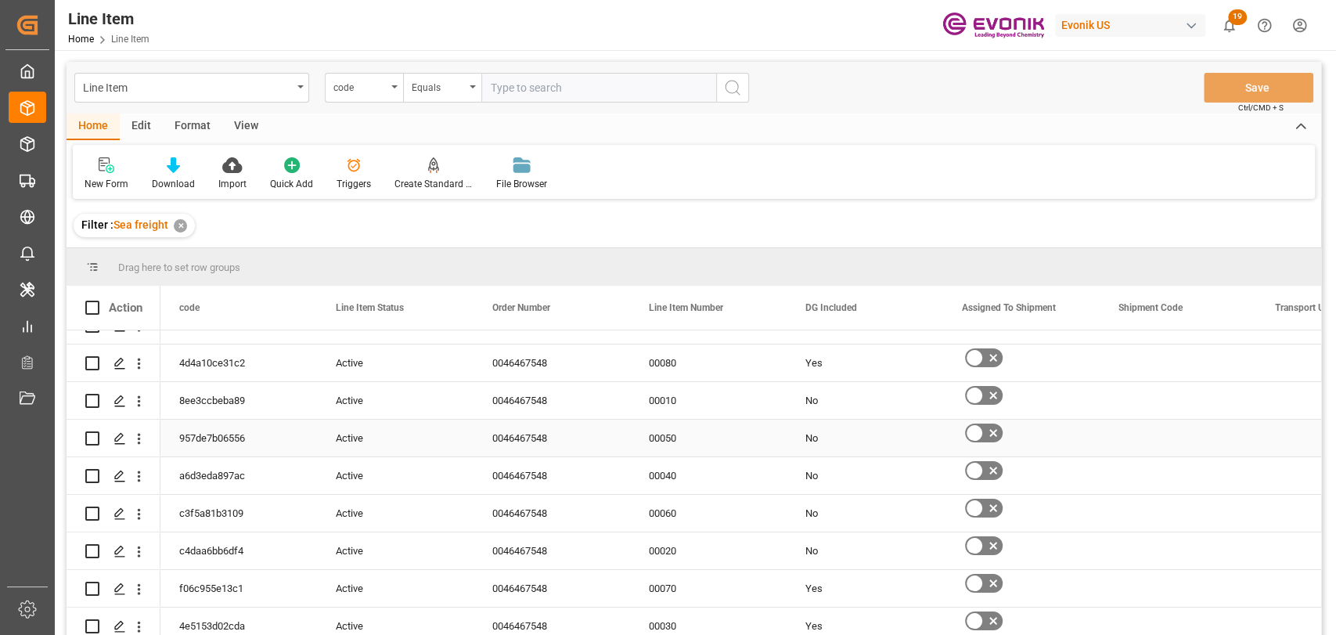
click at [630, 441] on div "00050" at bounding box center [708, 437] width 156 height 37
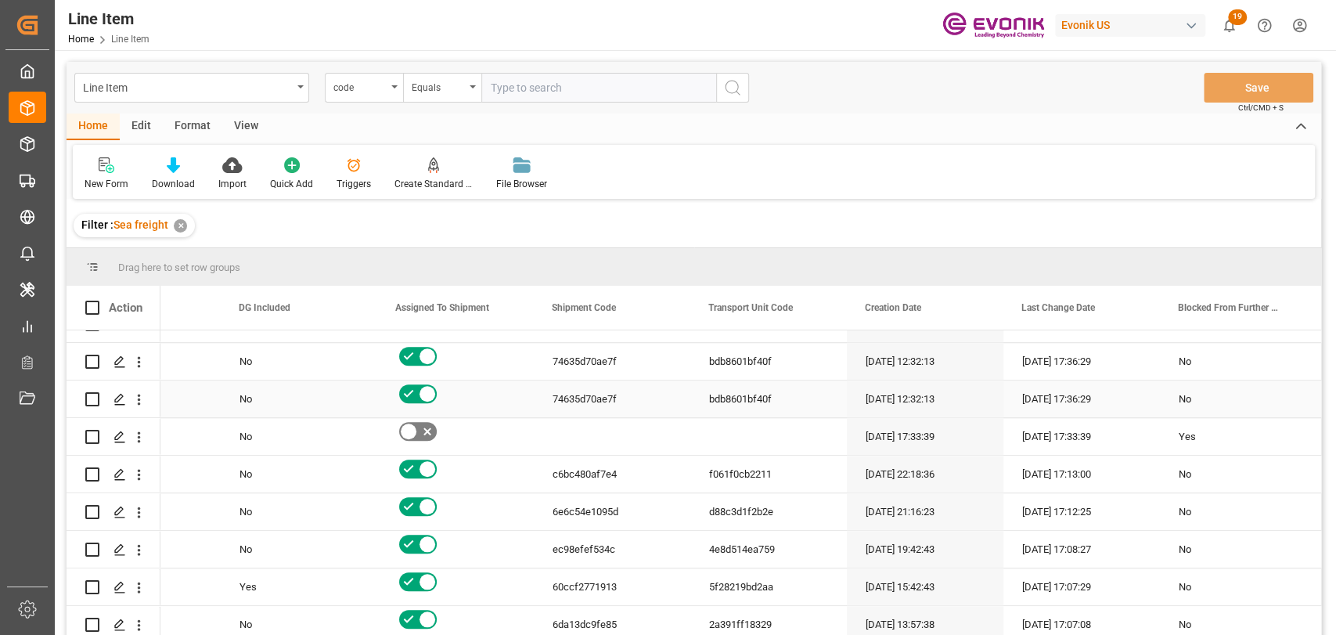
scroll to position [1043, 0]
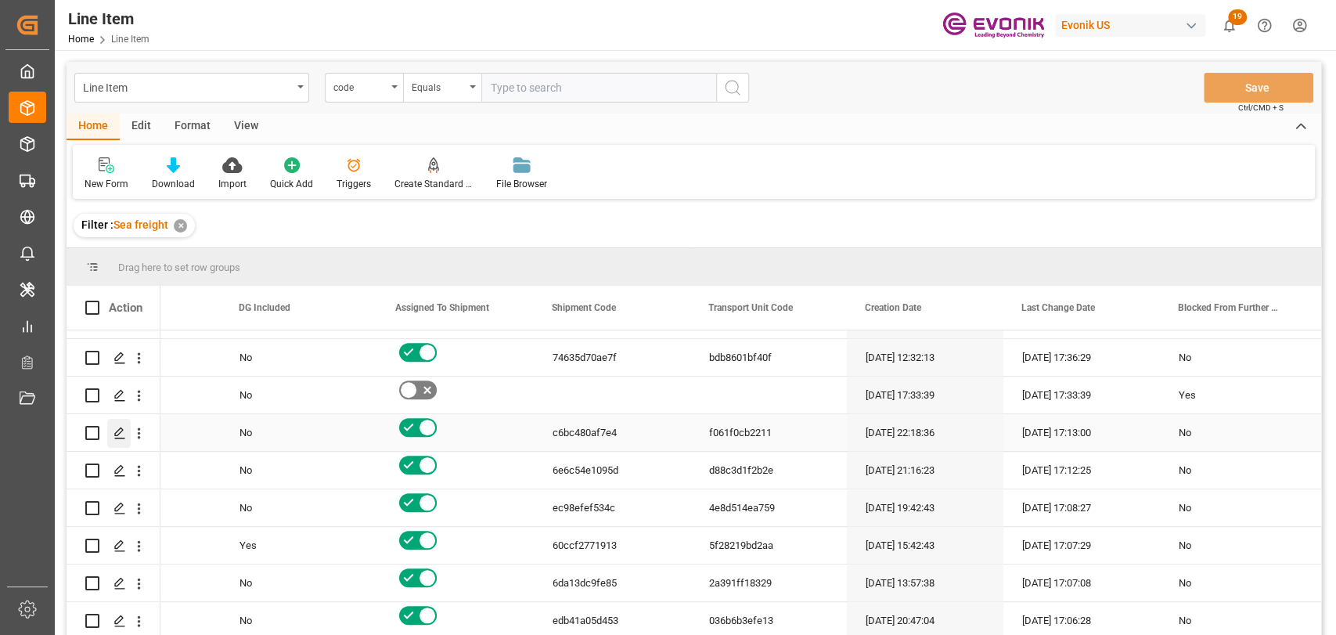
click at [120, 433] on icon "Press SPACE to select this row." at bounding box center [119, 432] width 13 height 13
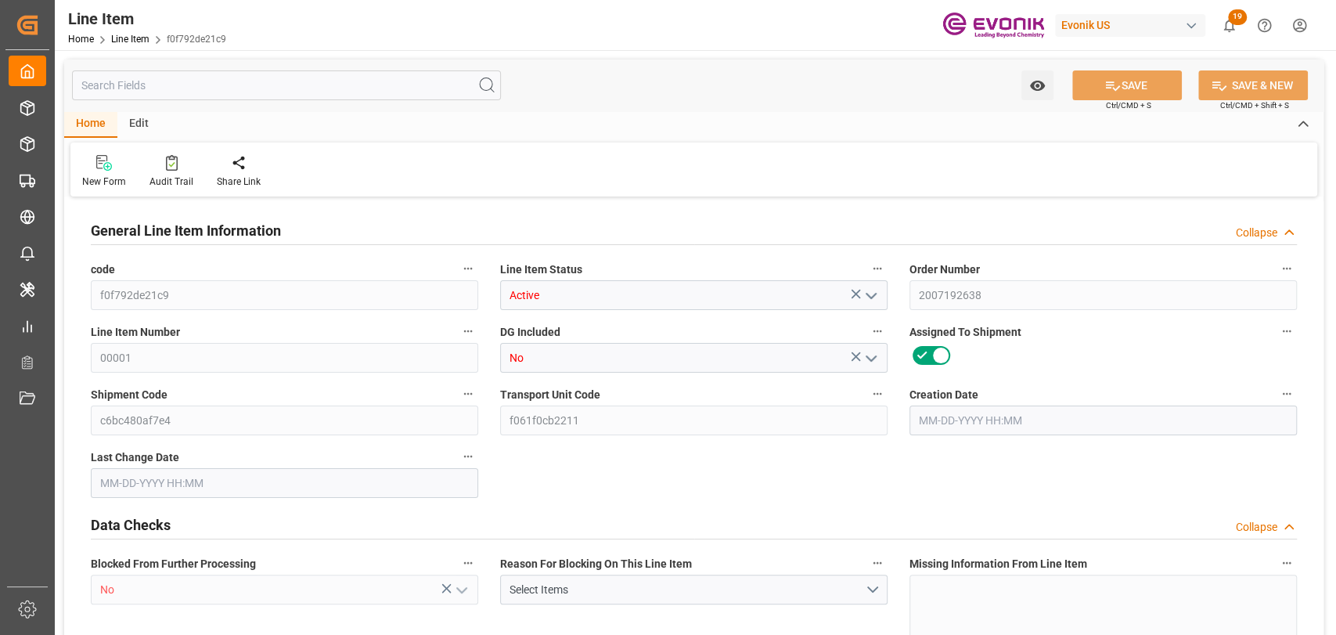
type input "2"
type input "1528"
type input "1400"
type input "2.642"
type input "8"
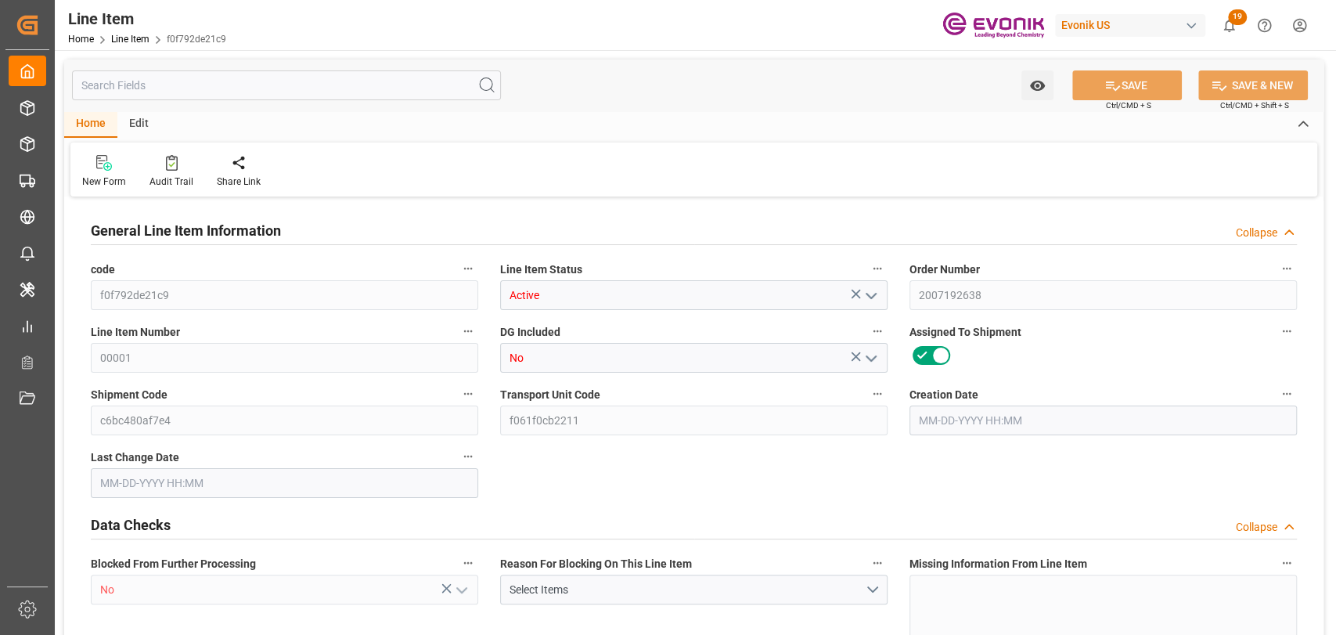
type input "12275.2"
type input "8"
type input "1400"
type input "1528"
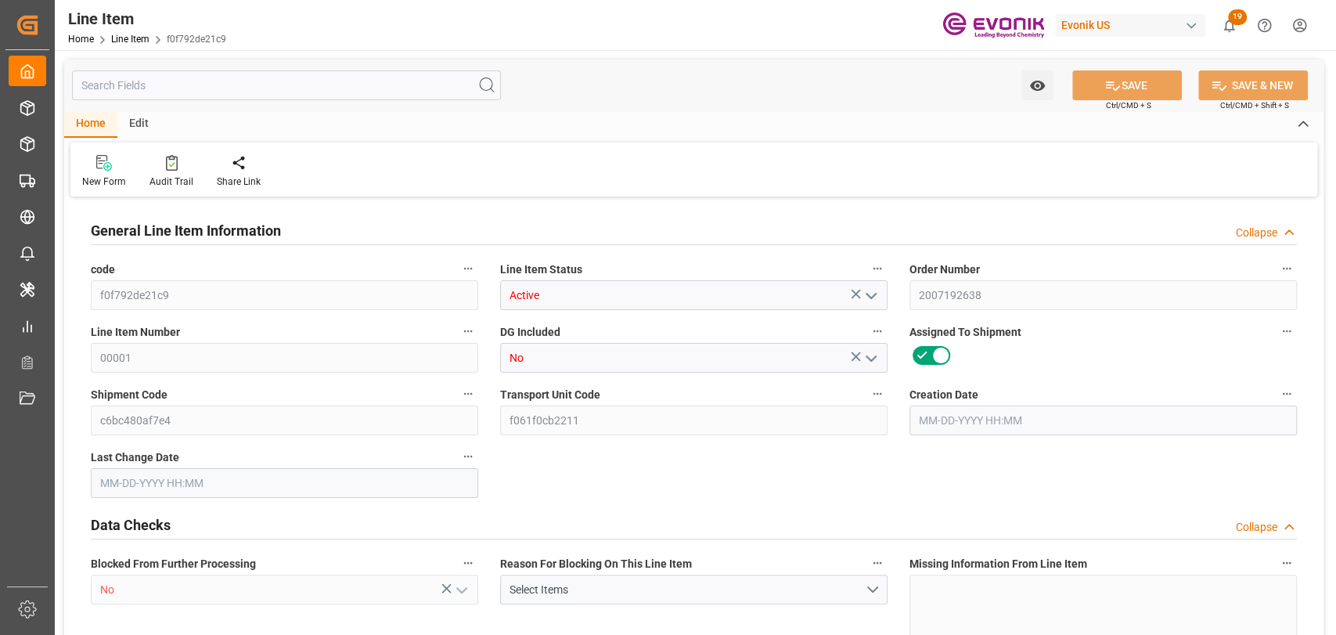
type input "1614"
type input "1400"
type input "2.642"
type input "2642.04"
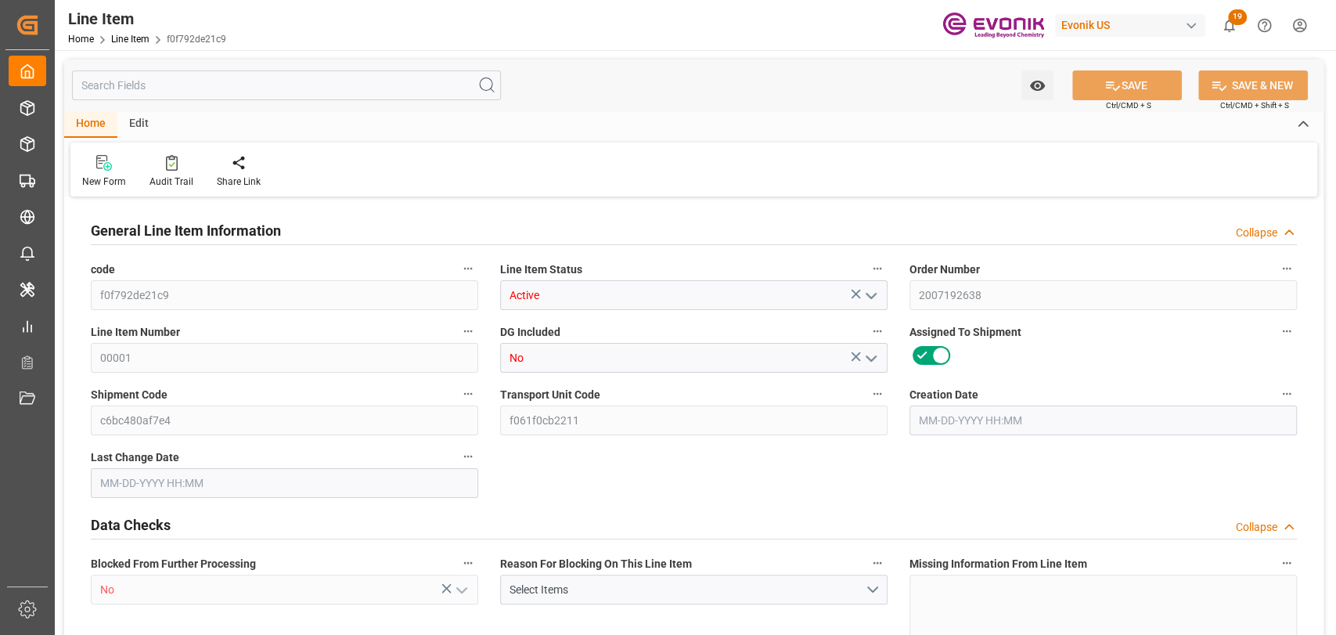
type input "8"
type input "1528"
type input "1400"
type input "2.642"
type input "09-23-2025 22:18"
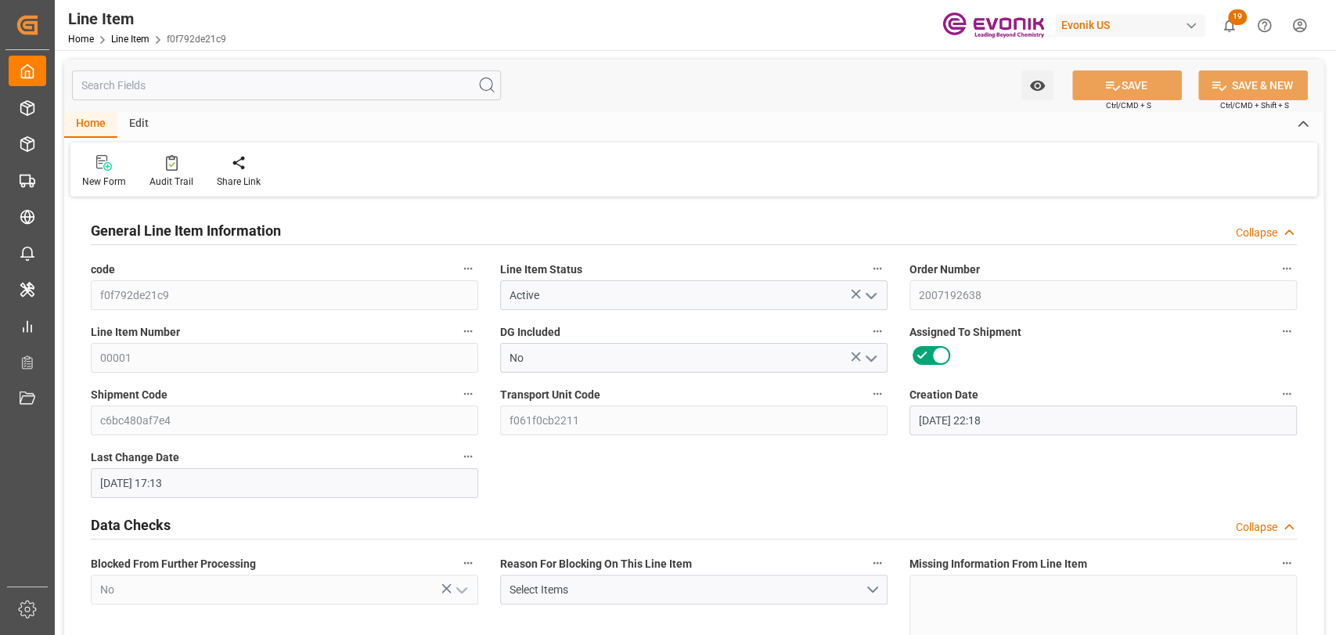
type input "09-24-2025 17:13"
type input "12-03-2025"
type input "10-07-2025"
type input "09-22-2025"
click at [242, 89] on input "text" at bounding box center [286, 85] width 429 height 30
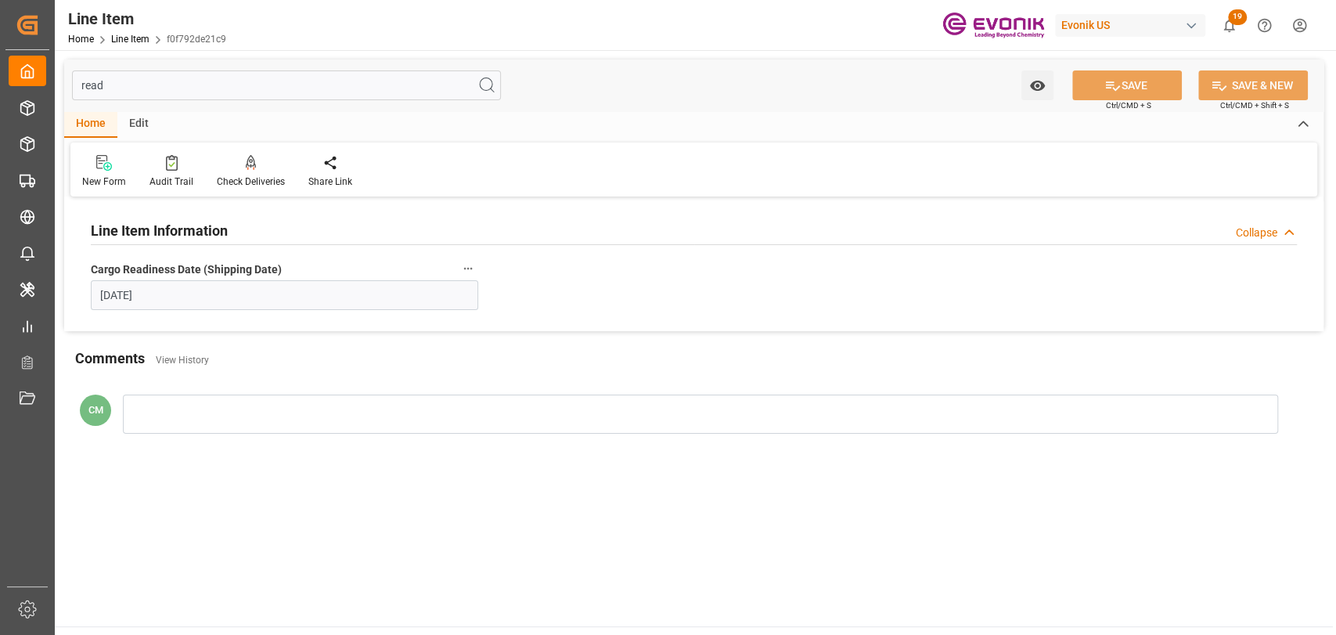
type input "read"
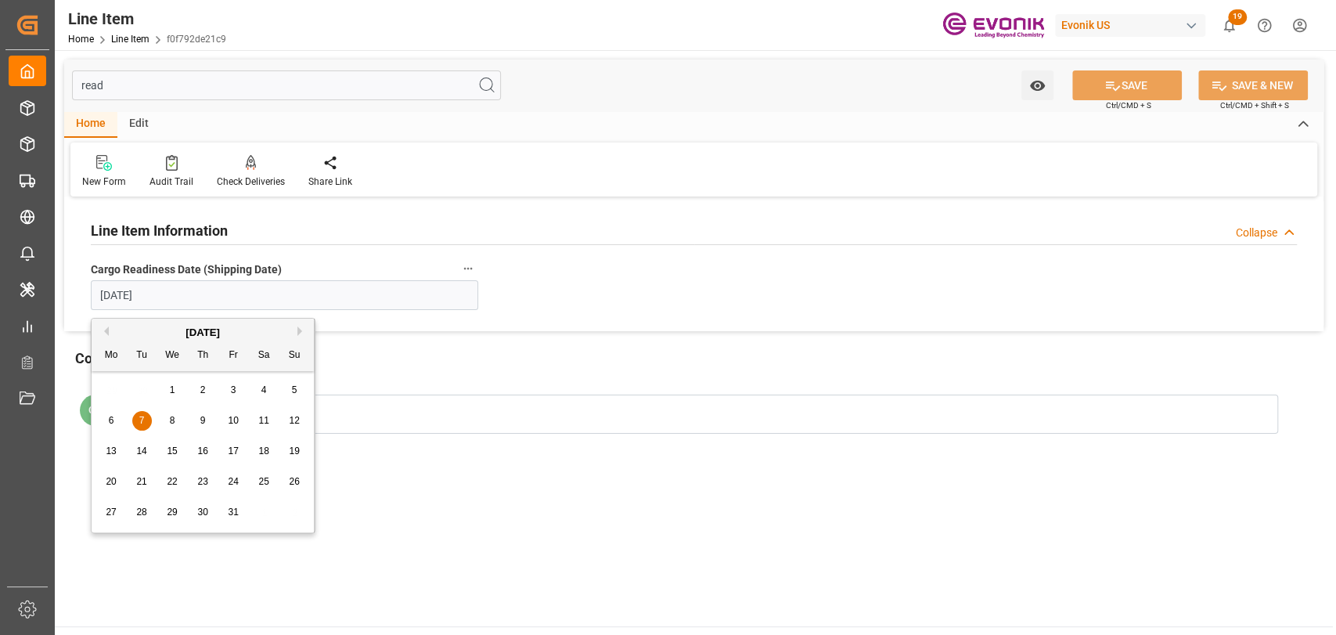
click at [187, 286] on input "10-07-2025" at bounding box center [284, 295] width 387 height 30
click at [174, 422] on span "8" at bounding box center [172, 420] width 5 height 11
type input "10-08-2025"
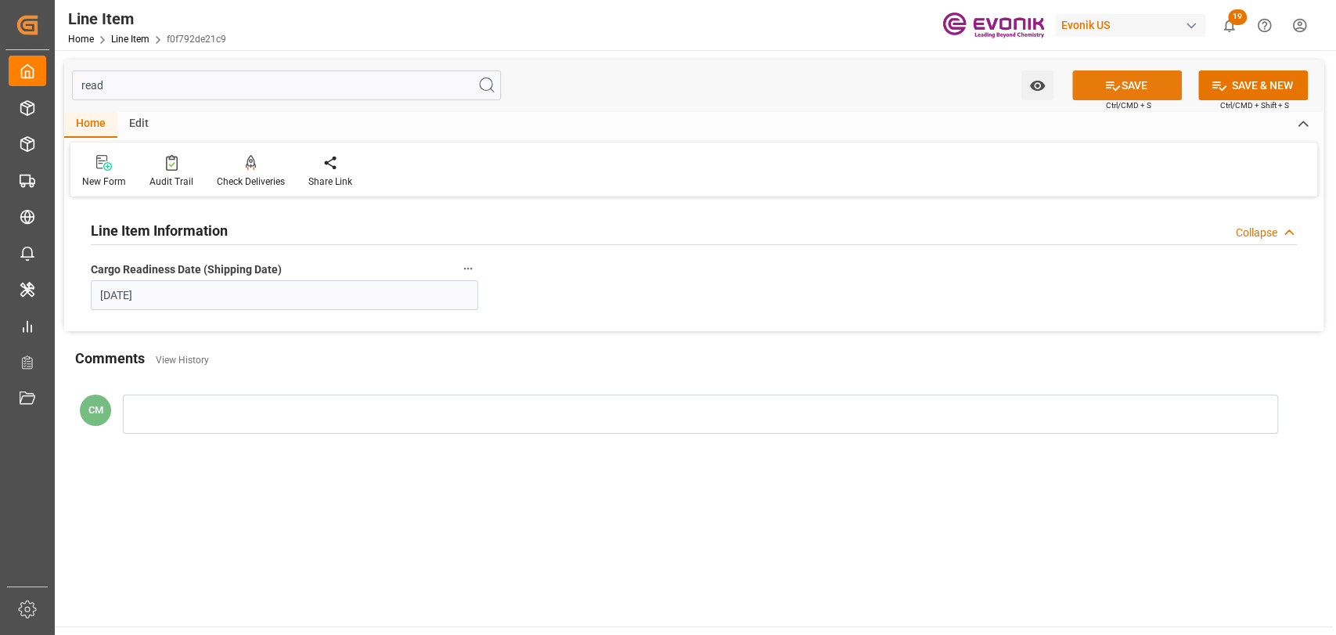
click at [1133, 83] on button "SAVE" at bounding box center [1127, 85] width 110 height 30
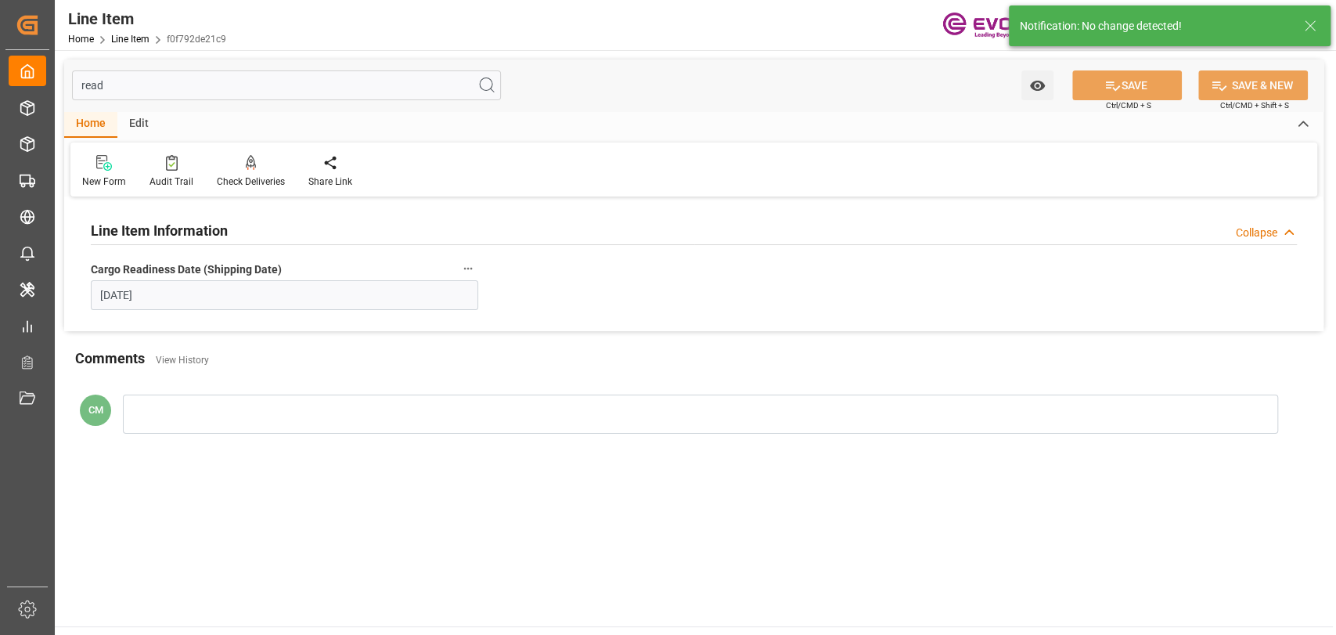
click at [300, 83] on input "read" at bounding box center [286, 85] width 429 height 30
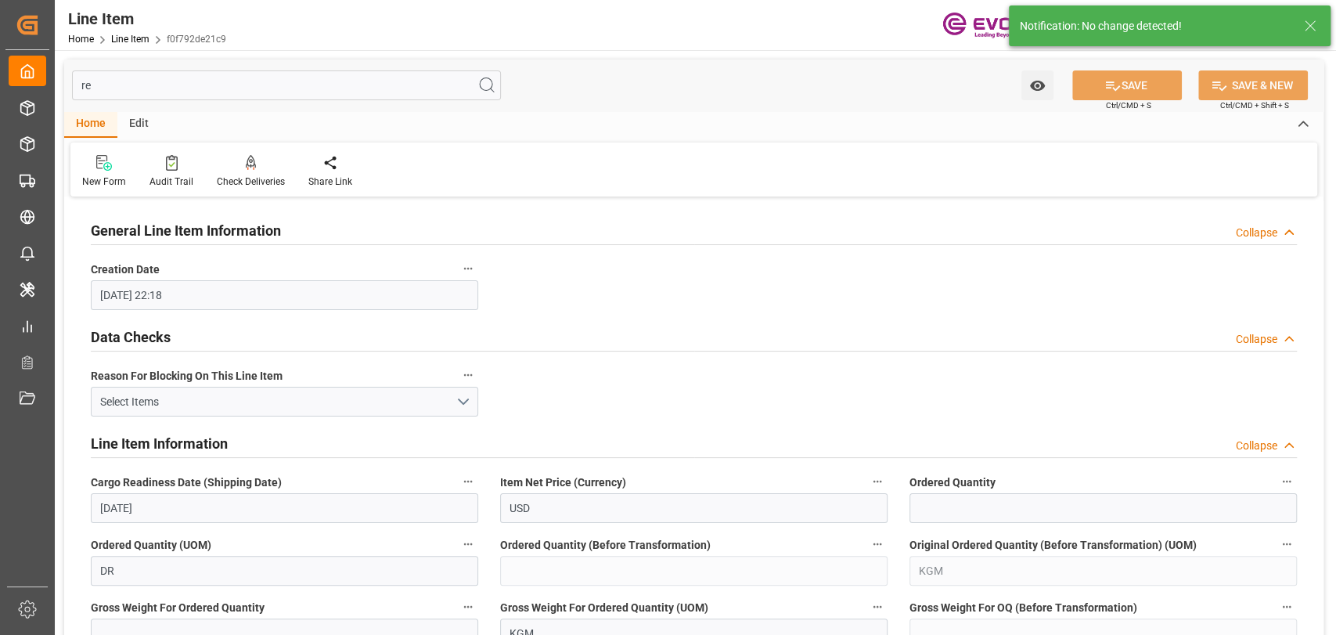
type input "r"
type input "8"
type input "1400"
type input "1528"
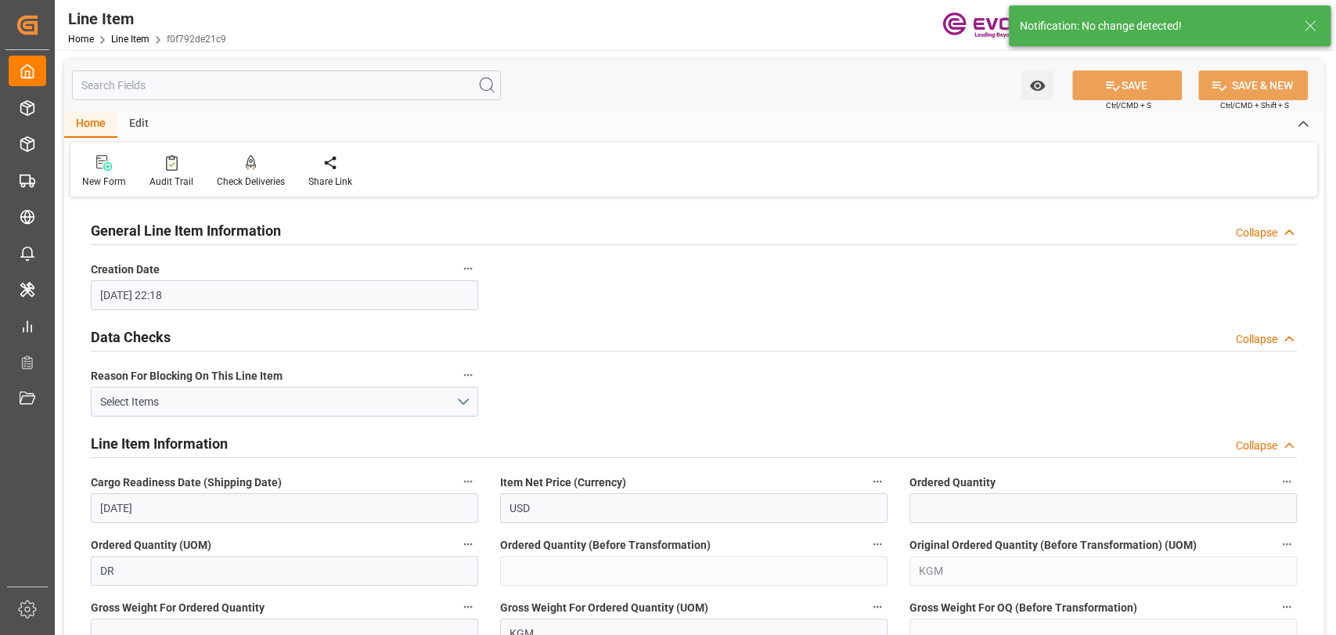
type input "1400"
type input "2.642"
type input "2642.04"
type input "8"
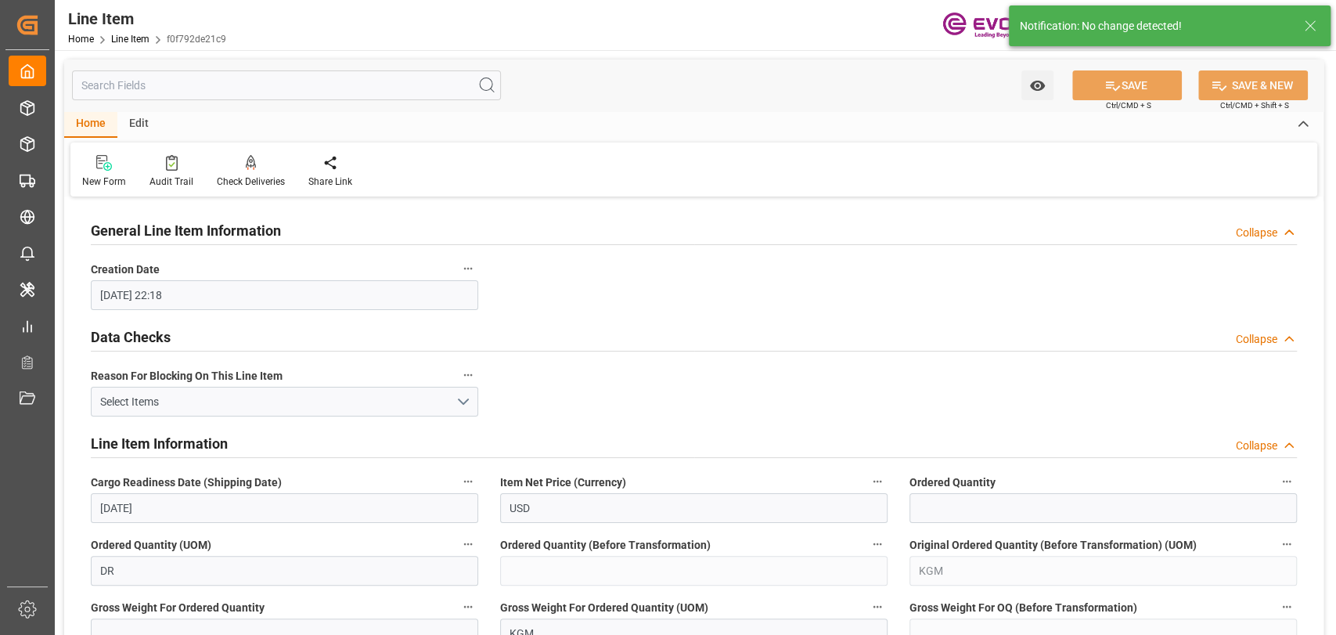
type input "1528"
type input "1400"
type input "2.642"
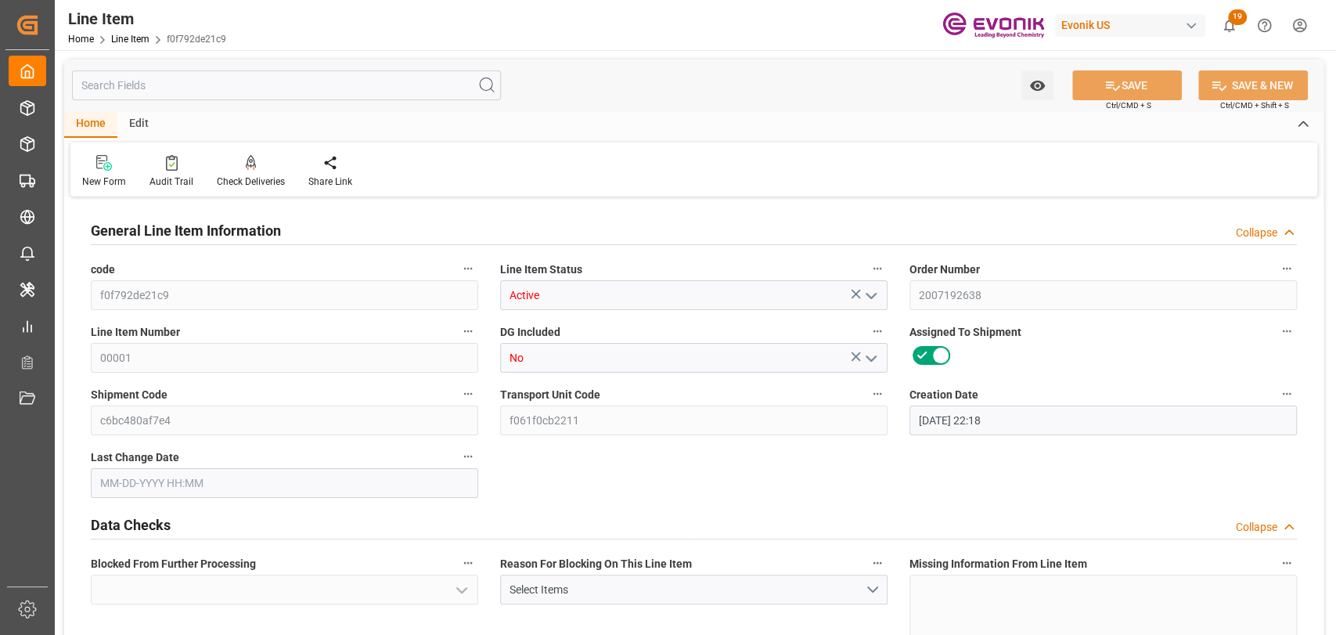
type input "No"
type input "2"
type input "1528"
type input "1400"
type input "2.642"
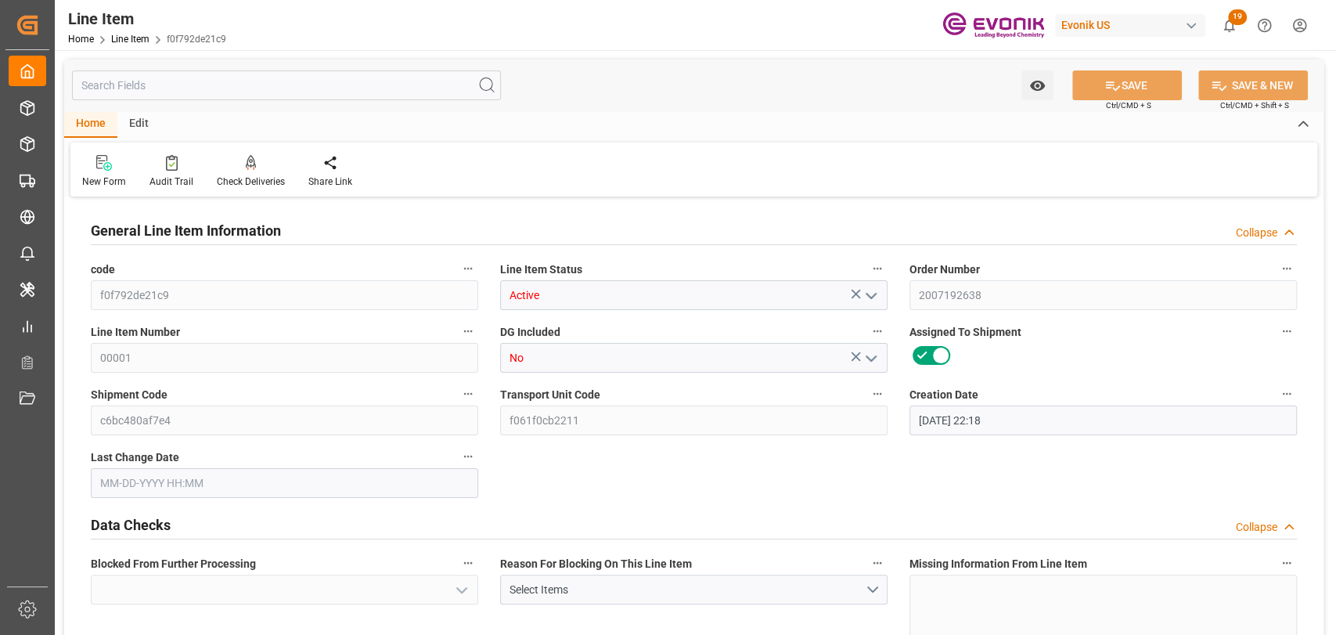
type input "8"
type input "Yes"
type input "12275.2"
type input "EAR99"
type input "1614"
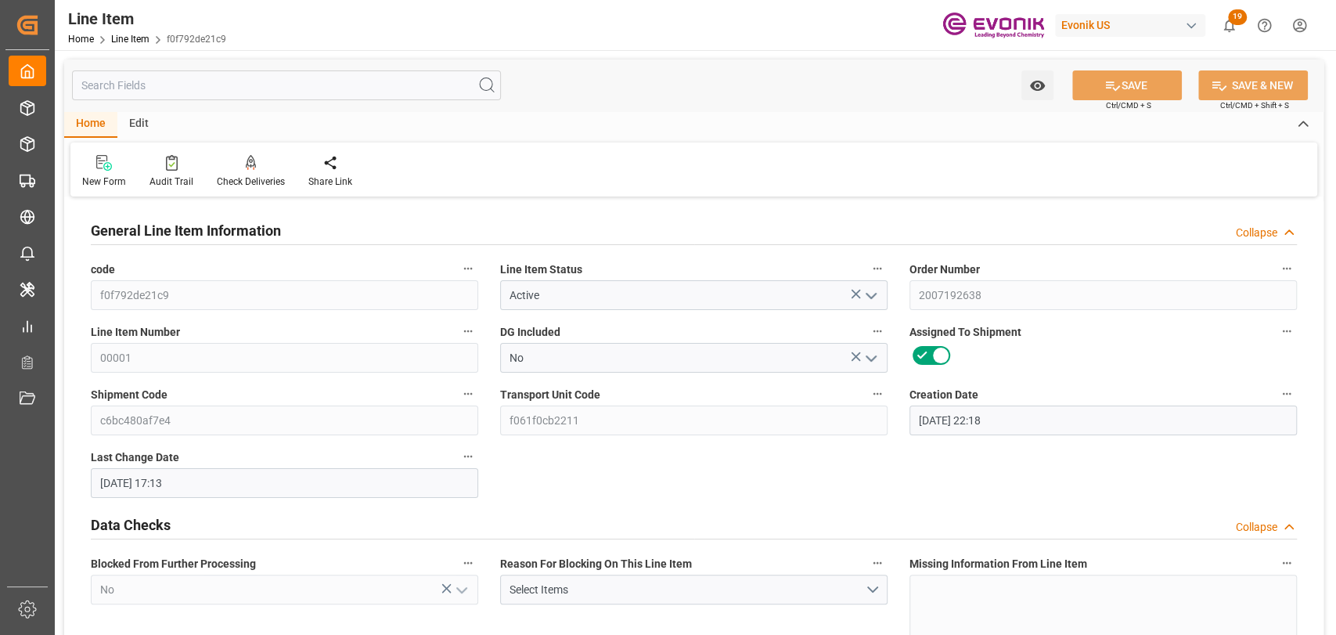
type input "09-24-2025 17:13"
type input "12-03-2025"
type input "09-22-2025"
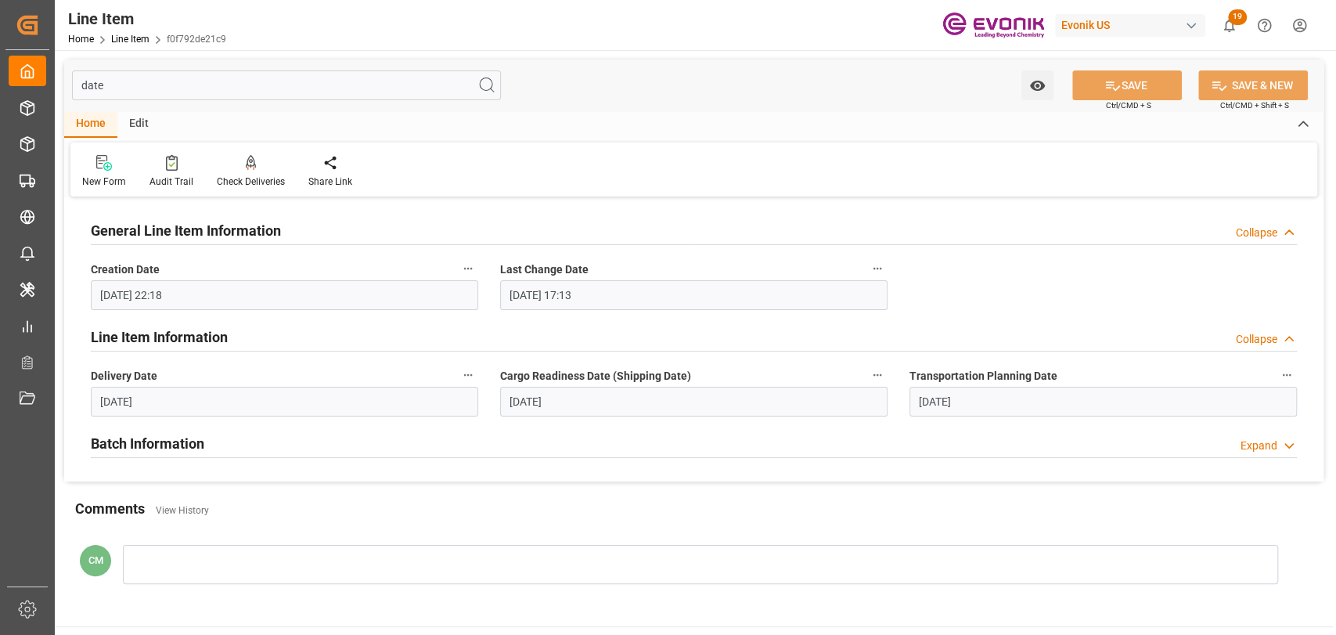
type input "date"
click at [164, 440] on h2 "Batch Information" at bounding box center [147, 443] width 113 height 21
click at [363, 395] on input "12-03-2025" at bounding box center [284, 401] width 387 height 30
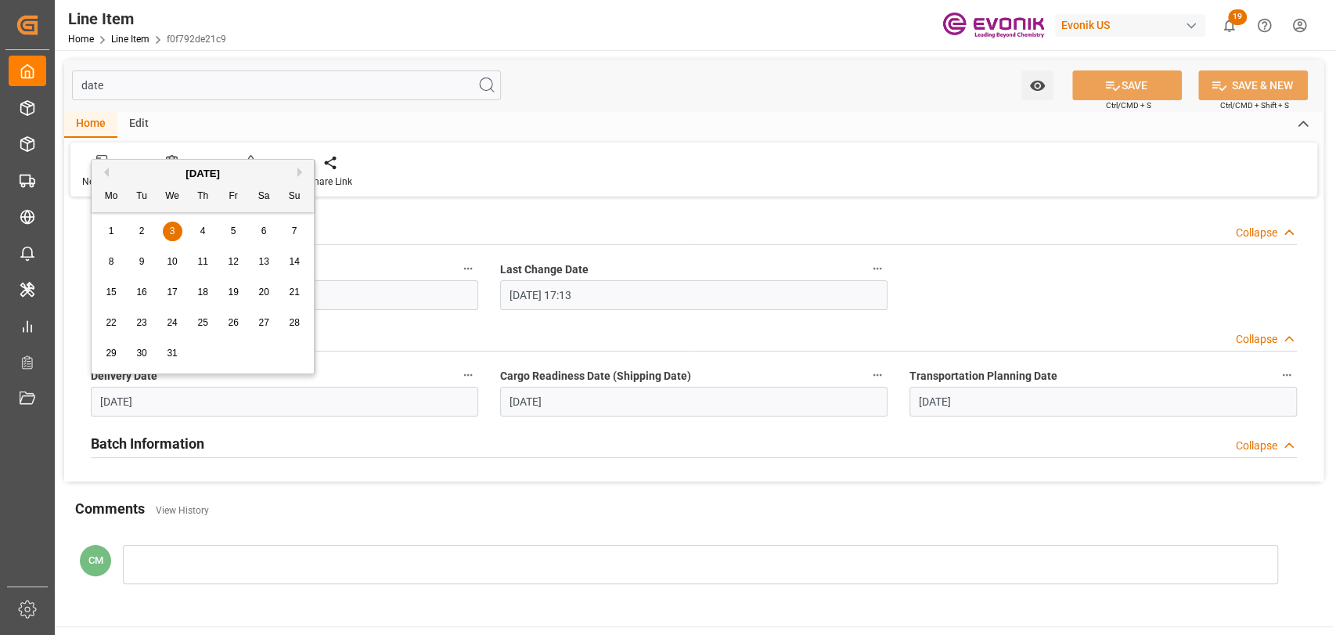
click at [635, 399] on input "10-08-2025" at bounding box center [693, 401] width 387 height 30
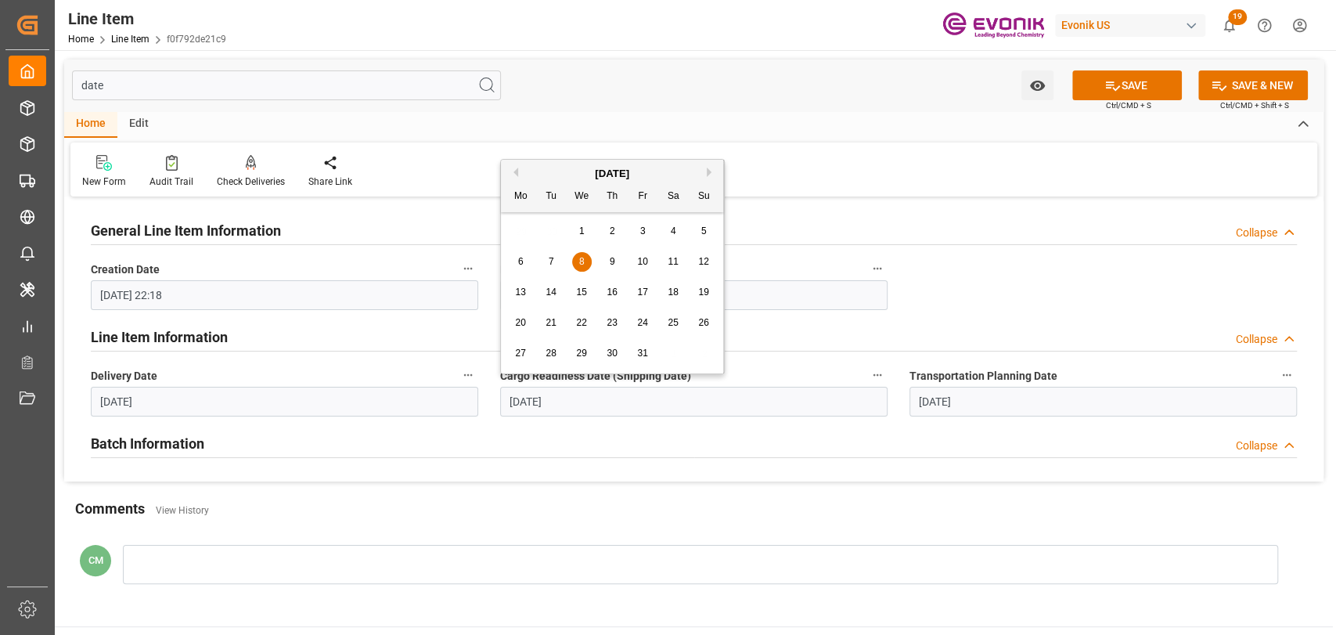
click at [639, 267] on div "10" at bounding box center [643, 262] width 20 height 19
type input "10-10-2025"
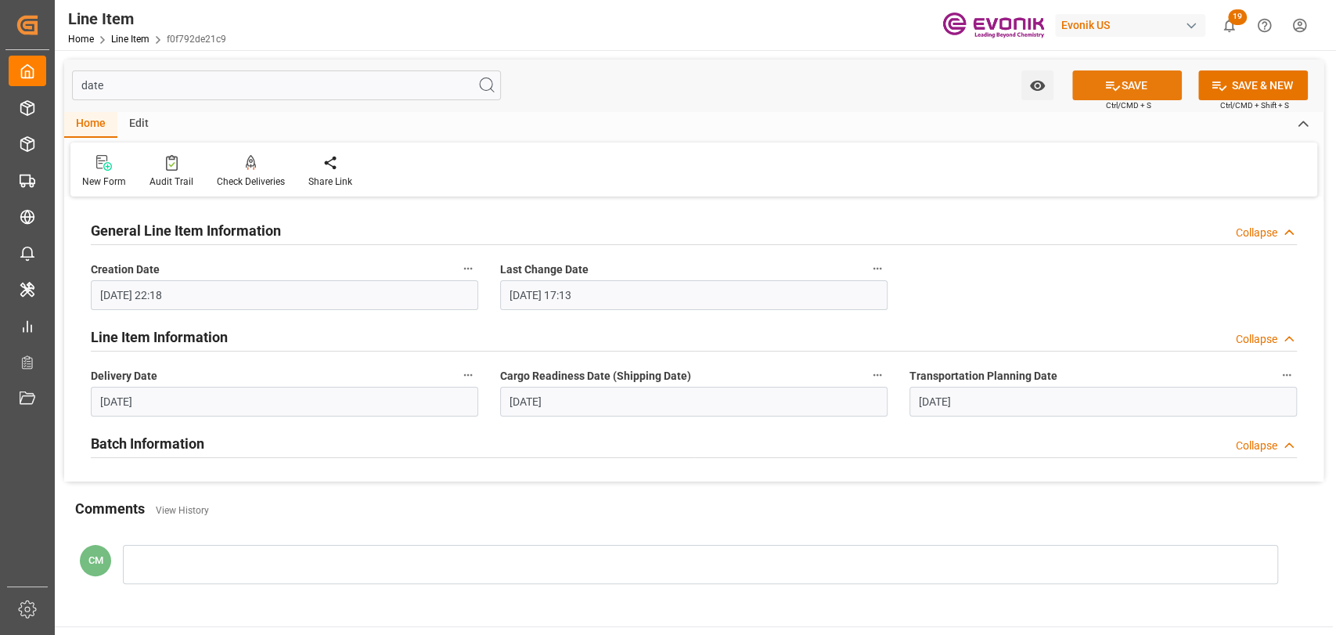
click at [1113, 93] on button "SAVE" at bounding box center [1127, 85] width 110 height 30
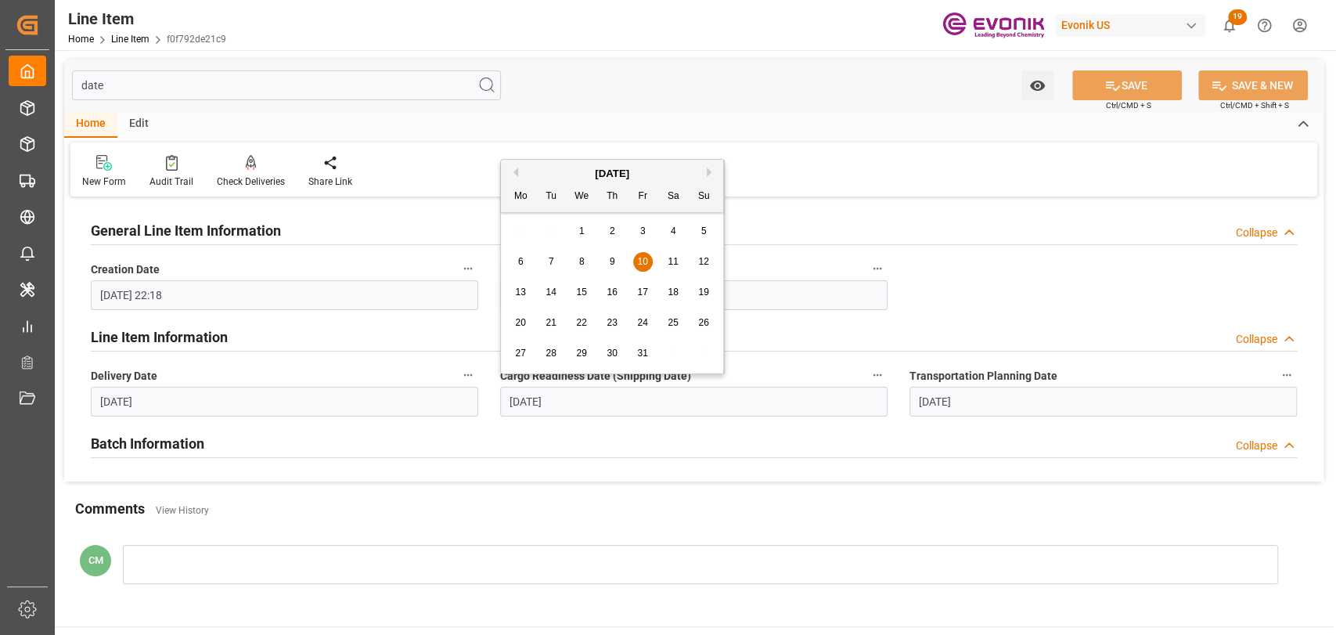
click at [632, 407] on input "10-10-2025" at bounding box center [693, 401] width 387 height 30
click at [876, 373] on icon "button" at bounding box center [877, 375] width 13 height 13
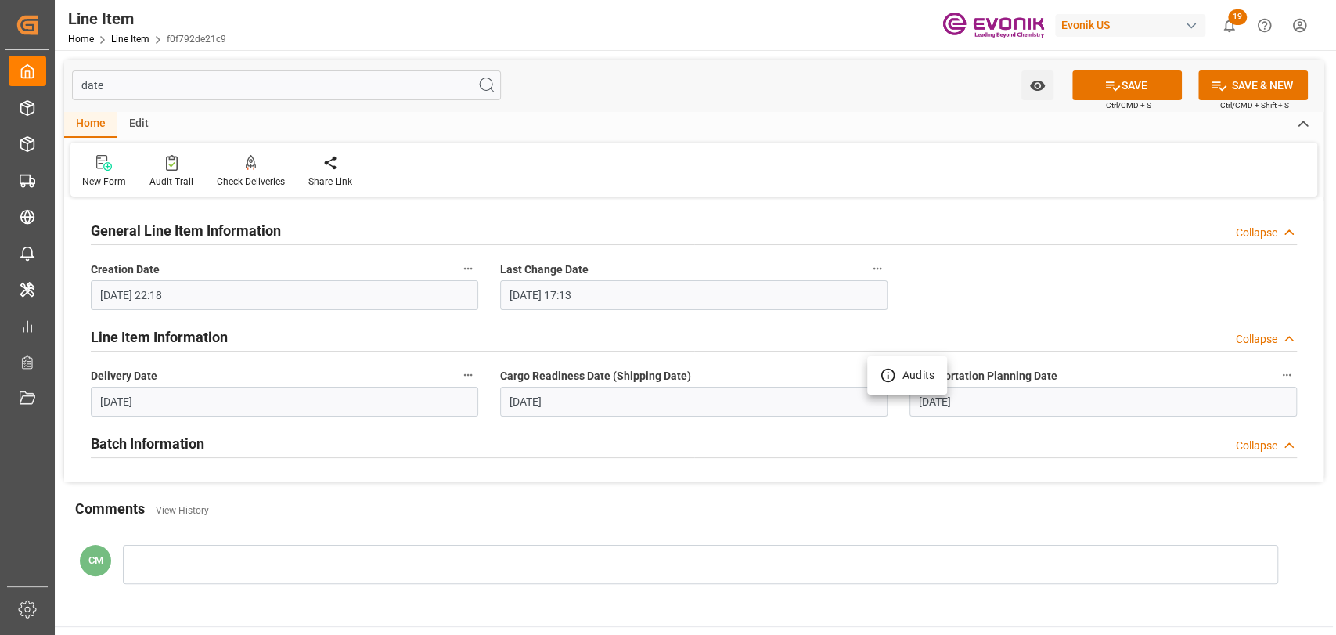
click at [876, 373] on li "Audits" at bounding box center [907, 375] width 80 height 26
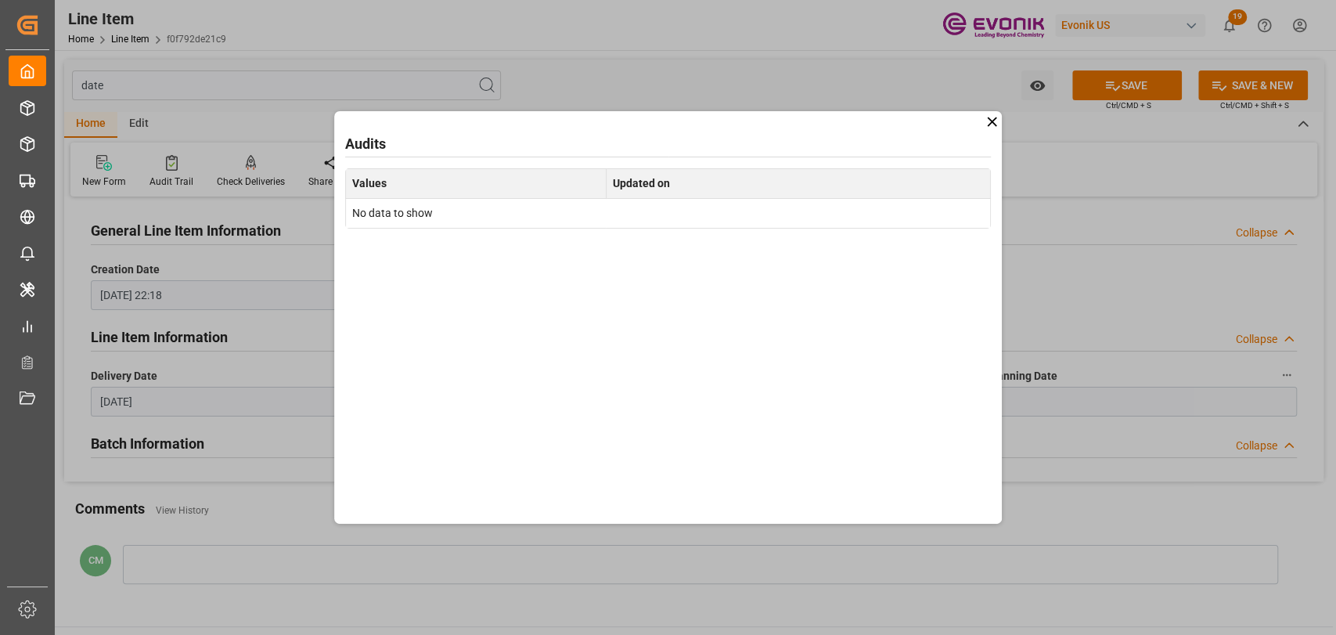
click at [989, 126] on icon at bounding box center [991, 121] width 16 height 16
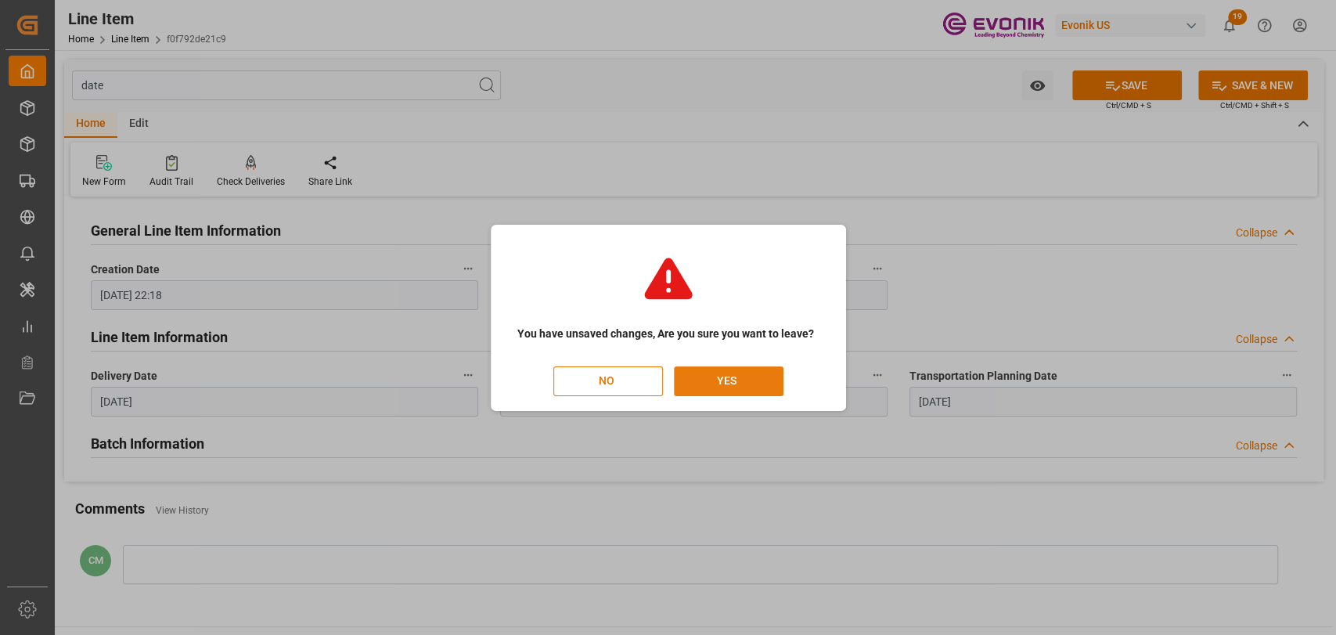
click at [721, 384] on button "YES" at bounding box center [729, 381] width 110 height 30
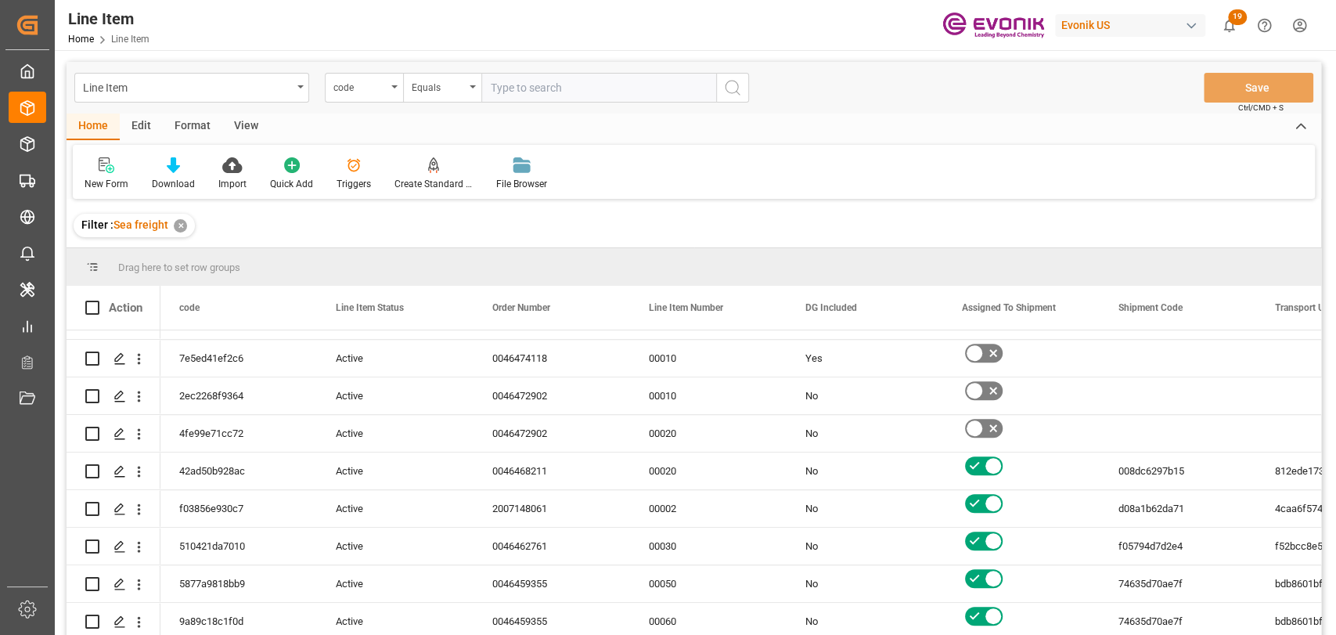
scroll to position [869, 0]
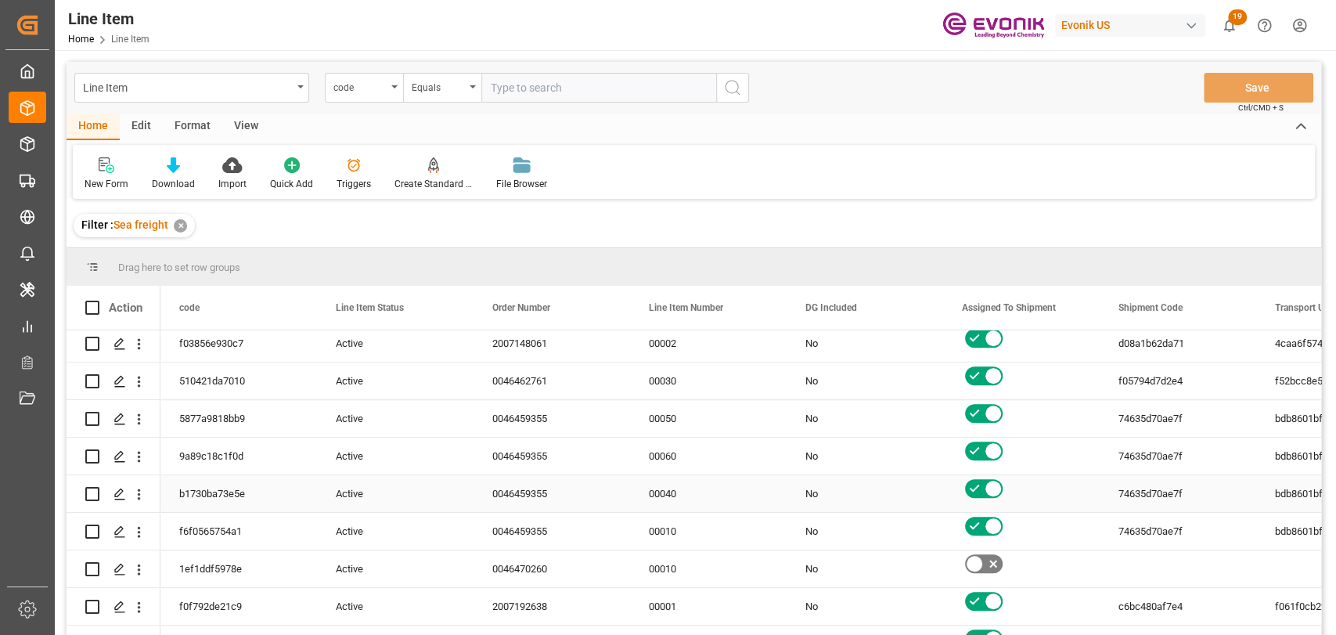
click at [1134, 502] on div "74635d70ae7f" at bounding box center [1177, 493] width 156 height 37
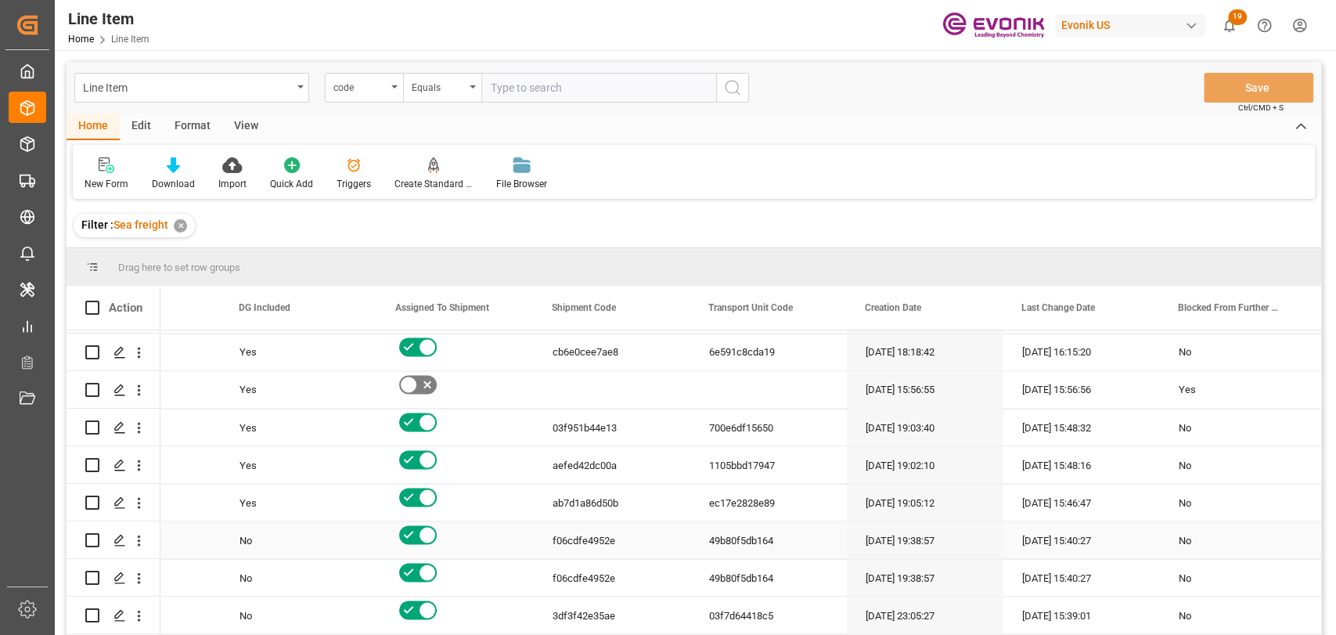
scroll to position [2086, 0]
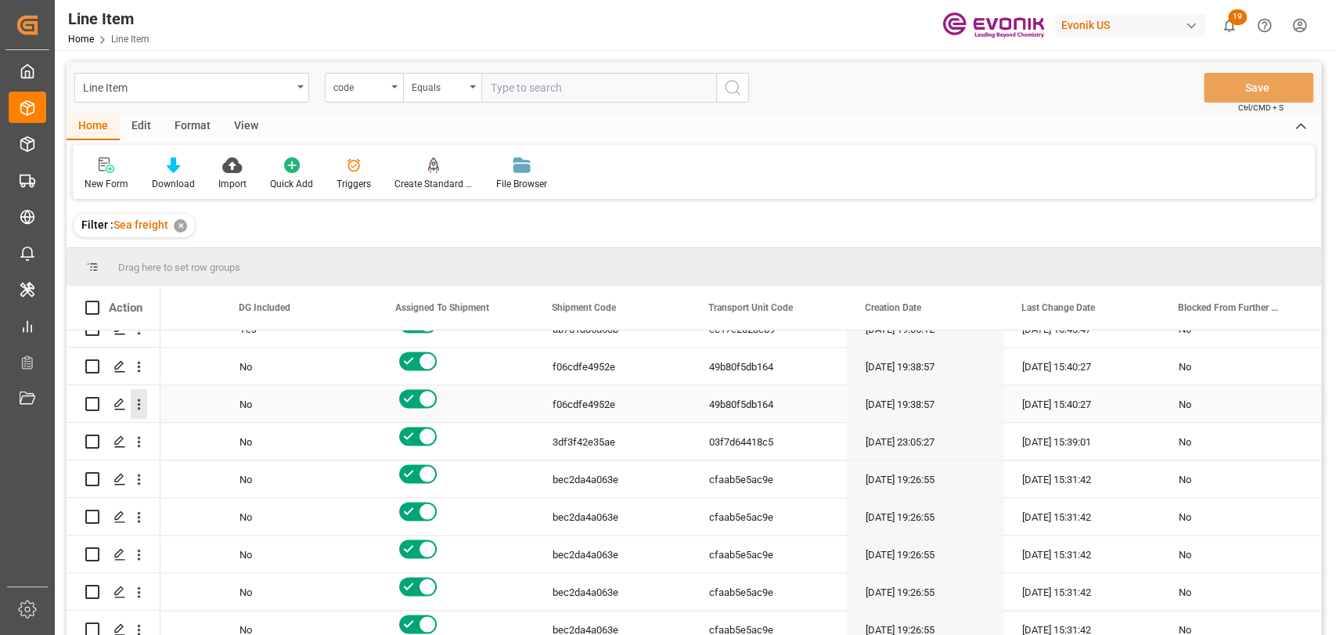
click at [138, 405] on icon "open menu" at bounding box center [139, 404] width 16 height 16
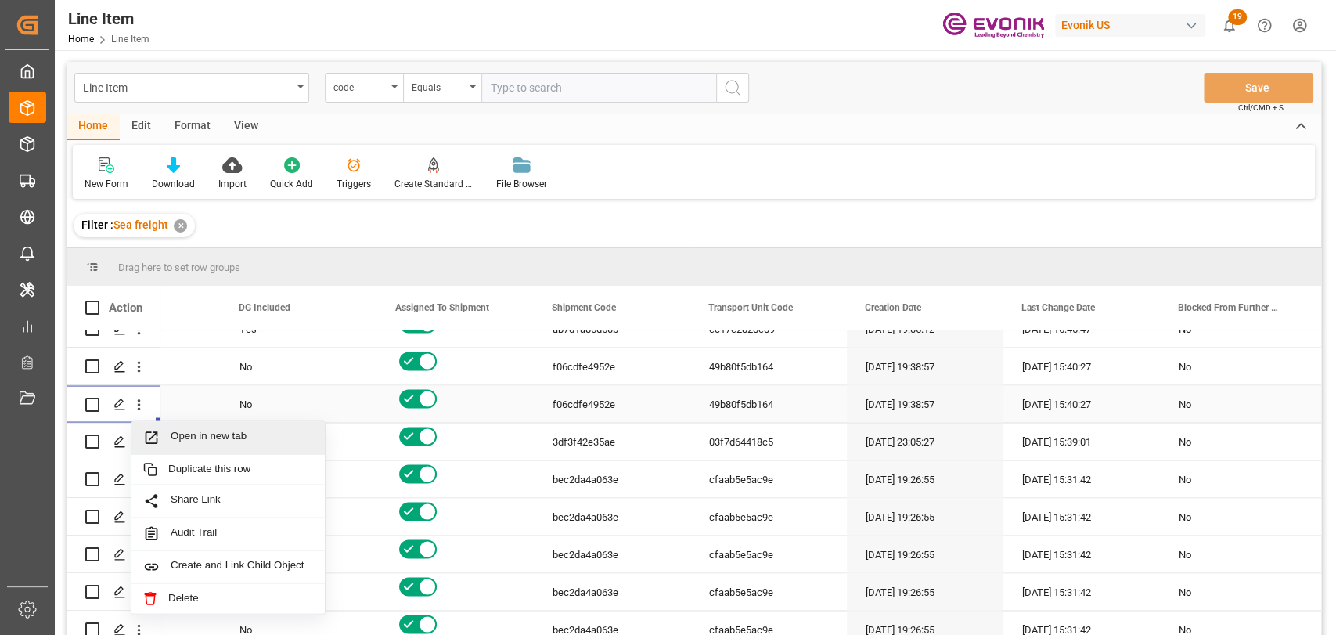
click at [177, 429] on span "Open in new tab" at bounding box center [242, 437] width 142 height 16
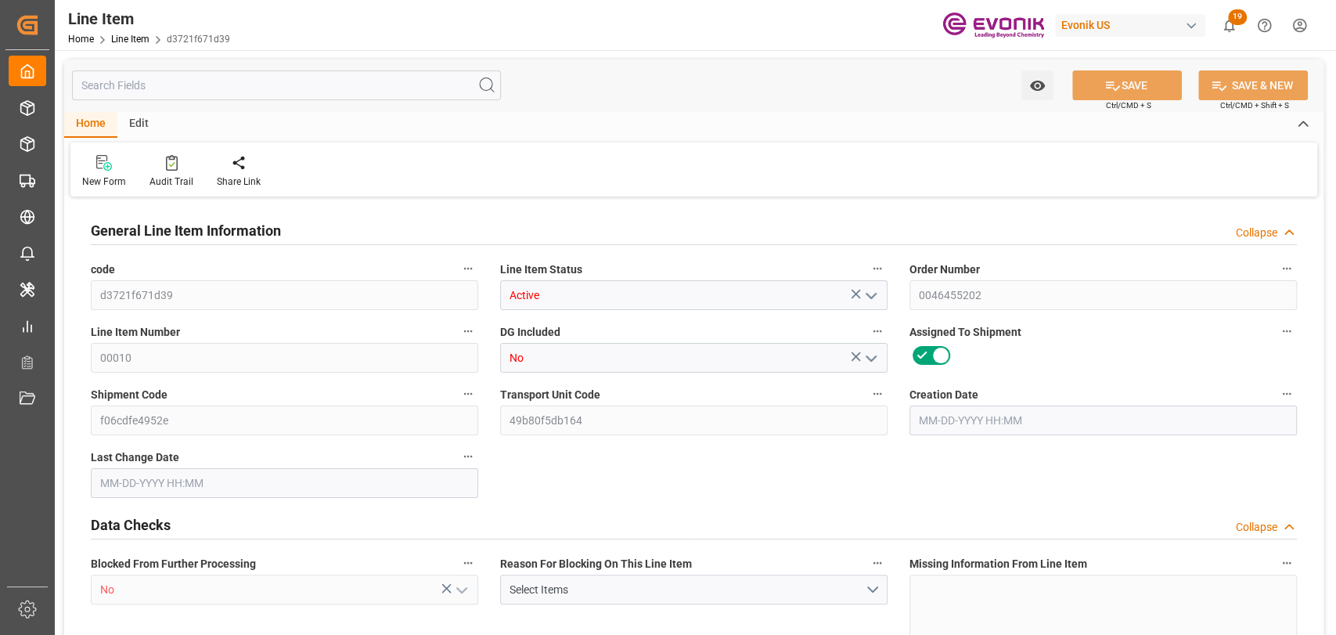
type input "16"
type input "16880"
type input "16000"
type input "22.272"
type input "16"
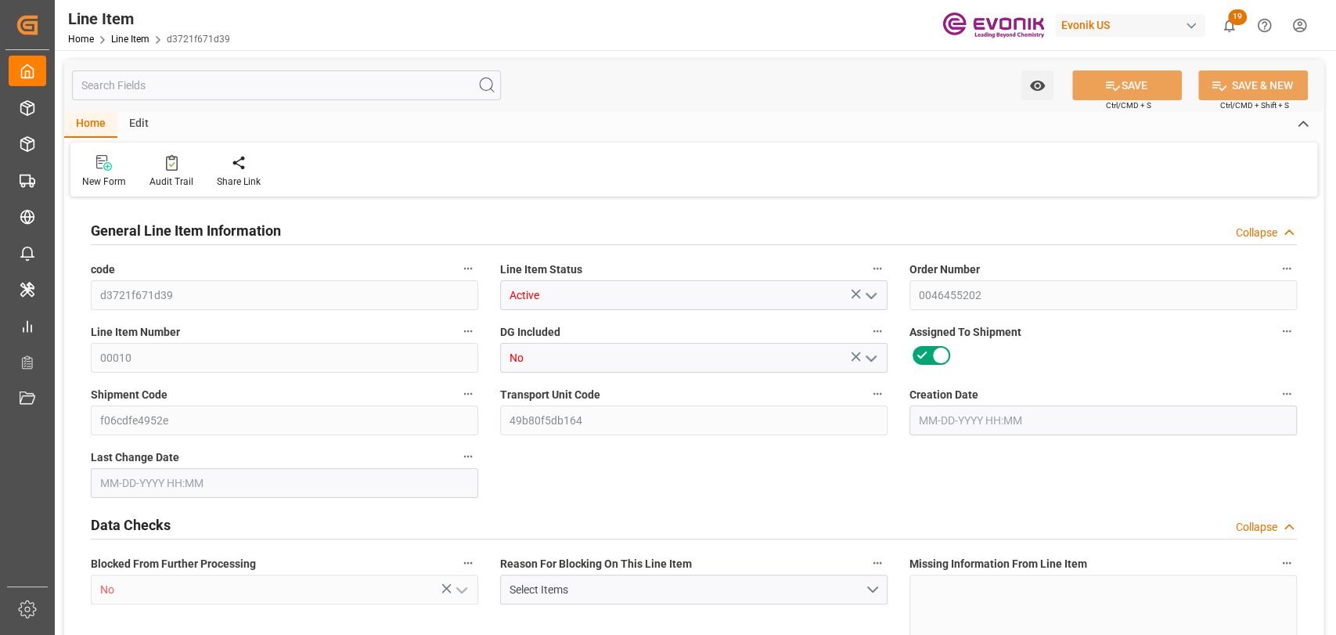
type input "60800"
type input "16"
type input "16880"
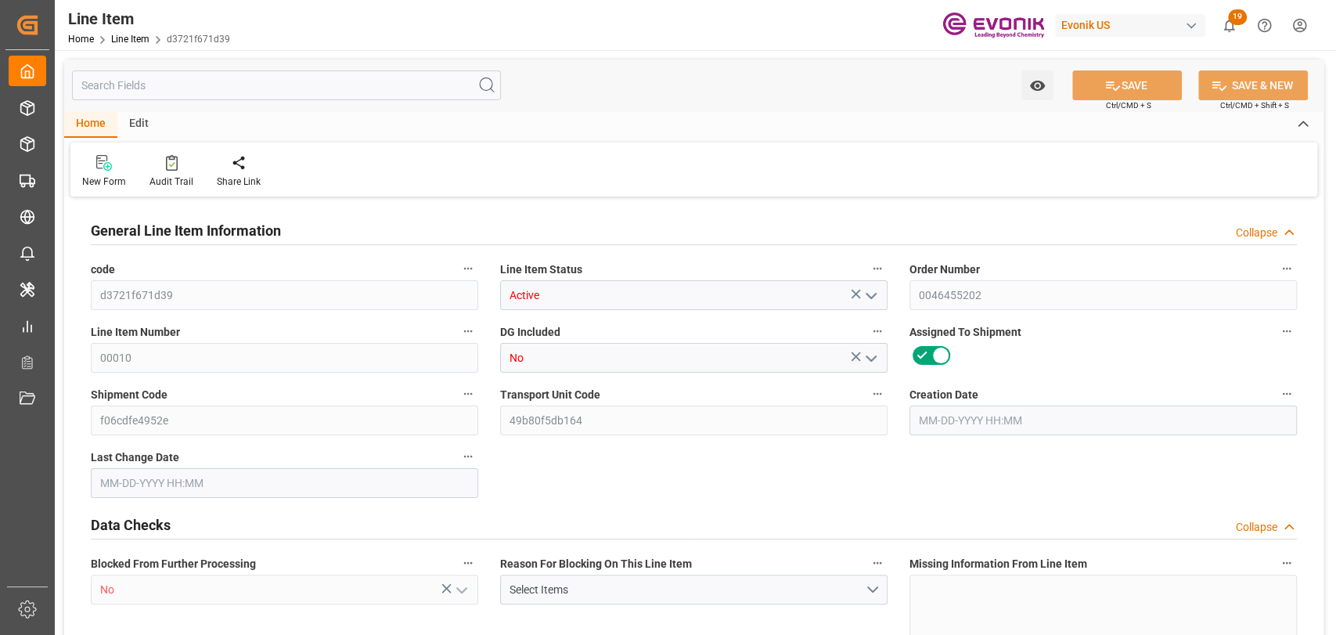
type input "16880"
type input "16000"
type input "22.272"
type input "22272"
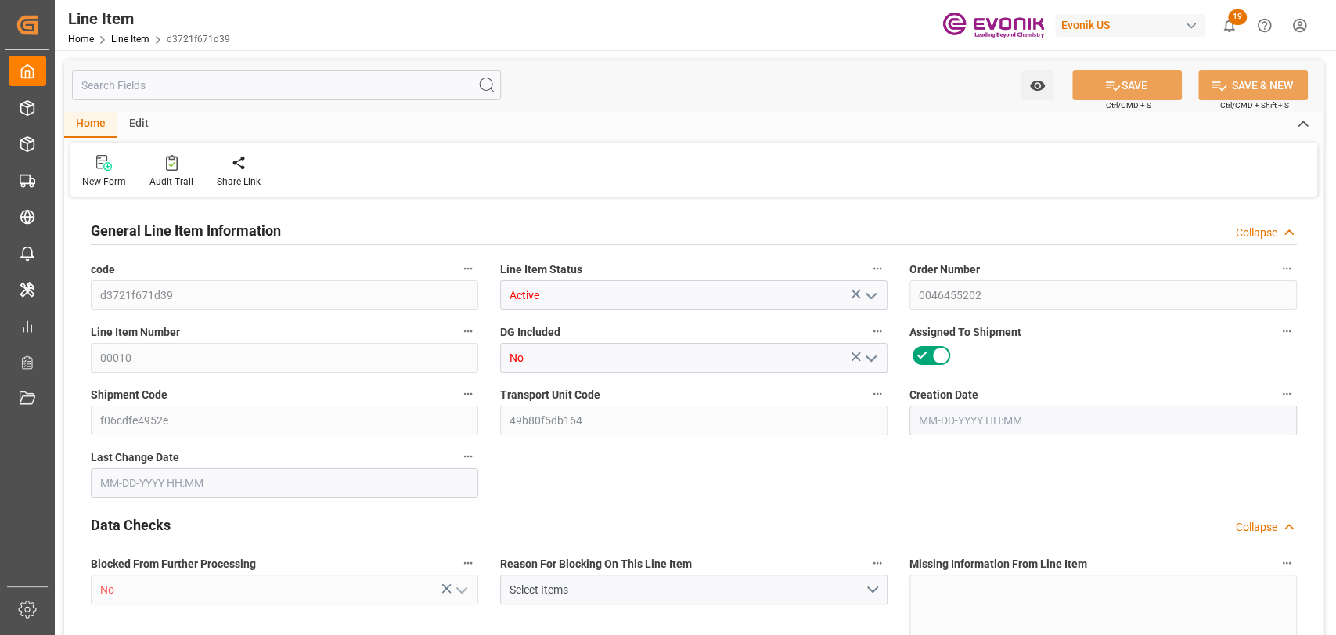
type input "16"
type input "16880"
type input "16000"
type input "22.272"
type input "09-17-2025 19:38"
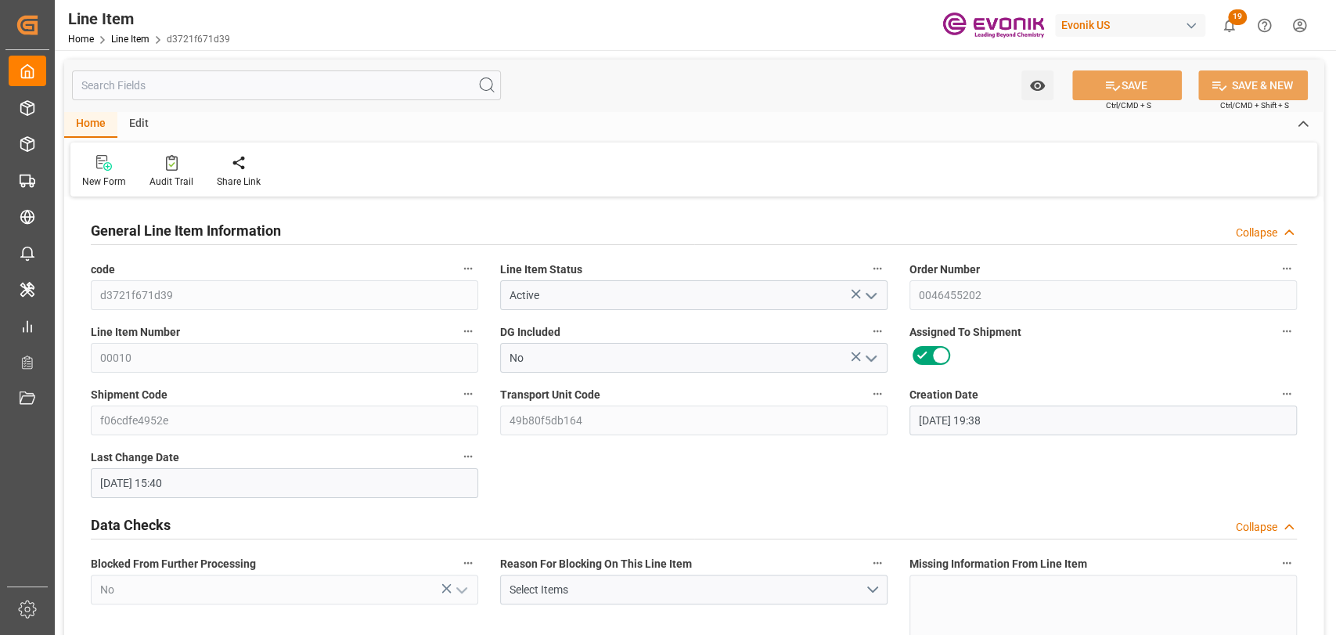
type input "09-24-2025 15:40"
type input "10-31-2025"
type input "10-01-2025"
type input "[DATE]"
click at [361, 87] on input "text" at bounding box center [286, 85] width 429 height 30
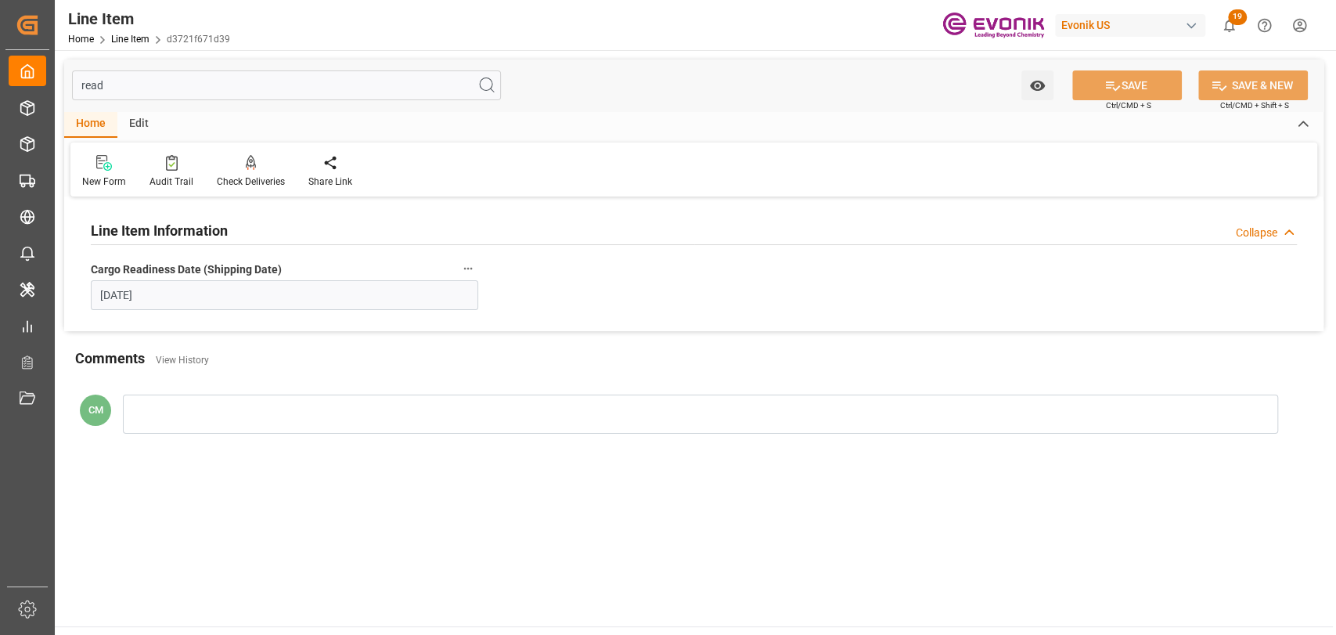
type input "read"
click at [158, 295] on input "10-01-2025" at bounding box center [284, 295] width 387 height 30
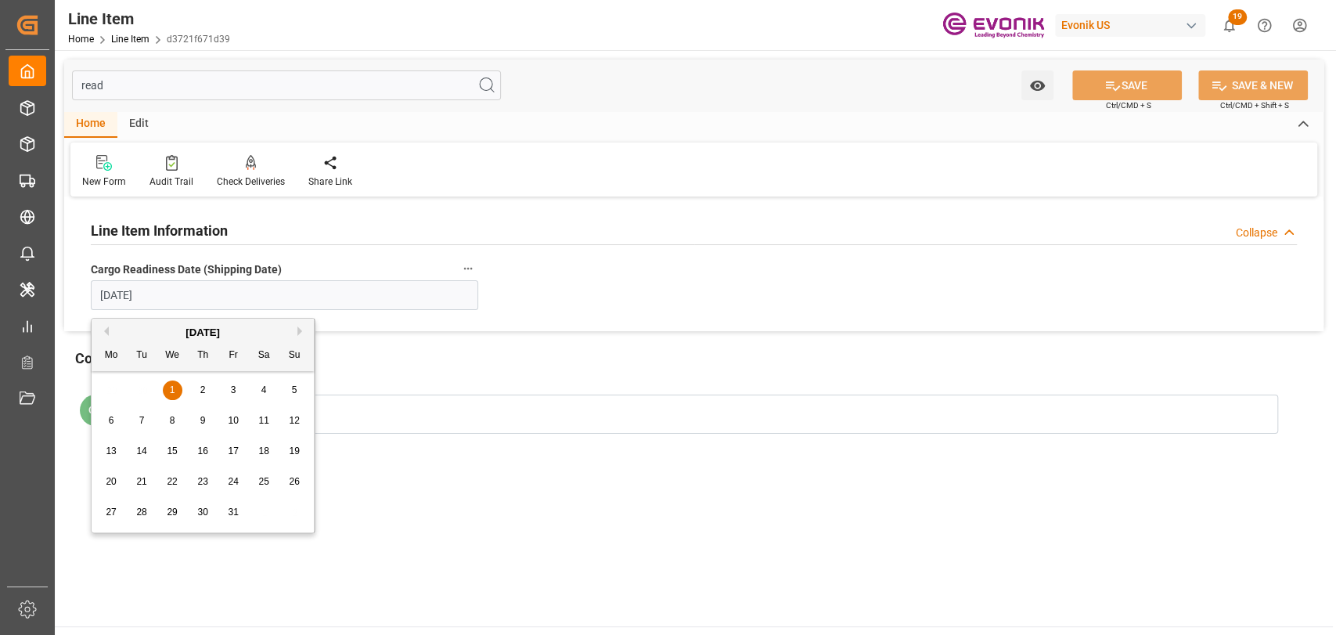
click at [205, 394] on span "2" at bounding box center [202, 389] width 5 height 11
type input "10-02-2025"
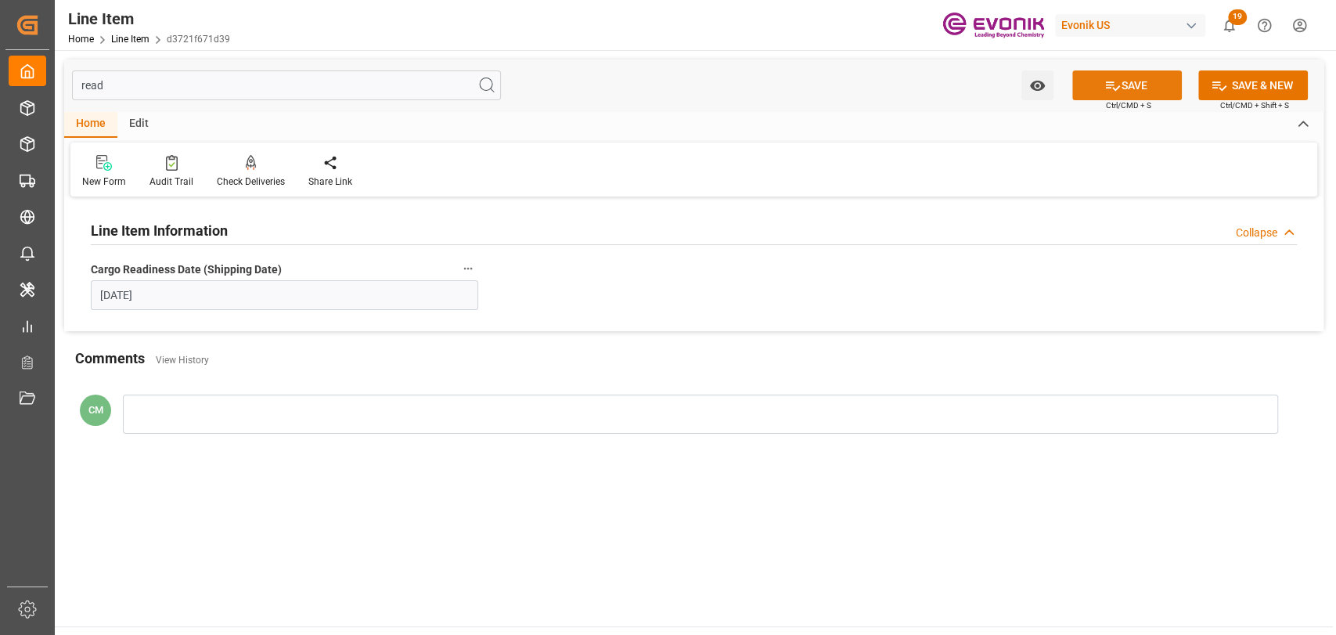
click at [1106, 88] on icon at bounding box center [1113, 85] width 14 height 9
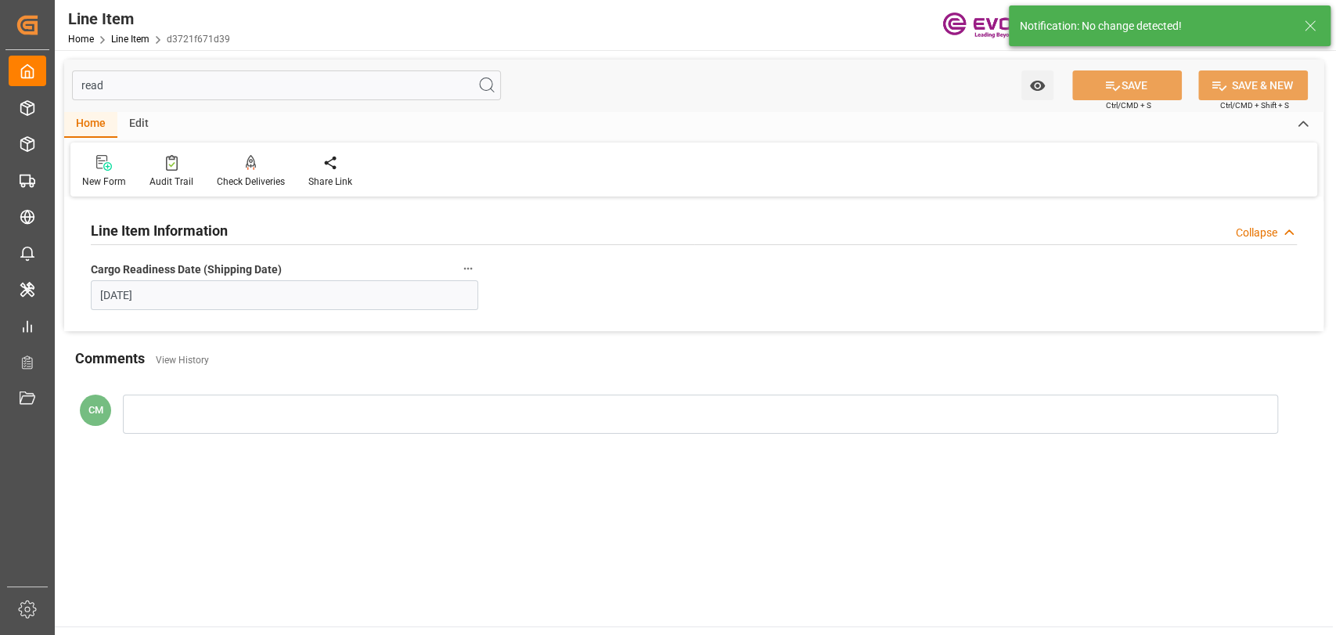
click at [174, 84] on input "read" at bounding box center [286, 85] width 429 height 30
type input "r"
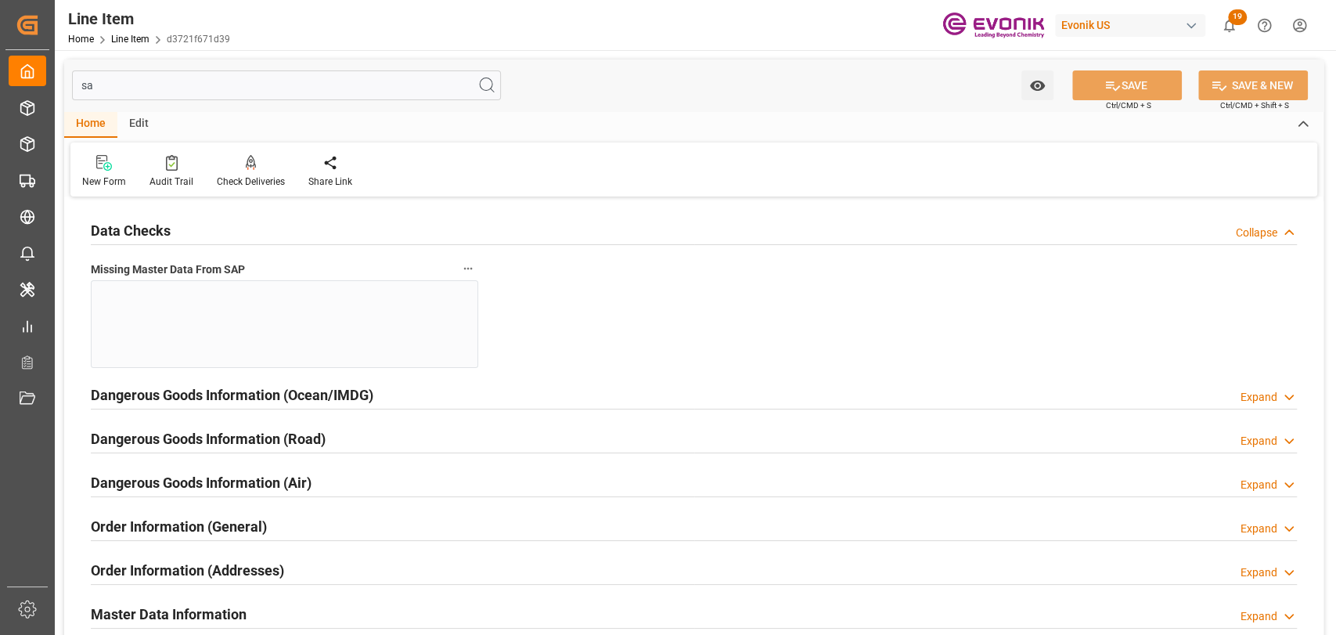
type input "s"
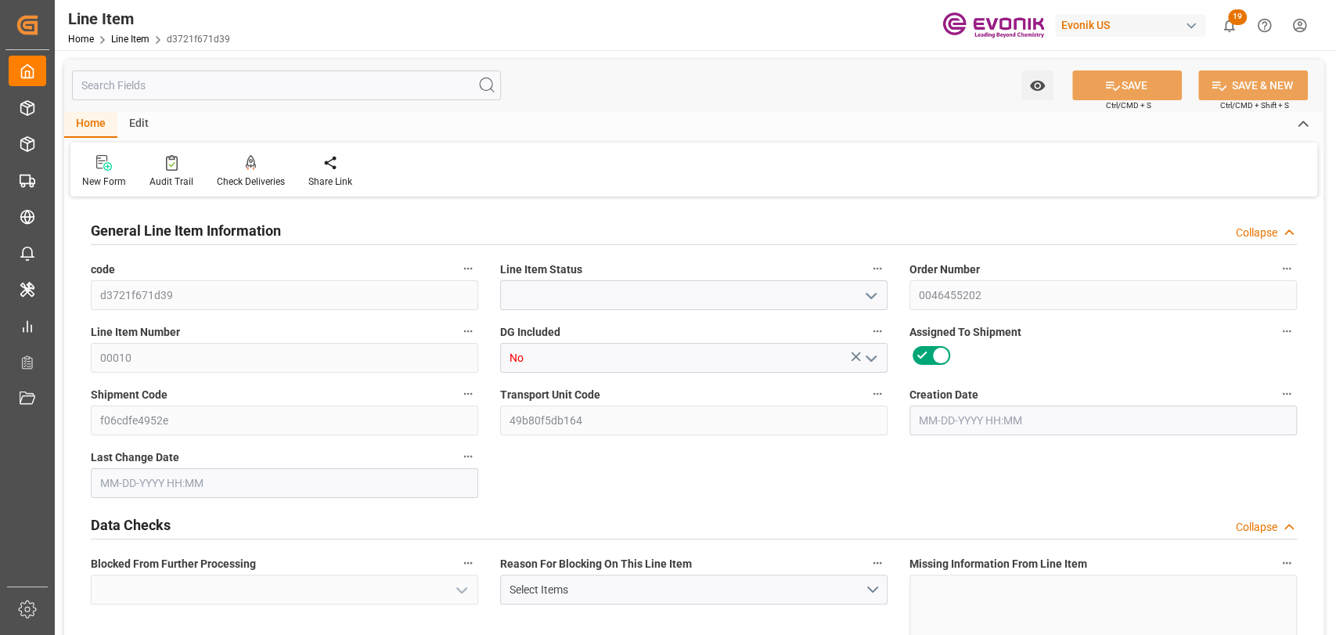
type input "Active"
type input "No"
type input "16"
type input "16880"
type input "16000"
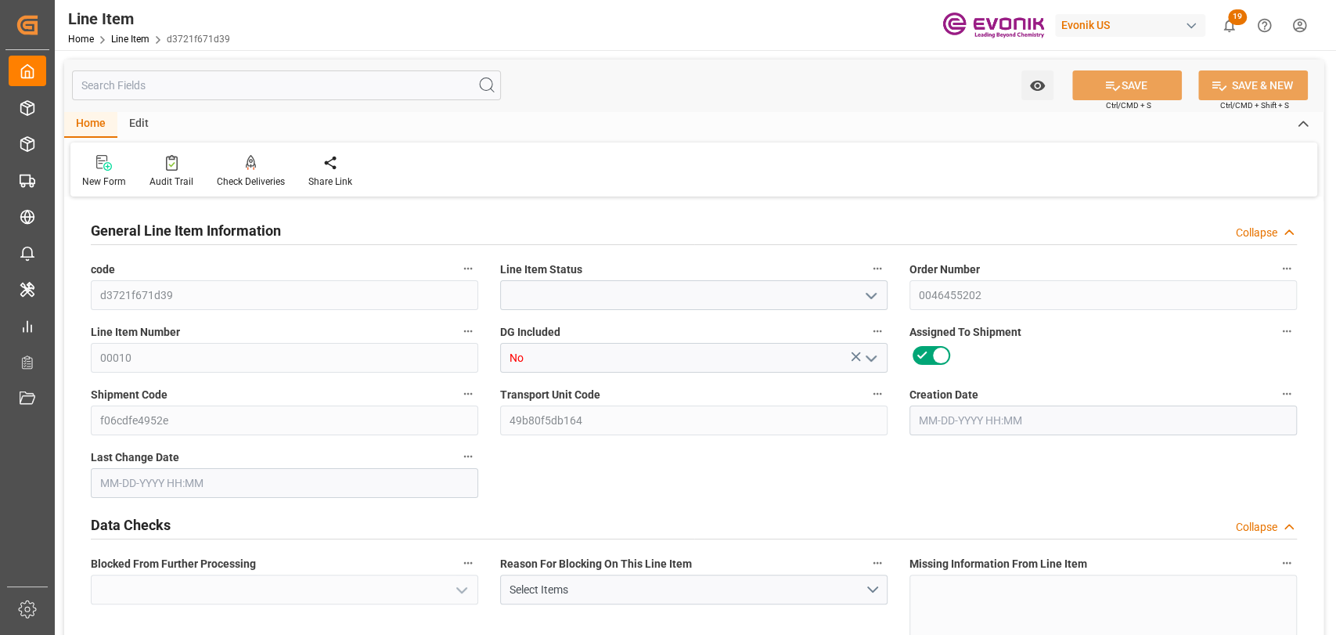
type input "22.272"
type input "16"
type input "60800"
type input "16"
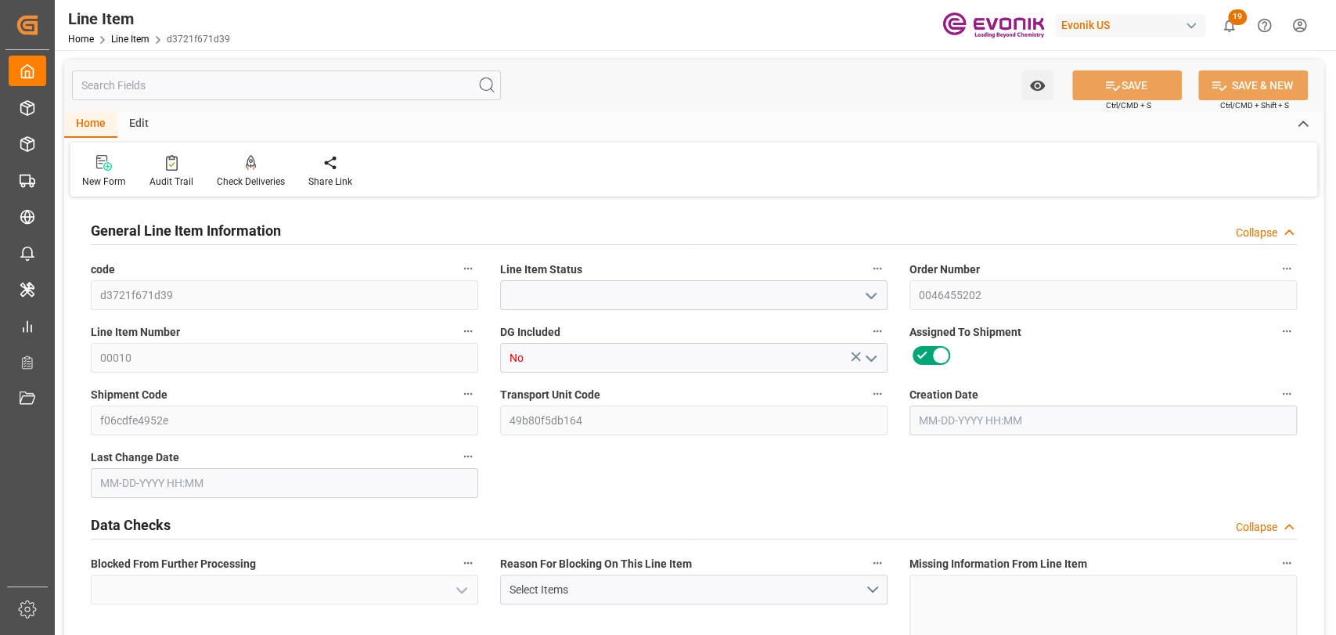
type input "16880"
type input "16000"
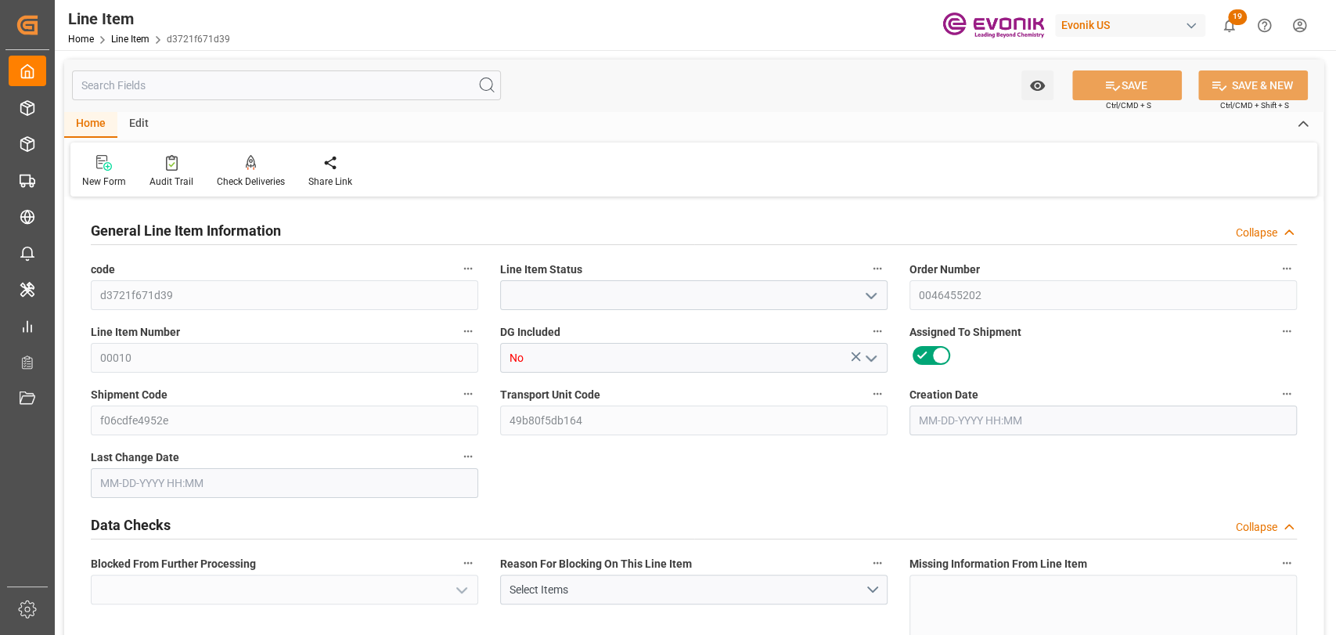
type input "22.272"
type input "22272"
type input "16"
type input "16880"
type input "16000"
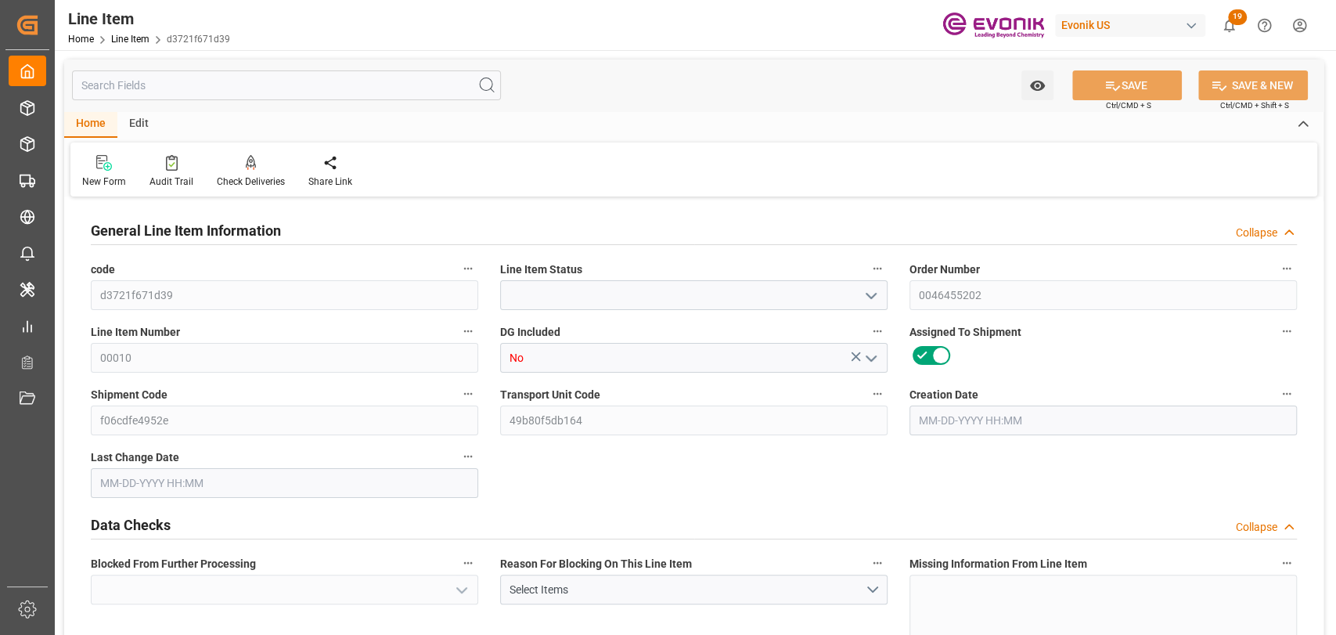
type input "22.272"
type input "09-17-2025 19:38"
type input "09-24-2025 15:40"
type input "10-31-2025"
type input "10-02-2025"
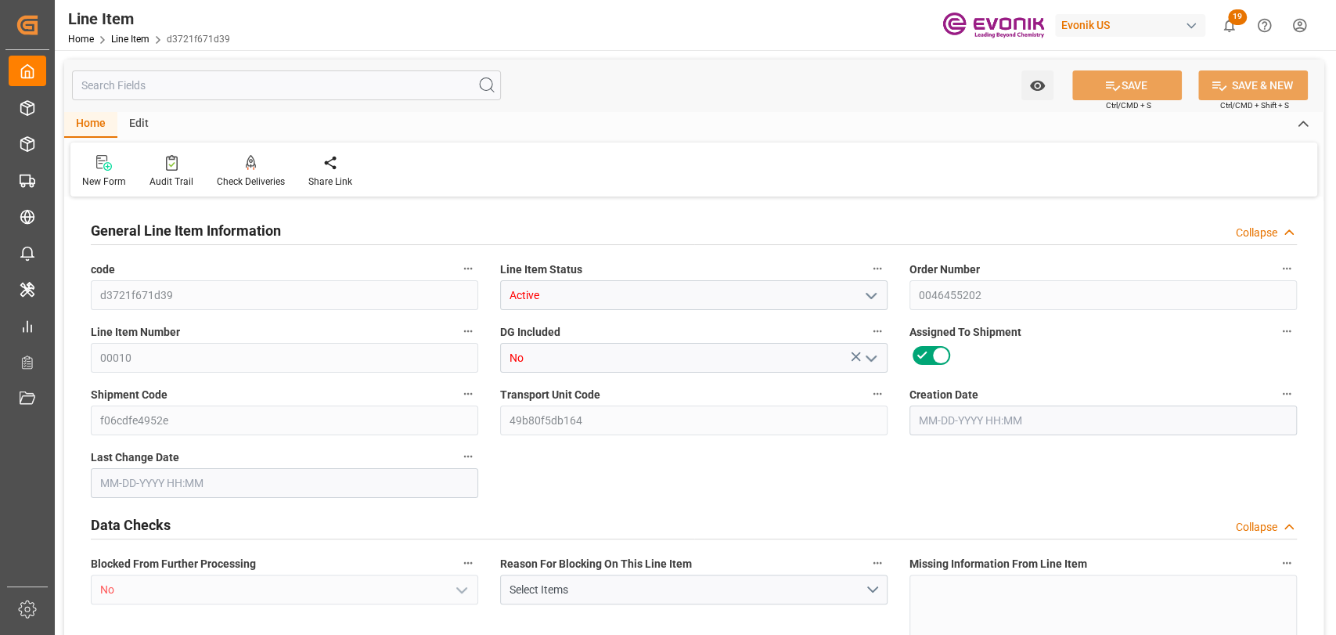
type input "09-24-2025"
click at [1278, 267] on button "Order Number" at bounding box center [1286, 268] width 20 height 20
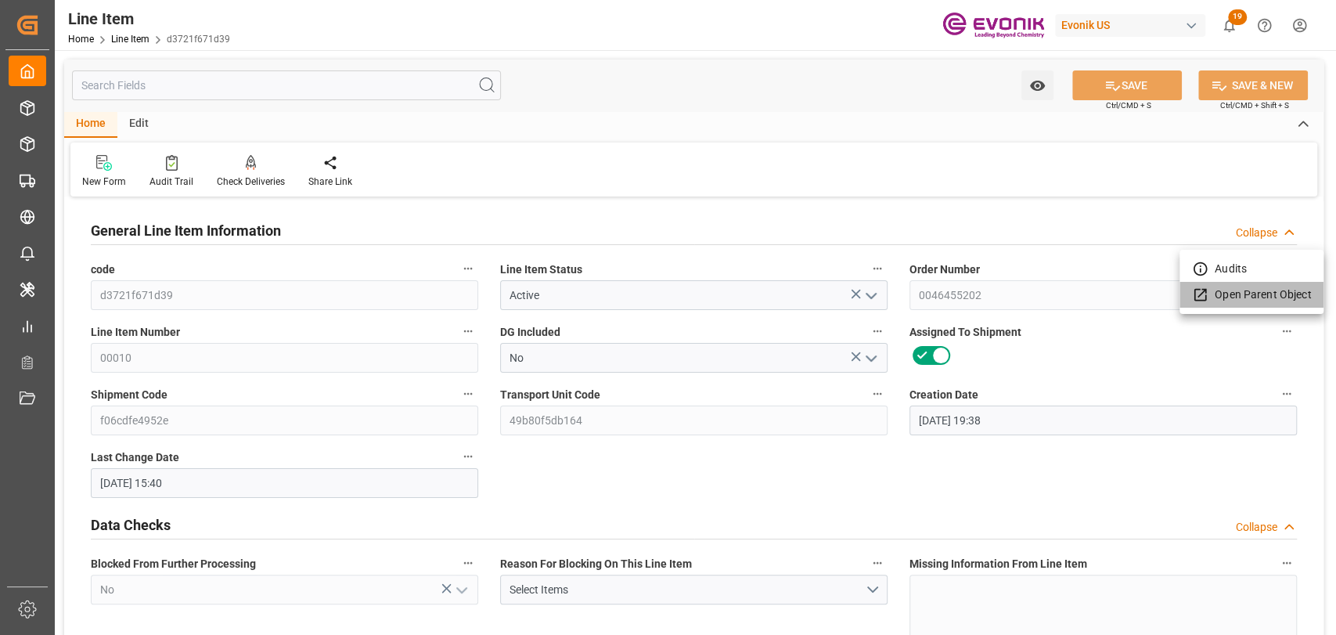
click at [1245, 291] on li "Open Parent Object" at bounding box center [1251, 295] width 144 height 26
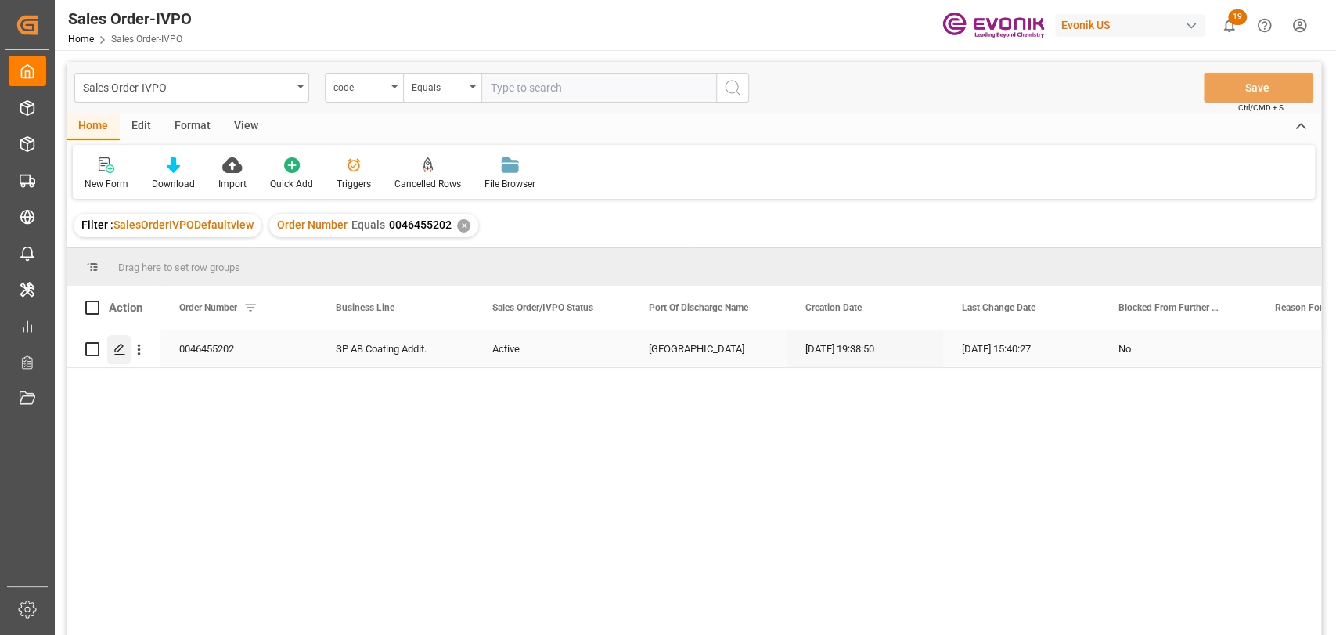
click at [113, 350] on div "Press SPACE to select this row." at bounding box center [118, 349] width 23 height 29
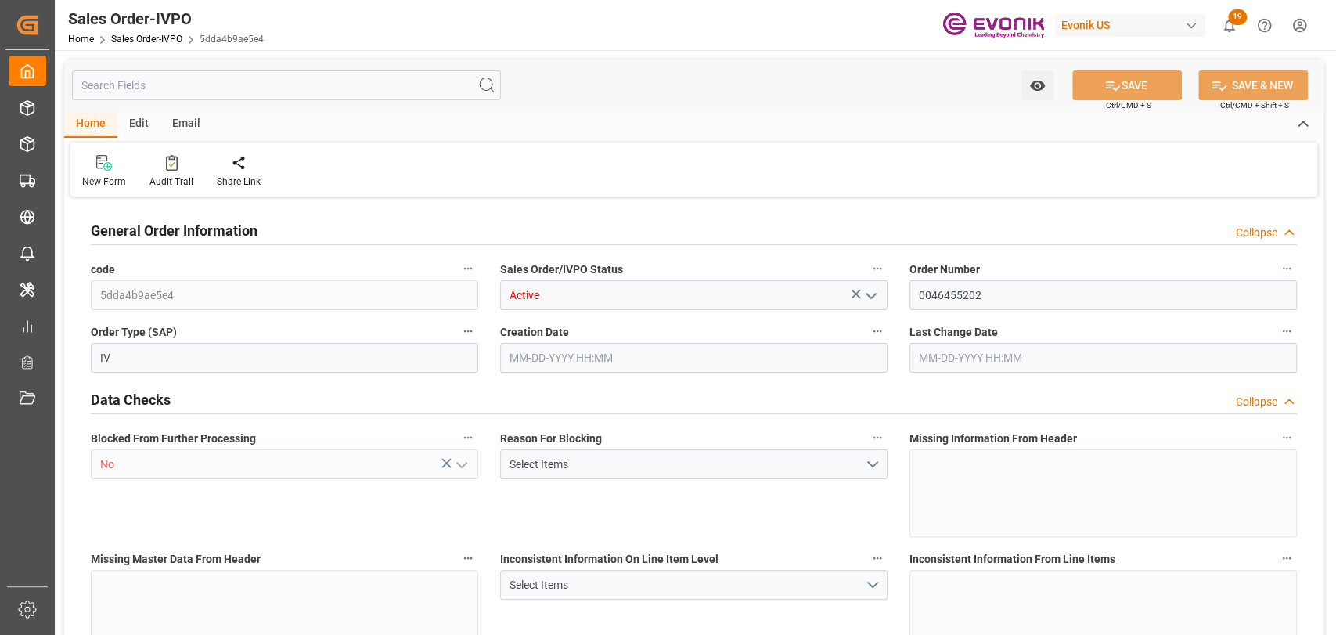
type input "BEANR"
type input "0"
type input "1"
type input "2"
type input "1"
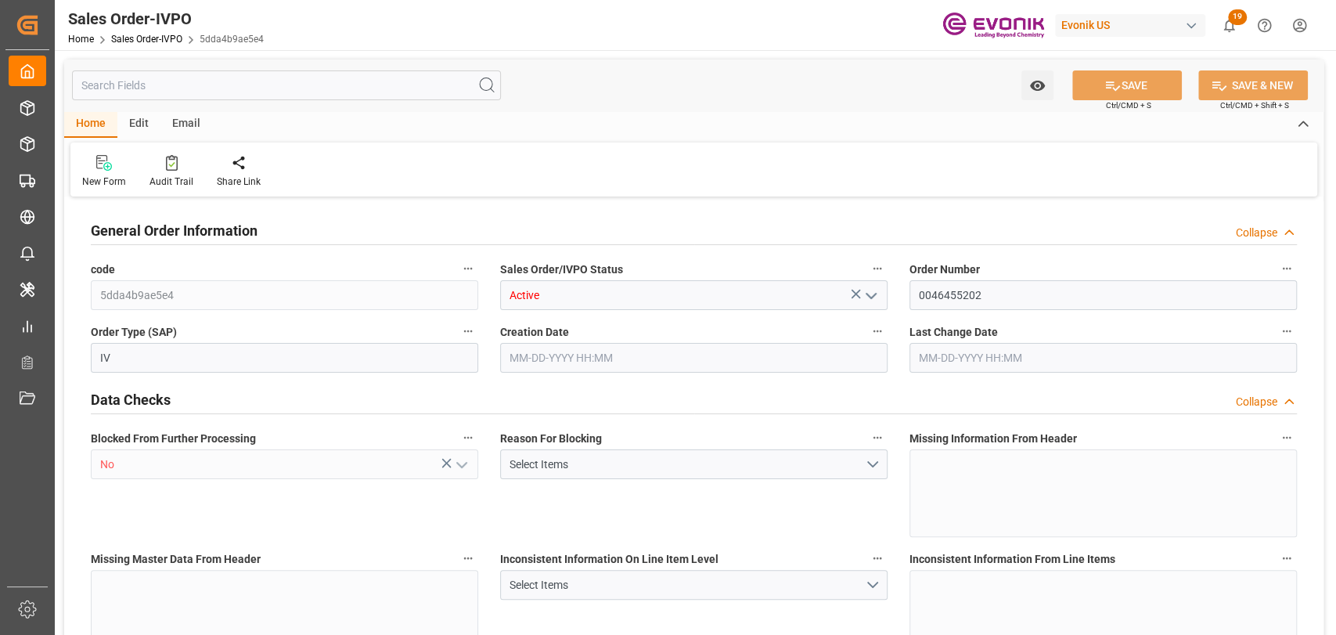
type input "17791"
type input "24.9526"
type input "17000"
type input "30"
type input "09-17-2025 19:38"
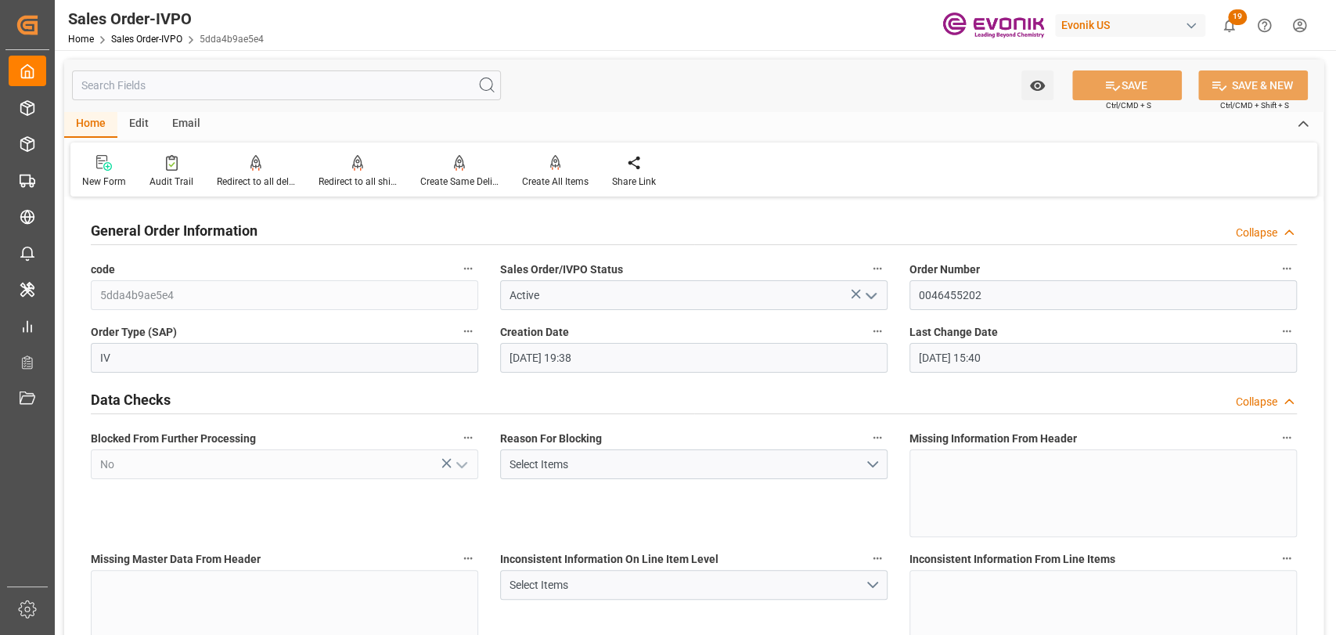
type input "09-24-2025 15:40"
drag, startPoint x: 172, startPoint y: 82, endPoint x: 164, endPoint y: 92, distance: 12.7
click at [169, 87] on input "text" at bounding box center [286, 85] width 429 height 30
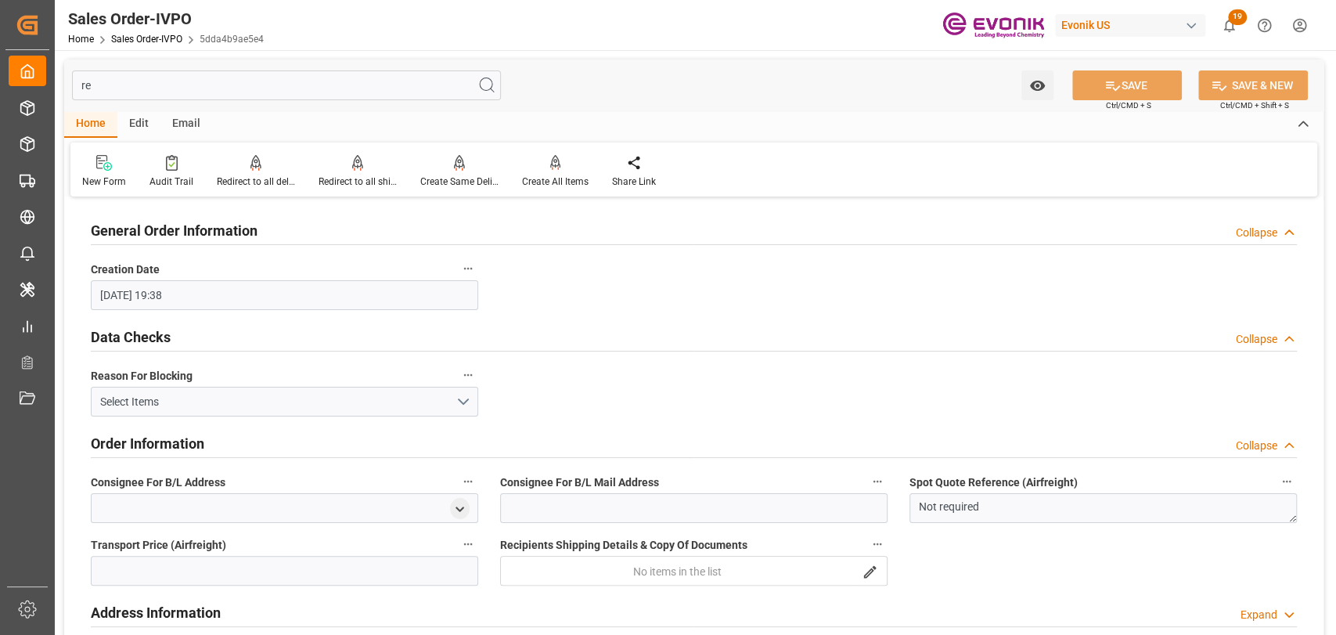
type input "r"
type input "0"
type input "1"
type input "2"
type input "1"
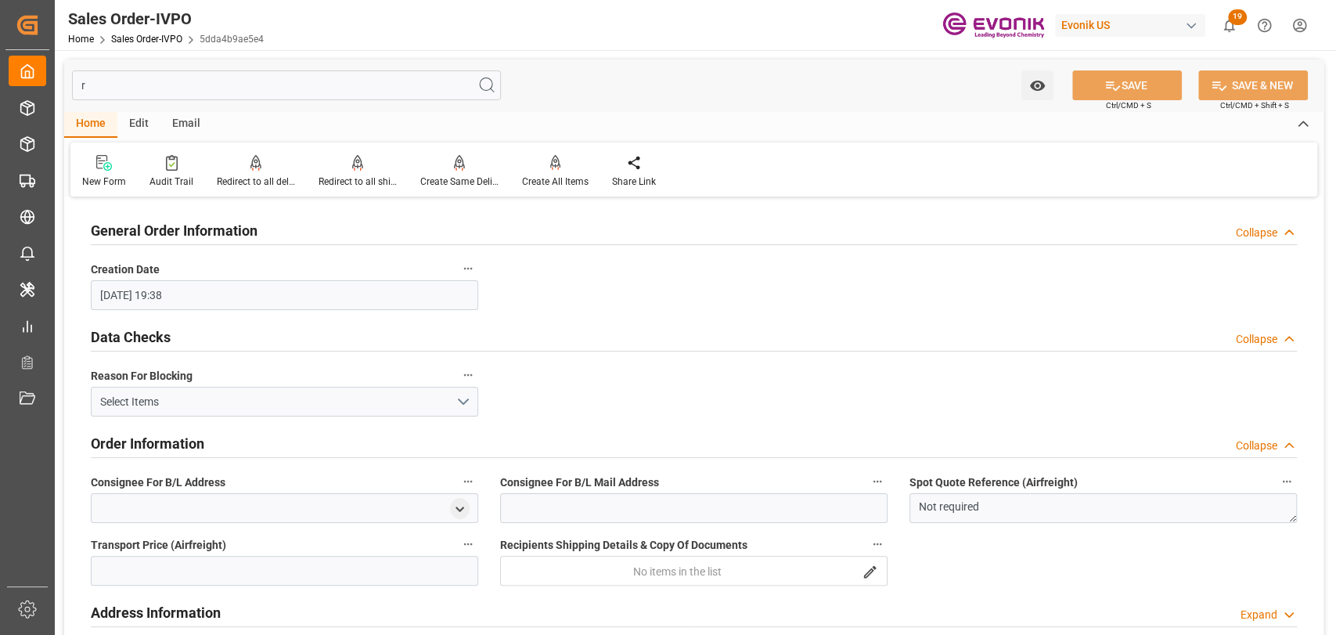
type input "17000"
type input "30"
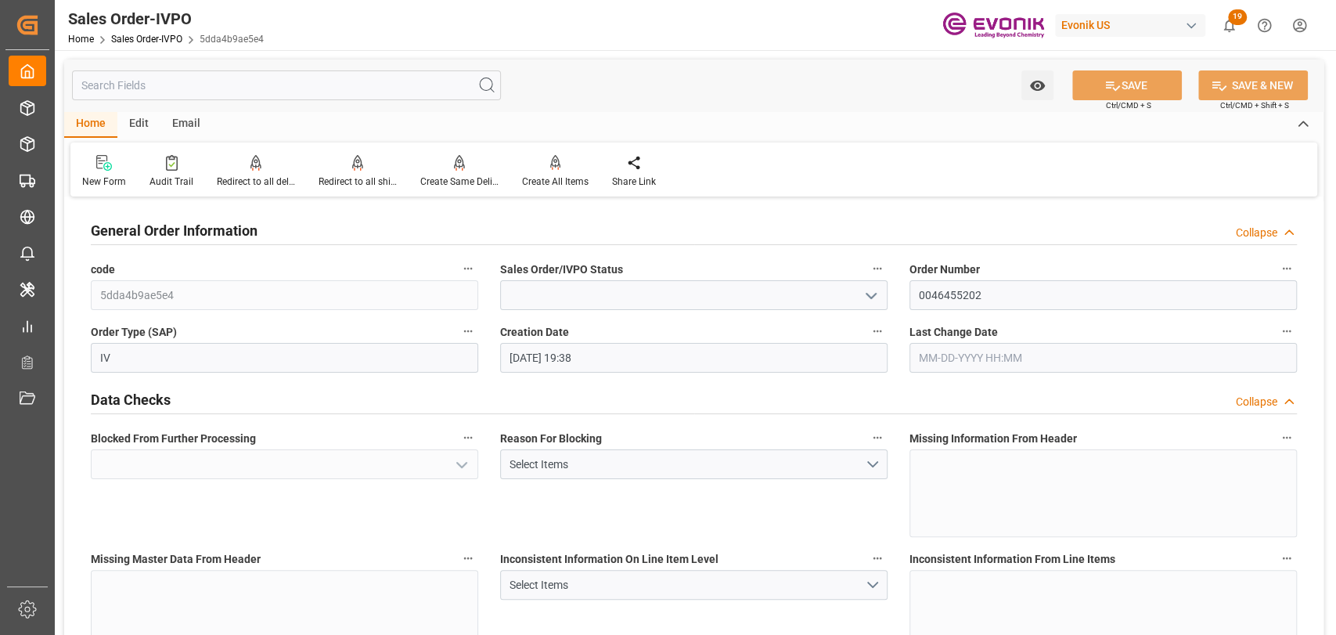
type input "Active"
type input "No"
type input "BEANR"
type input "17791"
type input "24.9526"
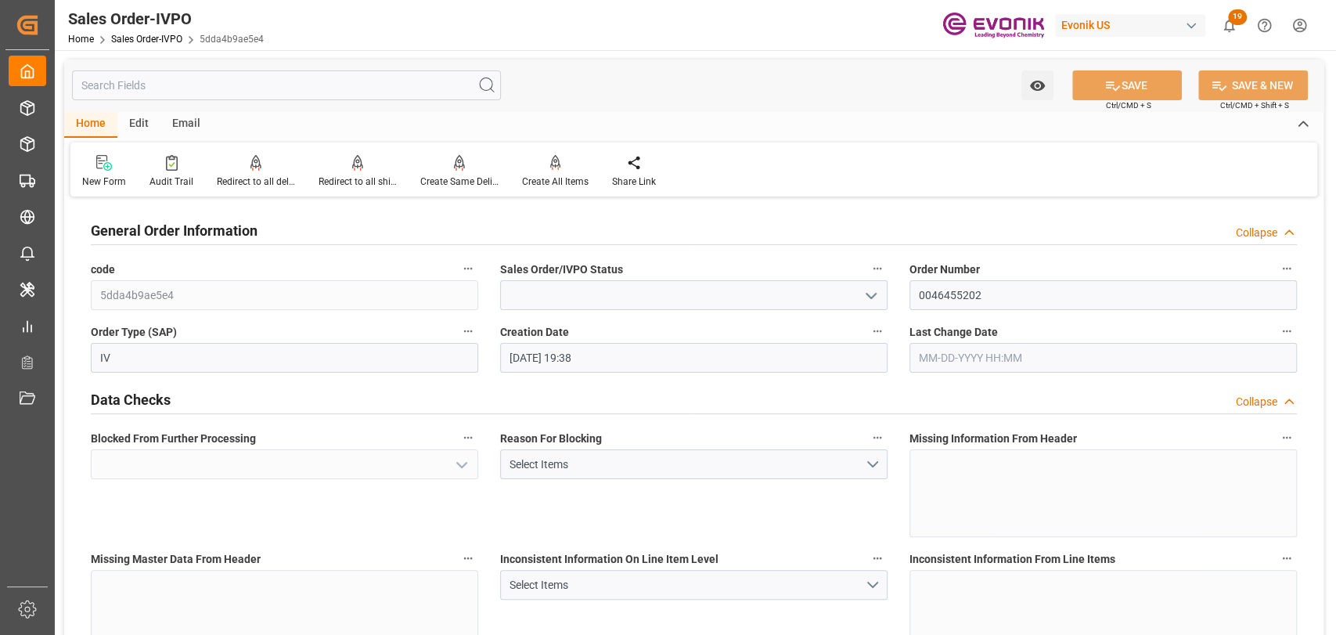
type input "Done"
type input "09-24-2025 15:40"
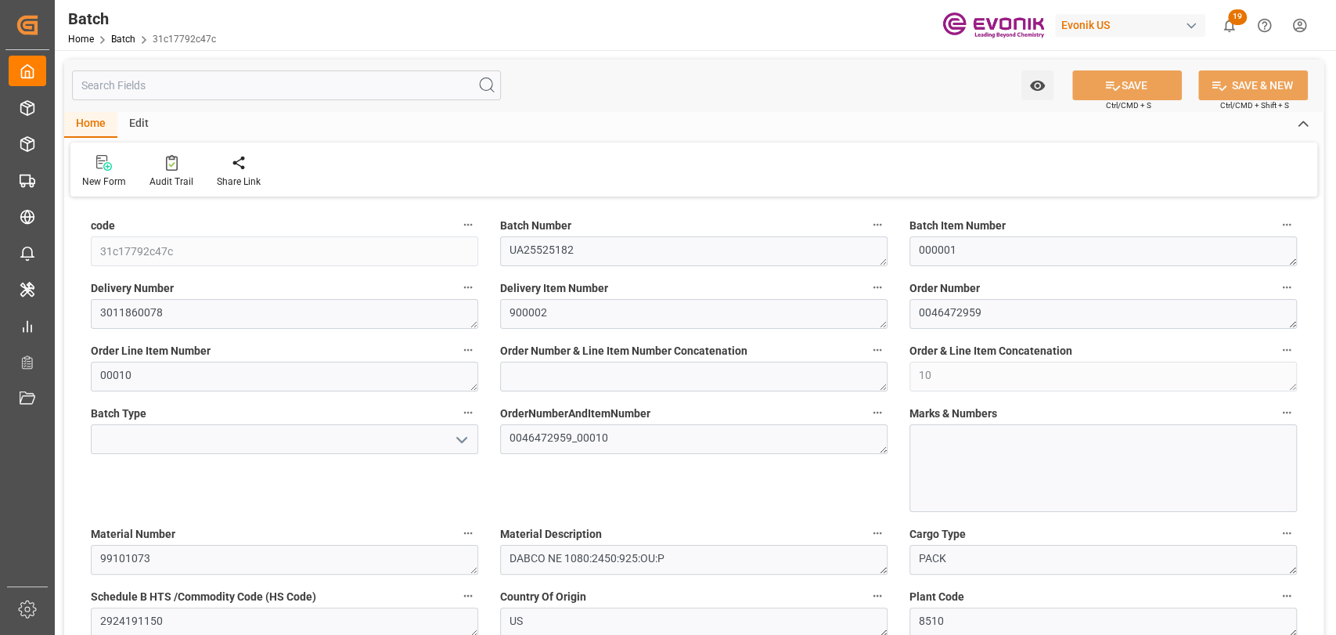
type input "103.5"
type input "8"
type input "7840"
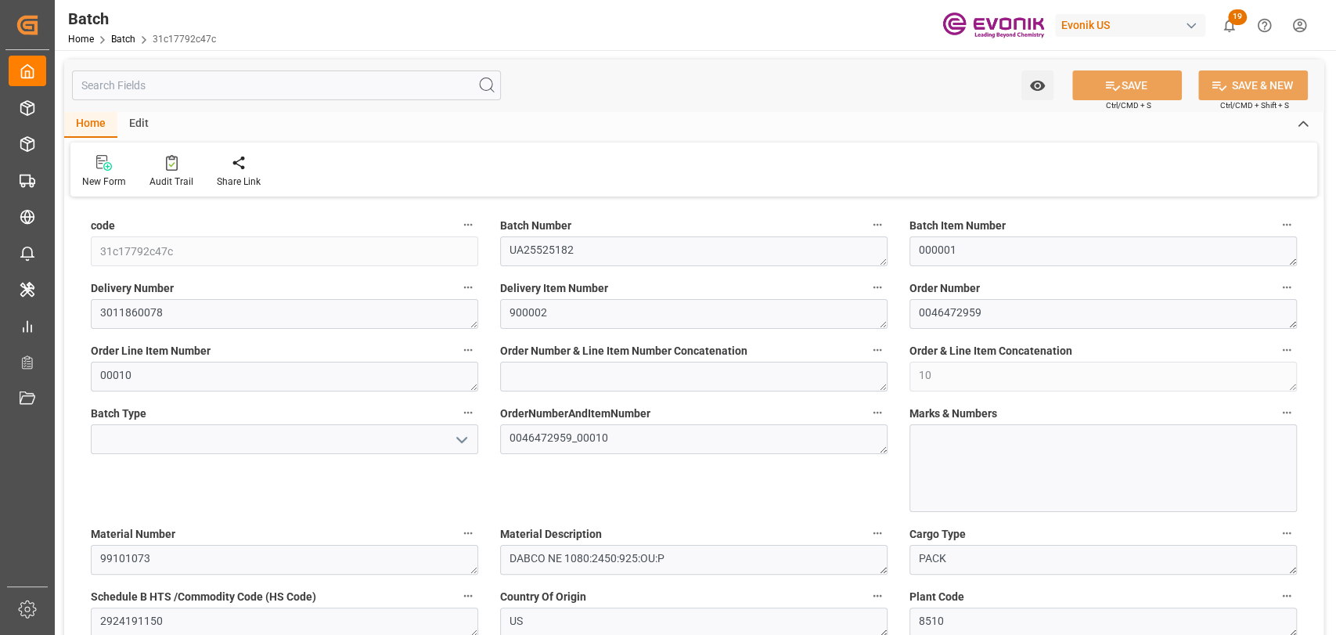
type input "7400"
type input "11.136"
type input "7840"
type input "7400"
type input "11136"
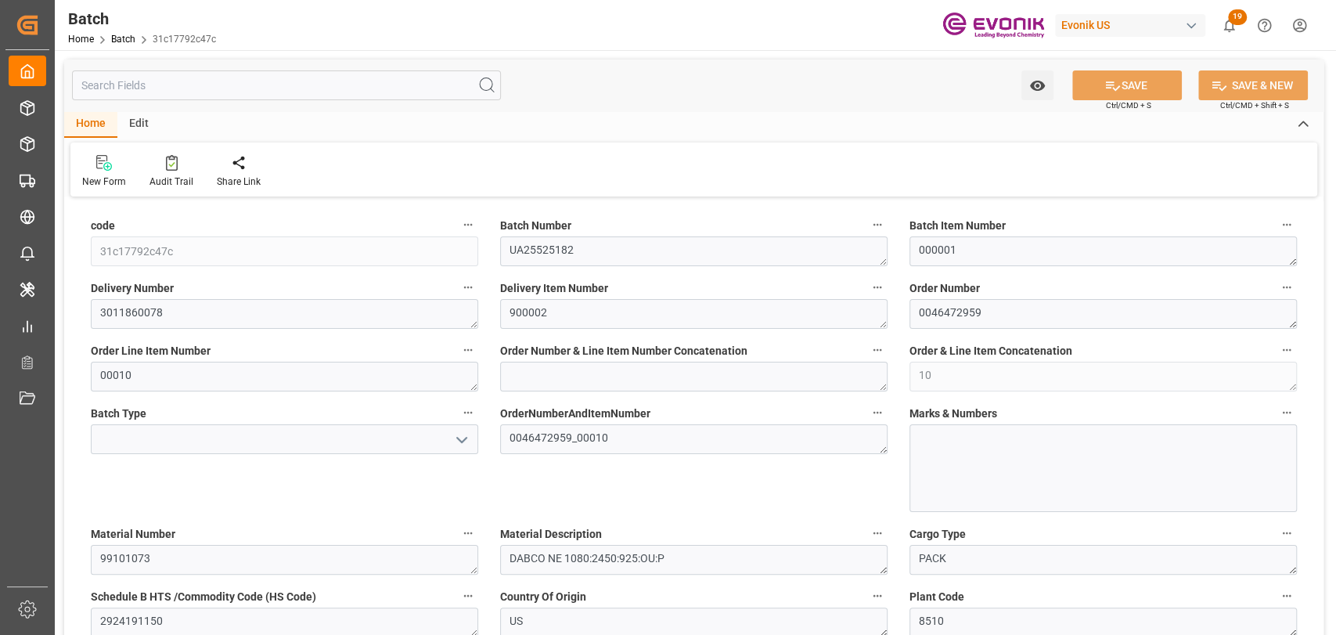
type input "[DATE] 20:50"
type input "[DATE] 20:51"
click at [136, 81] on input "text" at bounding box center [286, 85] width 429 height 30
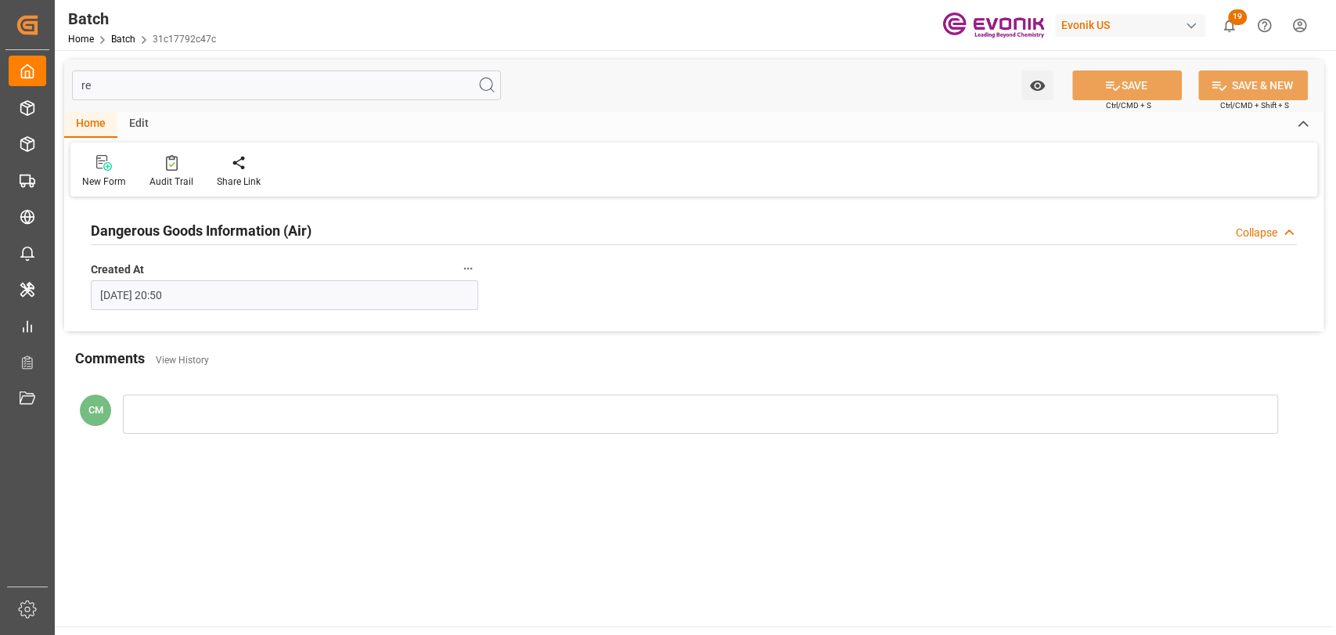
type input "r"
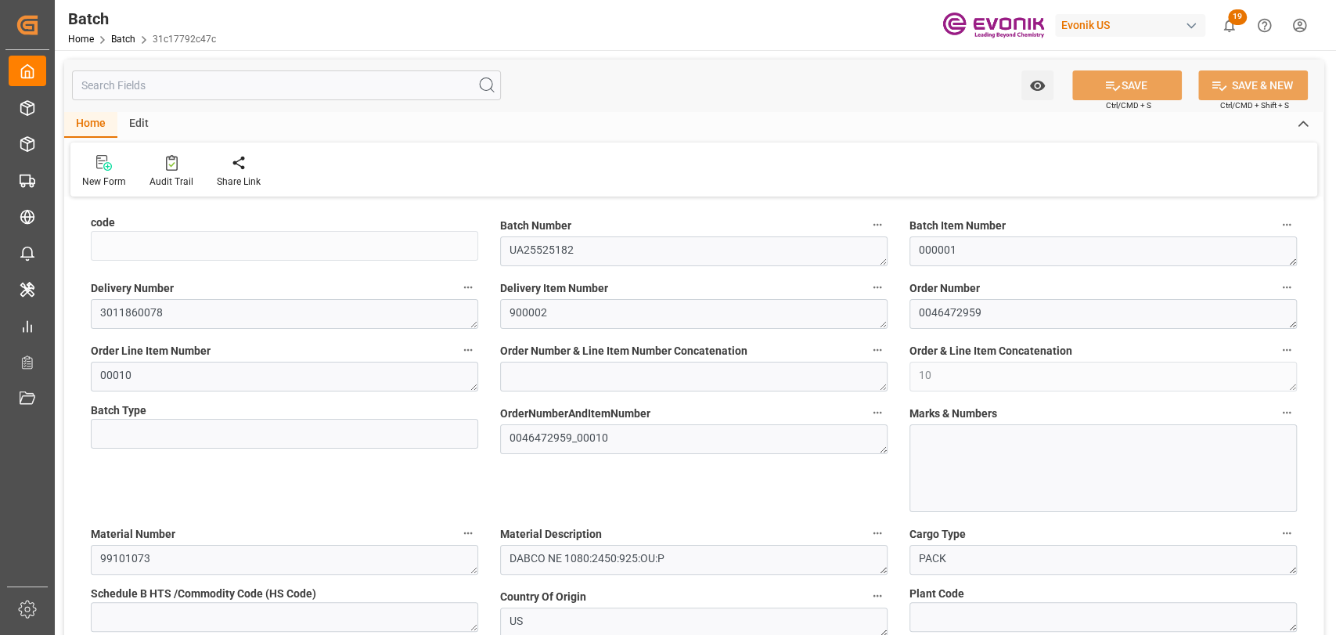
type input "31c17792c47c"
type textarea "2924191150"
type textarea "8510"
type textarea "CEL"
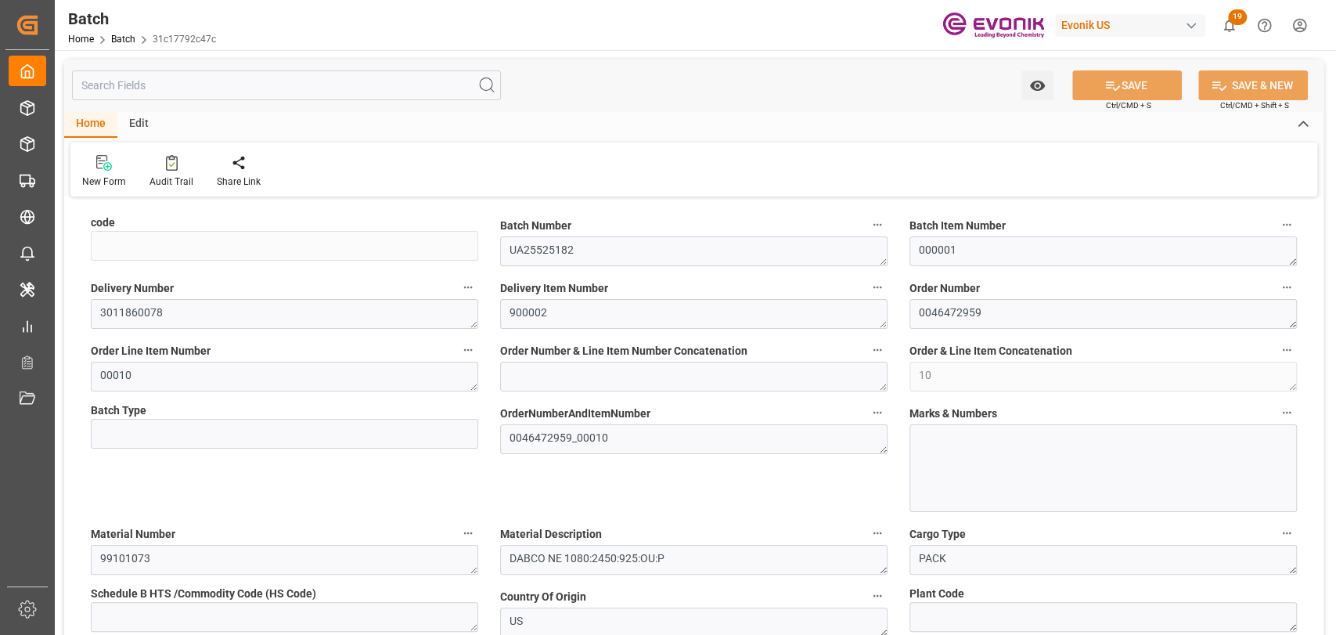
type input "7840"
type textarea "KGM"
type textarea "M3"
type input "7840"
type input "7400"
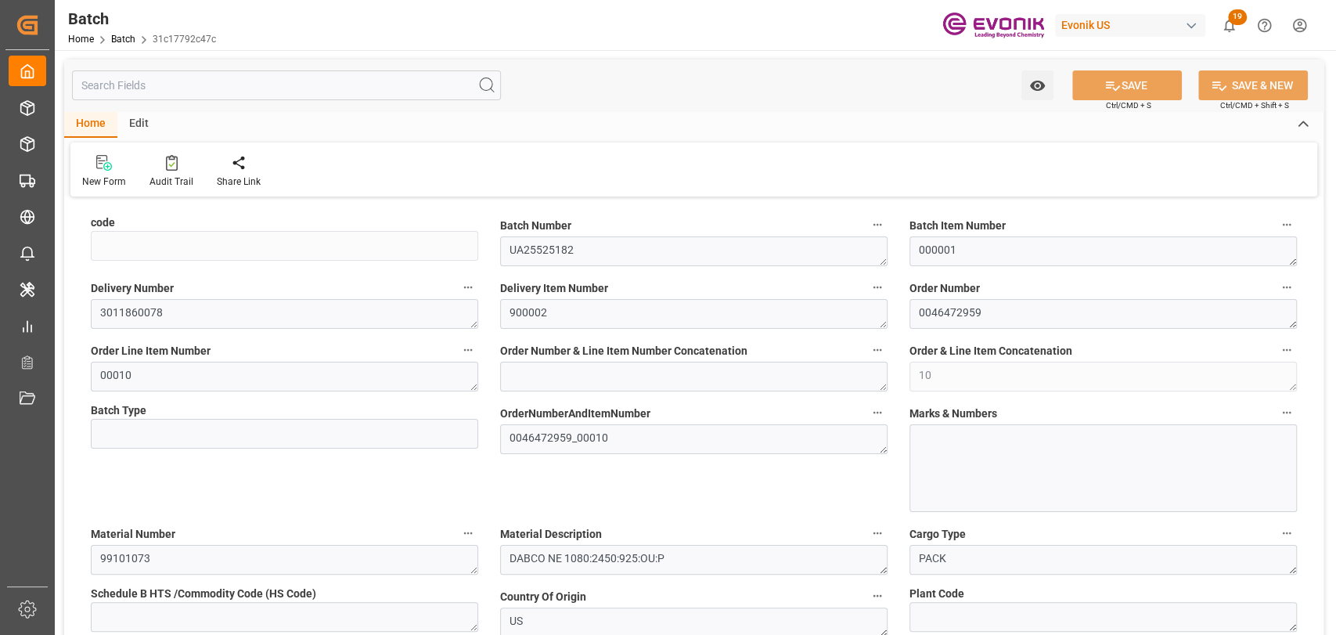
type input "11136"
type input "103.5"
type input "7400"
type input "11.136"
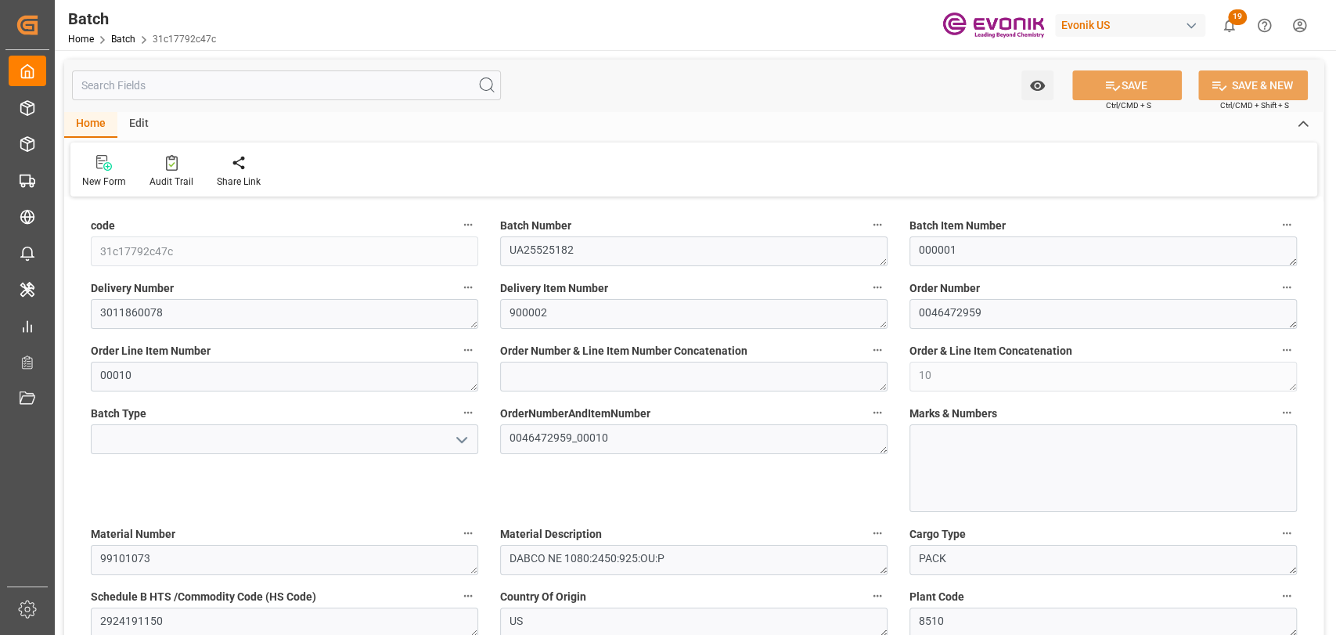
type input "09-24-2025 20:51"
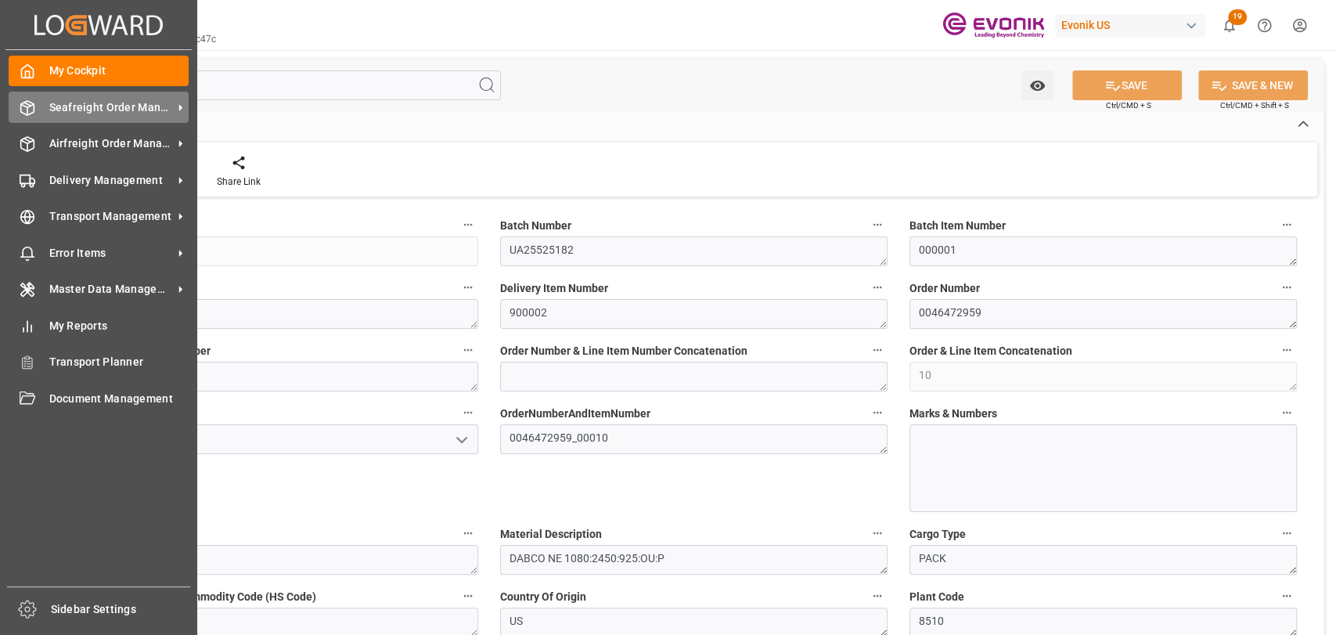
click at [25, 107] on icon at bounding box center [28, 108] width 16 height 16
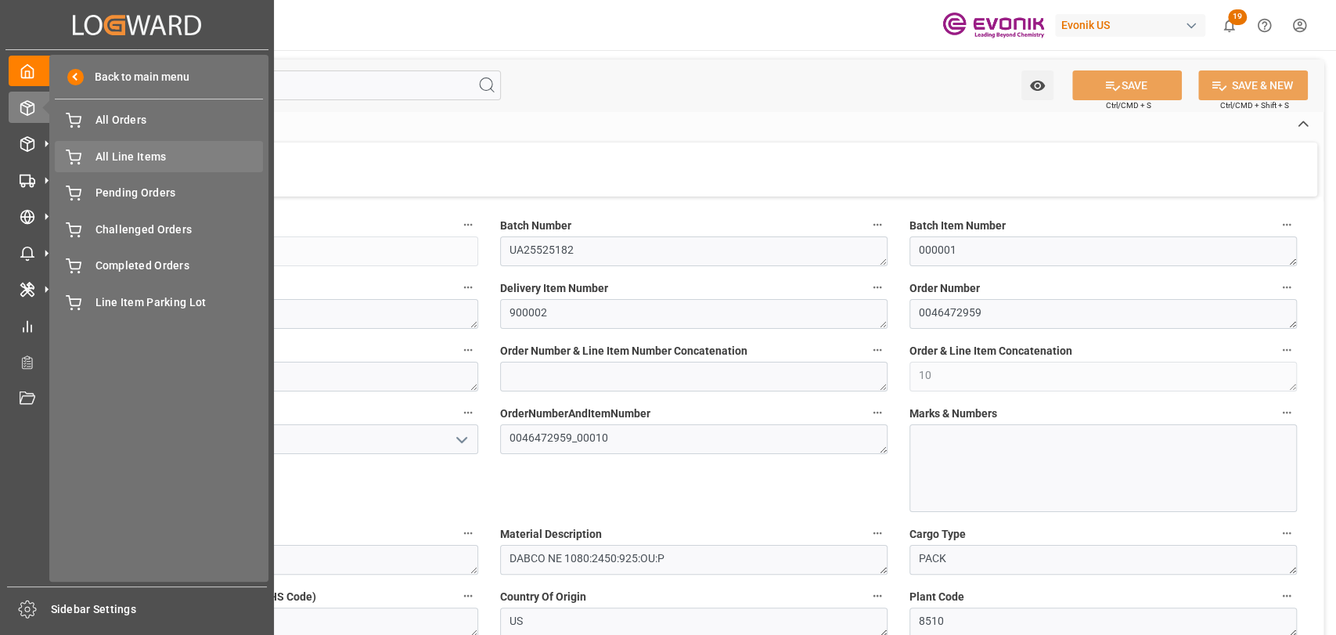
click at [185, 153] on span "All Line Items" at bounding box center [179, 157] width 168 height 16
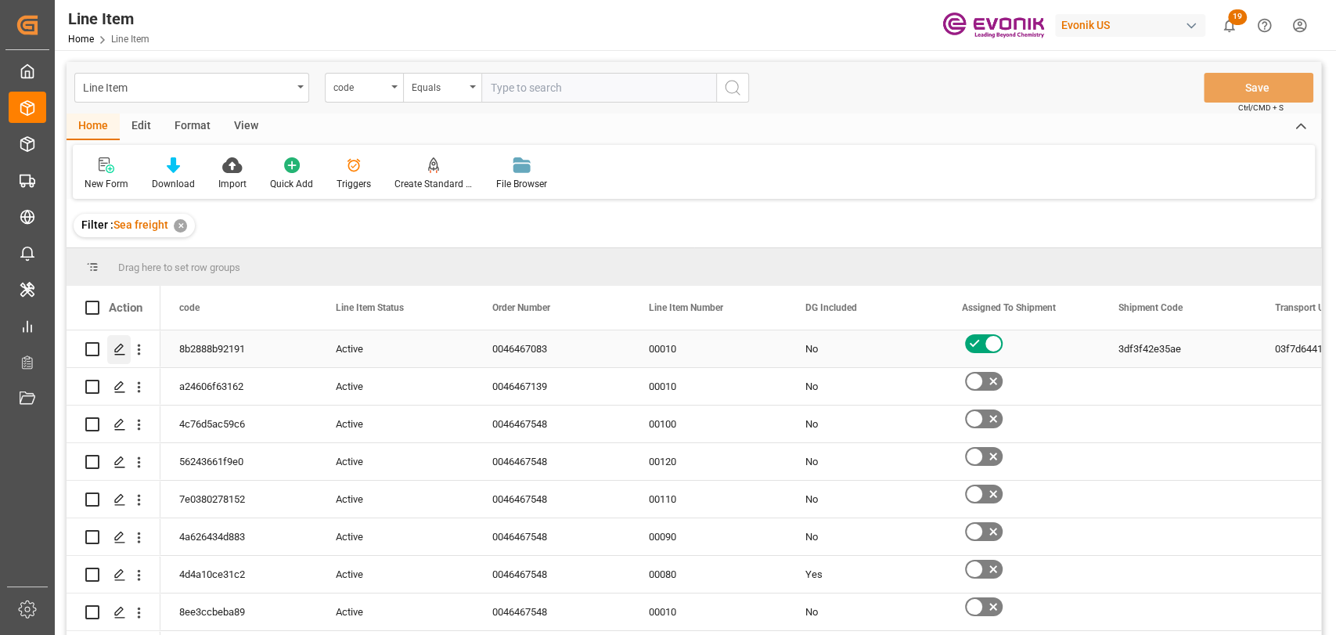
click at [120, 349] on icon "Press SPACE to select this row." at bounding box center [119, 349] width 13 height 13
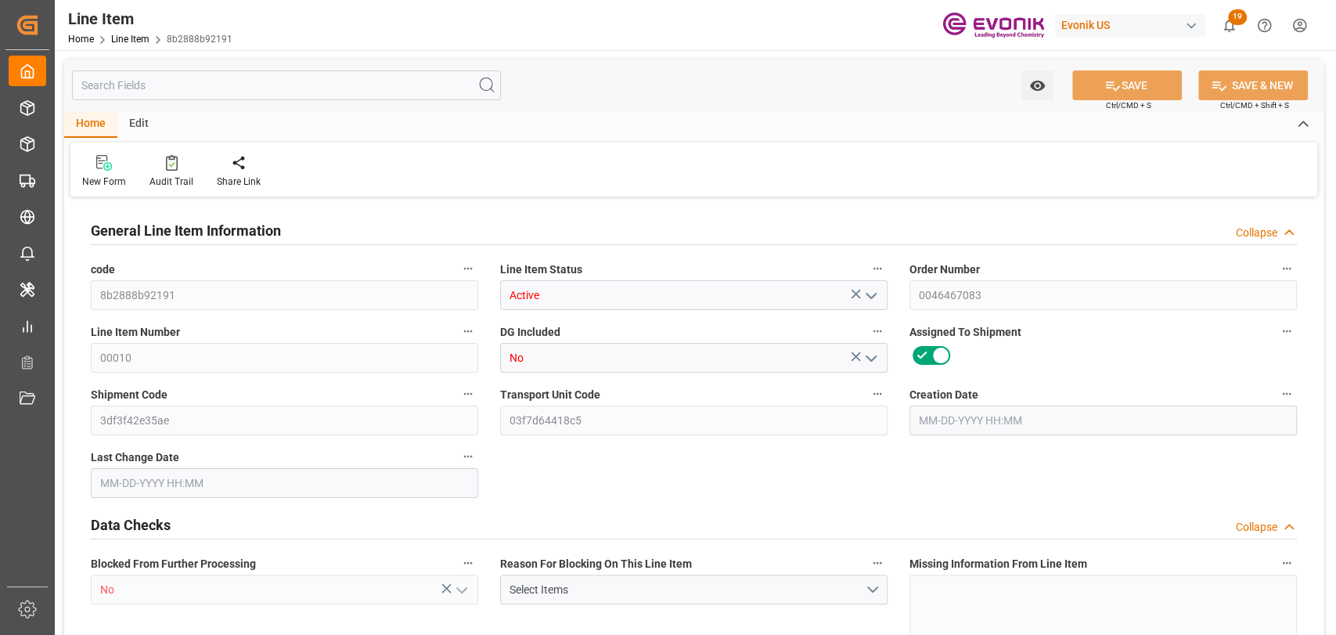
type input "20"
type input "16608.9"
type input "15369.2"
type input "25.1721"
type input "77"
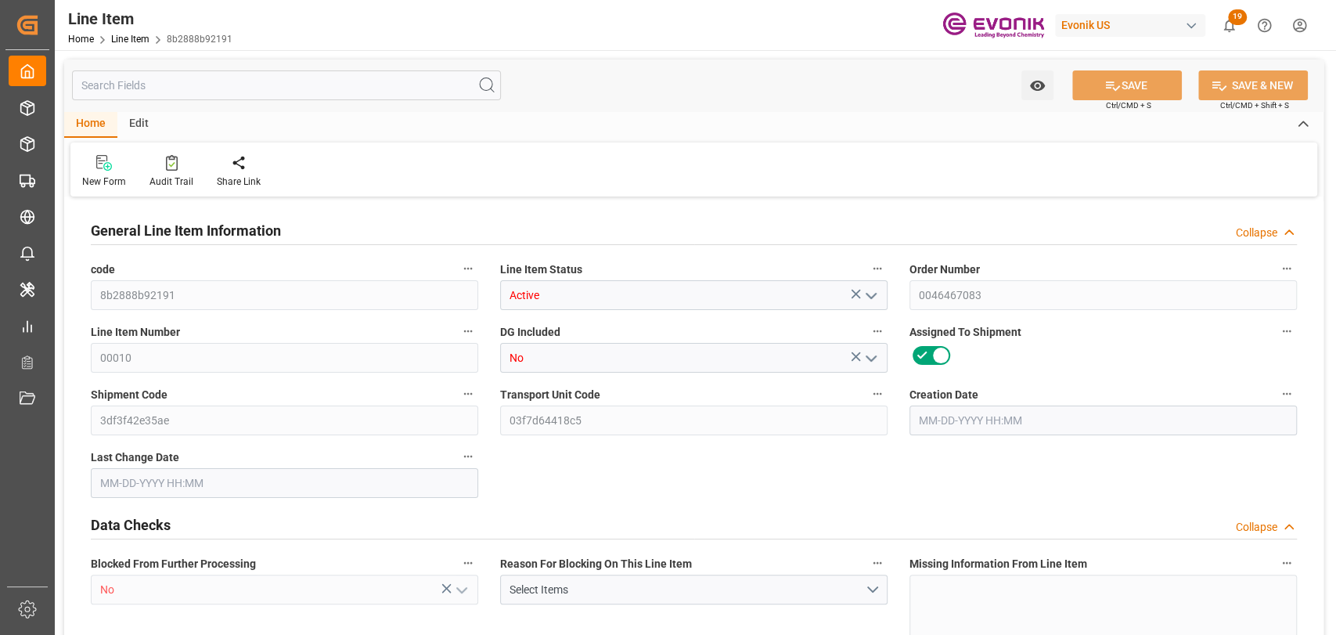
type input "90524.59"
type input "77"
type input "16608.9"
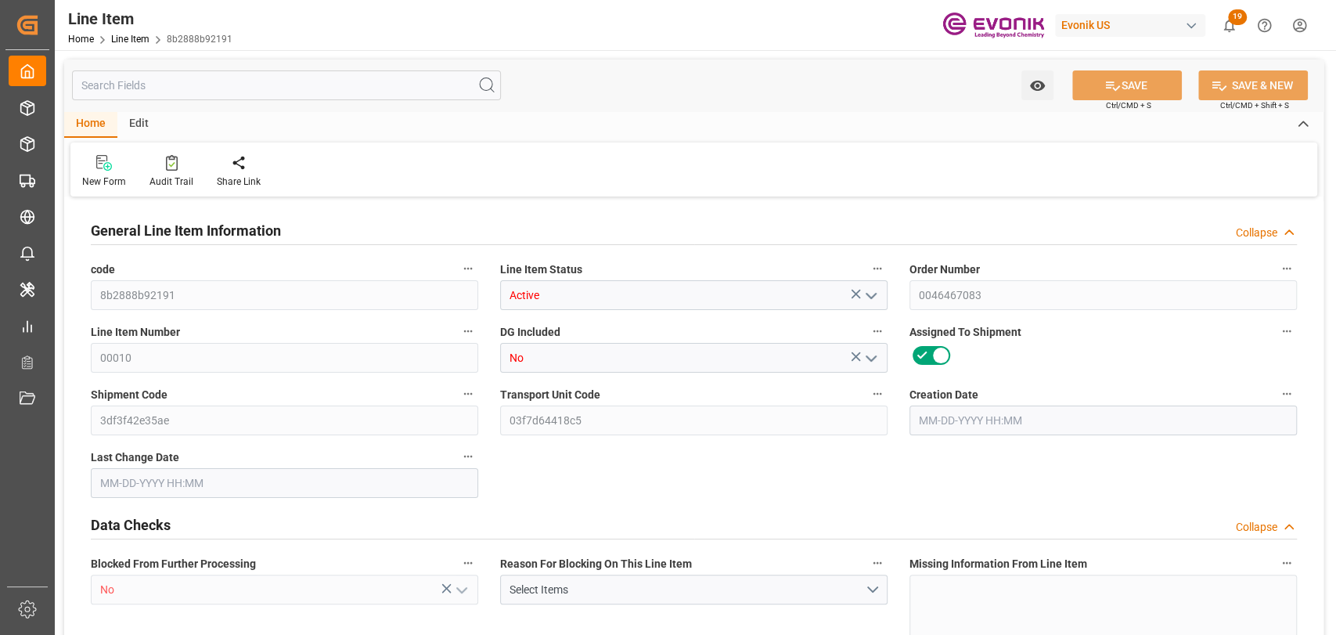
type input "17108.9"
type input "15369.2"
type input "25.1721"
type input "25172.147"
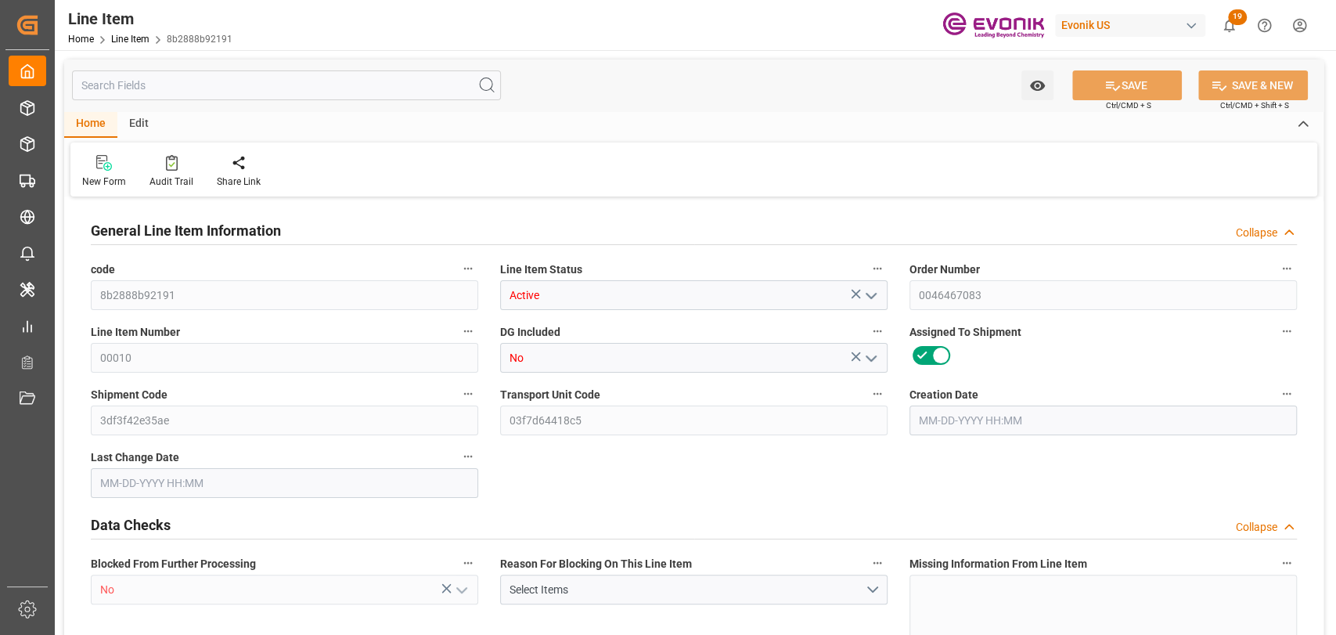
type input "0"
type input "[DATE] 23:05"
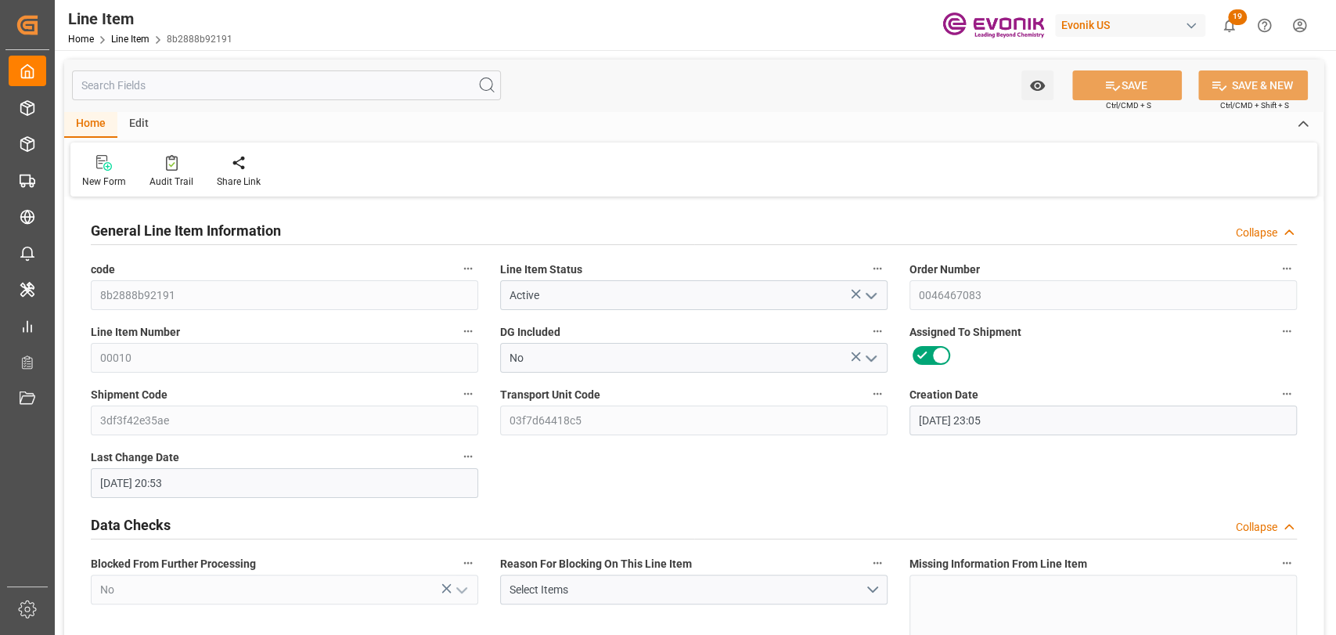
type input "[DATE] 20:53"
type input "[DATE]"
click at [310, 77] on input "text" at bounding box center [286, 85] width 429 height 30
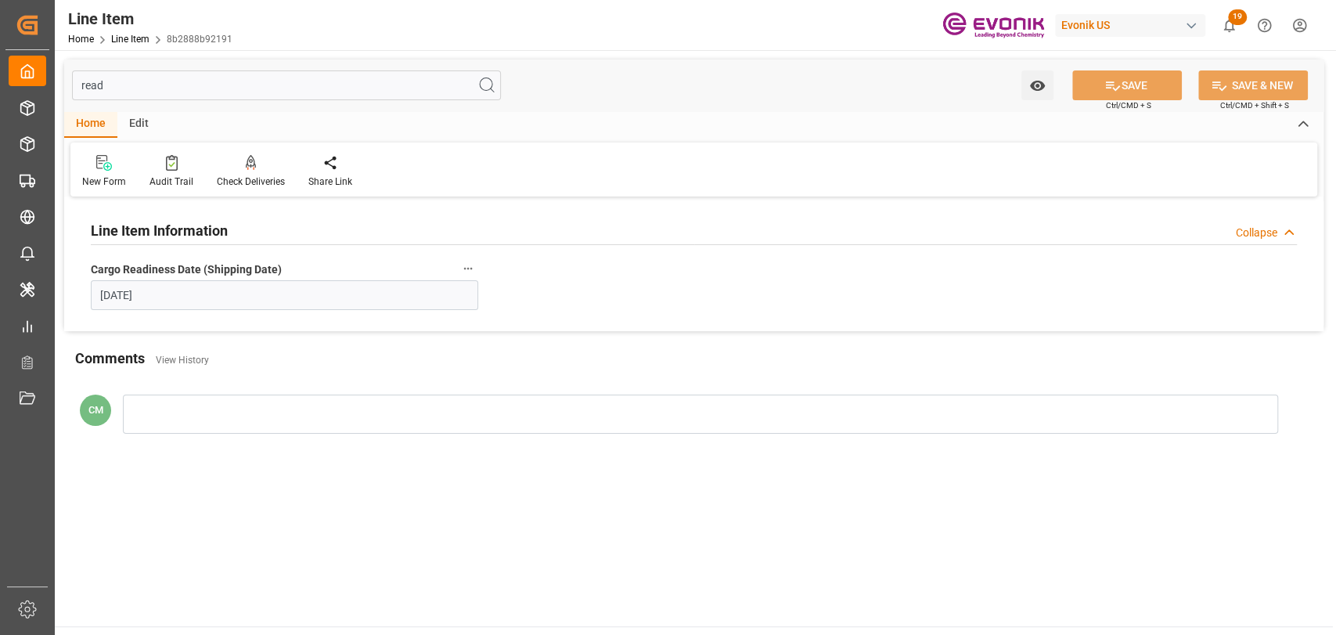
type input "read"
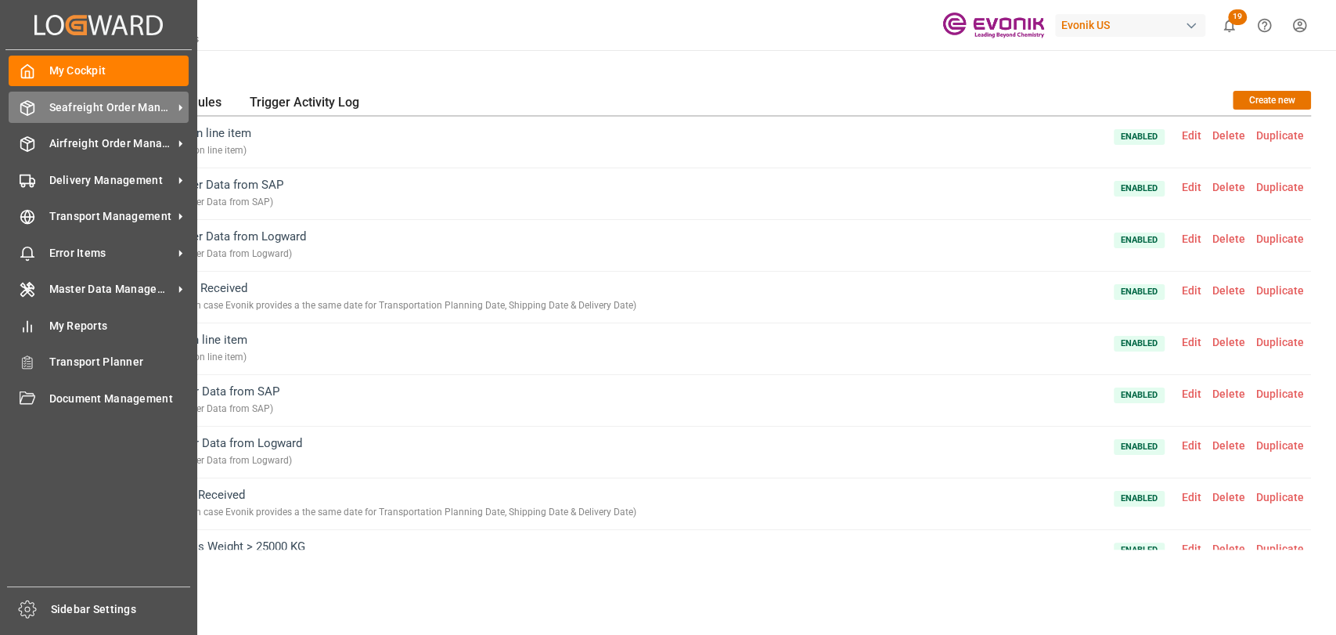
click at [34, 107] on icon at bounding box center [28, 108] width 16 height 16
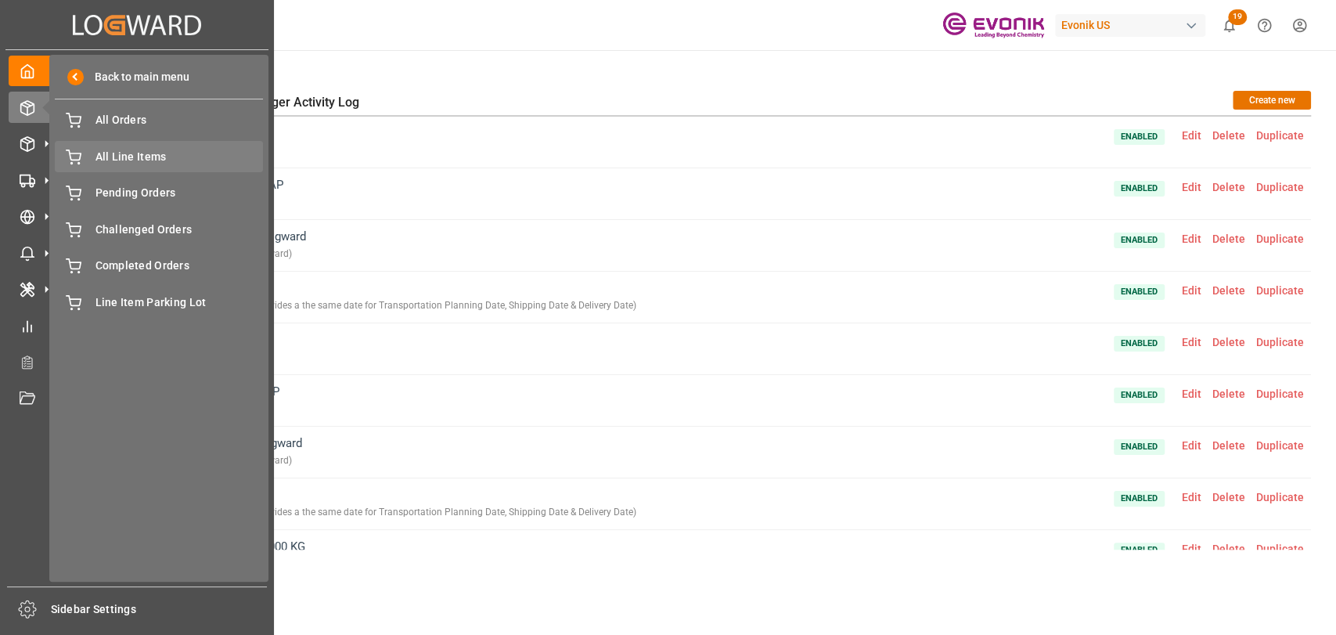
click at [206, 157] on span "All Line Items" at bounding box center [179, 157] width 168 height 16
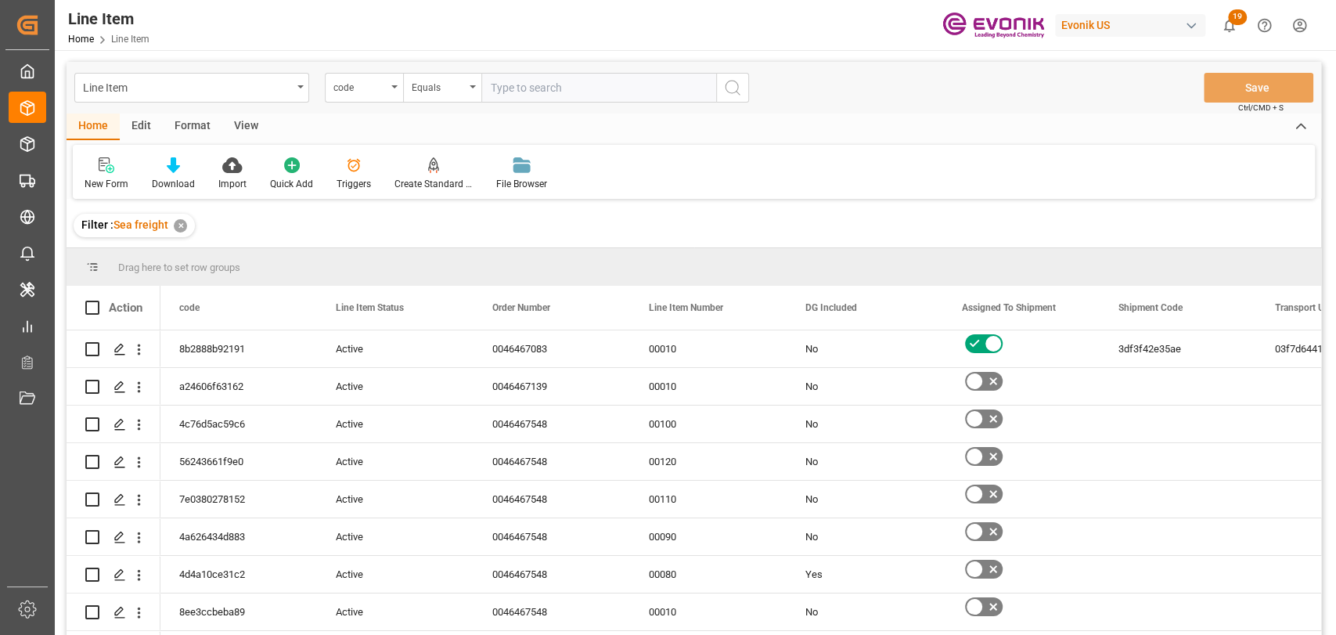
click at [144, 123] on div "Edit" at bounding box center [141, 126] width 43 height 27
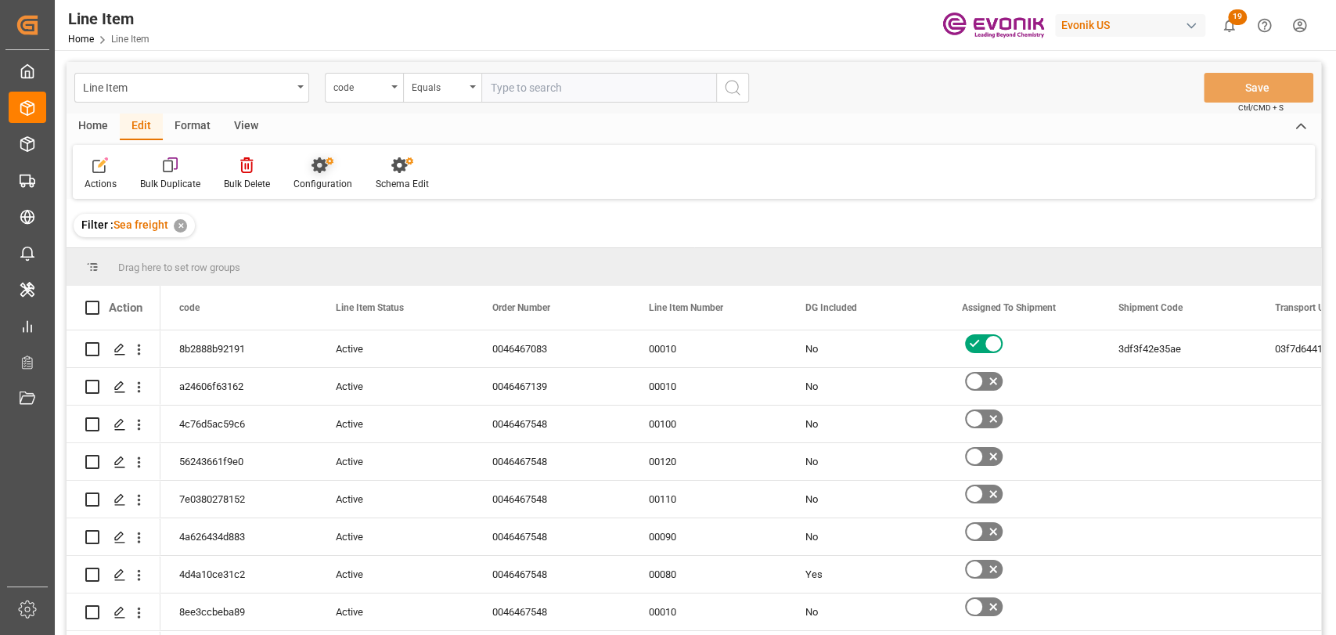
click at [307, 166] on div at bounding box center [322, 164] width 59 height 16
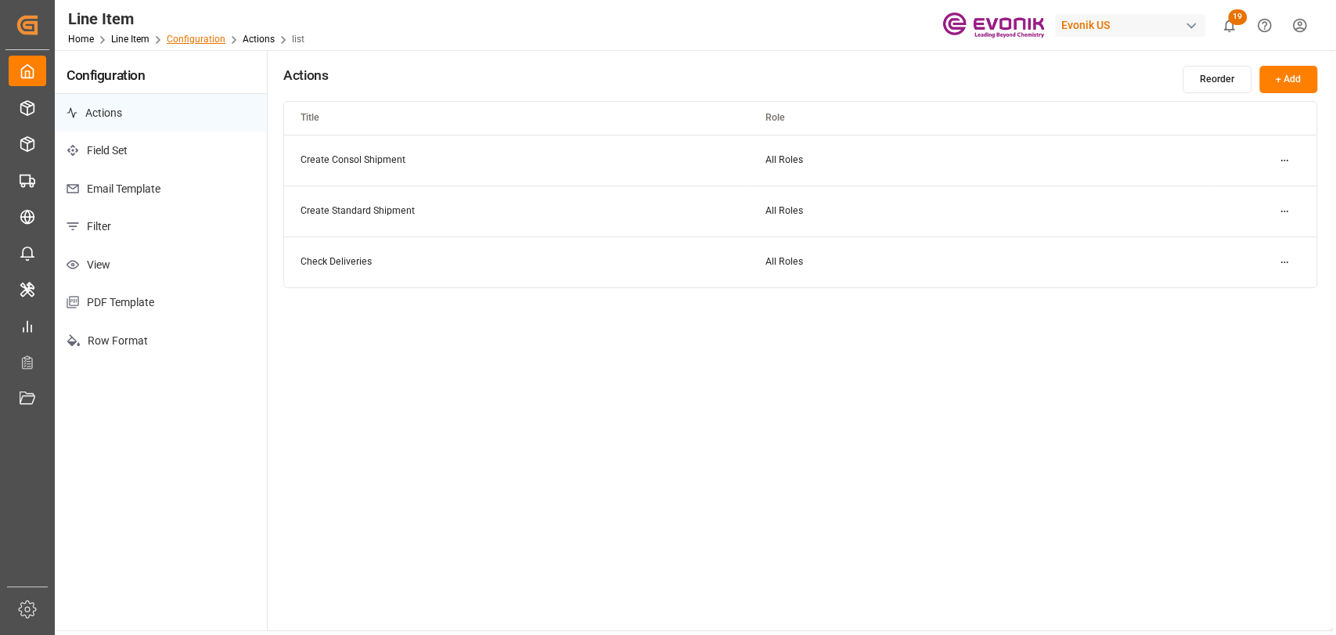
click at [199, 34] on link "Configuration" at bounding box center [196, 39] width 59 height 11
click at [127, 39] on link "Line Item" at bounding box center [130, 39] width 38 height 11
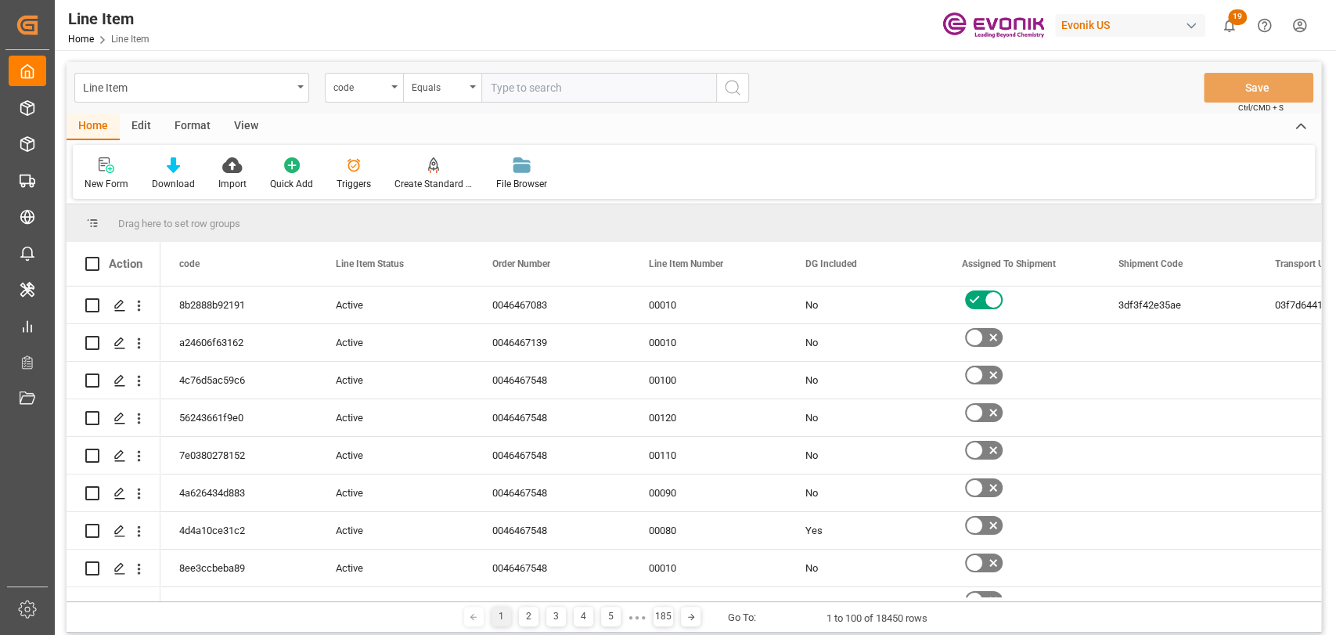
click at [349, 166] on icon at bounding box center [353, 165] width 13 height 13
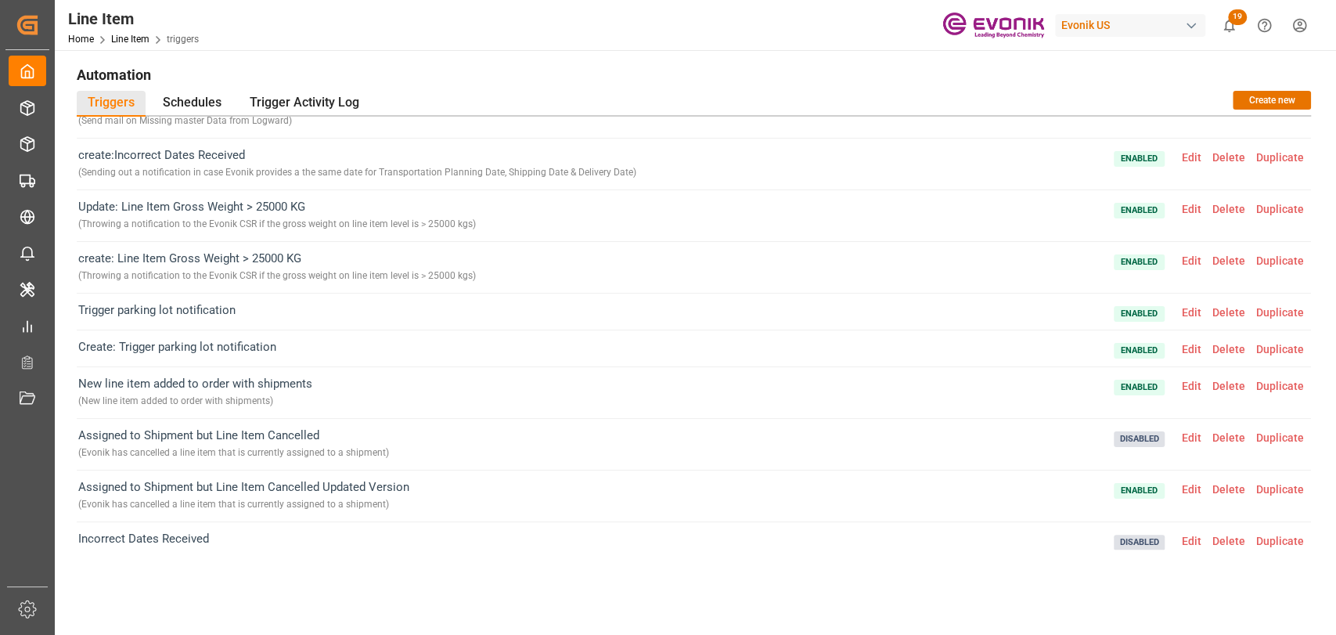
scroll to position [413, 0]
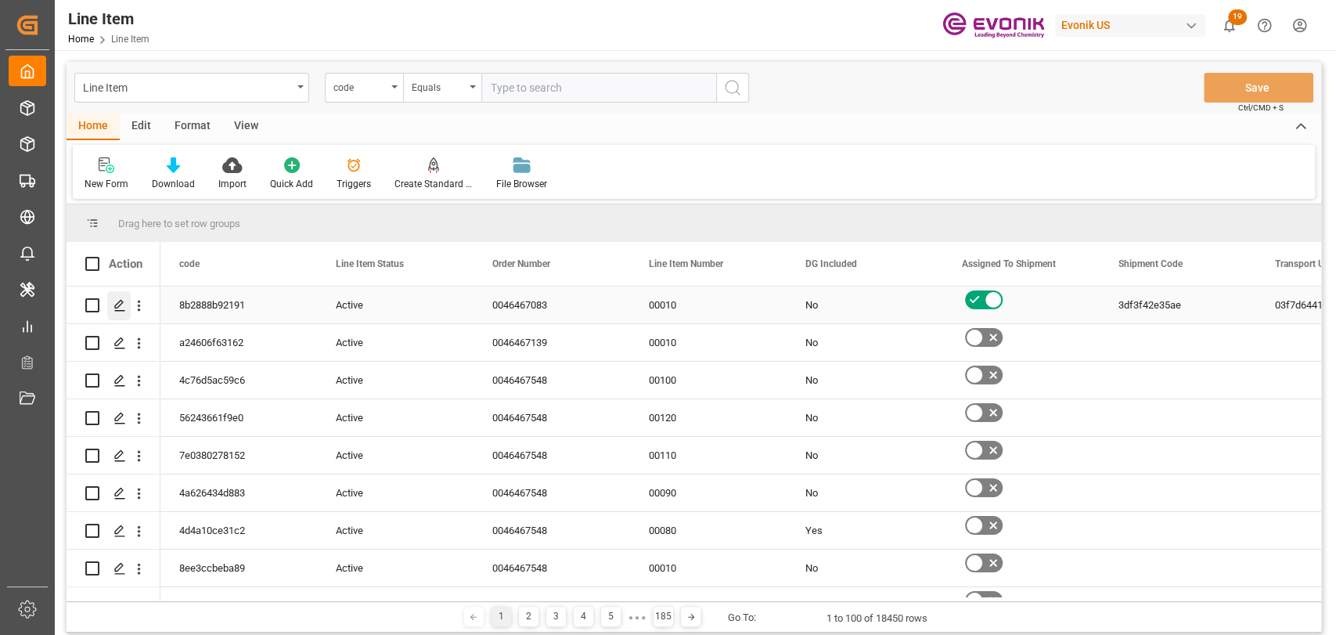
click at [122, 304] on icon "Press SPACE to select this row." at bounding box center [119, 305] width 13 height 13
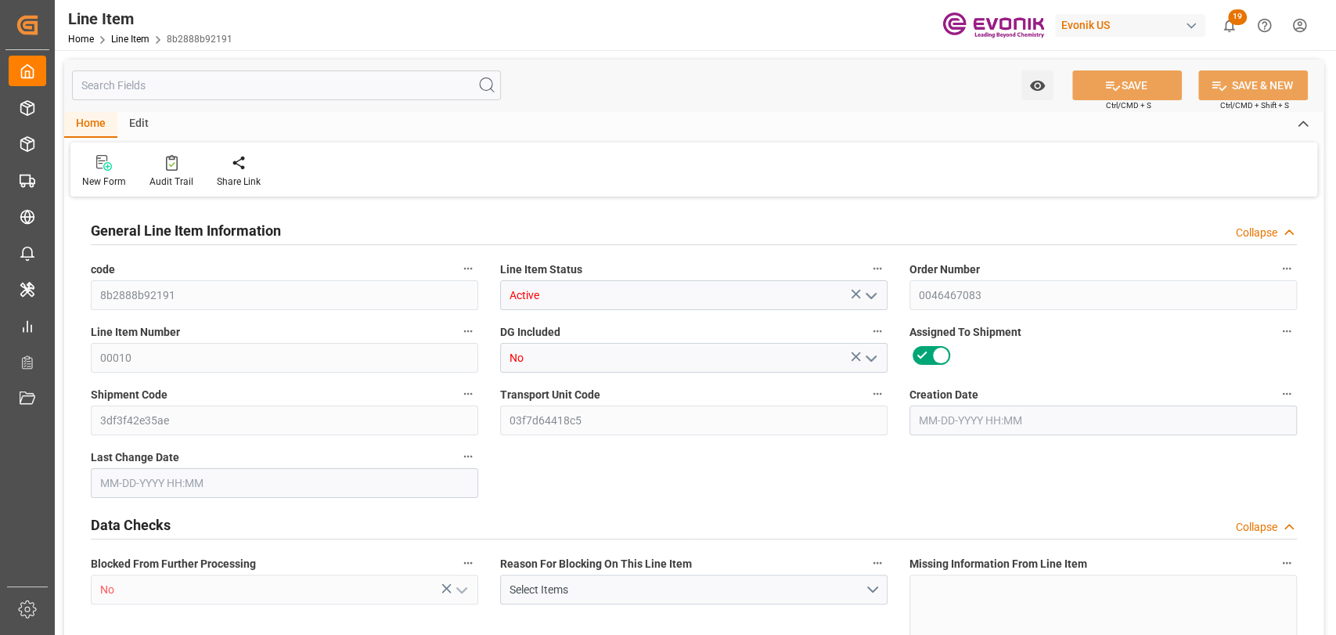
click at [263, 74] on input "text" at bounding box center [286, 85] width 429 height 30
type input "[DATE]"
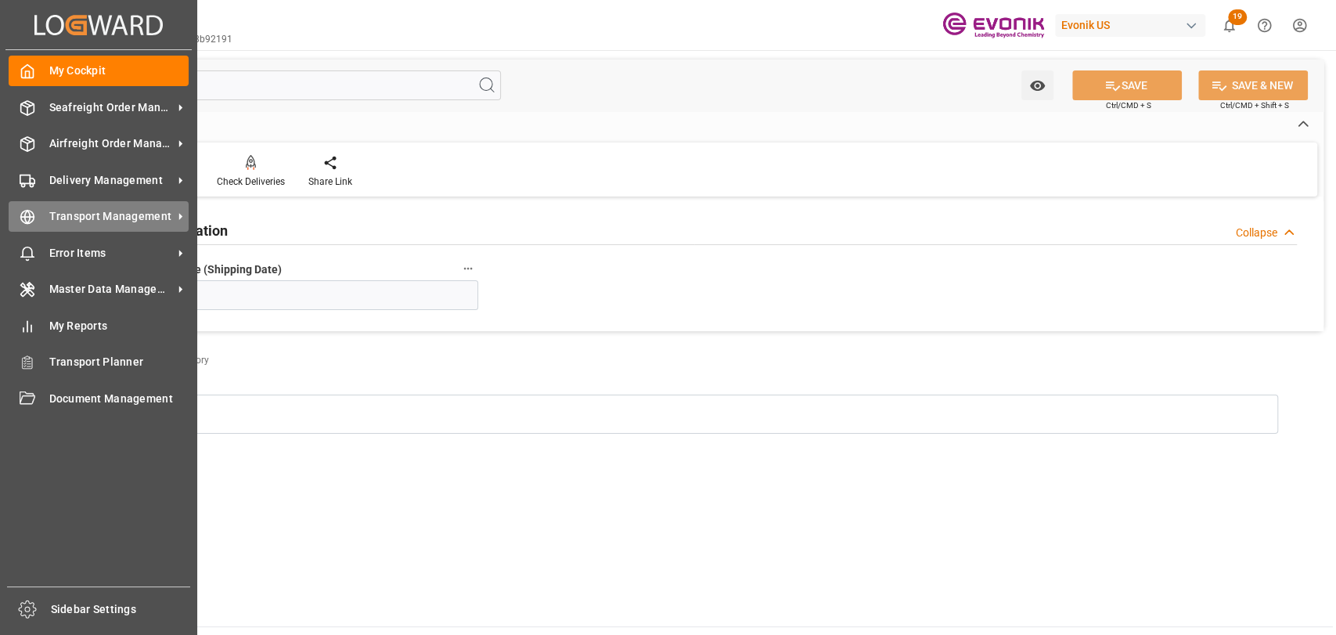
type input "read"
click at [58, 219] on span "Transport Management" at bounding box center [111, 216] width 124 height 16
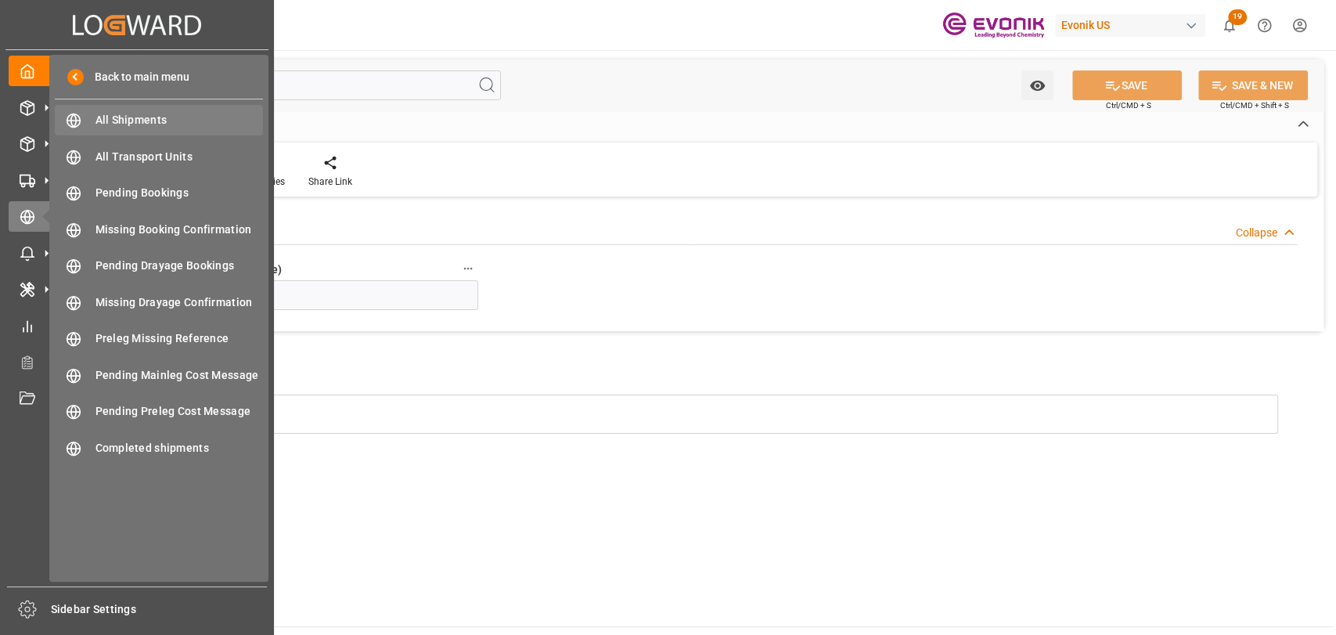
click at [160, 124] on span "All Shipments" at bounding box center [179, 120] width 168 height 16
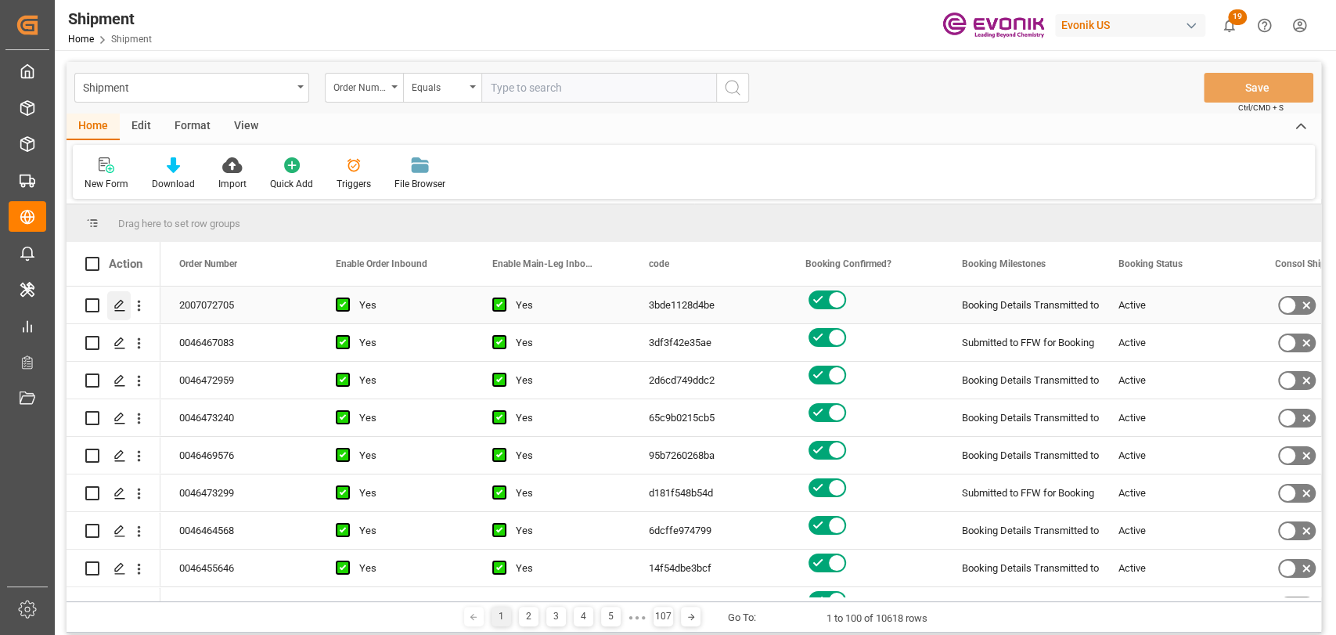
click at [118, 307] on polygon "Press SPACE to select this row." at bounding box center [119, 304] width 8 height 8
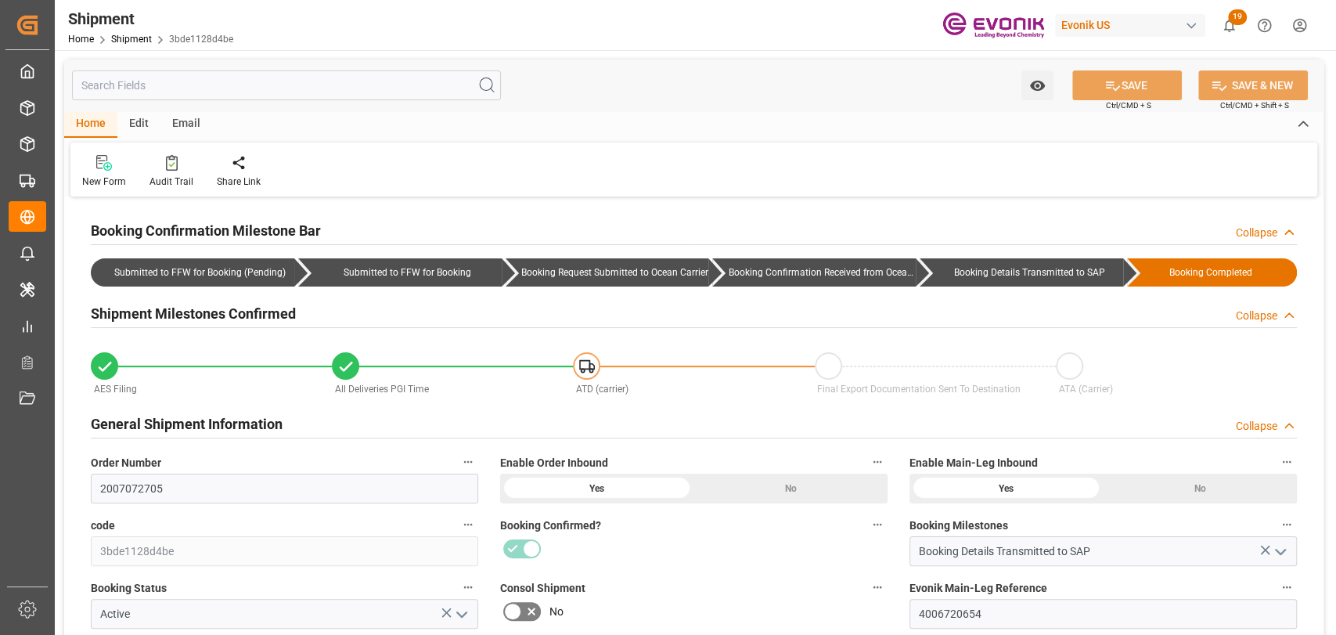
click at [214, 88] on input "text" at bounding box center [286, 85] width 429 height 30
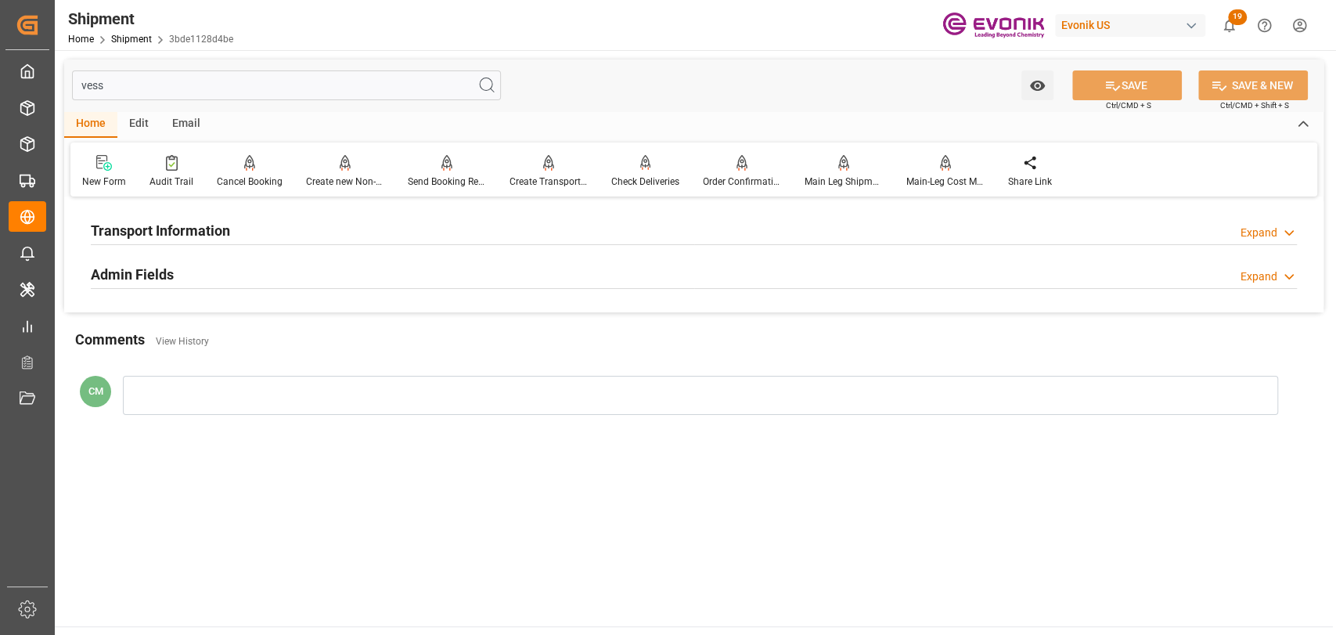
type input "vess"
click at [180, 228] on h2 "Transport Information" at bounding box center [160, 230] width 139 height 21
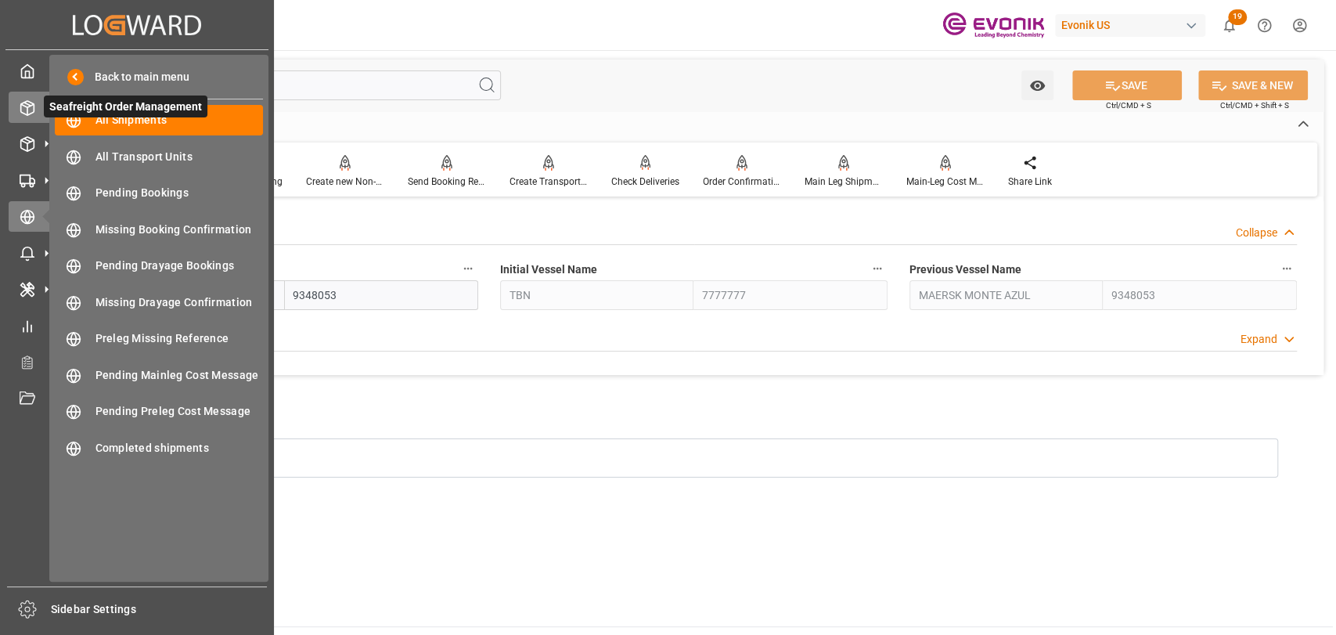
click at [32, 107] on icon at bounding box center [28, 108] width 16 height 16
click at [134, 119] on span "All Shipments" at bounding box center [179, 120] width 168 height 16
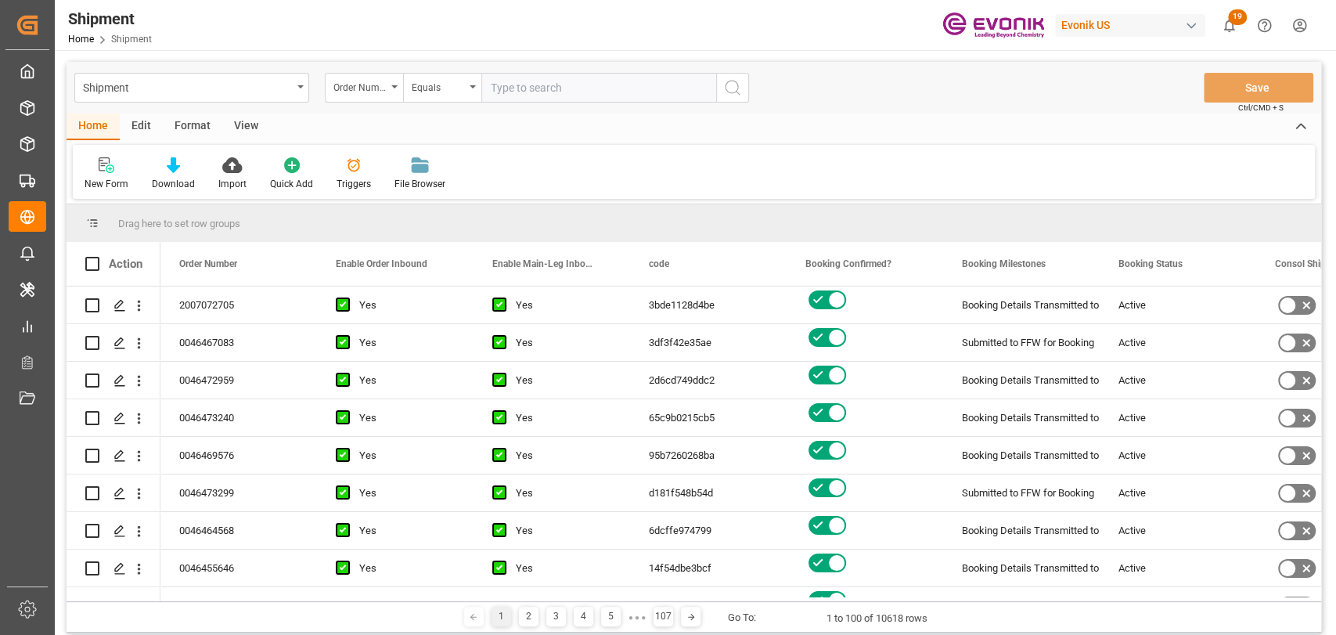
click at [144, 120] on div "Edit" at bounding box center [141, 126] width 43 height 27
click at [385, 172] on div "Bulk Duplicate Bulk Delete Configuration Schema Edit" at bounding box center [694, 172] width 1242 height 54
click at [336, 171] on icon at bounding box center [347, 165] width 22 height 16
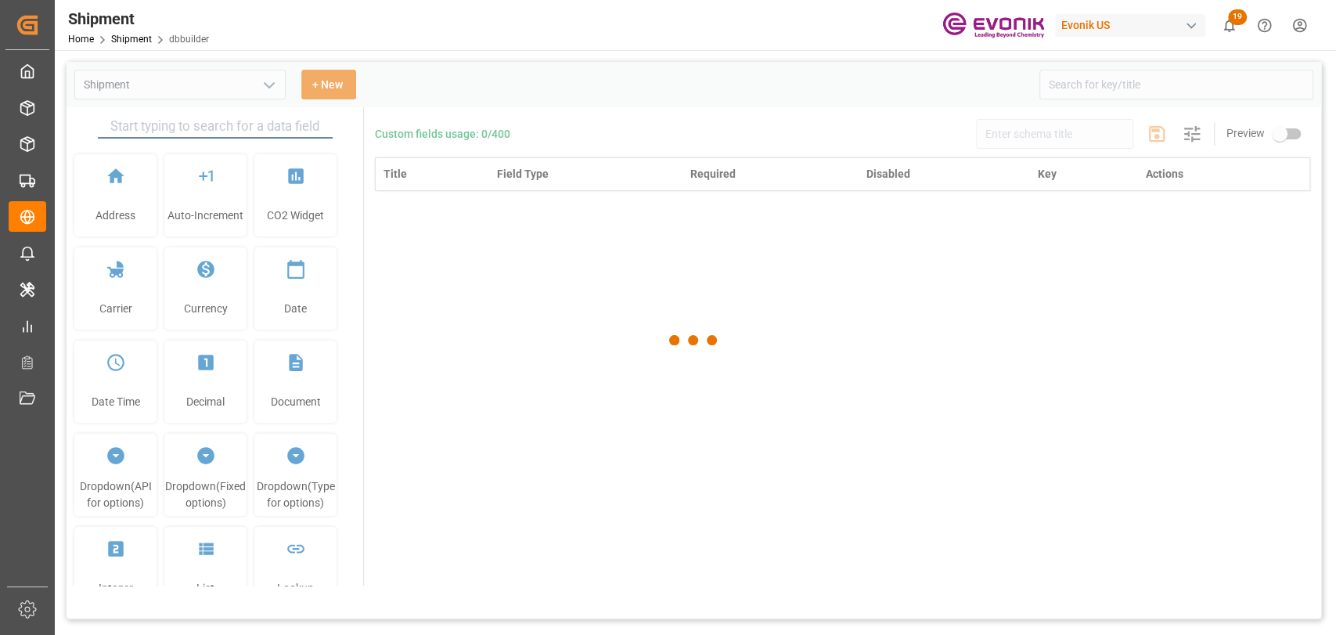
type input "Shipment"
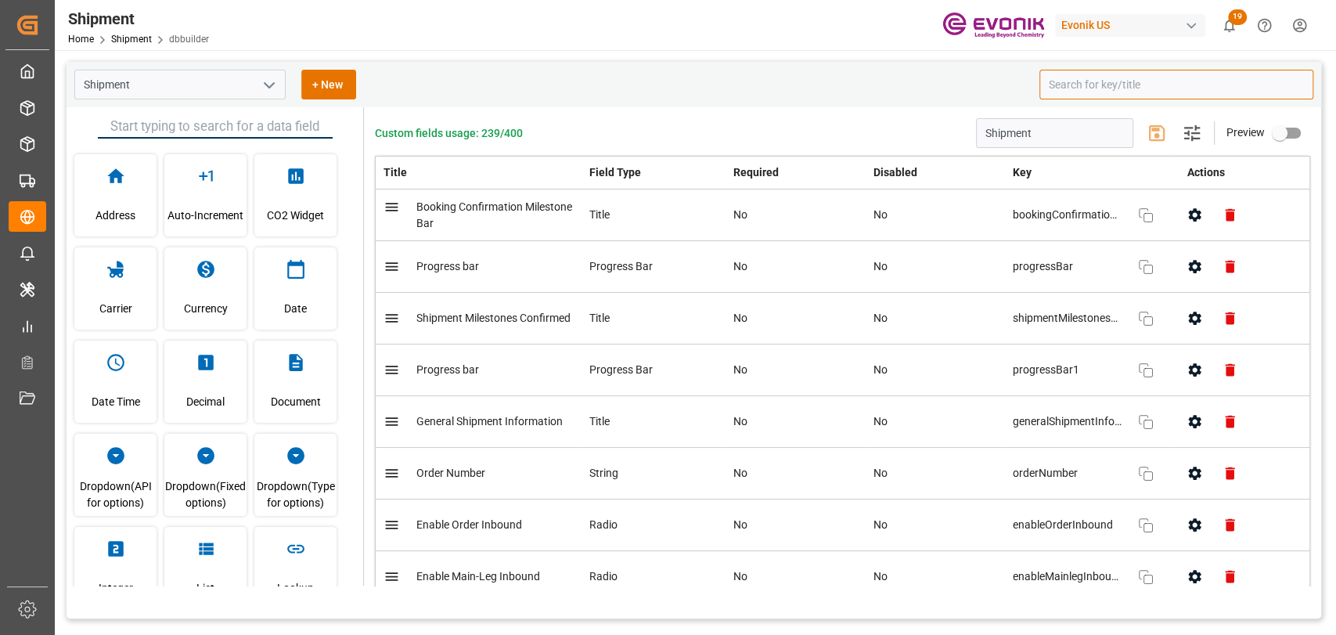
drag, startPoint x: 1158, startPoint y: 83, endPoint x: 1184, endPoint y: 74, distance: 27.5
click at [1158, 83] on input at bounding box center [1176, 85] width 274 height 30
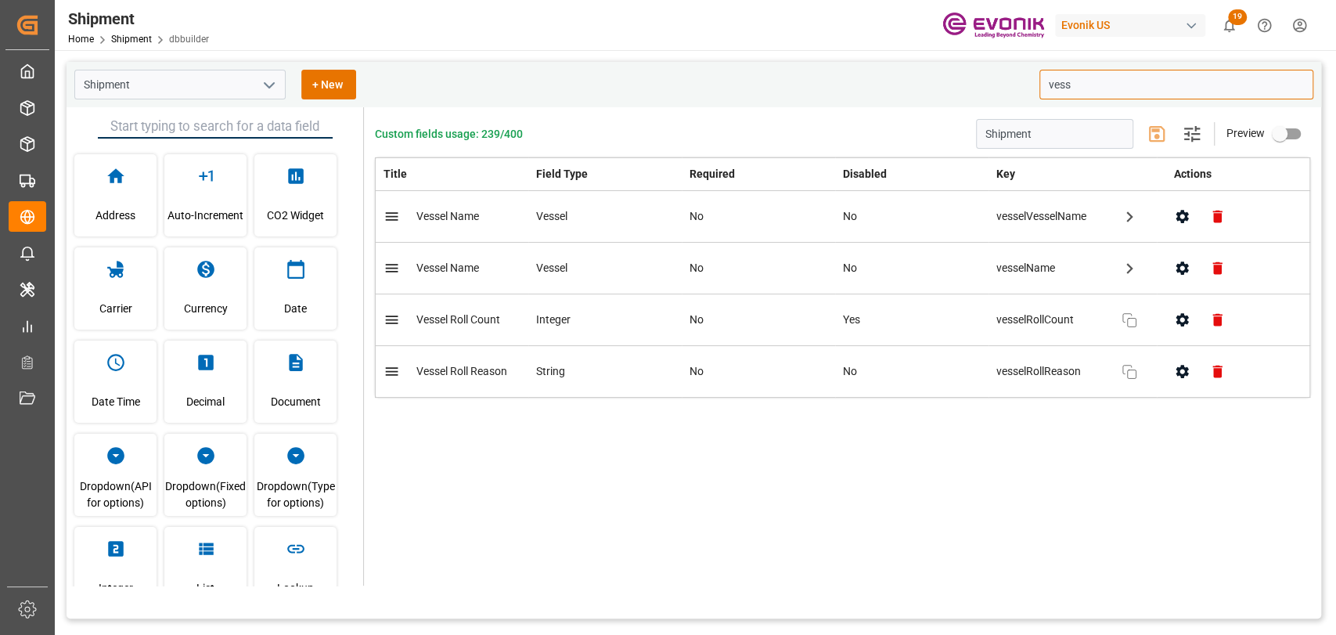
type input "vess"
